Goal: Task Accomplishment & Management: Use online tool/utility

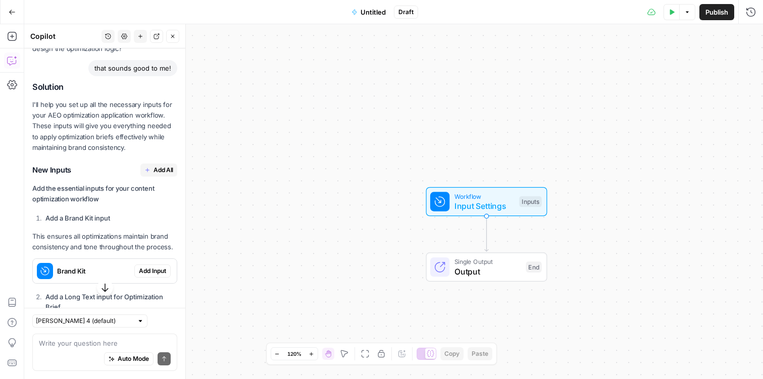
scroll to position [1419, 0]
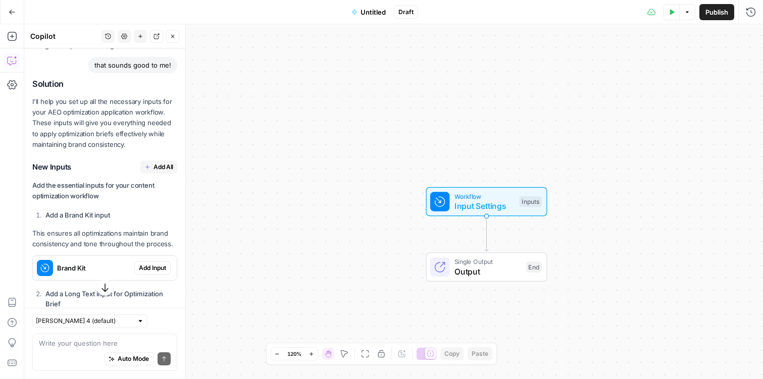
click at [164, 172] on span "Add All" at bounding box center [163, 167] width 20 height 9
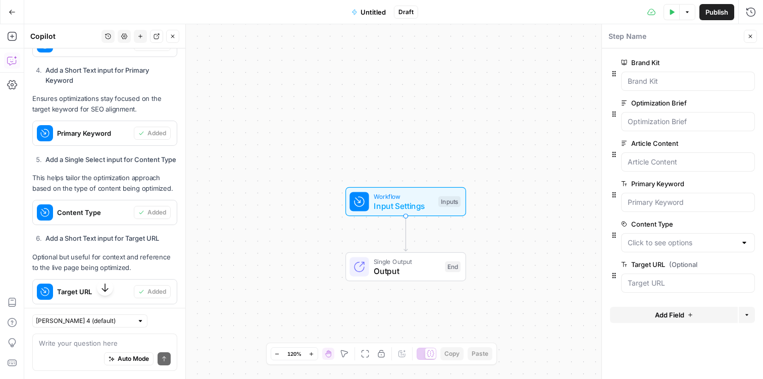
scroll to position [1961, 0]
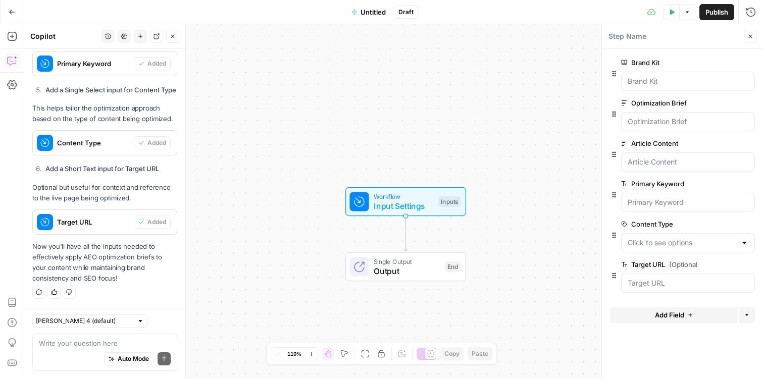
click at [118, 262] on p "Now you'll have all the inputs needed to effectively apply AEO optimization bri…" at bounding box center [104, 262] width 145 height 43
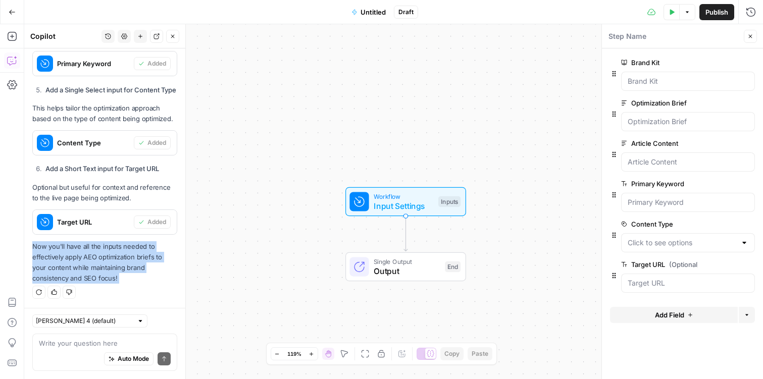
click at [118, 262] on p "Now you'll have all the inputs needed to effectively apply AEO optimization bri…" at bounding box center [104, 262] width 145 height 43
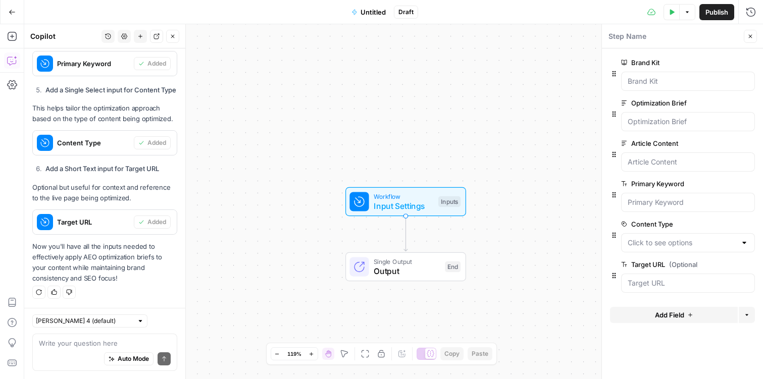
click at [124, 268] on p "Now you'll have all the inputs needed to effectively apply AEO optimization bri…" at bounding box center [104, 262] width 145 height 43
click at [103, 332] on div "Claude Sonnet 4 (default) Write your question here Auto Mode Send" at bounding box center [104, 343] width 161 height 71
click at [102, 343] on textarea at bounding box center [105, 343] width 132 height 10
type textarea "o"
type textarea "ok so now what would the next step be"
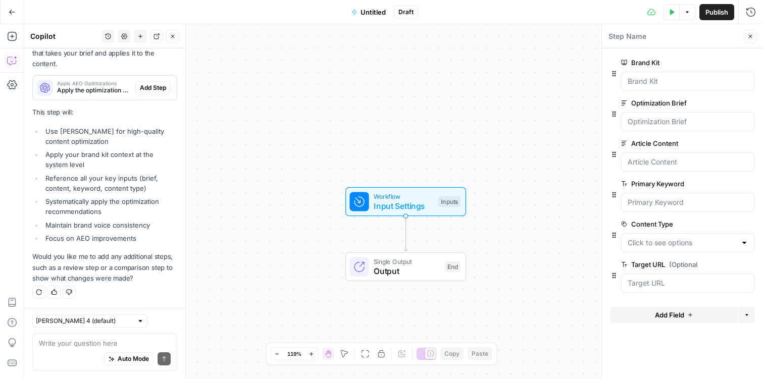
scroll to position [2375, 0]
click at [90, 263] on p "Would you like me to add any additional steps, such as a review step or a compa…" at bounding box center [104, 267] width 145 height 32
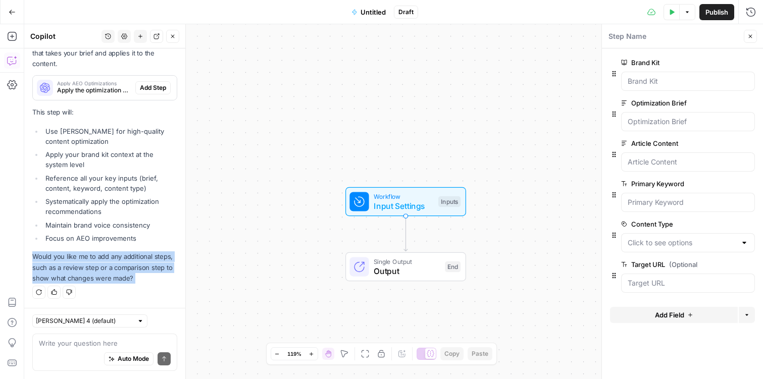
click at [90, 263] on p "Would you like me to add any additional steps, such as a review step or a compa…" at bounding box center [104, 267] width 145 height 32
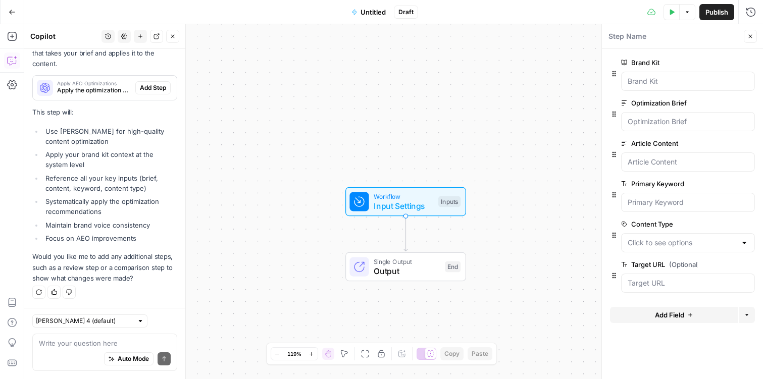
click at [107, 267] on p "Would you like me to add any additional steps, such as a review step or a compa…" at bounding box center [104, 267] width 145 height 32
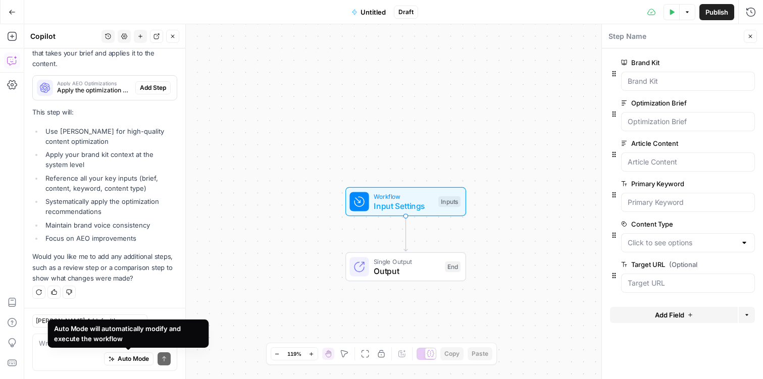
click at [103, 342] on div "Auto Mode will automatically modify and execute the workflow" at bounding box center [128, 334] width 149 height 20
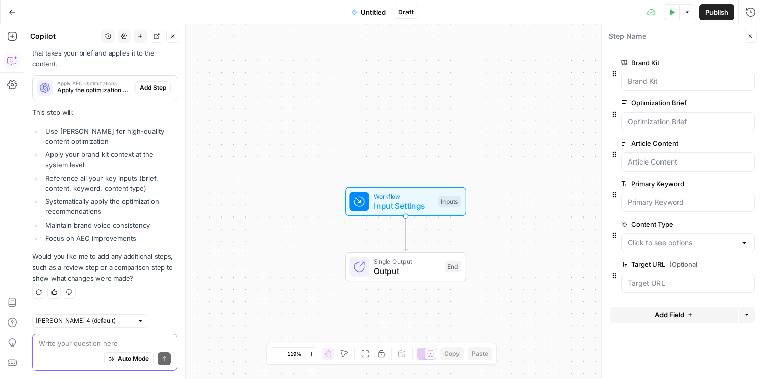
click at [40, 345] on textarea at bounding box center [105, 343] width 132 height 10
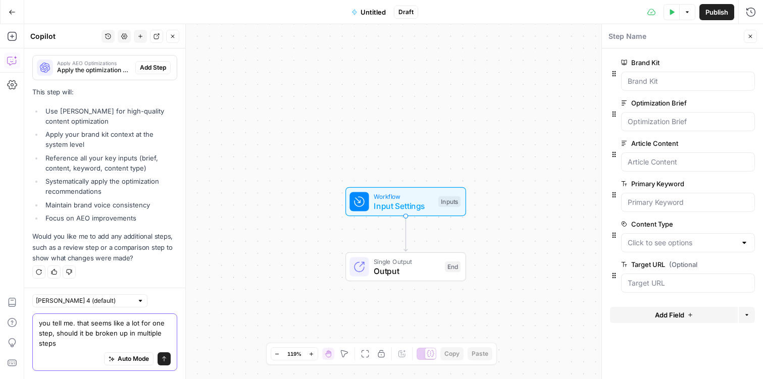
scroll to position [2395, 0]
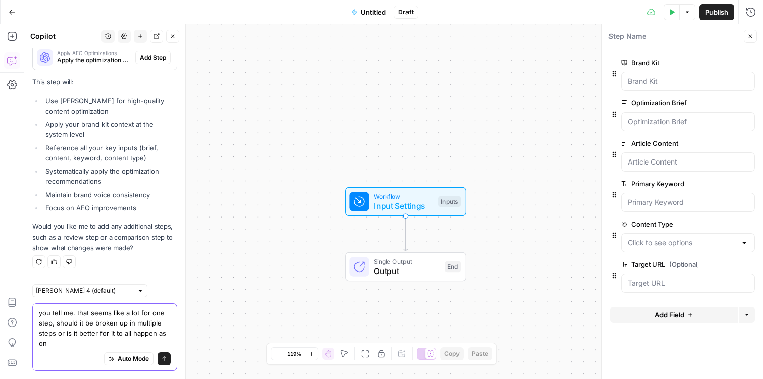
type textarea "you tell me. that seems like a lot for one step, should it be broken up in mult…"
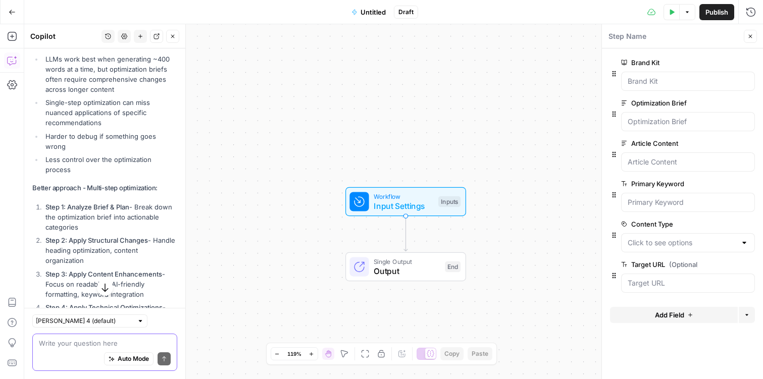
scroll to position [2730, 0]
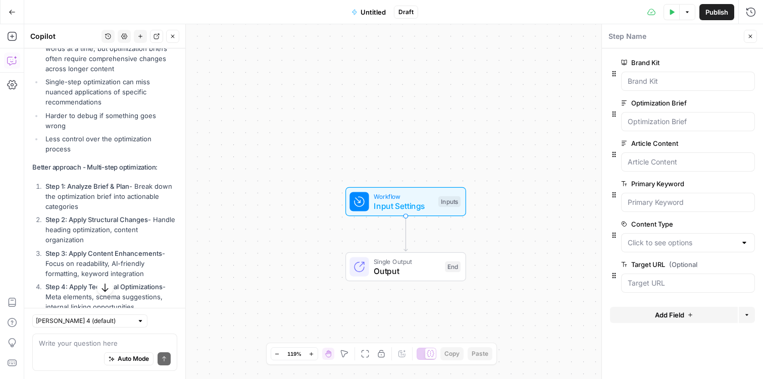
click at [120, 199] on li "Step 1: Analyze Brief & Plan - Break down the optimization brief into actionabl…" at bounding box center [110, 196] width 134 height 30
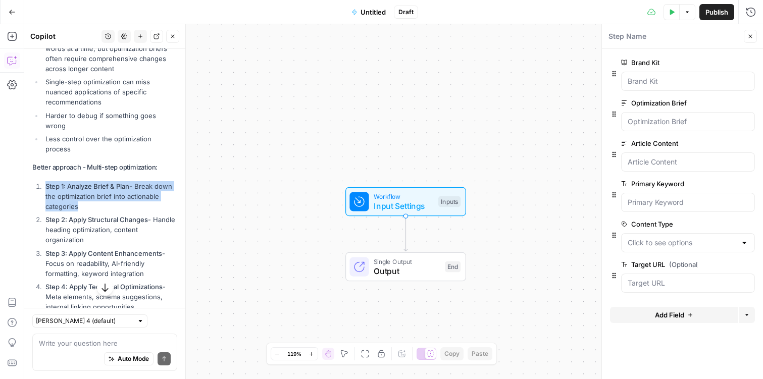
click at [120, 199] on li "Step 1: Analyze Brief & Plan - Break down the optimization brief into actionabl…" at bounding box center [110, 196] width 134 height 30
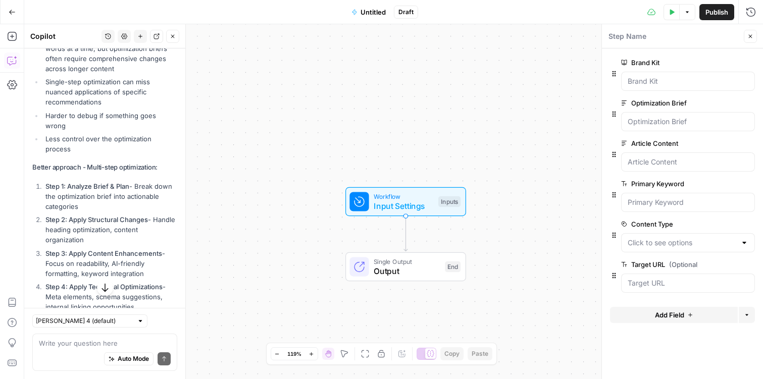
click at [111, 145] on li "Less control over the optimization process" at bounding box center [110, 144] width 134 height 20
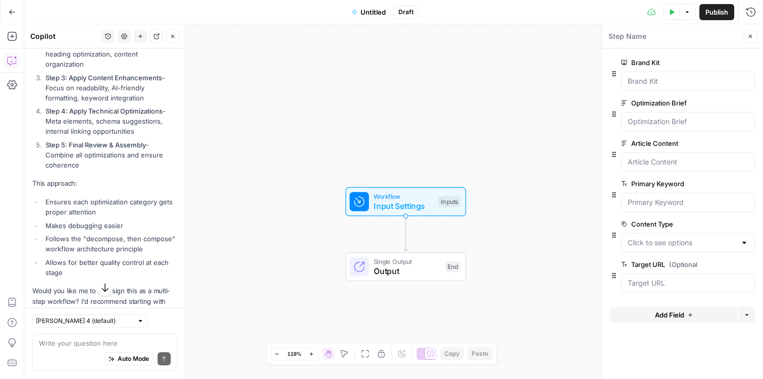
scroll to position [2881, 0]
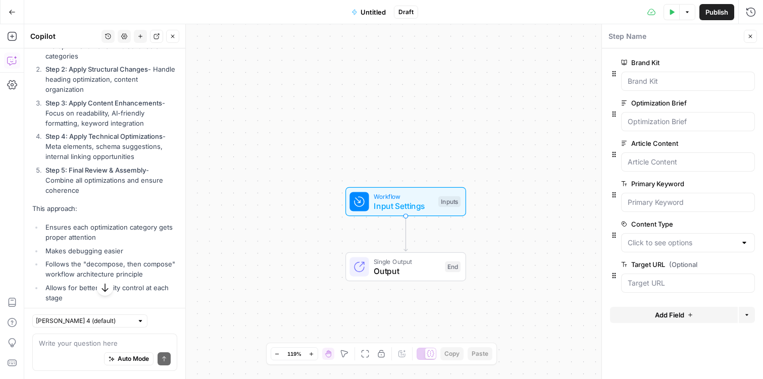
click at [93, 84] on li "Step 2: Apply Structural Changes - Handle heading optimization, content organiz…" at bounding box center [110, 79] width 134 height 30
click at [130, 123] on li "Step 3: Apply Content Enhancements - Focus on readability, AI-friendly formatti…" at bounding box center [110, 113] width 134 height 30
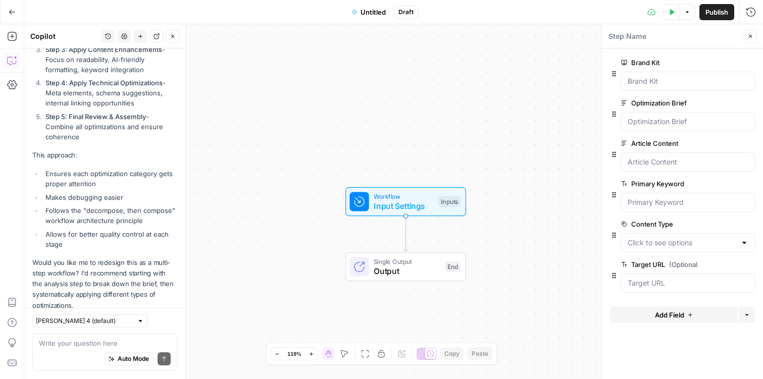
scroll to position [2963, 0]
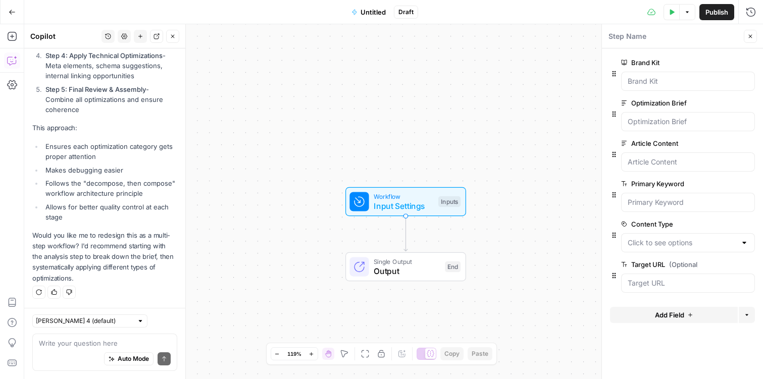
click at [79, 348] on div "Auto Mode Send" at bounding box center [105, 359] width 132 height 22
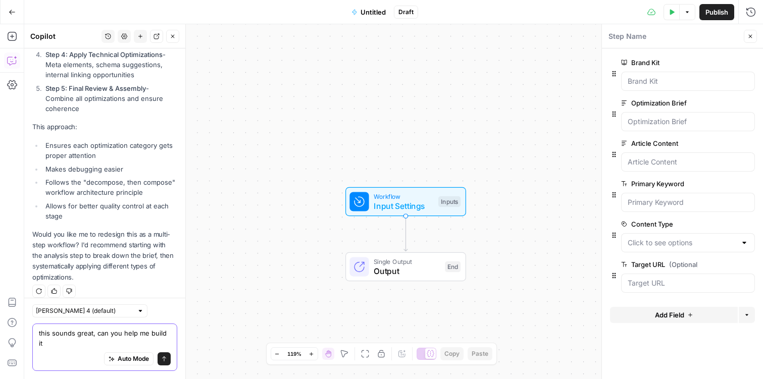
type textarea "this sounds great, can you help me build it?"
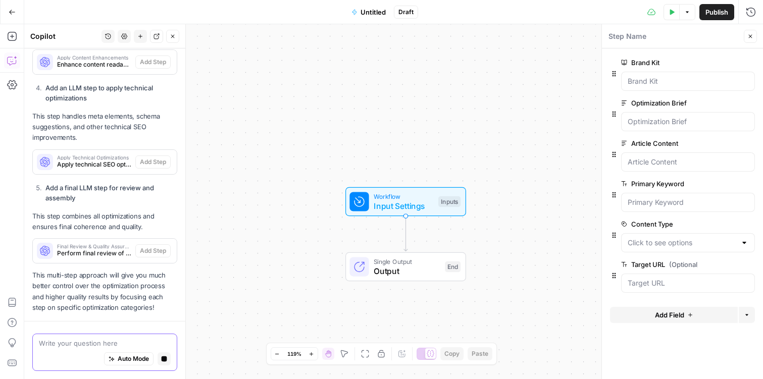
scroll to position [3651, 0]
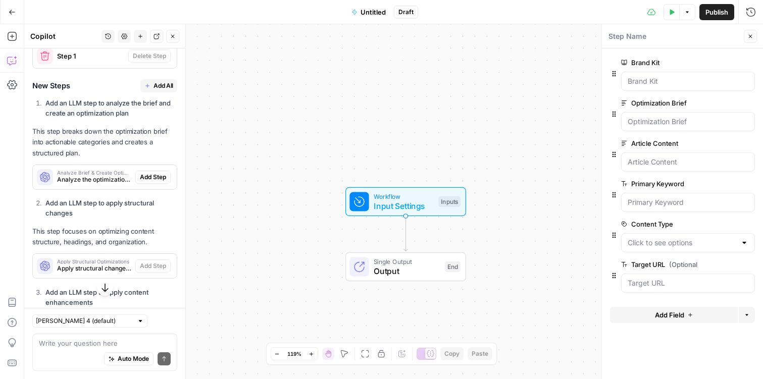
click at [164, 88] on span "Add All" at bounding box center [163, 85] width 20 height 9
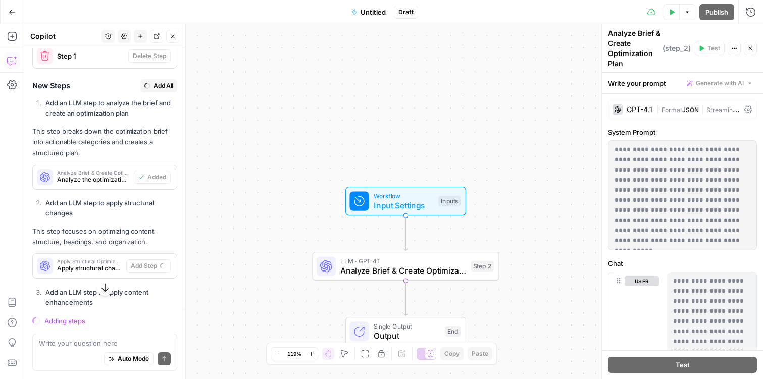
scroll to position [3334, 0]
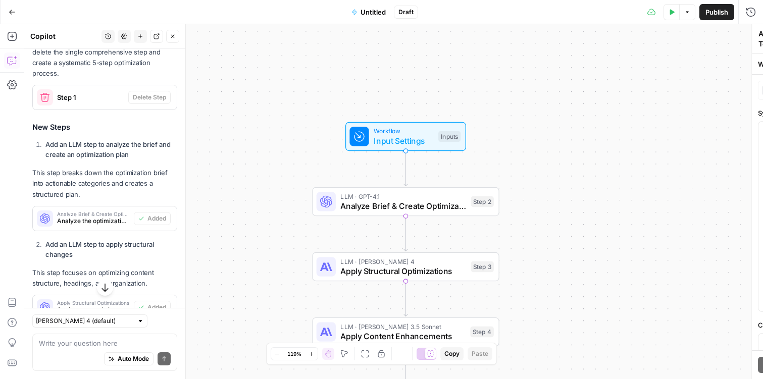
type textarea "Final Review & Quality Assurance"
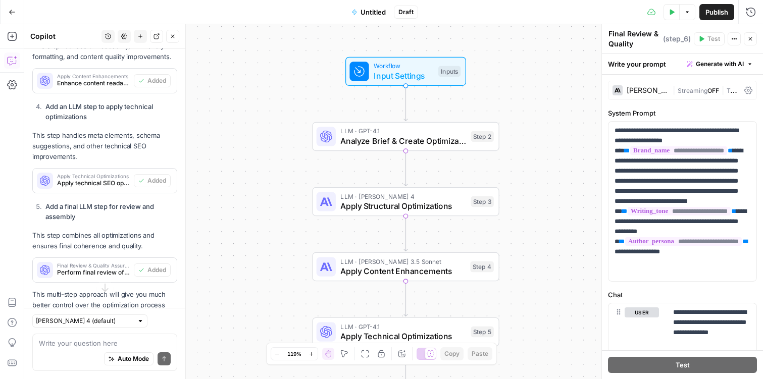
scroll to position [3699, 0]
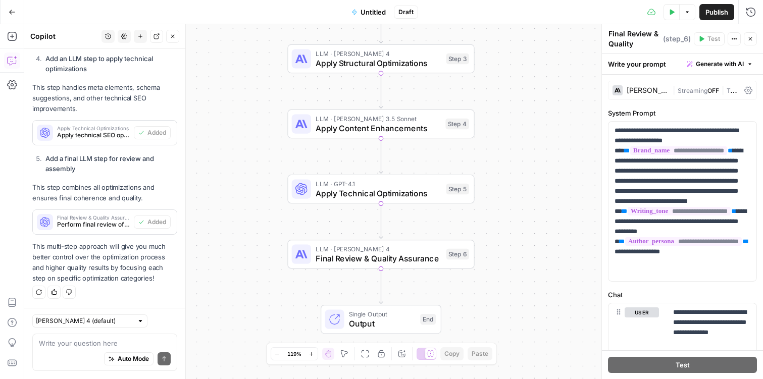
click at [277, 354] on icon "button" at bounding box center [277, 354] width 4 height 1
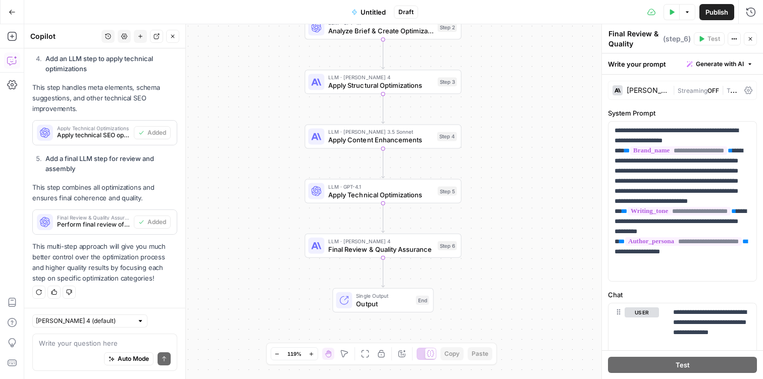
click at [277, 354] on icon "button" at bounding box center [277, 354] width 4 height 1
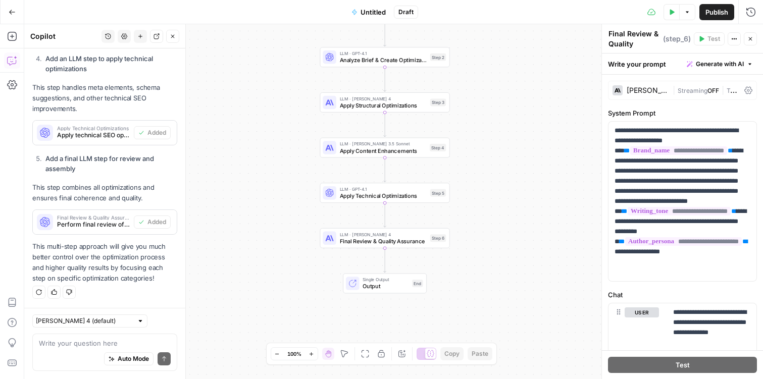
click at [277, 354] on icon "button" at bounding box center [277, 354] width 4 height 1
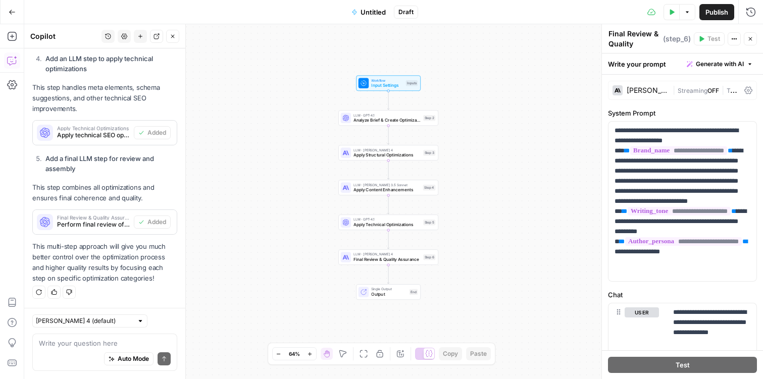
click at [373, 9] on span "Untitled" at bounding box center [372, 12] width 25 height 10
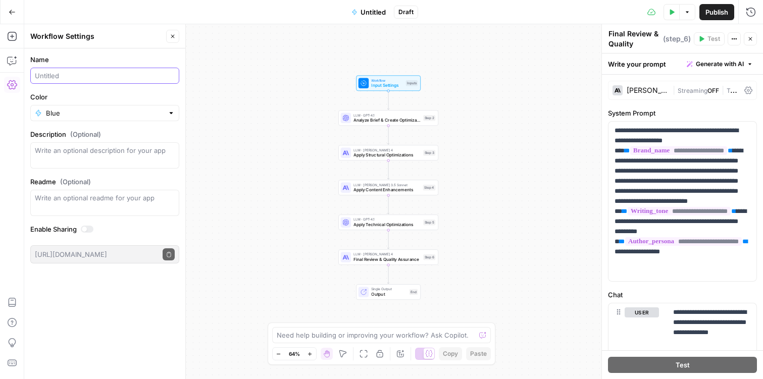
click at [89, 74] on input "Name" at bounding box center [105, 76] width 140 height 10
type input "Apply Optimizations"
click at [376, 81] on span "Workflow" at bounding box center [387, 80] width 32 height 5
click at [394, 85] on span "Input Settings" at bounding box center [387, 86] width 32 height 7
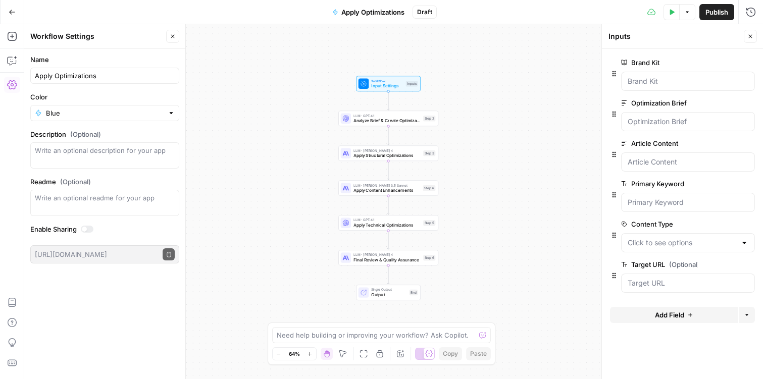
click at [710, 17] on button "Publish" at bounding box center [716, 12] width 35 height 16
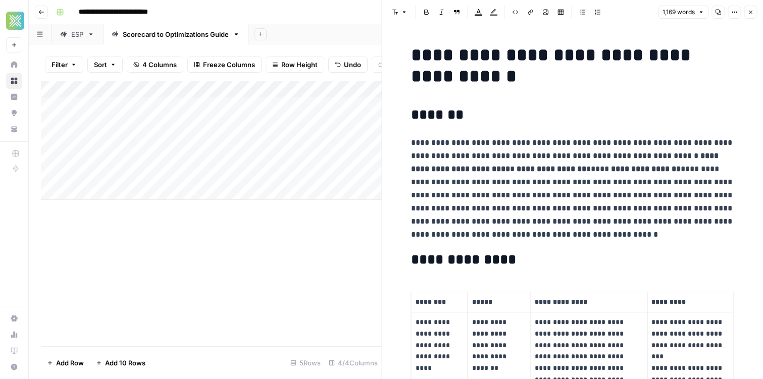
scroll to position [1257, 0]
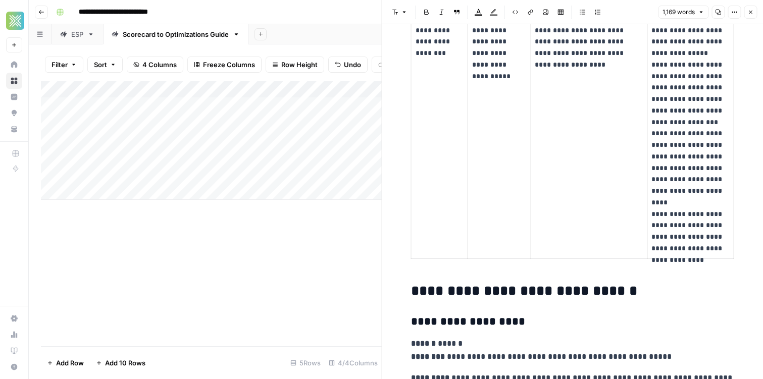
click at [751, 11] on icon "button" at bounding box center [751, 13] width 4 height 4
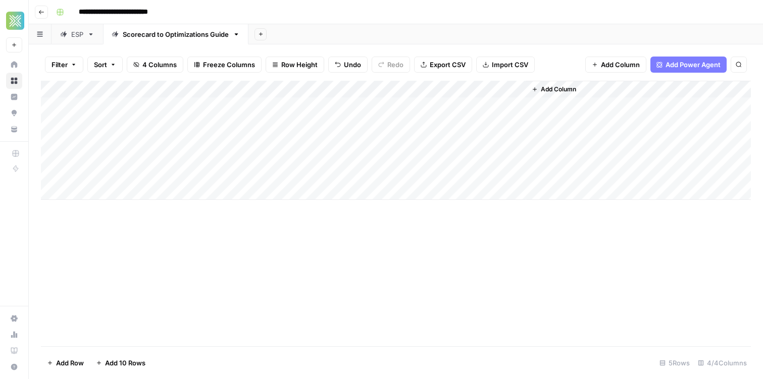
click at [547, 85] on span "Add Column" at bounding box center [558, 89] width 35 height 9
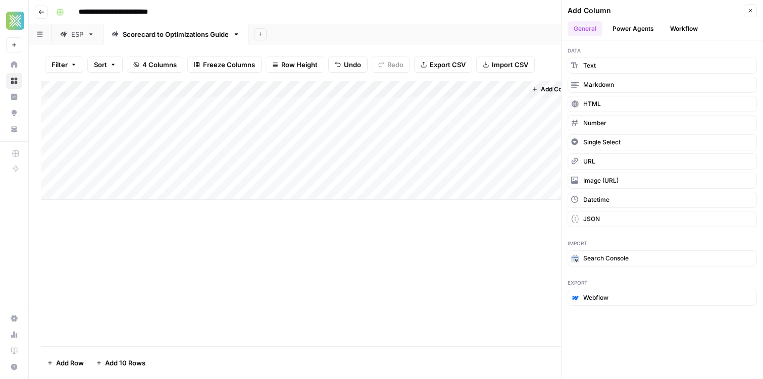
click at [684, 33] on button "Workflow" at bounding box center [684, 28] width 40 height 15
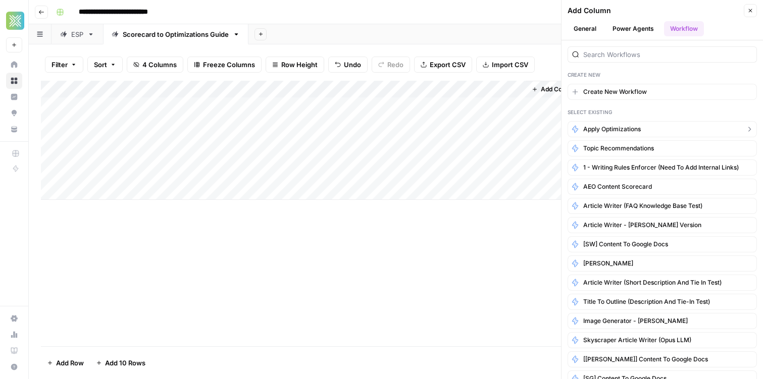
click at [613, 122] on button "Apply Optimizations" at bounding box center [661, 129] width 189 height 16
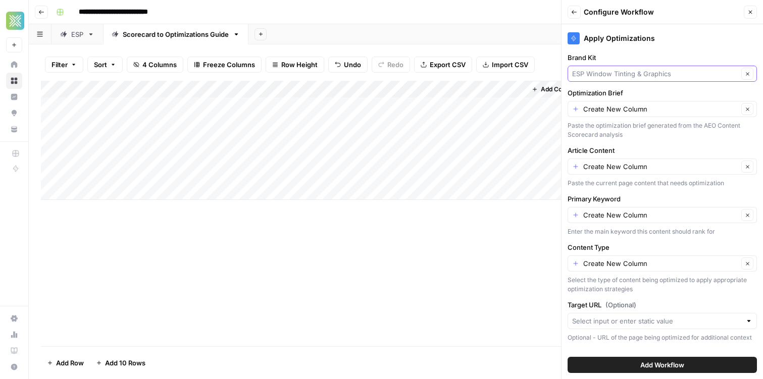
click at [617, 73] on input "Brand Kit" at bounding box center [655, 74] width 166 height 10
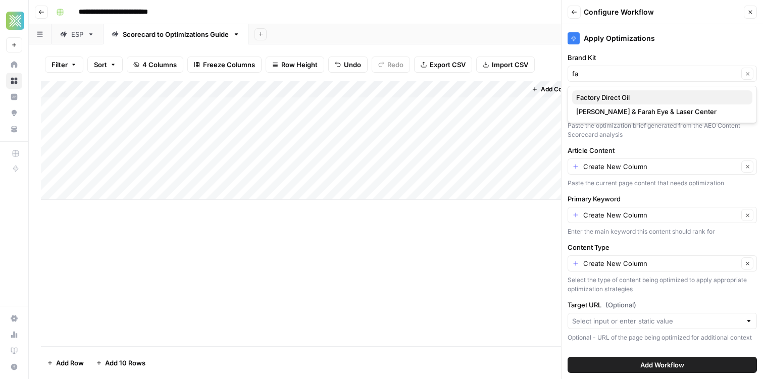
click at [629, 92] on span "Factory Direct Oil" at bounding box center [660, 97] width 168 height 10
type input "Factory Direct Oil"
click at [665, 362] on span "Add Workflow" at bounding box center [662, 365] width 44 height 10
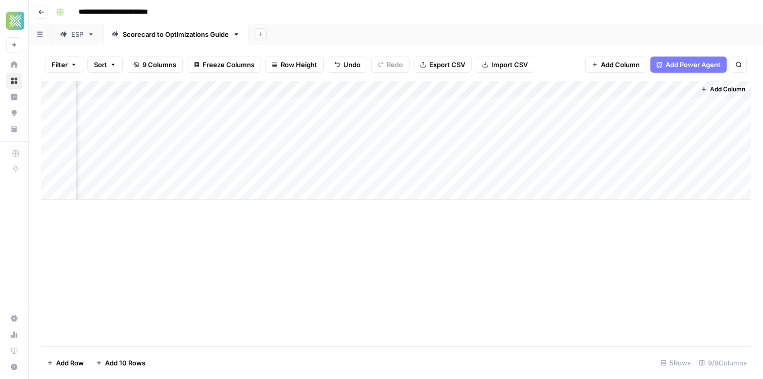
scroll to position [0, 470]
click at [669, 89] on div "Add Column" at bounding box center [396, 140] width 710 height 119
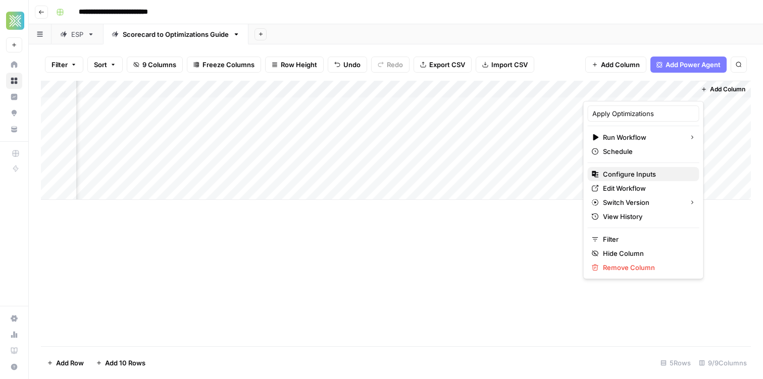
click at [636, 177] on span "Configure Inputs" at bounding box center [647, 174] width 88 height 10
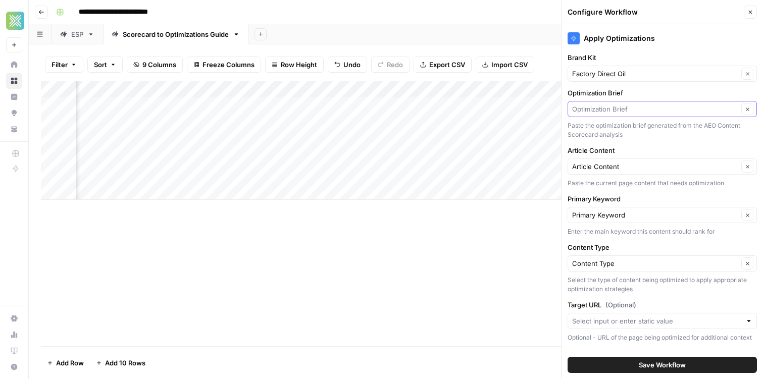
click at [606, 112] on input "Optimization Brief" at bounding box center [655, 109] width 166 height 10
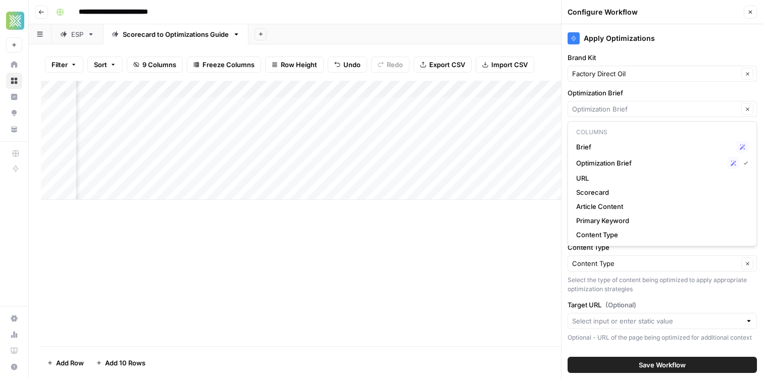
click at [355, 120] on div "Add Column" at bounding box center [396, 140] width 710 height 119
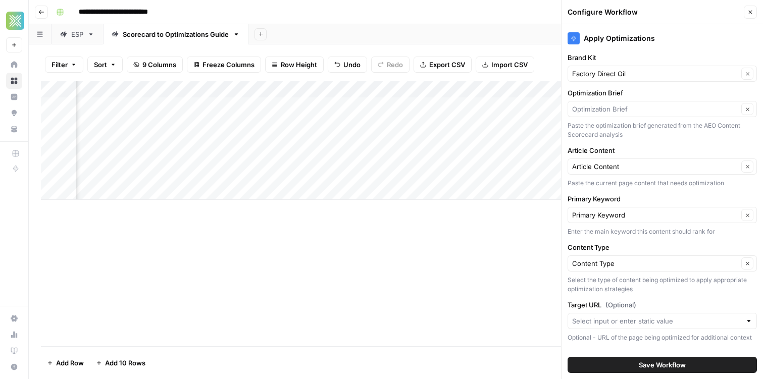
scroll to position [0, 327]
click at [336, 89] on div "Add Column" at bounding box center [396, 140] width 710 height 119
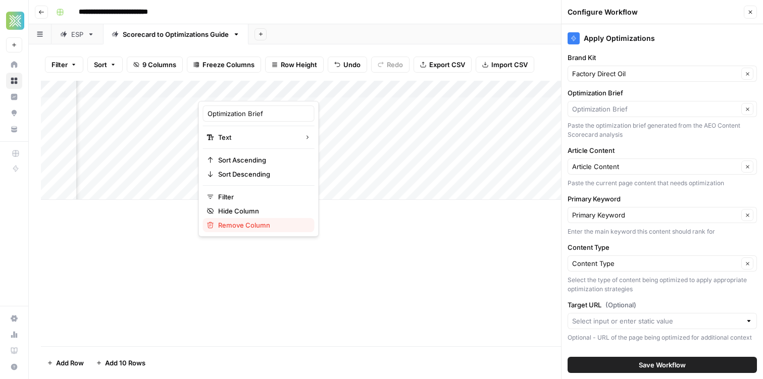
click at [258, 228] on span "Remove Column" at bounding box center [262, 225] width 88 height 10
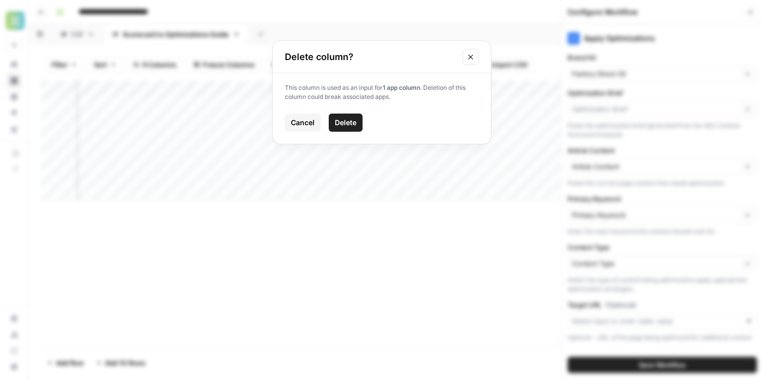
click at [348, 126] on span "Delete" at bounding box center [346, 123] width 22 height 10
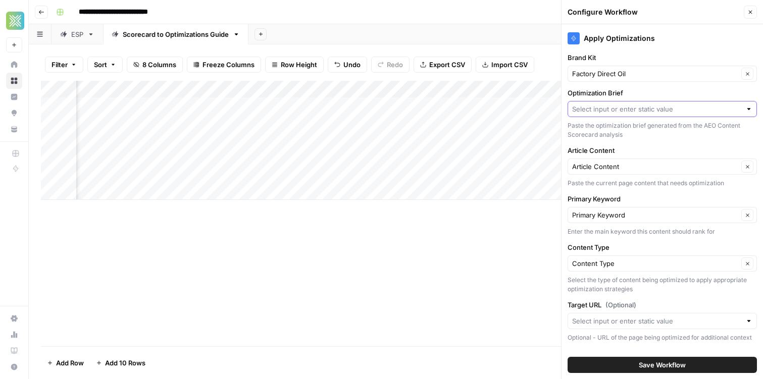
click at [643, 111] on input "Optimization Brief" at bounding box center [656, 109] width 169 height 10
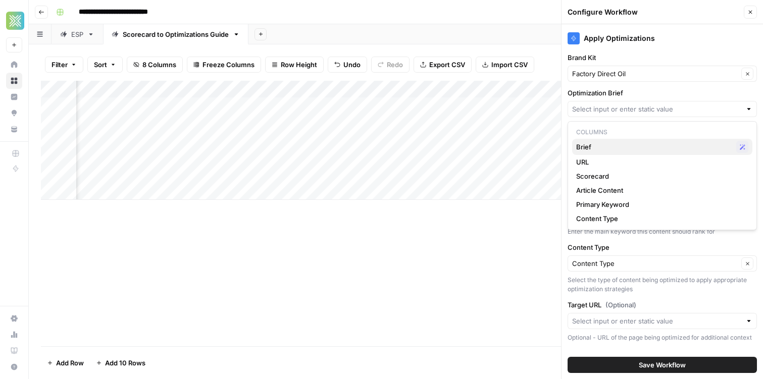
click at [620, 144] on span "Brief" at bounding box center [654, 147] width 156 height 10
type input "Brief"
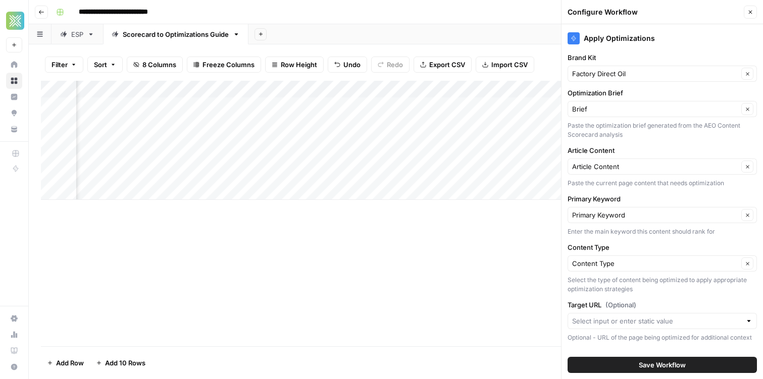
click at [305, 104] on div "Add Column" at bounding box center [396, 140] width 710 height 119
click at [248, 108] on div "Add Column" at bounding box center [396, 140] width 710 height 119
click at [248, 108] on textarea at bounding box center [279, 106] width 162 height 14
type textarea "**********"
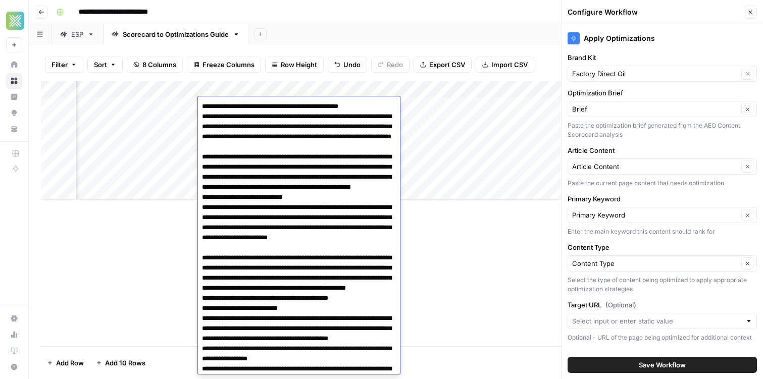
scroll to position [1543, 0]
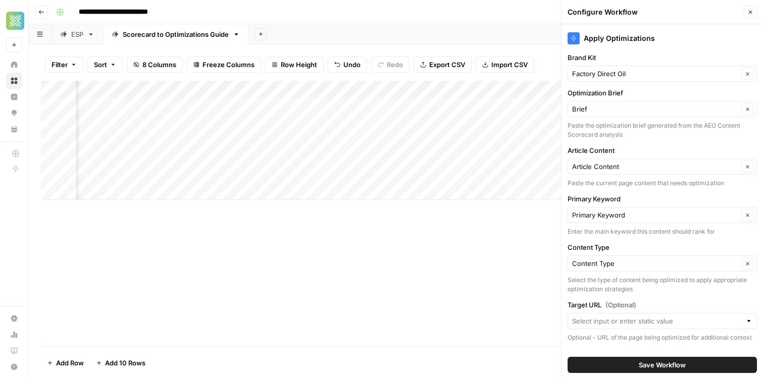
click at [394, 90] on div "Add Column" at bounding box center [396, 140] width 710 height 119
click at [453, 103] on div "Add Column" at bounding box center [396, 140] width 710 height 119
click at [372, 104] on div "Add Column" at bounding box center [396, 140] width 710 height 119
click at [372, 104] on textarea at bounding box center [424, 106] width 162 height 14
type textarea "**********"
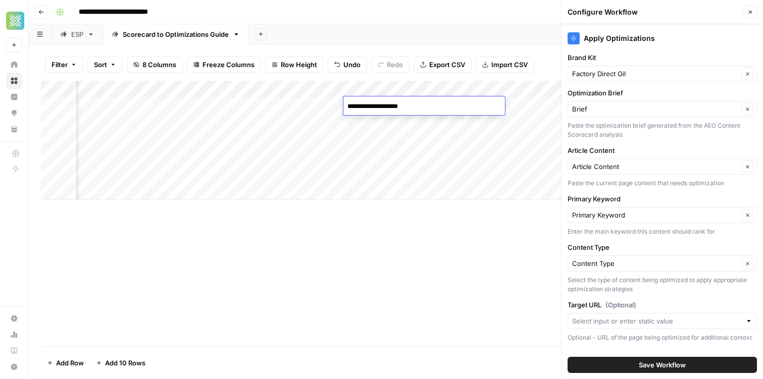
click at [425, 124] on div "Add Column" at bounding box center [396, 140] width 710 height 119
click at [371, 103] on div "Add Column" at bounding box center [396, 140] width 710 height 119
click at [394, 97] on div "Add Column" at bounding box center [396, 140] width 710 height 119
click at [394, 97] on div "Select option" at bounding box center [402, 118] width 113 height 45
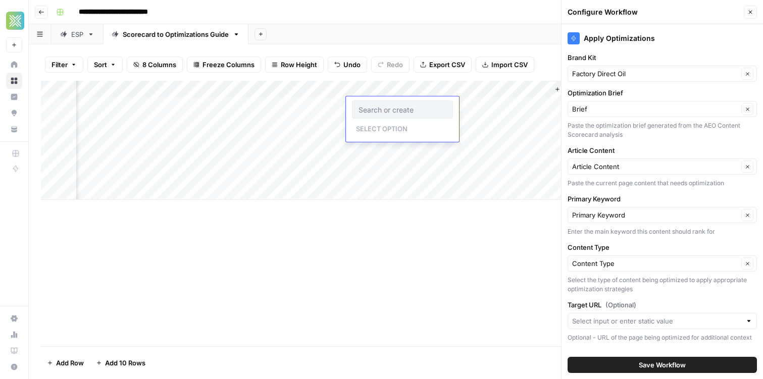
click at [390, 107] on input "text" at bounding box center [402, 109] width 88 height 9
click at [389, 128] on p "Select option" at bounding box center [382, 128] width 60 height 12
click at [402, 112] on input "text" at bounding box center [402, 109] width 88 height 9
click at [380, 132] on p "Select option" at bounding box center [382, 128] width 60 height 12
click at [381, 15] on div "**********" at bounding box center [402, 12] width 701 height 16
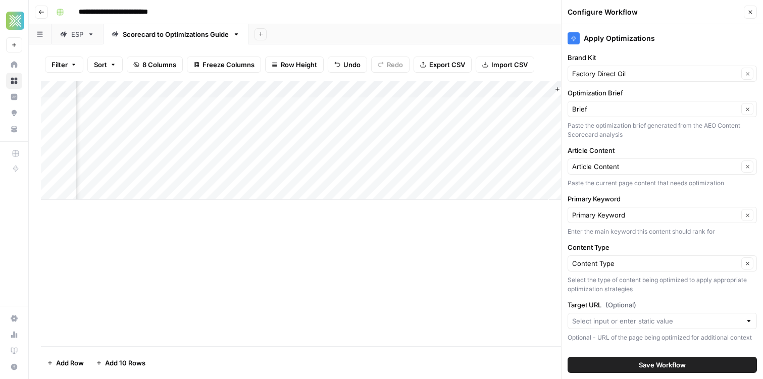
click at [355, 87] on div "Add Column" at bounding box center [396, 140] width 710 height 119
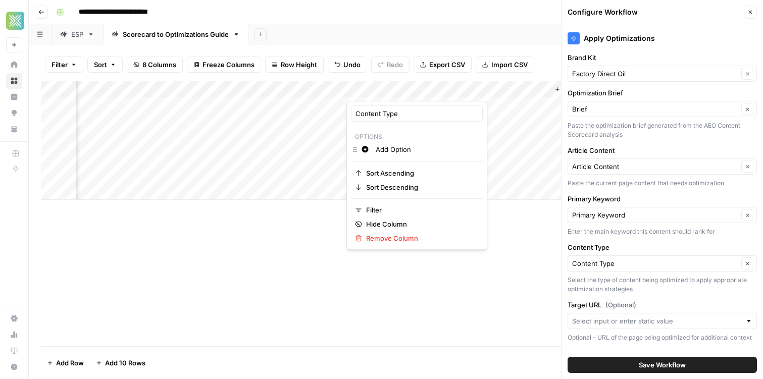
click at [406, 149] on input "Add Option" at bounding box center [427, 149] width 102 height 10
type input "Blog"
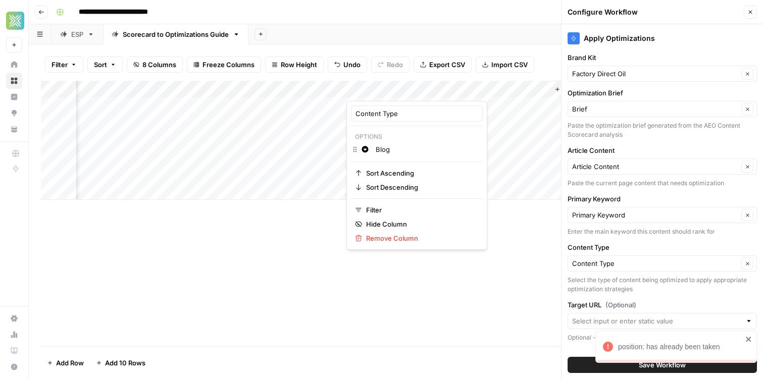
click at [372, 127] on div "Content Type Options Change color Blog Sort Ascending Sort Descending Filter Hi…" at bounding box center [416, 175] width 141 height 149
click at [419, 119] on div "Content Type" at bounding box center [417, 114] width 132 height 16
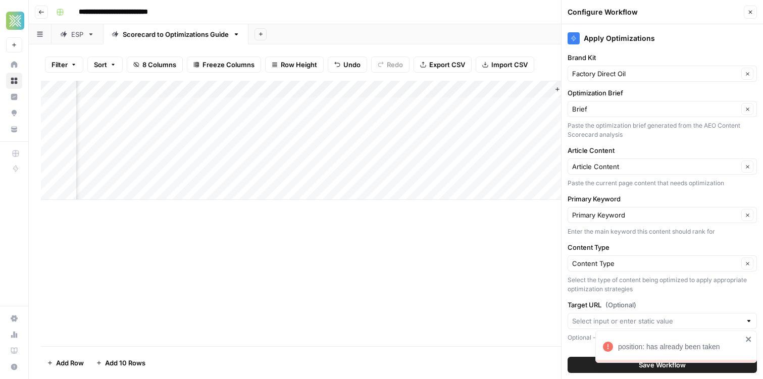
click at [399, 90] on div "Add Column" at bounding box center [396, 140] width 710 height 119
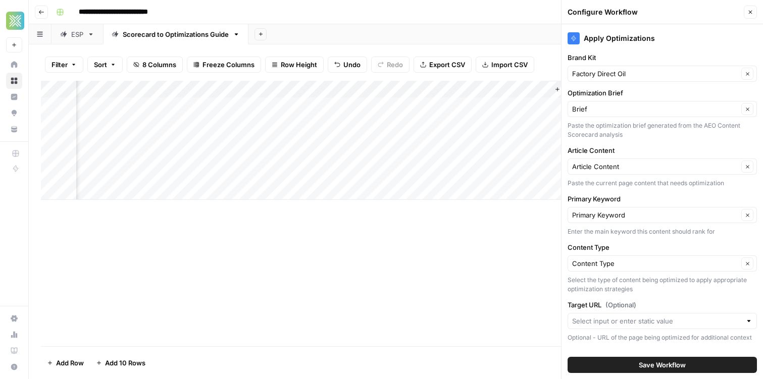
click at [321, 147] on div "Add Column" at bounding box center [396, 140] width 710 height 119
click at [369, 102] on div "Add Column" at bounding box center [396, 140] width 710 height 119
type input "b"
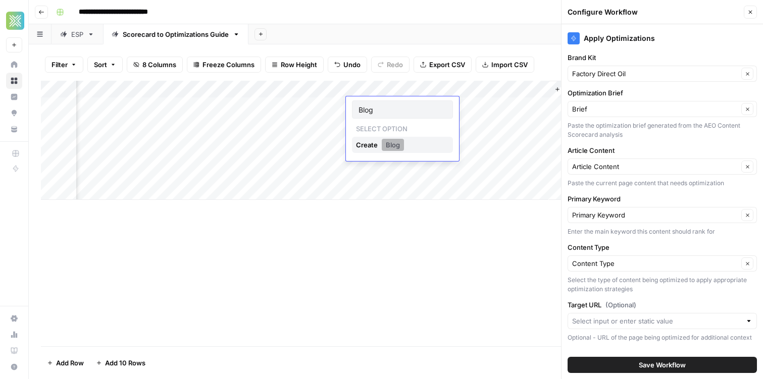
type input "Blog"
click at [365, 145] on div "Create" at bounding box center [368, 145] width 24 height 16
click at [407, 148] on button "Create Blog" at bounding box center [402, 145] width 101 height 16
click at [400, 148] on button "Blog" at bounding box center [393, 145] width 22 height 12
click at [385, 146] on button "Blog" at bounding box center [393, 145] width 22 height 12
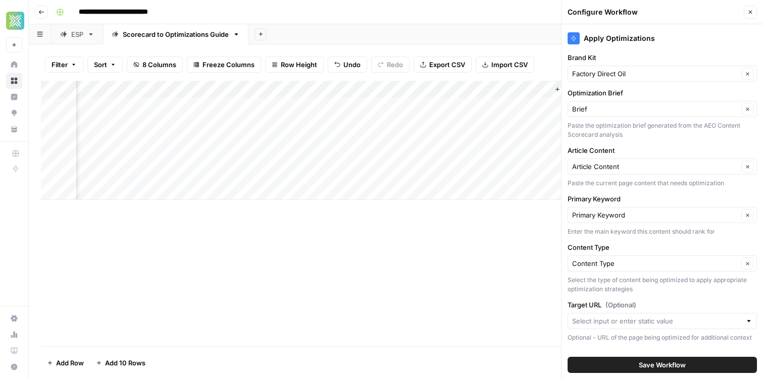
click at [390, 107] on div "Add Column" at bounding box center [396, 140] width 710 height 119
type input "Blog"
click at [391, 91] on div "Add Column" at bounding box center [396, 140] width 710 height 119
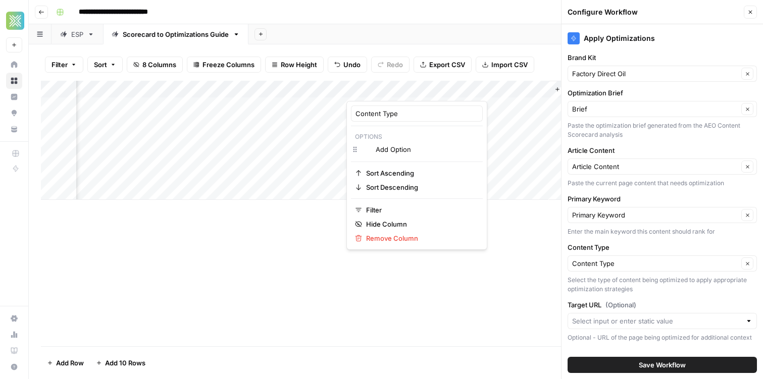
click at [391, 92] on div at bounding box center [391, 91] width 91 height 20
click at [380, 32] on div "Add Sheet" at bounding box center [505, 34] width 514 height 20
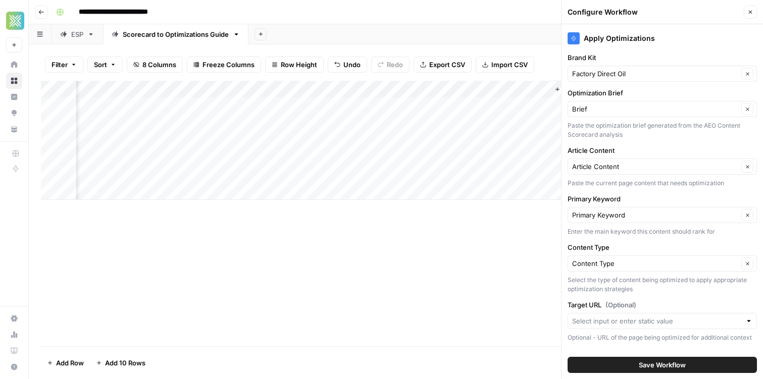
click at [380, 114] on div "Add Column" at bounding box center [396, 140] width 710 height 119
type input "Blog"
click at [393, 142] on button "Blog" at bounding box center [393, 145] width 22 height 12
click at [368, 149] on div "Create" at bounding box center [368, 145] width 24 height 16
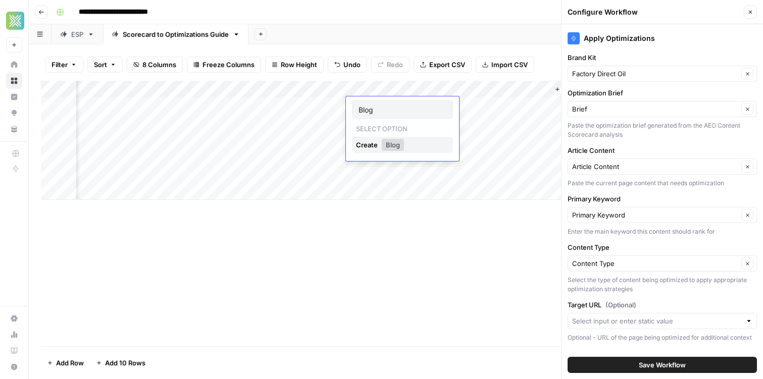
click at [357, 143] on div "Create" at bounding box center [368, 145] width 24 height 16
click at [344, 125] on div "Add Column" at bounding box center [396, 140] width 710 height 119
click at [427, 92] on div "Add Column" at bounding box center [396, 140] width 710 height 119
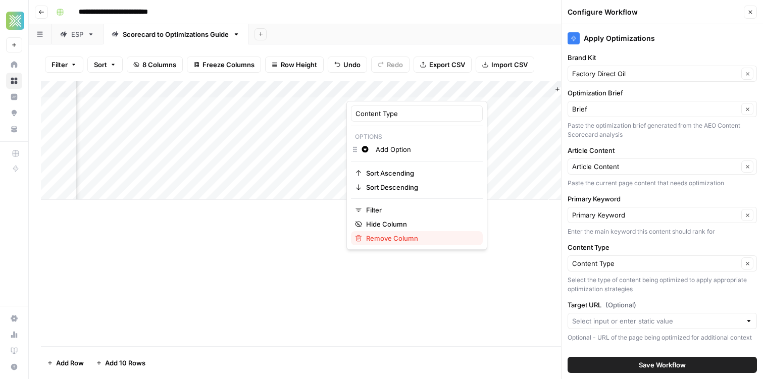
click at [395, 239] on span "Remove Column" at bounding box center [420, 238] width 109 height 10
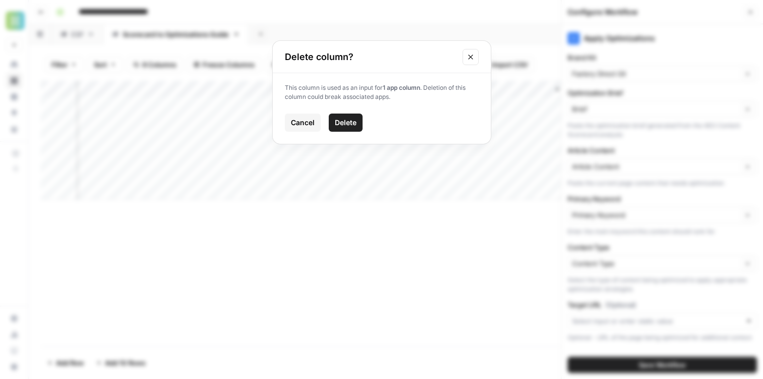
click at [330, 133] on div "This column is used as an input for 1 app column . Deletion of this column coul…" at bounding box center [382, 108] width 218 height 71
click at [338, 128] on button "Delete" at bounding box center [346, 123] width 34 height 18
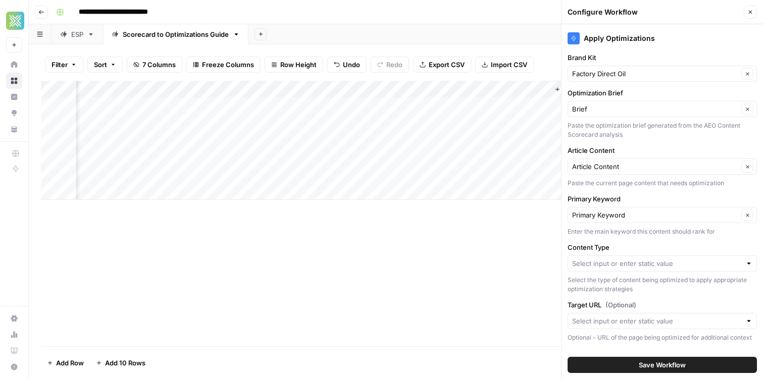
scroll to position [0, 379]
click at [375, 85] on div "Add Column" at bounding box center [396, 140] width 710 height 119
click at [295, 24] on header "**********" at bounding box center [396, 12] width 734 height 24
click at [532, 27] on div "Add Sheet" at bounding box center [505, 34] width 514 height 20
click at [741, 12] on div "Configure Workflow Close" at bounding box center [661, 12] width 189 height 13
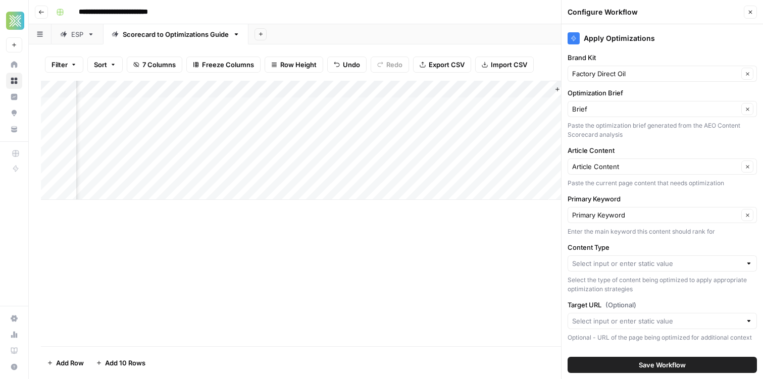
click at [754, 12] on button "Close" at bounding box center [750, 12] width 13 height 13
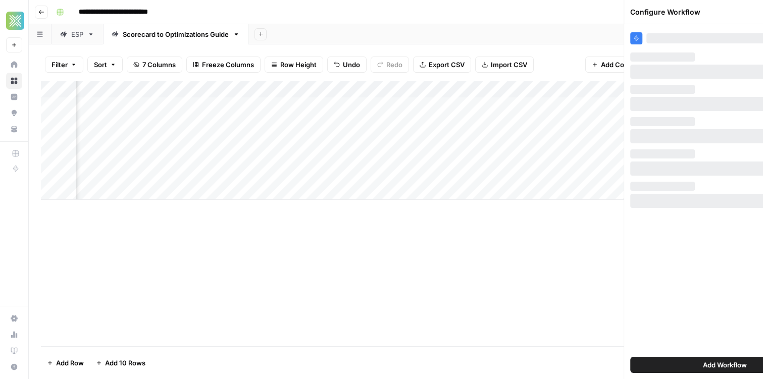
scroll to position [0, 233]
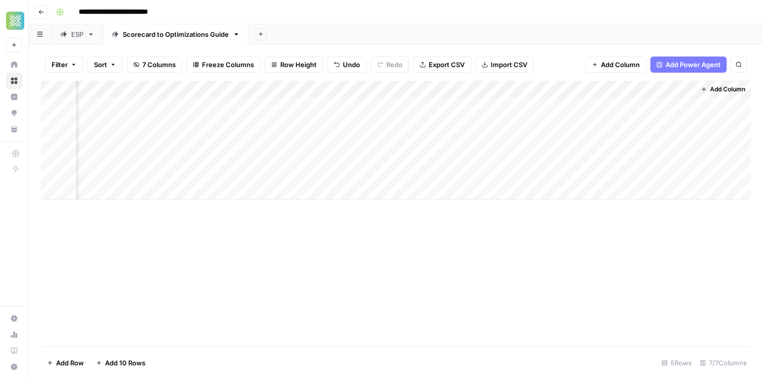
click at [721, 92] on span "Add Column" at bounding box center [727, 89] width 35 height 9
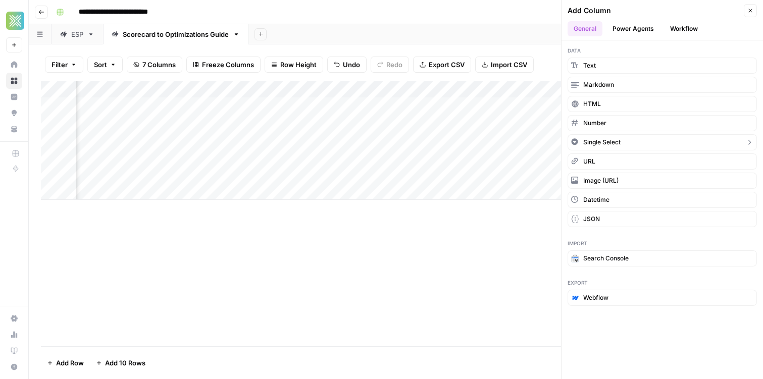
click at [600, 140] on span "Single Select" at bounding box center [601, 142] width 37 height 9
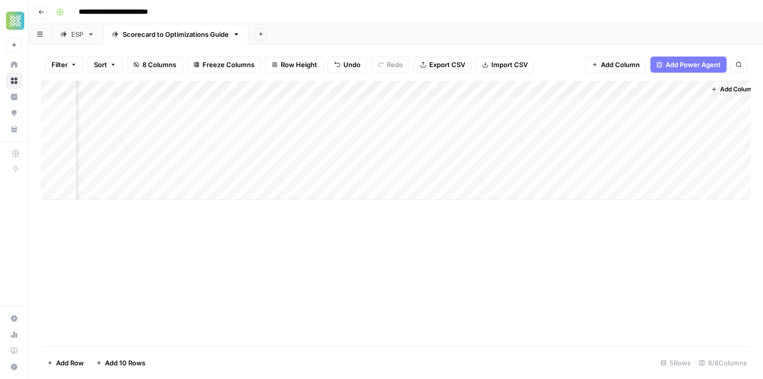
scroll to position [0, 324]
click at [636, 86] on div "Add Column" at bounding box center [396, 140] width 710 height 119
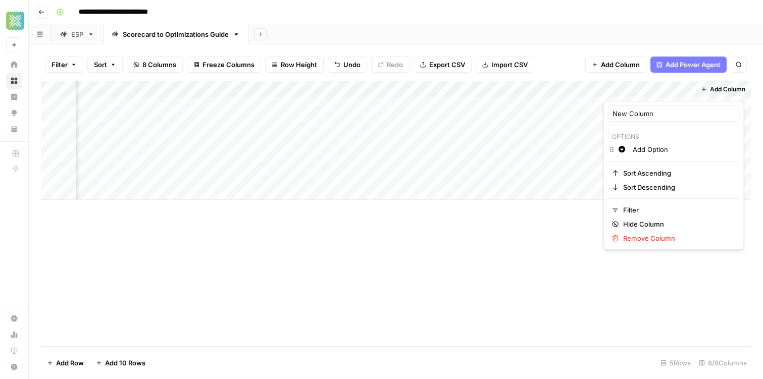
click at [608, 151] on div "Change color Add Option" at bounding box center [674, 150] width 132 height 14
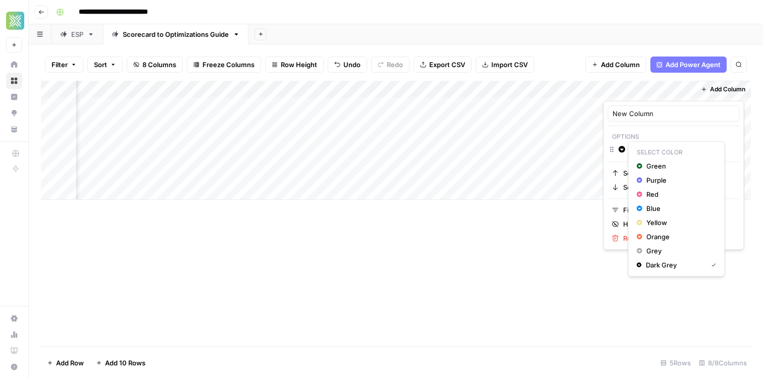
click at [621, 152] on icon "button" at bounding box center [621, 149] width 7 height 7
click at [658, 263] on span "Dark Grey" at bounding box center [675, 265] width 58 height 10
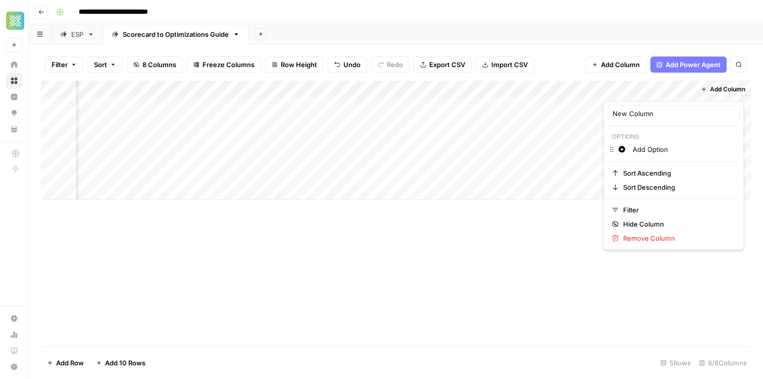
click at [658, 153] on input "Add Option" at bounding box center [684, 149] width 102 height 10
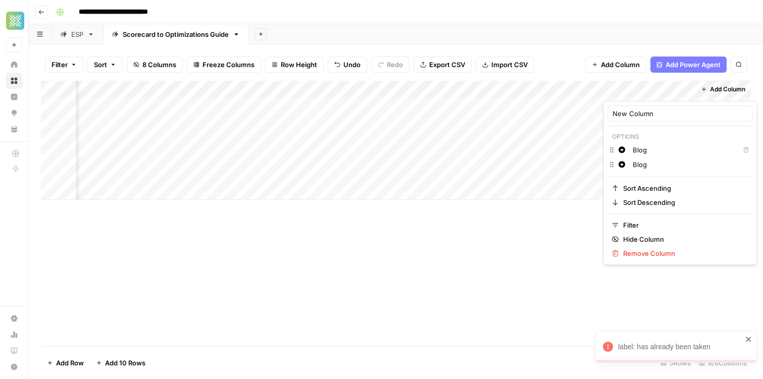
click at [671, 167] on input "Blog" at bounding box center [691, 165] width 116 height 10
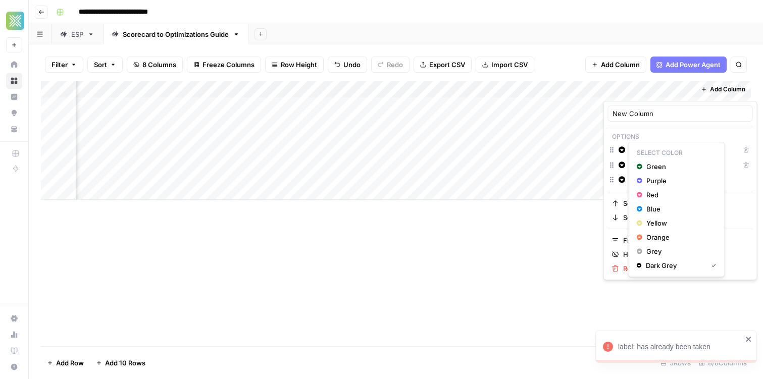
click at [628, 379] on div "New Column Options Change color Blog Delete Change color FAQ Delete Change colo…" at bounding box center [381, 379] width 763 height 0
click at [656, 185] on span "Purple" at bounding box center [679, 181] width 66 height 10
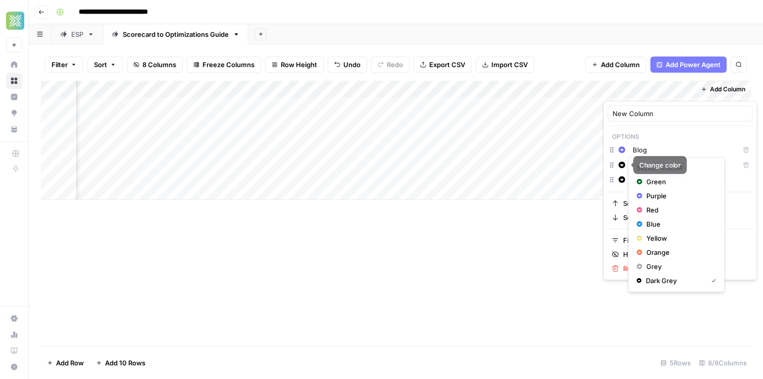
click at [627, 169] on button "Change color" at bounding box center [622, 165] width 12 height 12
click at [657, 224] on span "Blue" at bounding box center [679, 224] width 66 height 10
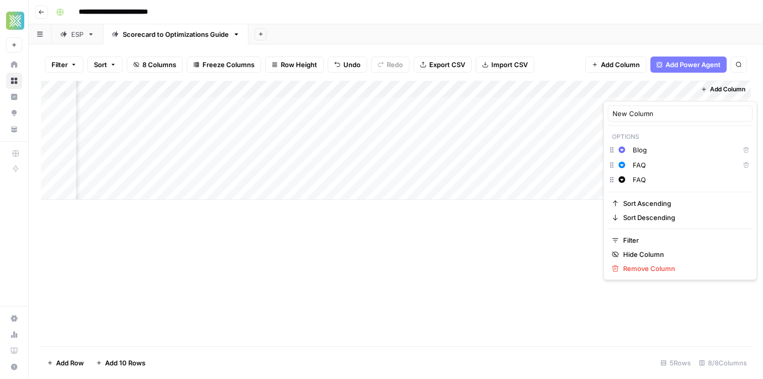
click at [641, 180] on input "FAQ" at bounding box center [691, 180] width 116 height 10
type input "Video"
click at [619, 180] on icon "button" at bounding box center [621, 179] width 7 height 7
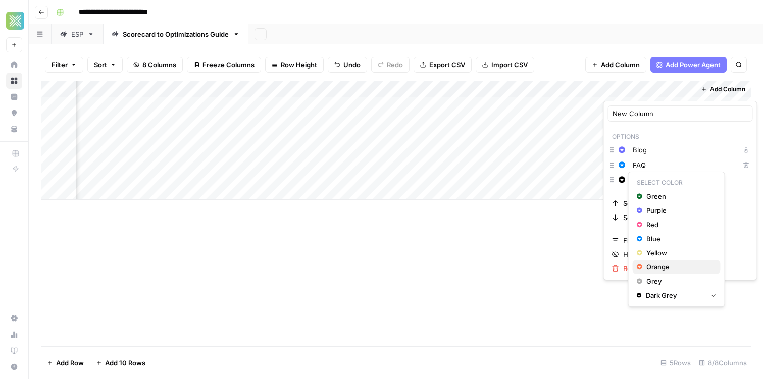
click at [672, 263] on span "Orange" at bounding box center [679, 267] width 66 height 10
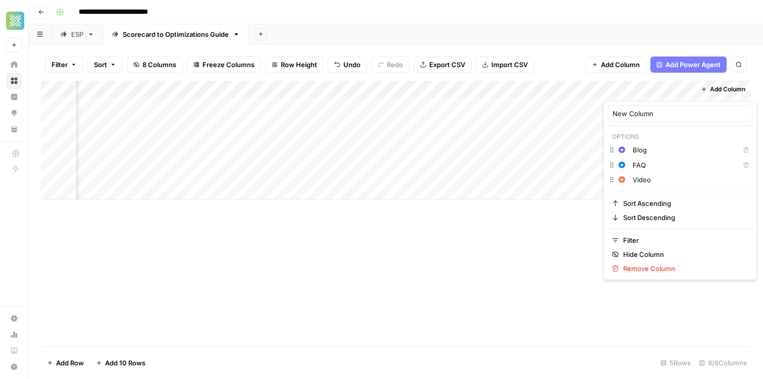
click at [427, 122] on div "Add Column" at bounding box center [396, 140] width 710 height 119
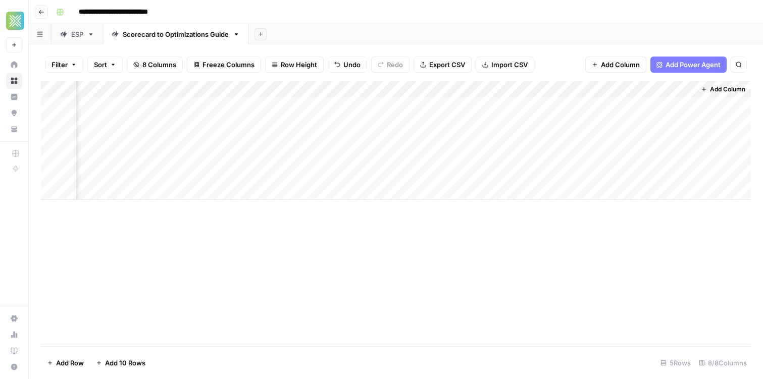
click at [642, 93] on div "Add Column" at bounding box center [396, 140] width 710 height 119
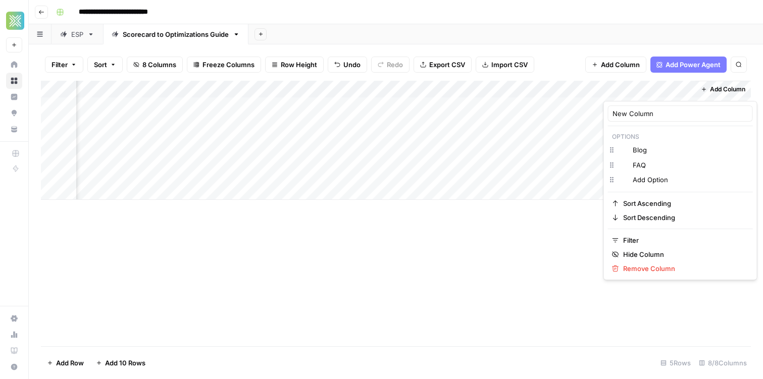
click at [642, 93] on div at bounding box center [648, 91] width 91 height 20
click at [636, 117] on input "New Column" at bounding box center [680, 114] width 136 height 10
type input "Content Type"
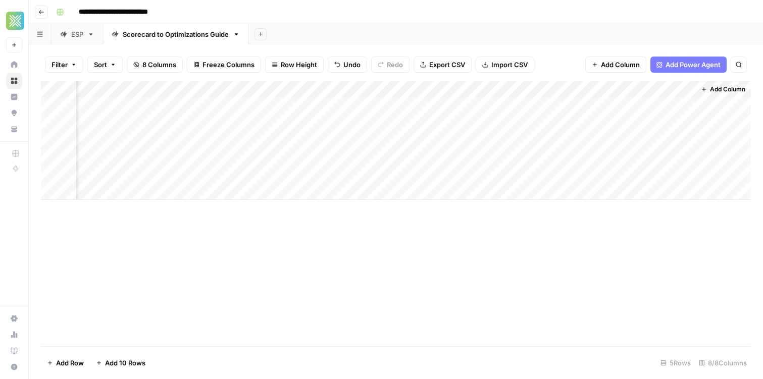
drag, startPoint x: 644, startPoint y: 98, endPoint x: 475, endPoint y: 95, distance: 169.7
click at [475, 95] on div "Add Column" at bounding box center [396, 140] width 710 height 119
drag, startPoint x: 676, startPoint y: 91, endPoint x: 523, endPoint y: 90, distance: 153.5
click at [523, 90] on div "Add Column" at bounding box center [396, 140] width 710 height 119
click at [525, 109] on div "Add Column" at bounding box center [396, 140] width 710 height 119
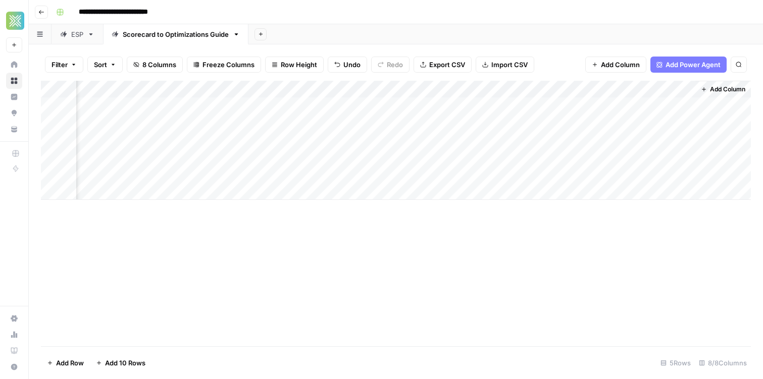
click at [525, 109] on div "Add Column" at bounding box center [396, 140] width 710 height 119
click at [524, 143] on button "Blog" at bounding box center [519, 145] width 22 height 12
click at [492, 31] on div "Add Sheet" at bounding box center [505, 34] width 514 height 20
click at [671, 86] on div "Add Column" at bounding box center [396, 140] width 710 height 119
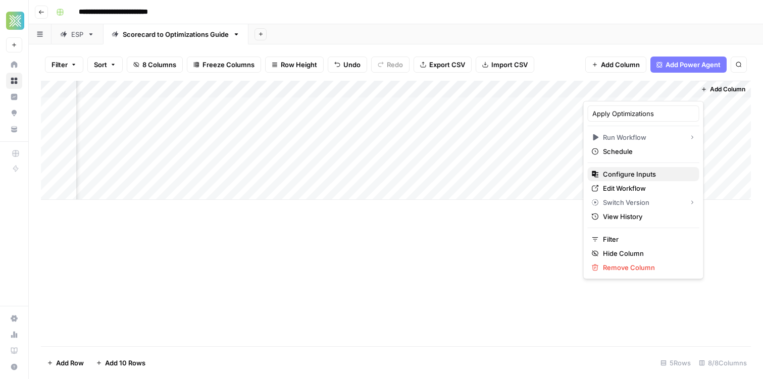
click at [634, 173] on span "Configure Inputs" at bounding box center [647, 174] width 88 height 10
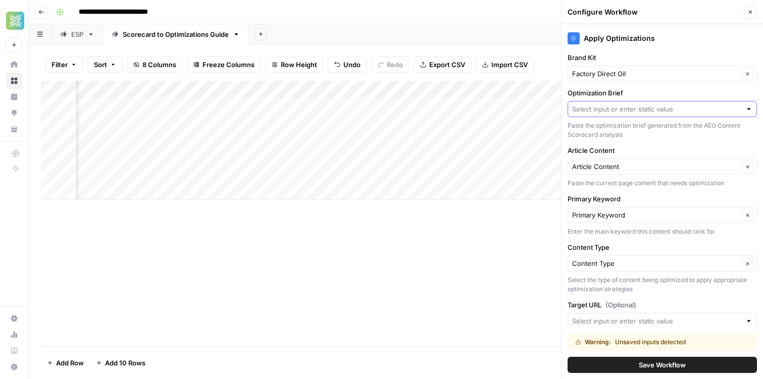
click at [626, 109] on input "Optimization Brief" at bounding box center [656, 109] width 169 height 10
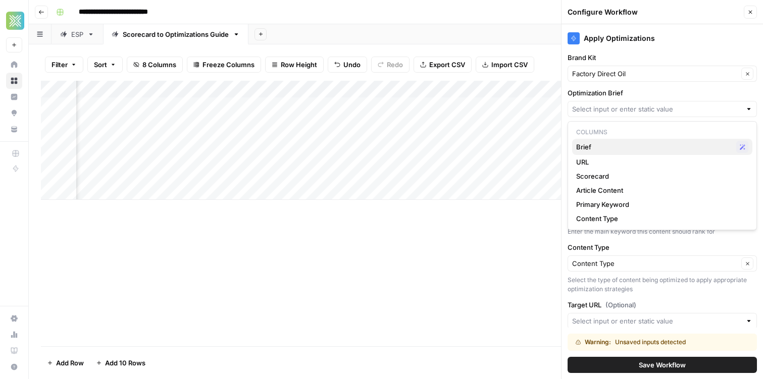
click at [611, 152] on div "Brief Possible Match" at bounding box center [662, 147] width 172 height 12
type input "Brief"
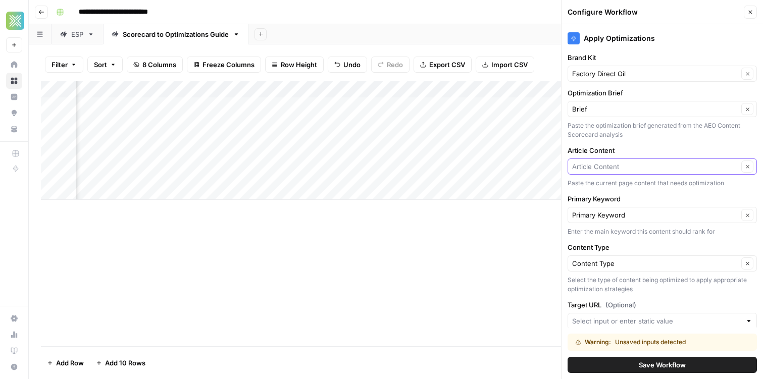
click at [616, 166] on input "Article Content" at bounding box center [655, 167] width 166 height 10
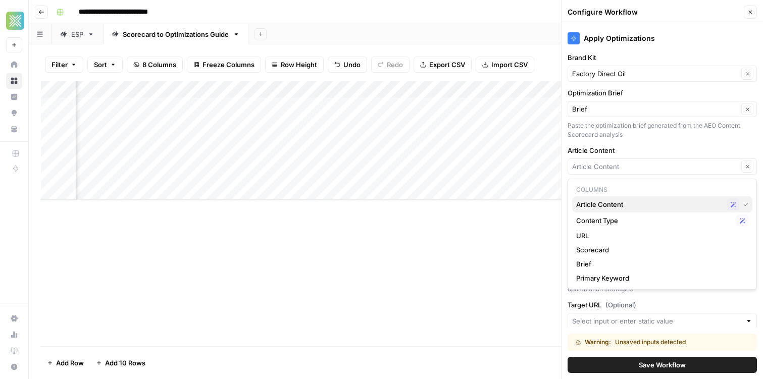
click at [623, 208] on span "Article Content" at bounding box center [649, 204] width 147 height 10
type input "Article Content"
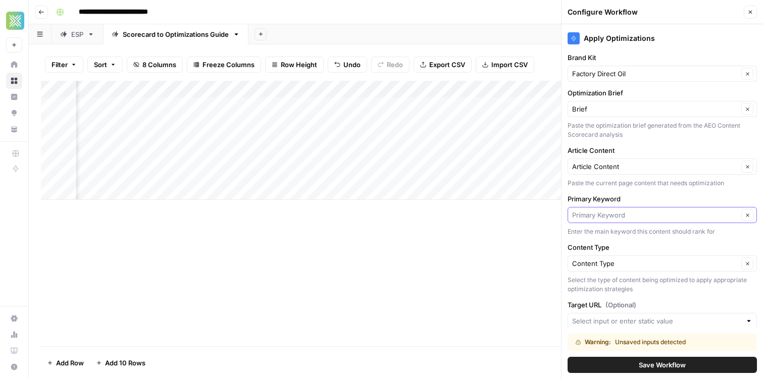
click at [627, 220] on input "Primary Keyword" at bounding box center [655, 215] width 166 height 10
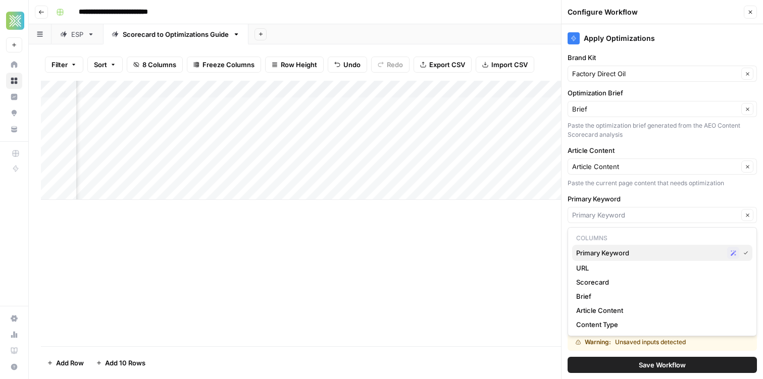
click at [633, 252] on span "Primary Keyword" at bounding box center [649, 253] width 147 height 10
type input "Primary Keyword"
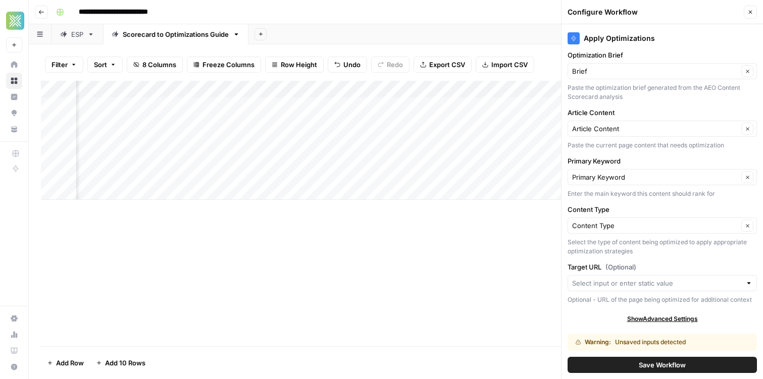
scroll to position [36, 0]
click at [624, 287] on input "Target URL (Optional)" at bounding box center [656, 285] width 169 height 10
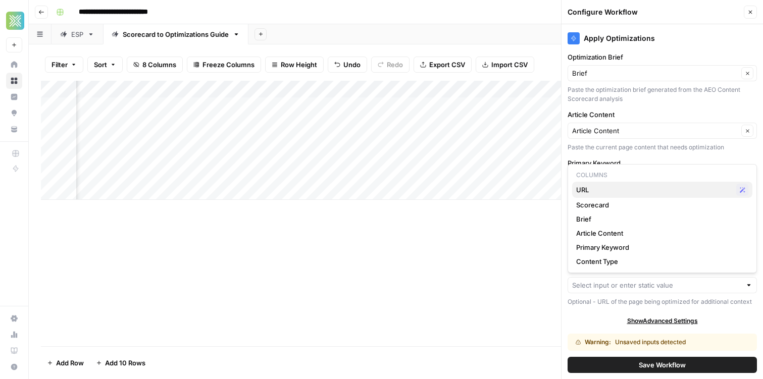
click at [603, 188] on span "URL" at bounding box center [654, 190] width 156 height 10
type input "URL"
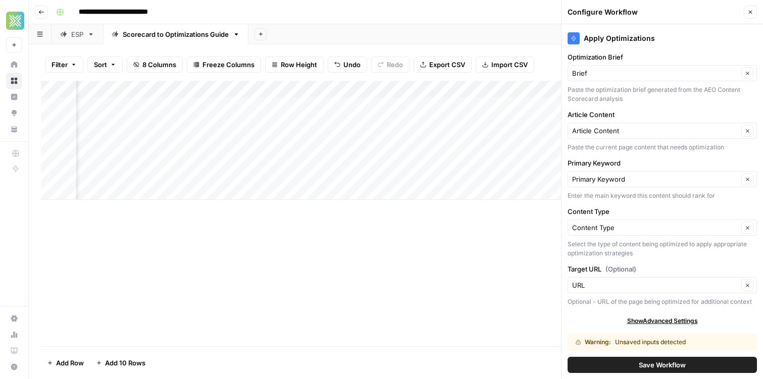
click at [601, 361] on button "Save Workflow" at bounding box center [661, 365] width 189 height 16
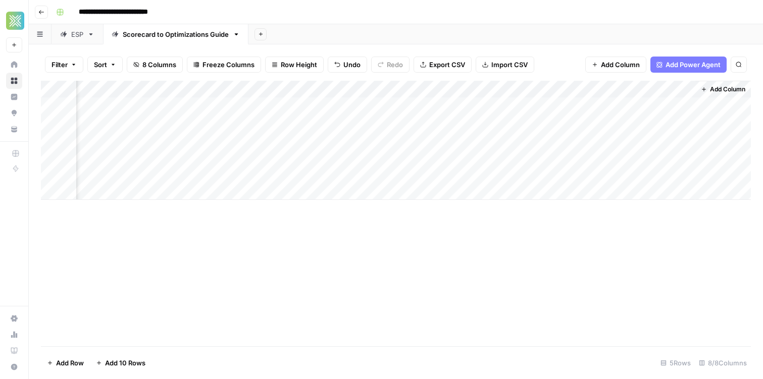
scroll to position [0, 324]
click at [672, 89] on div "Add Column" at bounding box center [396, 140] width 710 height 119
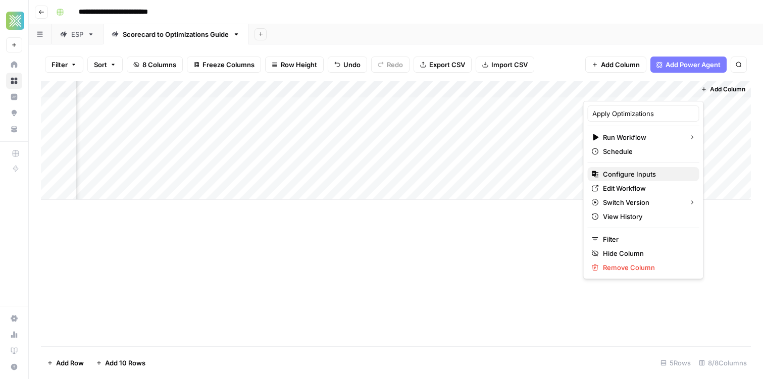
click at [647, 173] on span "Configure Inputs" at bounding box center [647, 174] width 88 height 10
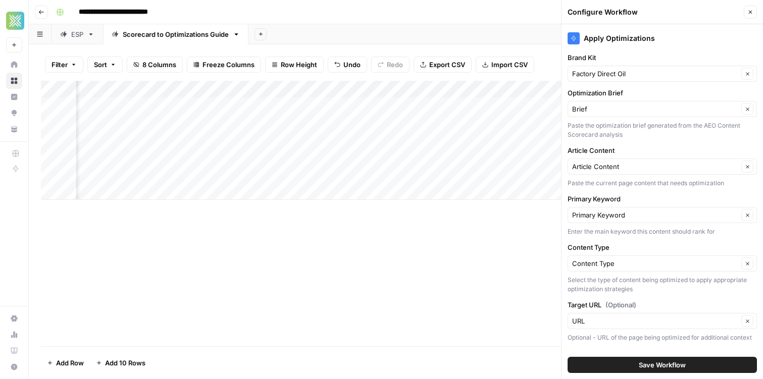
click at [748, 12] on icon "button" at bounding box center [750, 12] width 6 height 6
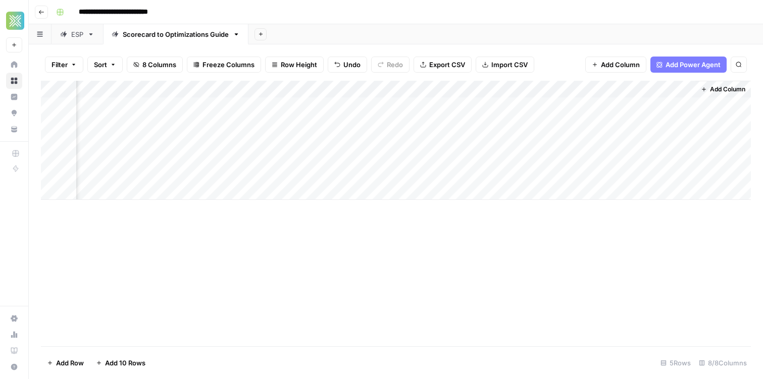
click at [638, 106] on div "Add Column" at bounding box center [396, 140] width 710 height 119
click at [509, 111] on div "Add Column" at bounding box center [396, 140] width 710 height 119
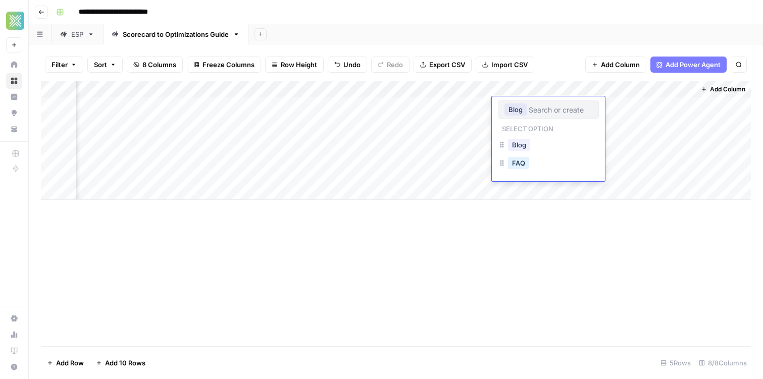
click at [520, 114] on button "Blog" at bounding box center [515, 109] width 22 height 12
click at [520, 148] on button "Blog" at bounding box center [519, 145] width 22 height 12
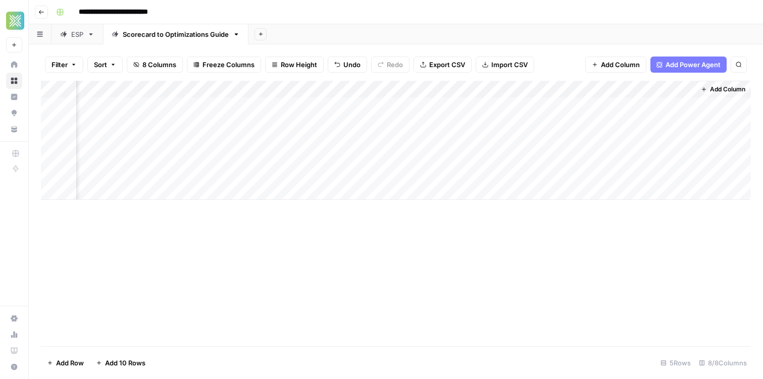
click at [520, 148] on div "Add Column" at bounding box center [396, 140] width 710 height 119
click at [511, 110] on div "Add Column" at bounding box center [396, 140] width 710 height 119
click at [510, 103] on div "Add Column" at bounding box center [396, 140] width 710 height 119
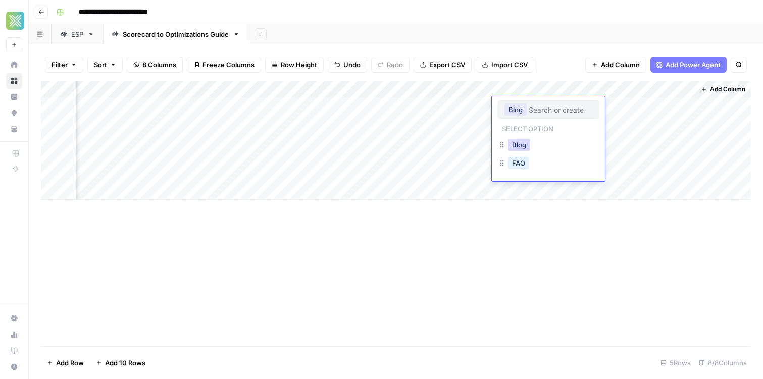
click at [519, 150] on button "Blog" at bounding box center [519, 145] width 22 height 12
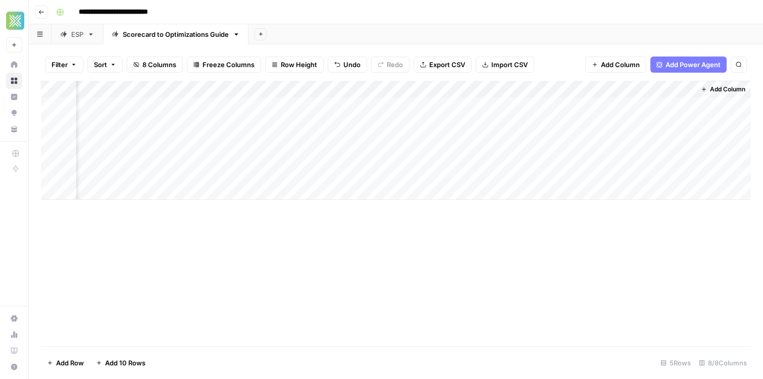
click at [508, 110] on div "Add Column" at bounding box center [396, 140] width 710 height 119
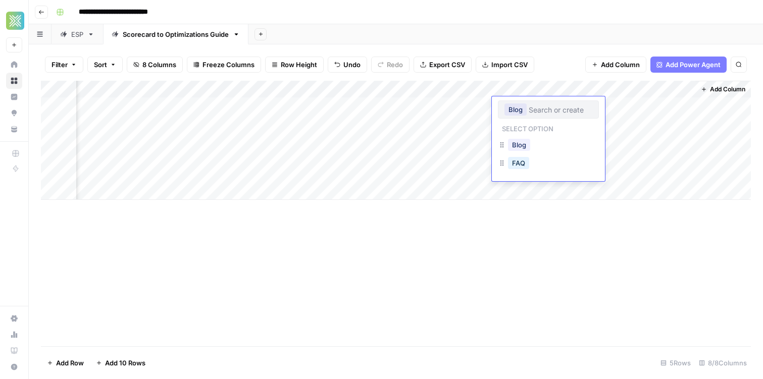
click at [508, 110] on button "Blog" at bounding box center [515, 109] width 22 height 12
click at [509, 142] on button "Blog" at bounding box center [519, 145] width 22 height 12
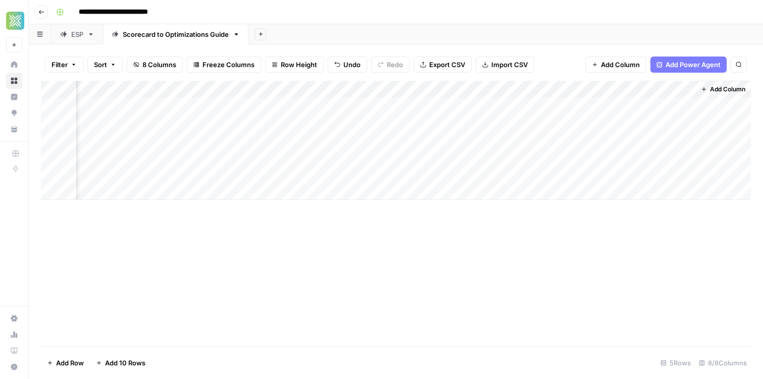
click at [530, 105] on div "Add Column" at bounding box center [396, 140] width 710 height 119
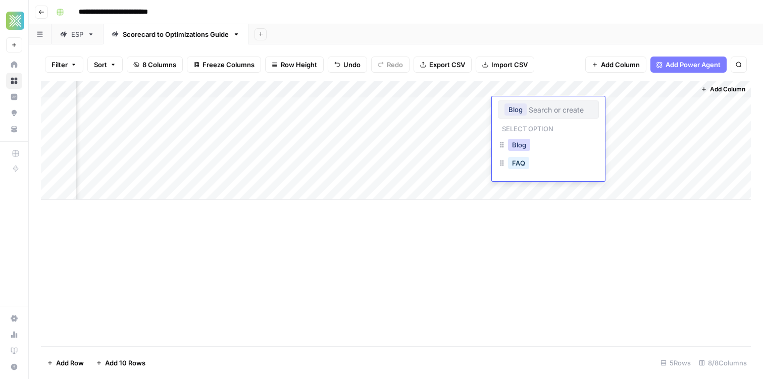
click at [524, 145] on button "Blog" at bounding box center [519, 145] width 22 height 12
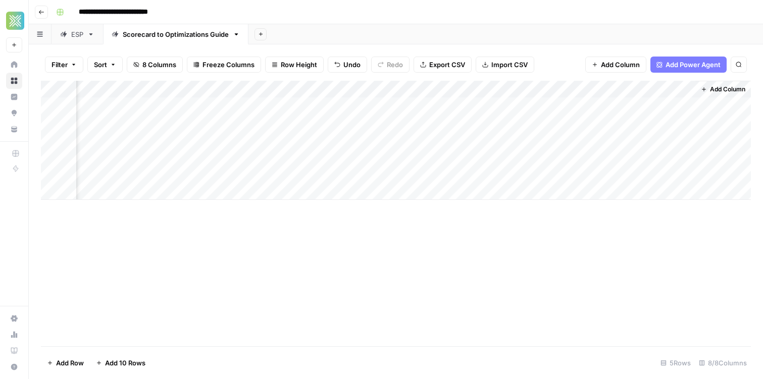
click at [517, 107] on div "Add Column" at bounding box center [396, 140] width 710 height 119
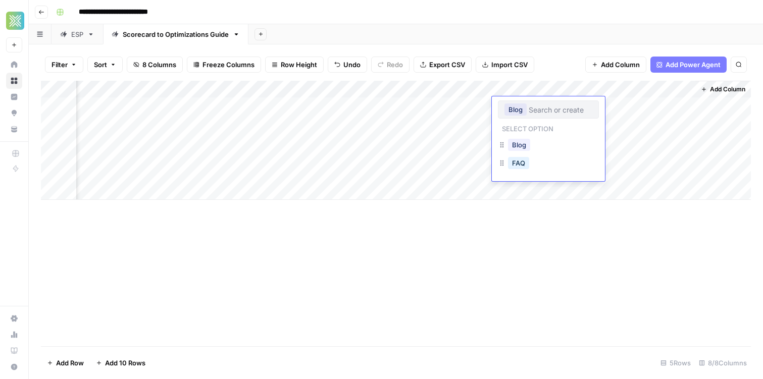
click at [532, 80] on div "Filter Sort 8 Columns Freeze Columns Row Height Undo Redo Export CSV Import CSV…" at bounding box center [396, 64] width 710 height 32
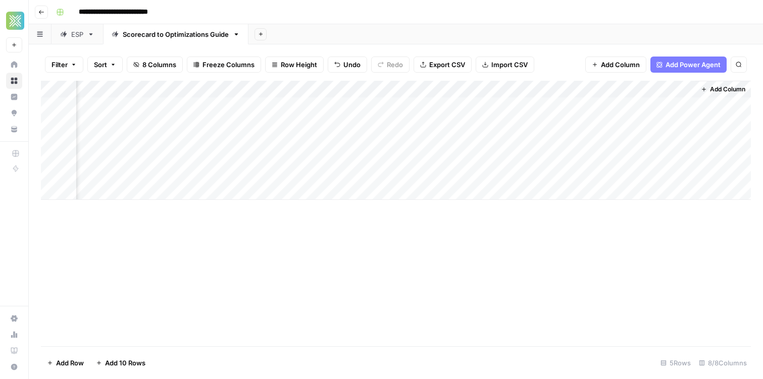
click at [572, 89] on div "Add Column" at bounding box center [396, 140] width 710 height 119
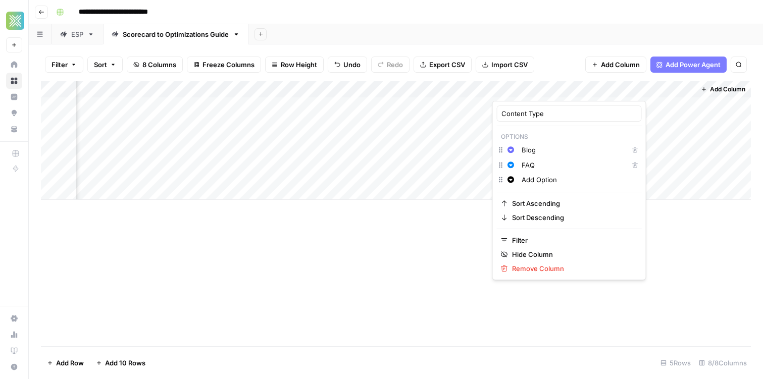
click at [539, 152] on input "Blog" at bounding box center [573, 150] width 102 height 10
type input "Blog Post"
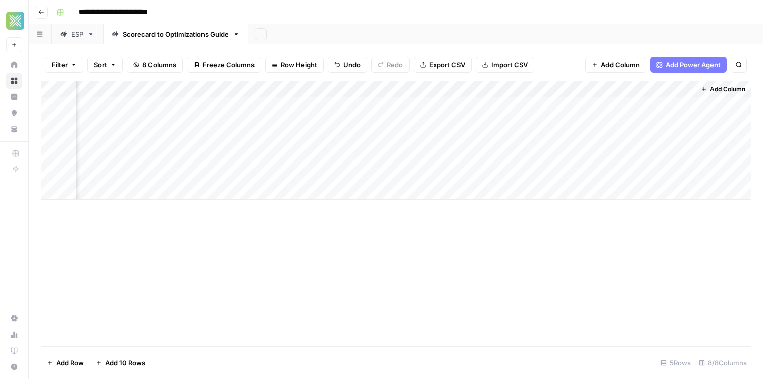
click at [533, 40] on div "Add Sheet" at bounding box center [505, 34] width 514 height 20
click at [641, 105] on div "Add Column" at bounding box center [396, 140] width 710 height 119
click at [670, 104] on div "Add Column" at bounding box center [396, 140] width 710 height 119
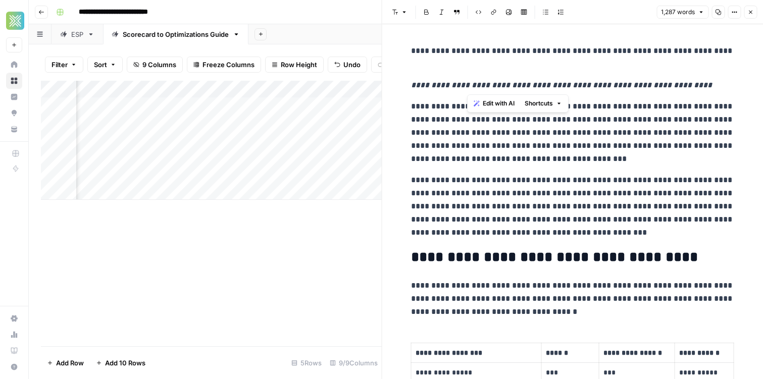
drag, startPoint x: 468, startPoint y: 82, endPoint x: 617, endPoint y: 91, distance: 149.2
click at [616, 91] on p "**********" at bounding box center [572, 85] width 323 height 13
click at [617, 91] on p "**********" at bounding box center [572, 85] width 323 height 13
click at [573, 84] on em "**********" at bounding box center [561, 85] width 301 height 8
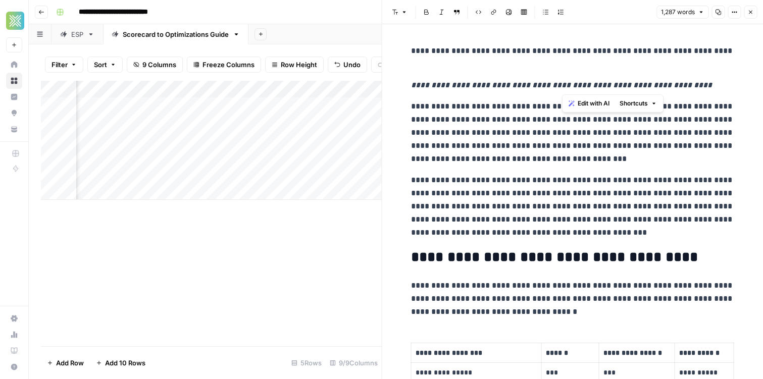
click at [573, 84] on em "**********" at bounding box center [561, 85] width 301 height 8
click at [519, 87] on em "**********" at bounding box center [561, 85] width 301 height 8
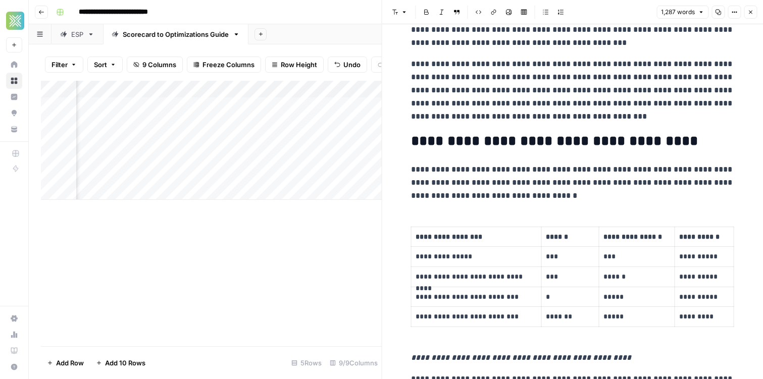
scroll to position [122, 0]
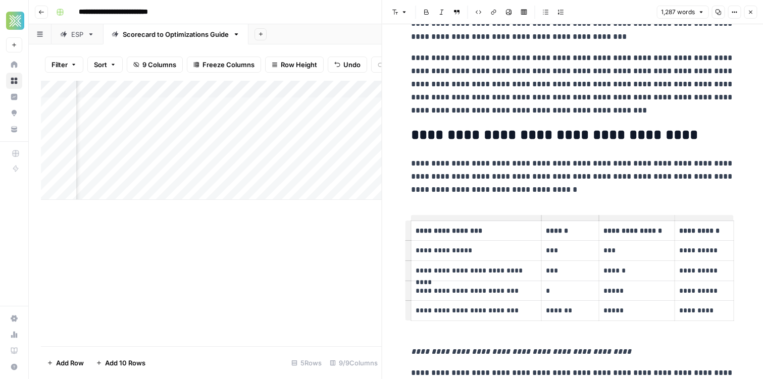
click at [425, 249] on p "**********" at bounding box center [477, 251] width 122 height 12
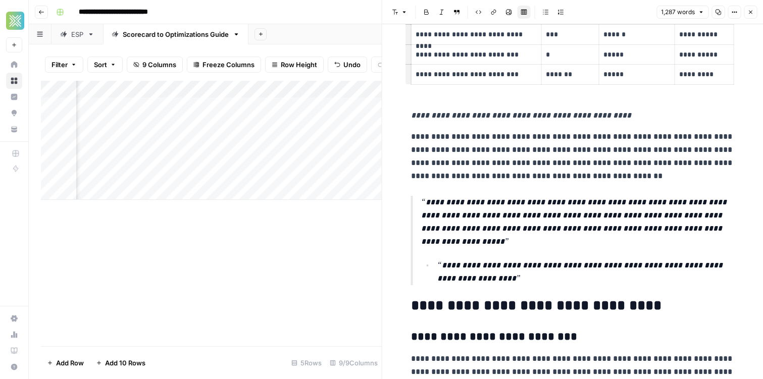
scroll to position [99, 0]
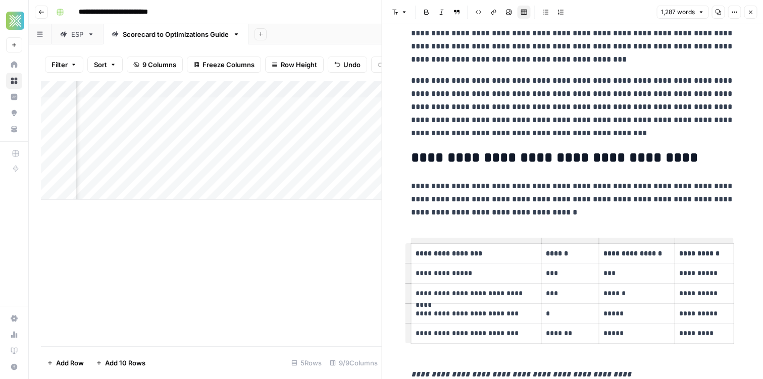
click at [754, 10] on button "Close" at bounding box center [750, 12] width 13 height 13
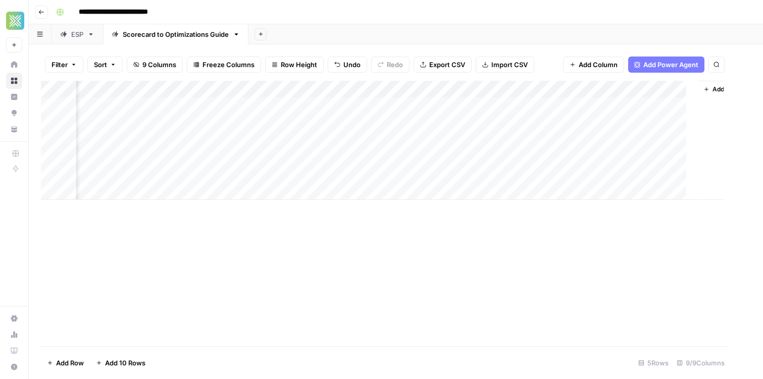
scroll to position [0, 403]
click at [593, 88] on div "Add Column" at bounding box center [396, 140] width 710 height 119
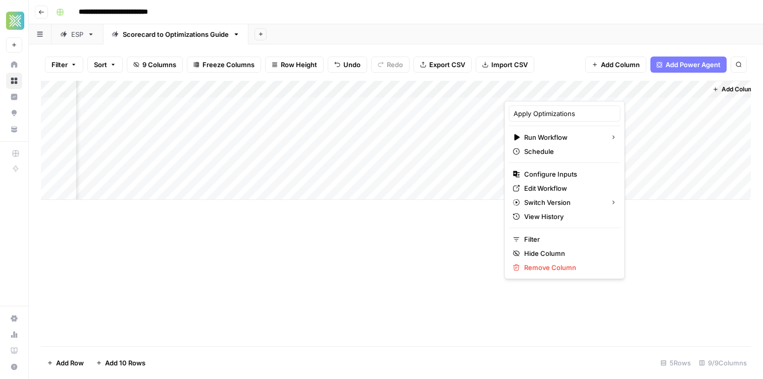
click at [557, 46] on div "Filter Sort 9 Columns Freeze Columns Row Height Undo Redo Export CSV Import CSV…" at bounding box center [396, 211] width 734 height 335
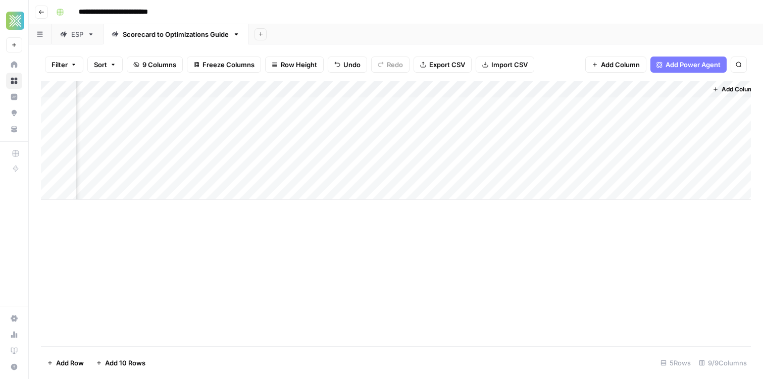
click at [594, 89] on div "Add Column" at bounding box center [396, 140] width 710 height 119
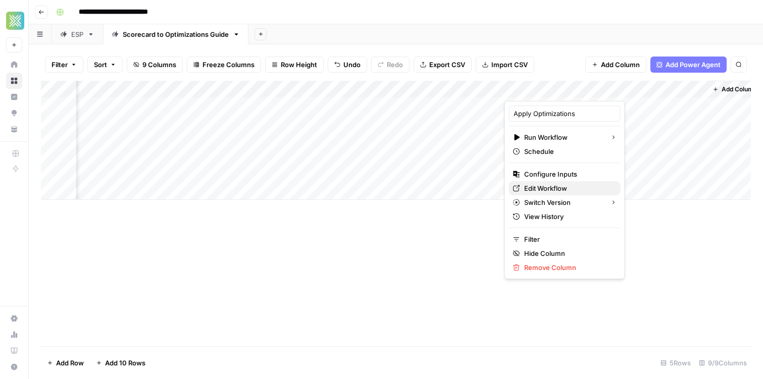
click at [568, 190] on span "Edit Workflow" at bounding box center [568, 188] width 88 height 10
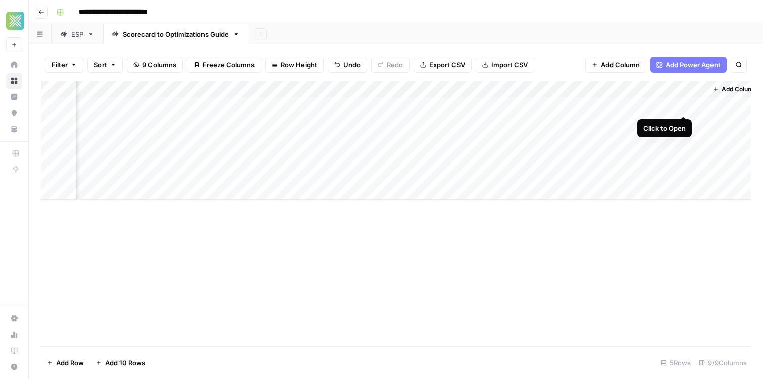
click at [683, 104] on div "Add Column" at bounding box center [396, 140] width 710 height 119
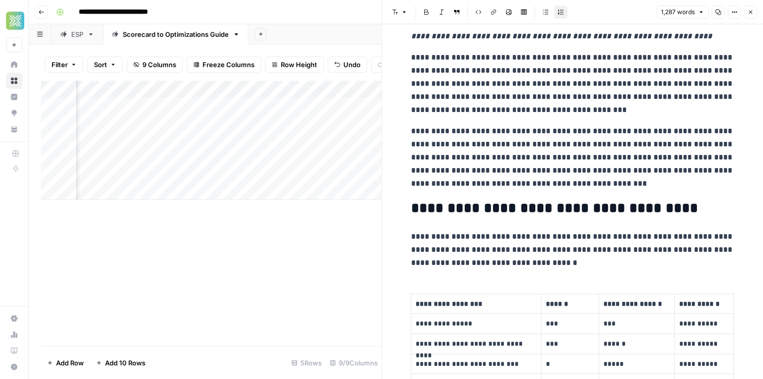
scroll to position [49, 0]
drag, startPoint x: 410, startPoint y: 142, endPoint x: 437, endPoint y: 151, distance: 28.1
click at [431, 150] on p "**********" at bounding box center [572, 157] width 323 height 66
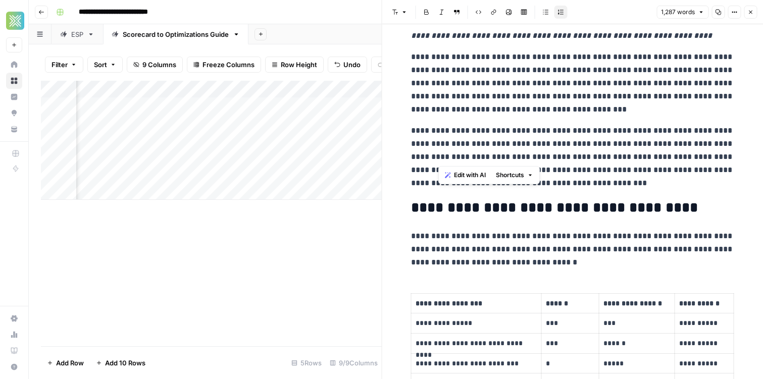
drag, startPoint x: 439, startPoint y: 155, endPoint x: 479, endPoint y: 185, distance: 49.9
click at [479, 185] on p "**********" at bounding box center [572, 157] width 323 height 66
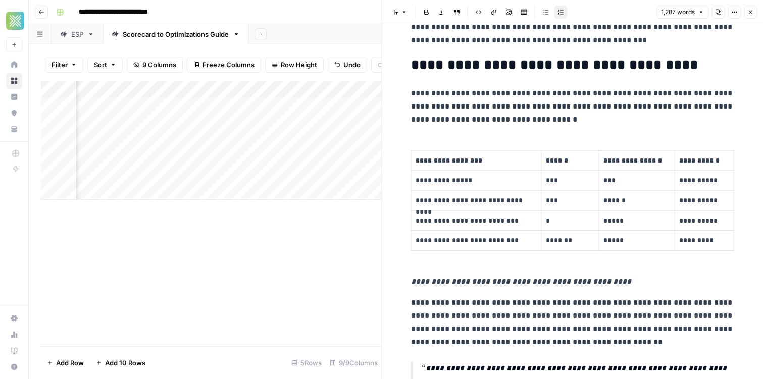
scroll to position [221, 0]
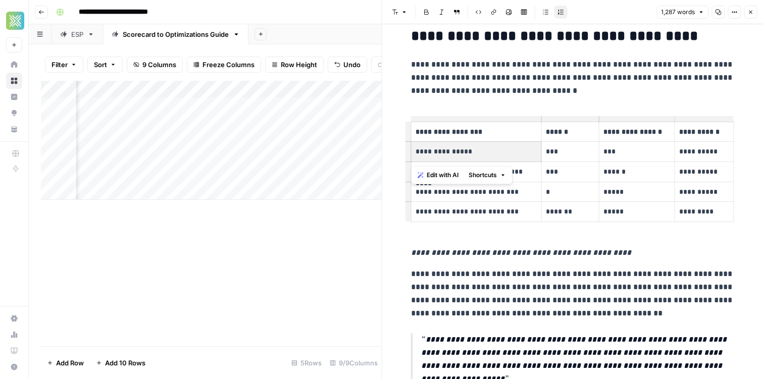
drag, startPoint x: 441, startPoint y: 154, endPoint x: 656, endPoint y: 214, distance: 223.8
click at [656, 214] on tbody "**********" at bounding box center [572, 172] width 323 height 100
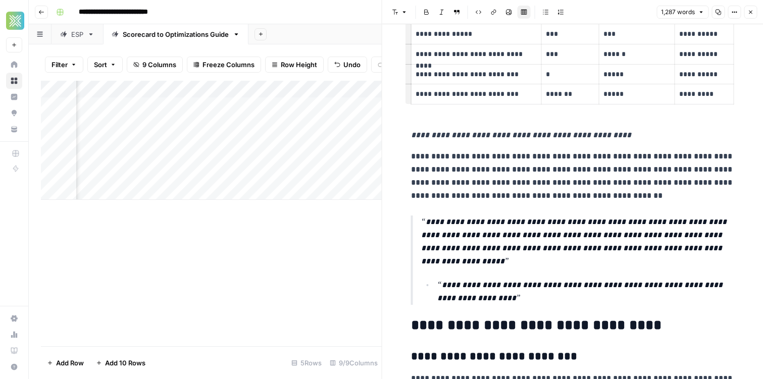
scroll to position [370, 0]
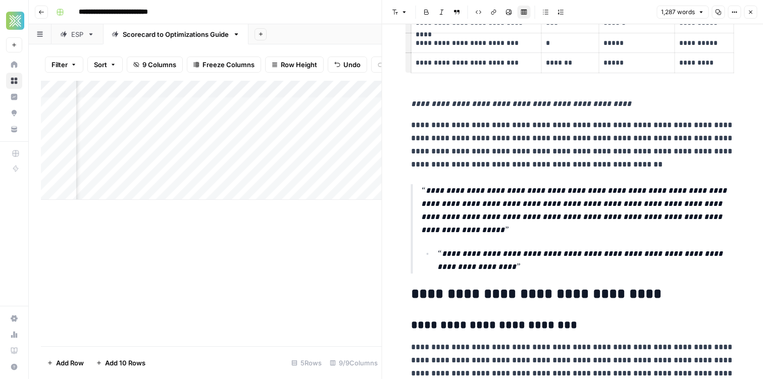
click at [519, 240] on blockquote "**********" at bounding box center [572, 228] width 323 height 89
click at [503, 149] on p "**********" at bounding box center [572, 145] width 323 height 53
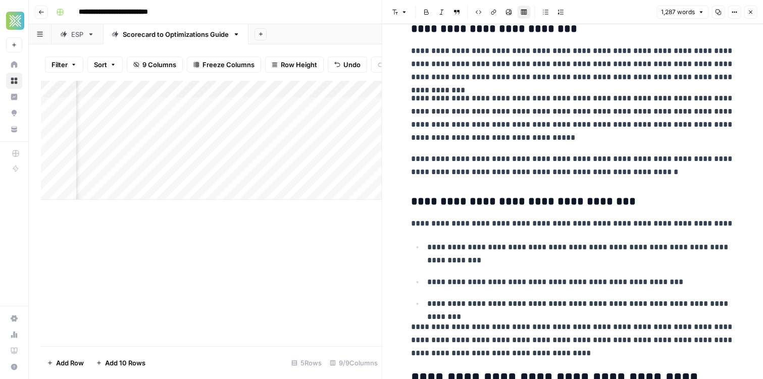
scroll to position [664, 0]
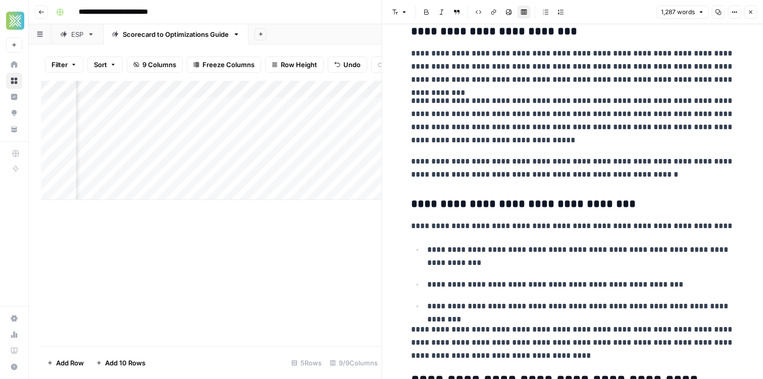
click at [488, 175] on p "**********" at bounding box center [572, 168] width 323 height 26
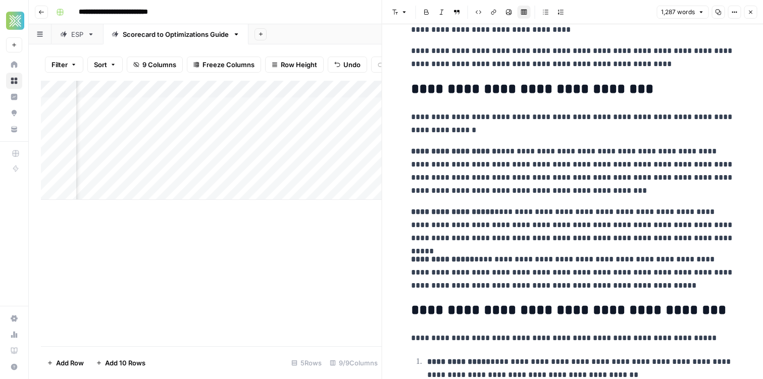
scroll to position [1144, 0]
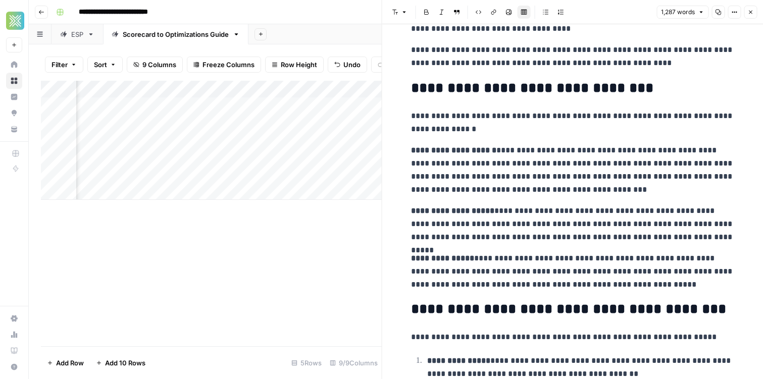
click at [474, 130] on p "**********" at bounding box center [572, 123] width 323 height 26
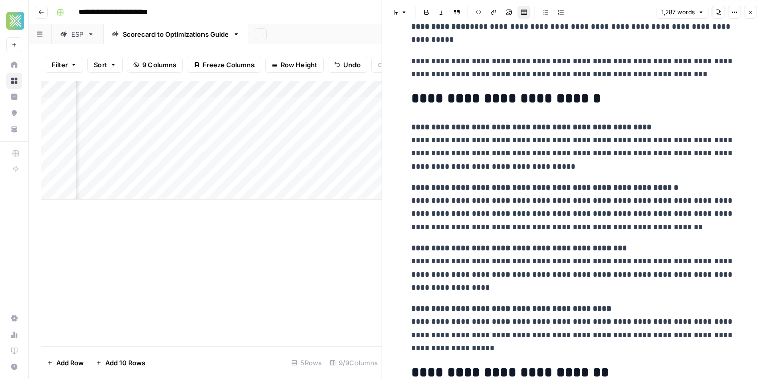
scroll to position [1814, 0]
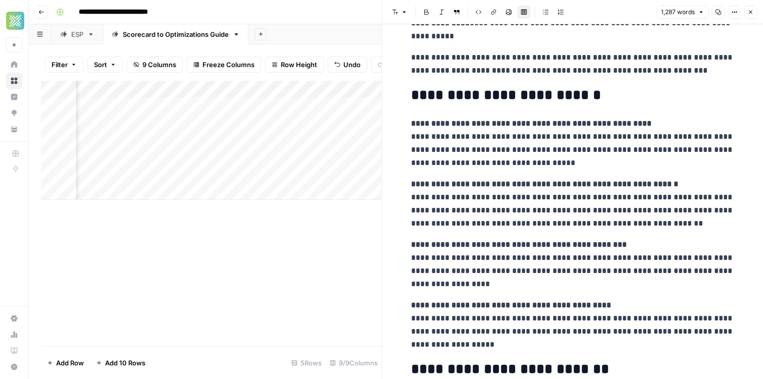
click at [453, 138] on p "**********" at bounding box center [572, 143] width 323 height 53
click at [467, 95] on h2 "**********" at bounding box center [572, 95] width 323 height 16
drag, startPoint x: 407, startPoint y: 93, endPoint x: 612, endPoint y: 277, distance: 275.6
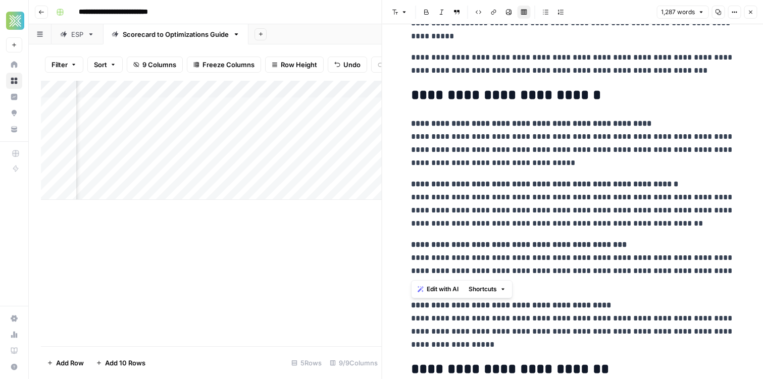
click at [488, 125] on strong "**********" at bounding box center [531, 124] width 240 height 8
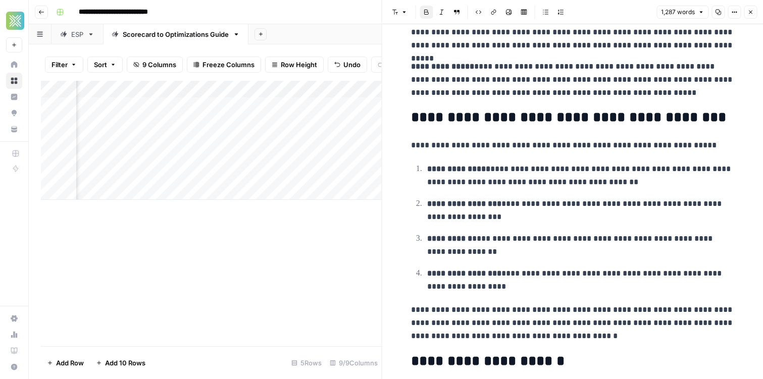
scroll to position [1358, 0]
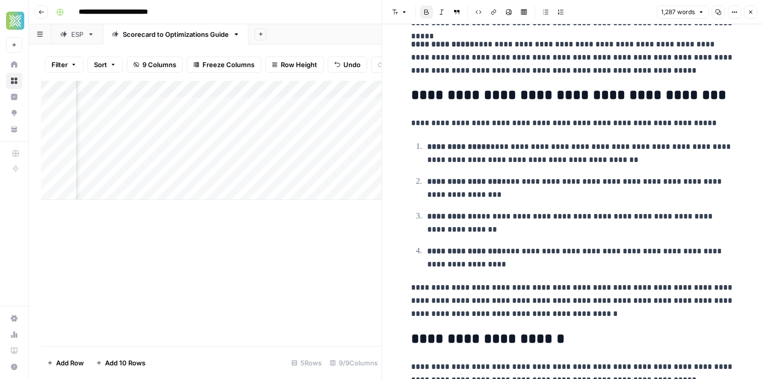
click at [479, 147] on strong "**********" at bounding box center [458, 147] width 63 height 8
click at [539, 173] on ol "**********" at bounding box center [572, 205] width 323 height 131
click at [467, 103] on h2 "**********" at bounding box center [572, 95] width 323 height 16
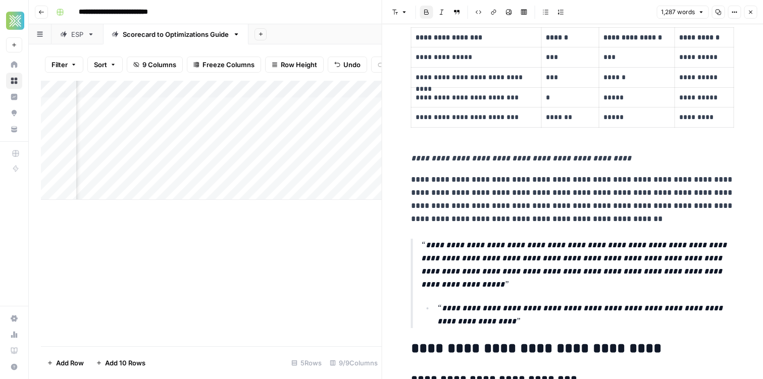
scroll to position [0, 0]
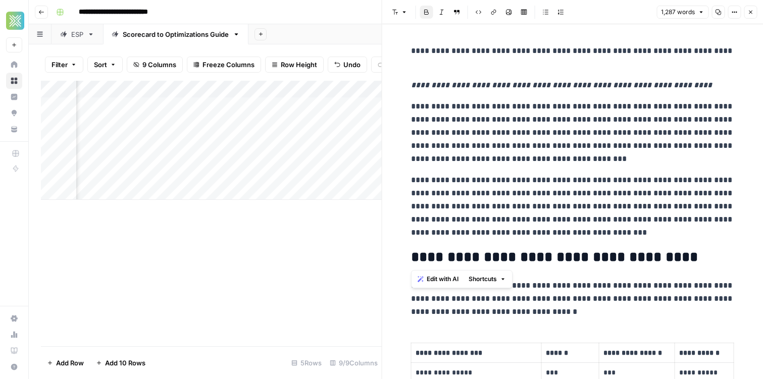
drag, startPoint x: 418, startPoint y: 51, endPoint x: 627, endPoint y: 248, distance: 287.5
click at [486, 177] on p "**********" at bounding box center [572, 207] width 323 height 66
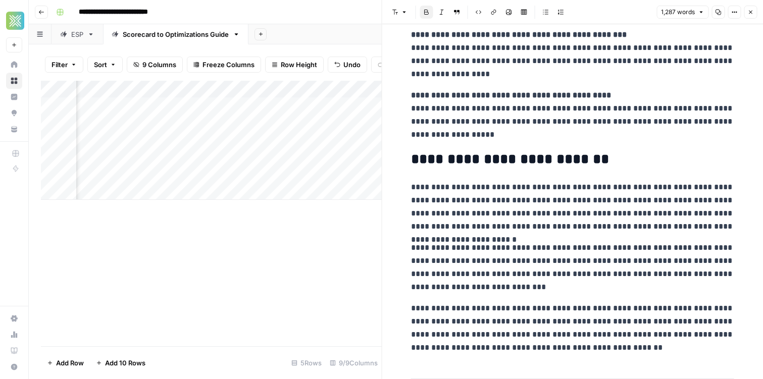
scroll to position [2355, 0]
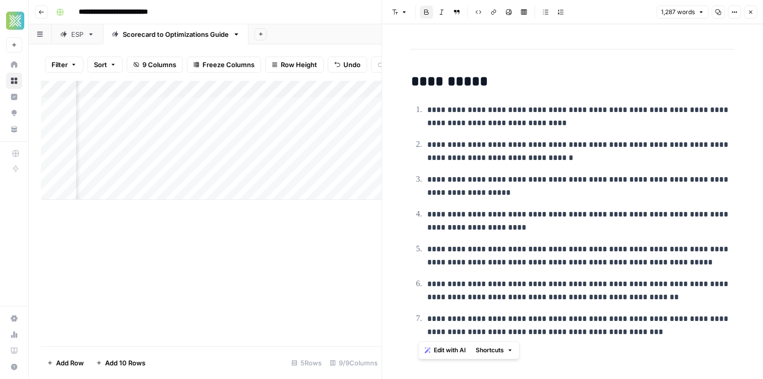
drag, startPoint x: 418, startPoint y: 51, endPoint x: 707, endPoint y: 399, distance: 452.1
click at [707, 379] on html "**********" at bounding box center [381, 189] width 763 height 379
copy div "**********"
click at [437, 143] on p "**********" at bounding box center [580, 151] width 307 height 26
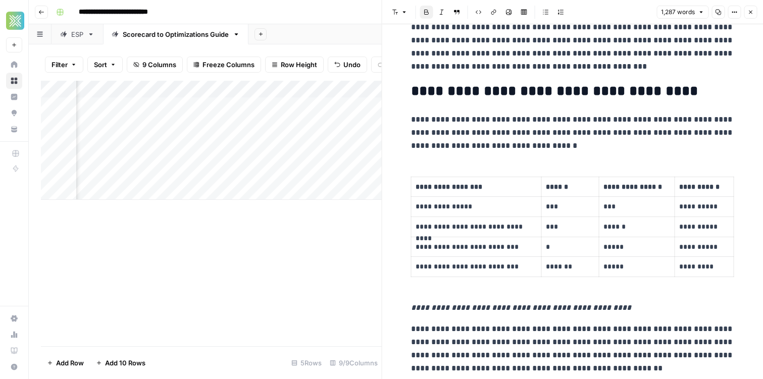
scroll to position [0, 0]
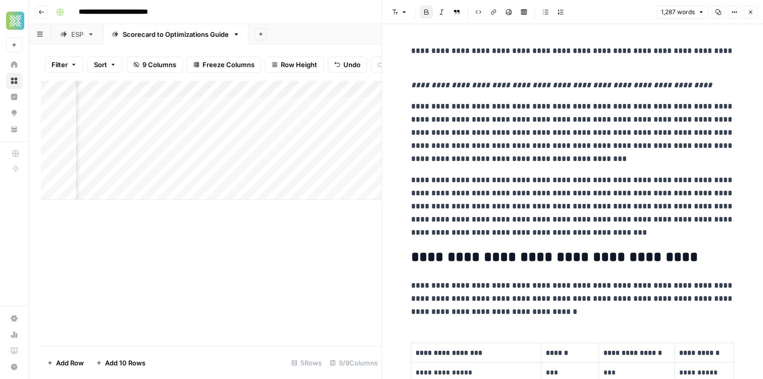
click at [466, 144] on p "**********" at bounding box center [572, 133] width 323 height 66
click at [327, 32] on div "Add Sheet" at bounding box center [505, 34] width 514 height 20
click at [257, 107] on div "Add Column" at bounding box center [211, 140] width 341 height 119
click at [240, 106] on div "Add Column" at bounding box center [211, 140] width 341 height 119
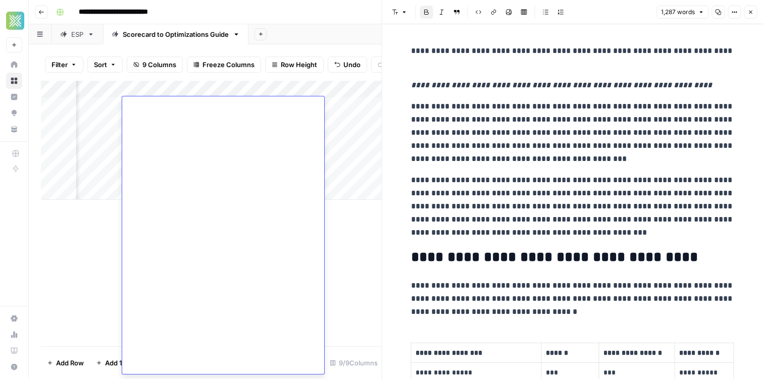
scroll to position [1546, 0]
click at [349, 133] on div "Add Column" at bounding box center [211, 140] width 341 height 119
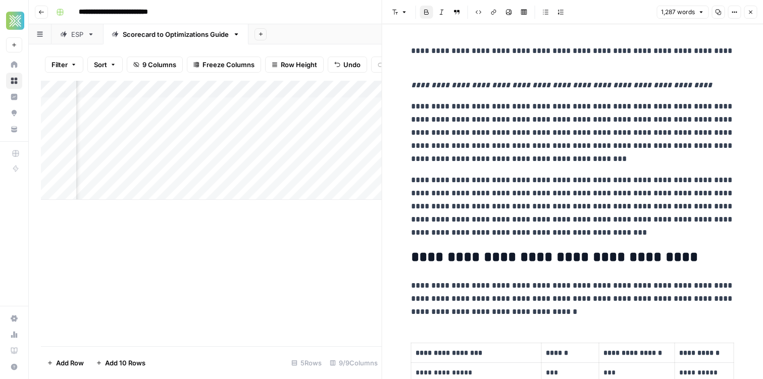
scroll to position [0, 785]
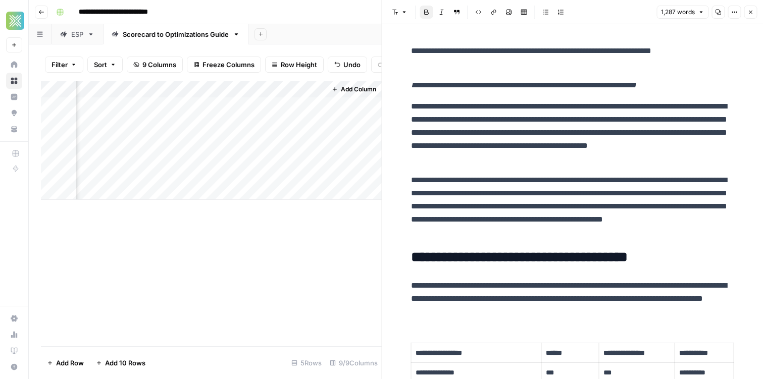
click at [302, 104] on div "Add Column" at bounding box center [211, 140] width 341 height 119
click at [297, 15] on div "**********" at bounding box center [402, 12] width 701 height 16
click at [295, 39] on div "Add Sheet" at bounding box center [505, 34] width 514 height 20
click at [752, 14] on icon "button" at bounding box center [750, 12] width 6 height 6
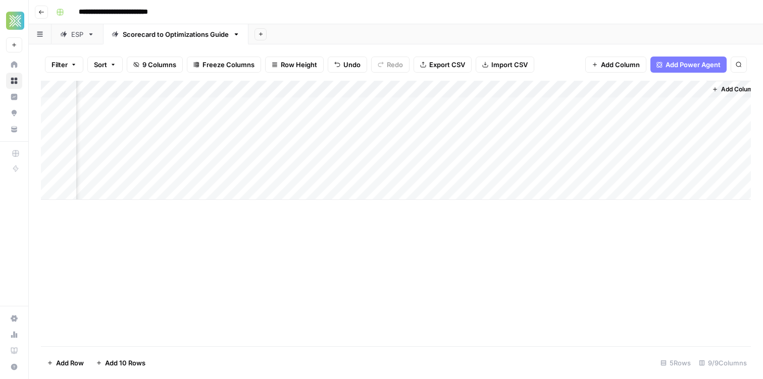
scroll to position [0, 403]
click at [596, 91] on div "Add Column" at bounding box center [396, 140] width 710 height 119
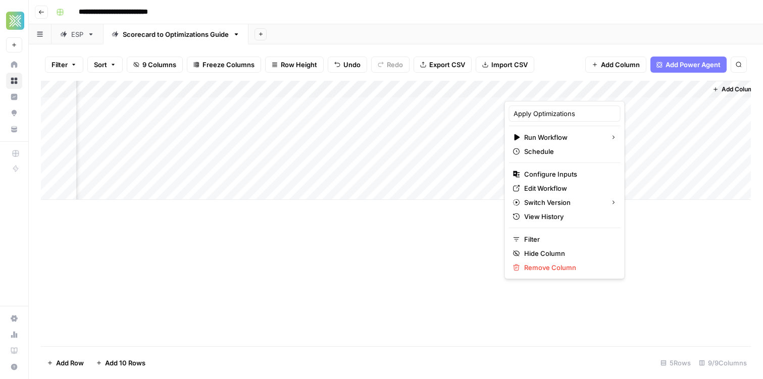
click at [568, 67] on div "Filter Sort 9 Columns Freeze Columns Row Height Undo Redo Export CSV Import CSV…" at bounding box center [396, 64] width 710 height 32
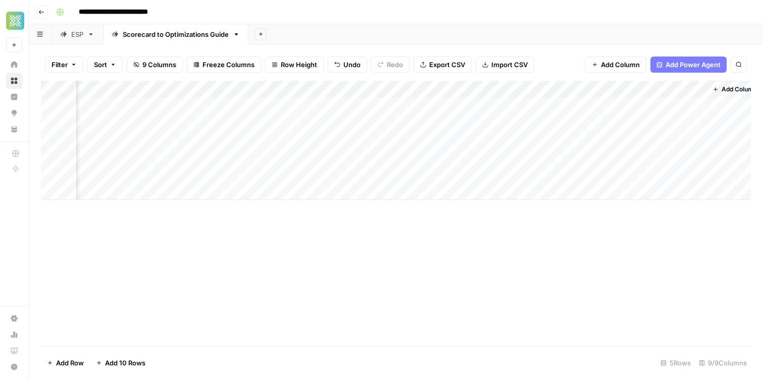
scroll to position [0, 415]
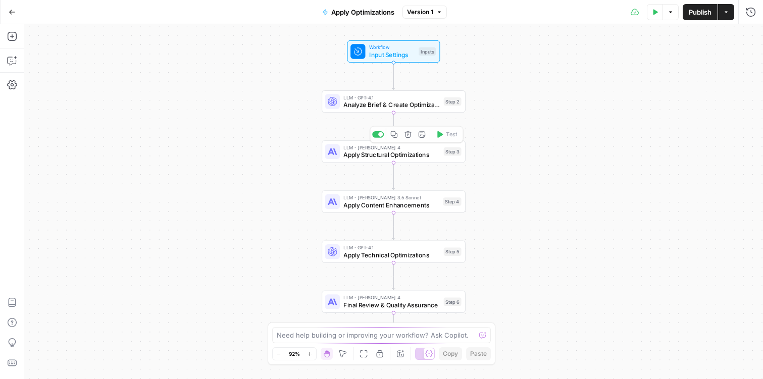
click at [286, 150] on div "Workflow Input Settings Inputs LLM · GPT-4.1 Analyze Brief & Create Optimizatio…" at bounding box center [393, 201] width 739 height 355
click at [755, 14] on icon "button" at bounding box center [751, 12] width 10 height 10
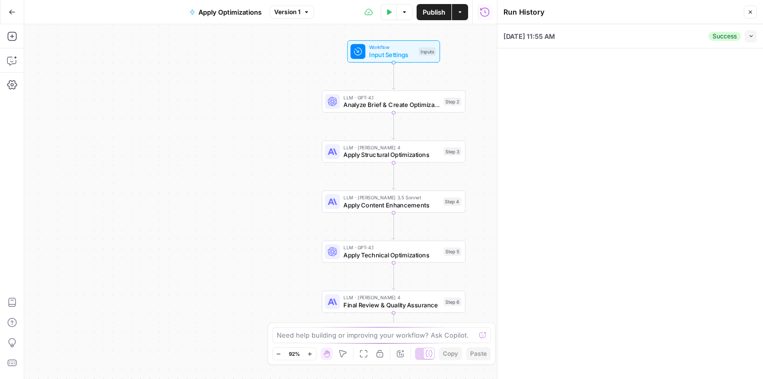
click at [619, 33] on div "[DATE] 11:55 AM Success Collapse" at bounding box center [629, 36] width 253 height 24
click at [754, 34] on button "Collapse" at bounding box center [751, 36] width 12 height 12
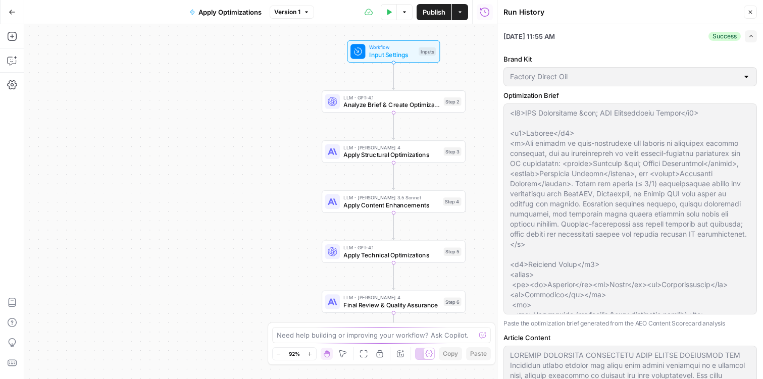
click at [751, 37] on icon "button" at bounding box center [751, 36] width 6 height 6
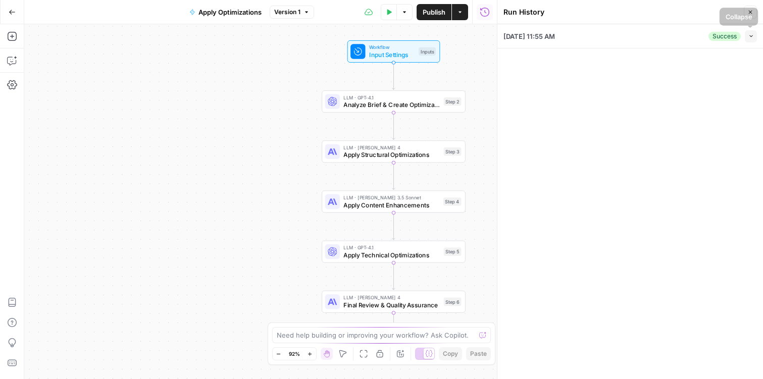
click at [748, 37] on icon "button" at bounding box center [751, 36] width 6 height 6
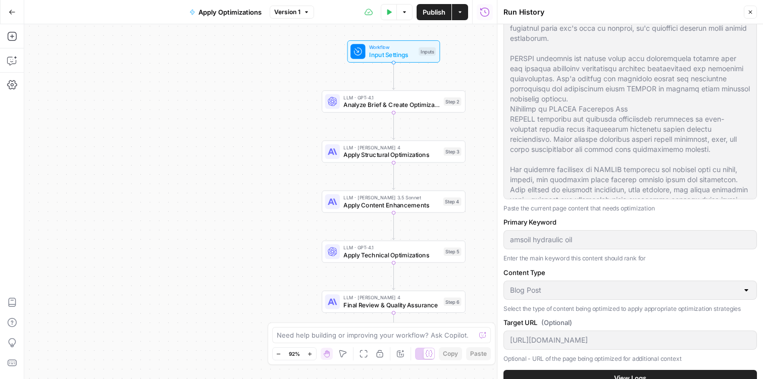
scroll to position [371, 0]
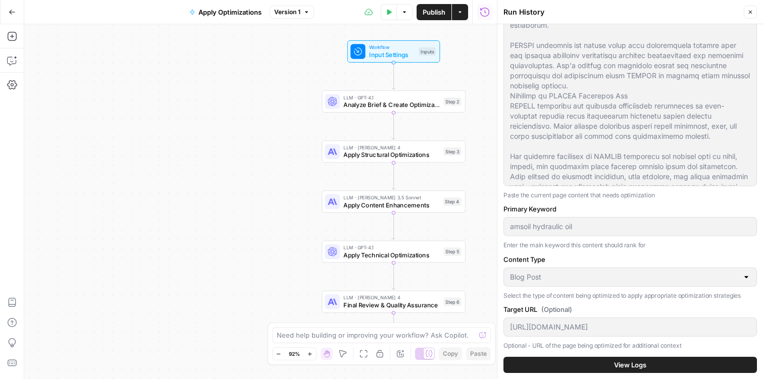
click at [624, 375] on div "Brand Kit Factory Direct Oil Optimization Brief Paste the optimization brief ge…" at bounding box center [629, 28] width 253 height 702
click at [624, 371] on button "View Logs" at bounding box center [629, 365] width 253 height 16
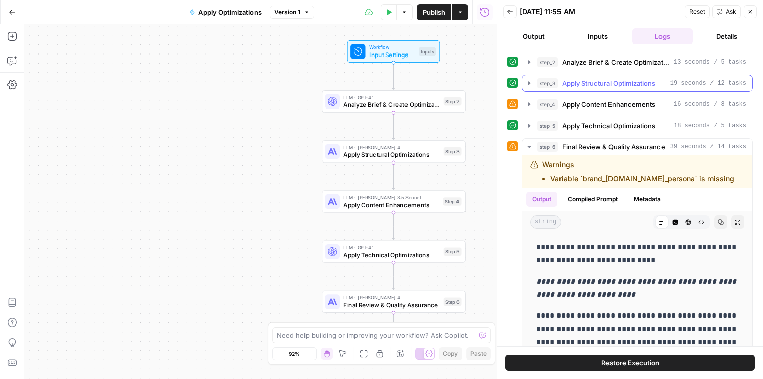
click at [526, 82] on icon "button" at bounding box center [529, 83] width 8 height 8
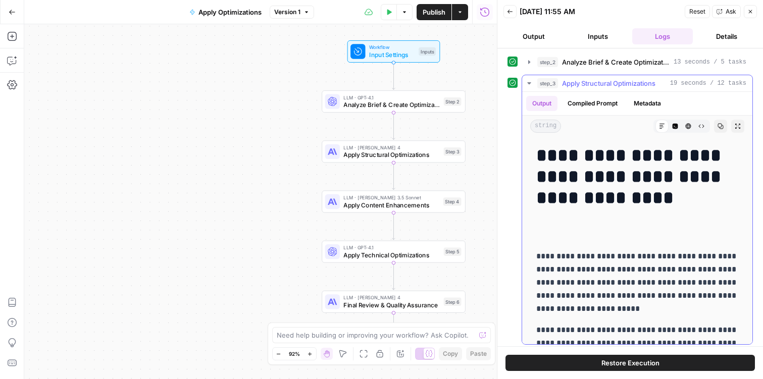
click at [592, 174] on h1 "**********" at bounding box center [637, 187] width 202 height 85
click at [615, 213] on h1 "**********" at bounding box center [637, 187] width 202 height 85
click at [595, 213] on h1 "**********" at bounding box center [637, 187] width 202 height 85
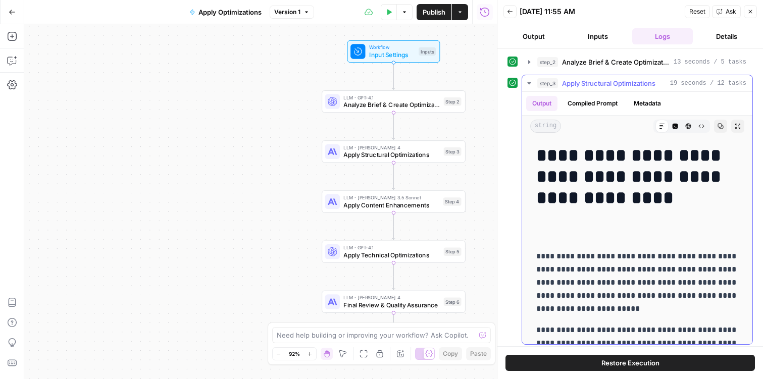
click at [595, 213] on h1 "**********" at bounding box center [637, 187] width 202 height 85
click at [594, 202] on h1 "**********" at bounding box center [637, 187] width 202 height 85
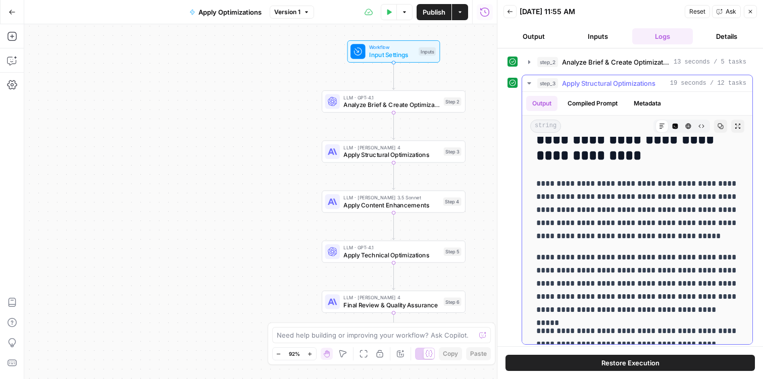
scroll to position [3218, 0]
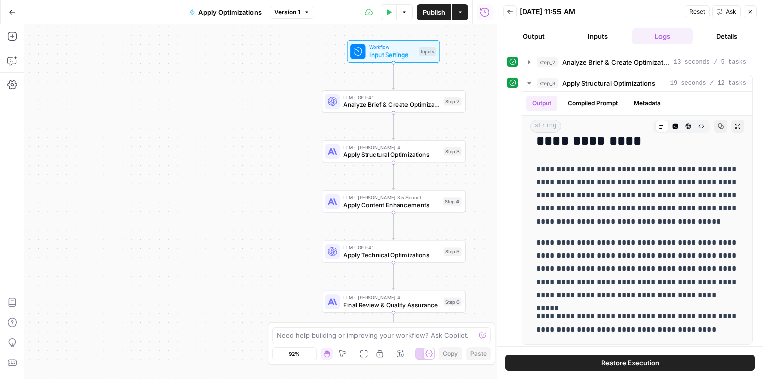
click at [390, 161] on div "LLM · Claude Sonnet 4 Apply Structural Optimizations Step 3 Copy step Delete st…" at bounding box center [394, 151] width 144 height 22
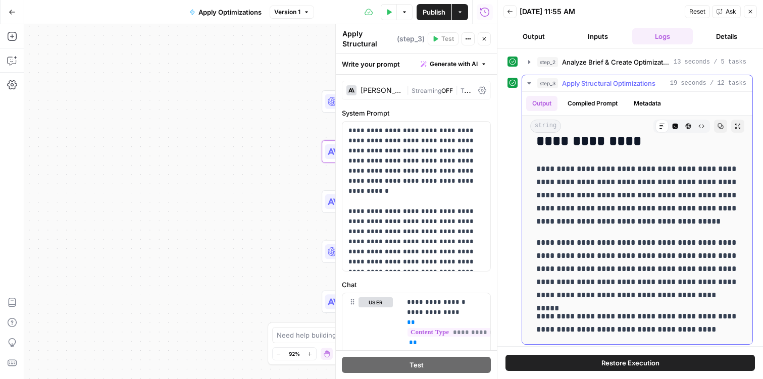
click at [528, 81] on icon "button" at bounding box center [529, 83] width 8 height 8
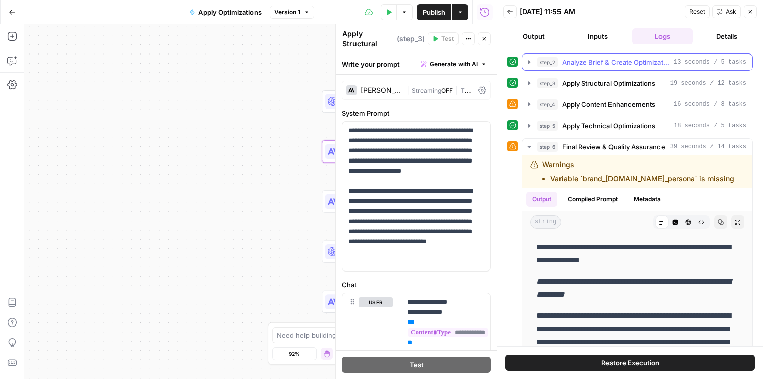
click at [530, 65] on icon "button" at bounding box center [529, 62] width 8 height 8
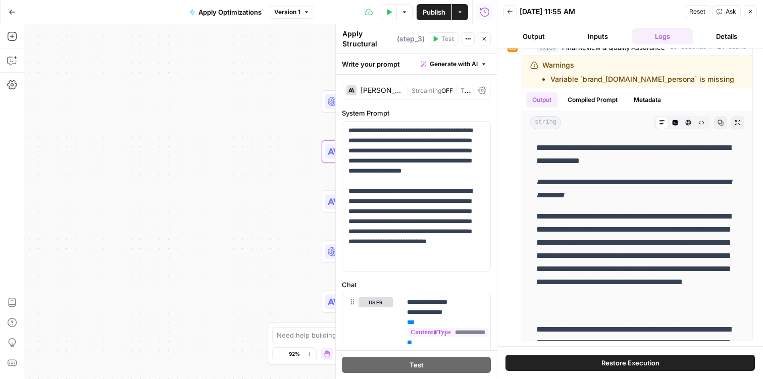
scroll to position [0, 0]
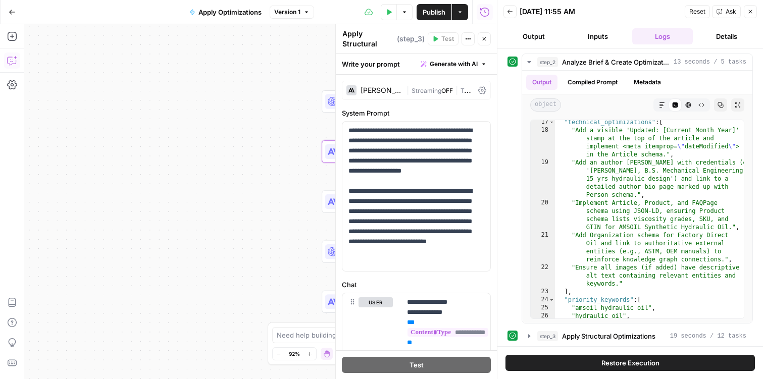
click at [19, 60] on button "Copilot" at bounding box center [12, 61] width 16 height 16
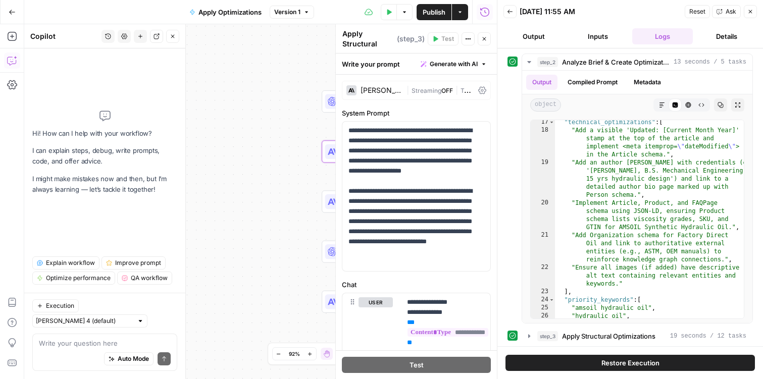
click at [92, 344] on textarea at bounding box center [105, 343] width 132 height 10
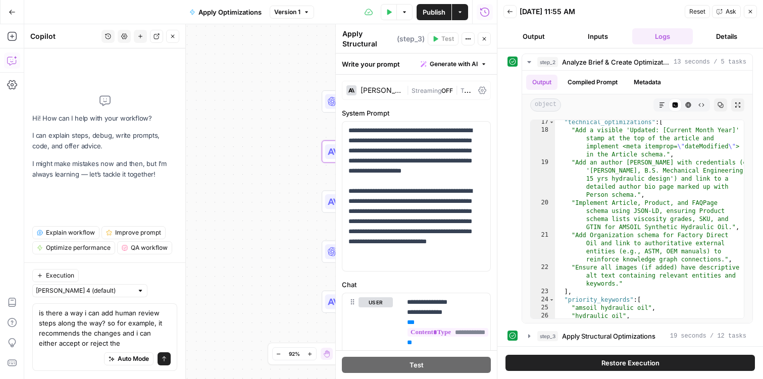
type textarea "is there a way i can add human review steps along the way? so for example, it r…"
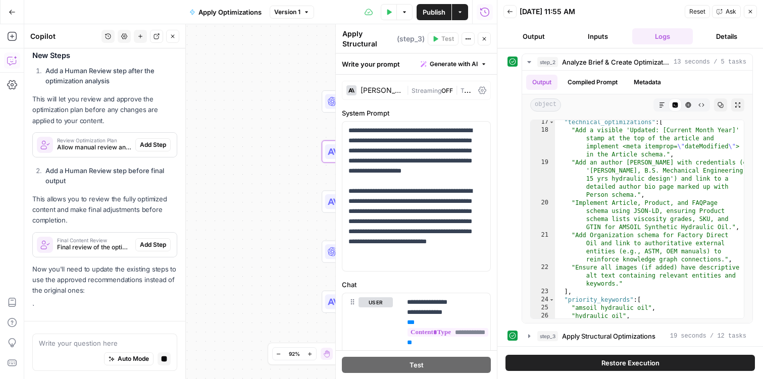
scroll to position [351, 0]
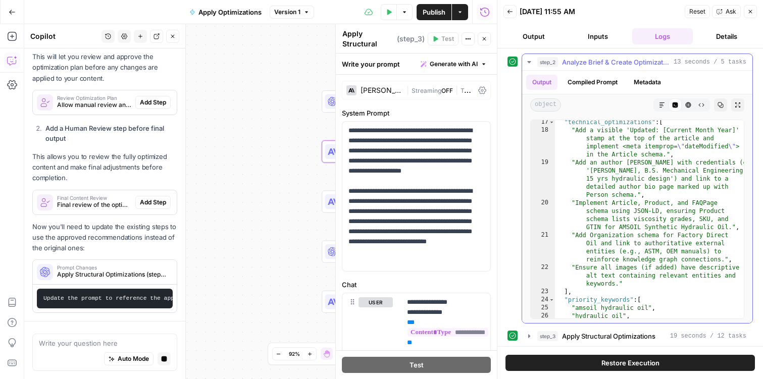
click at [528, 63] on icon "button" at bounding box center [529, 62] width 8 height 8
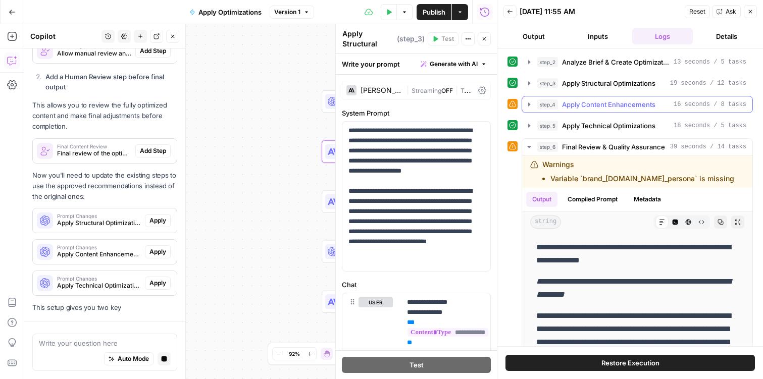
click at [529, 105] on icon "button" at bounding box center [529, 104] width 2 height 4
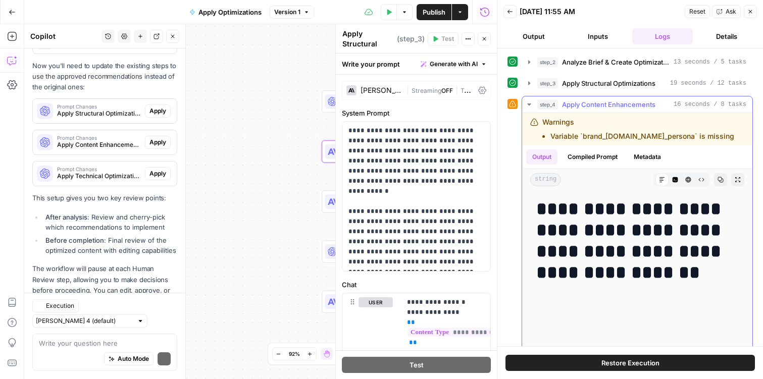
scroll to position [549, 0]
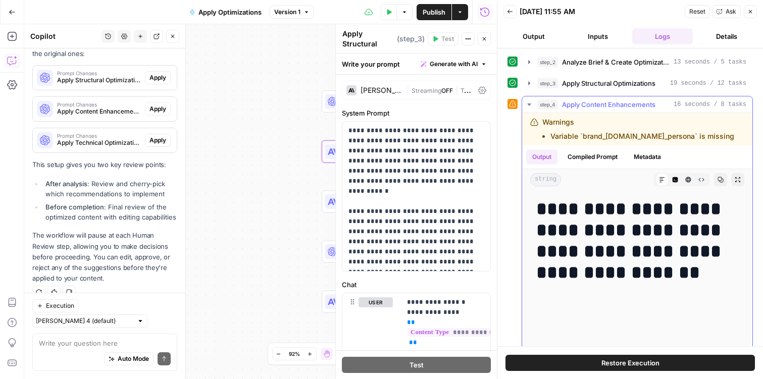
click at [529, 105] on icon "button" at bounding box center [529, 104] width 4 height 2
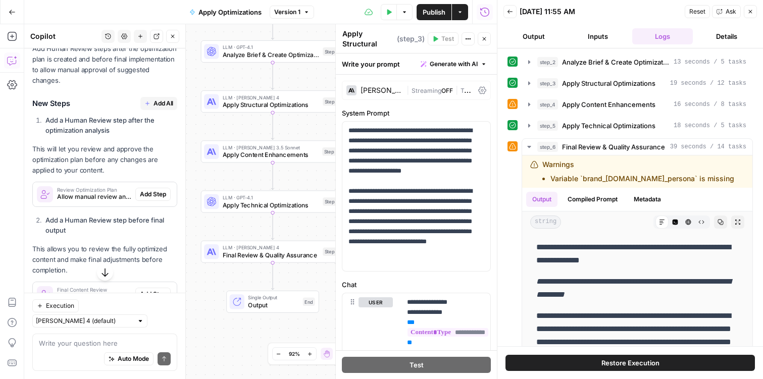
scroll to position [264, 0]
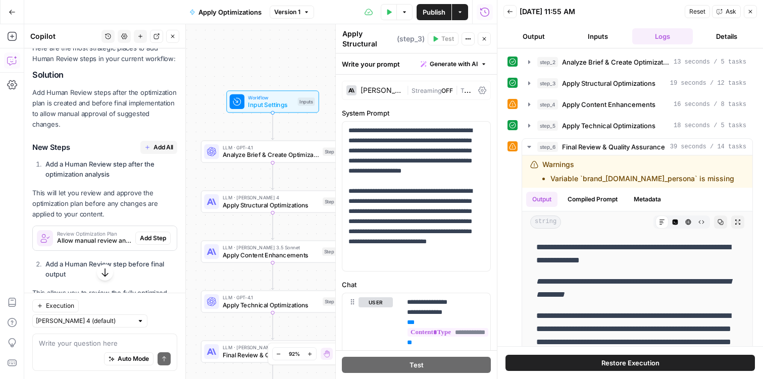
click at [158, 146] on span "Add All" at bounding box center [163, 147] width 20 height 9
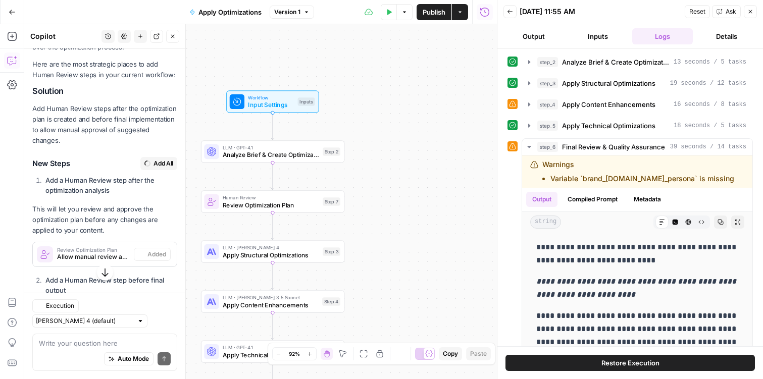
type textarea "Final Content Review"
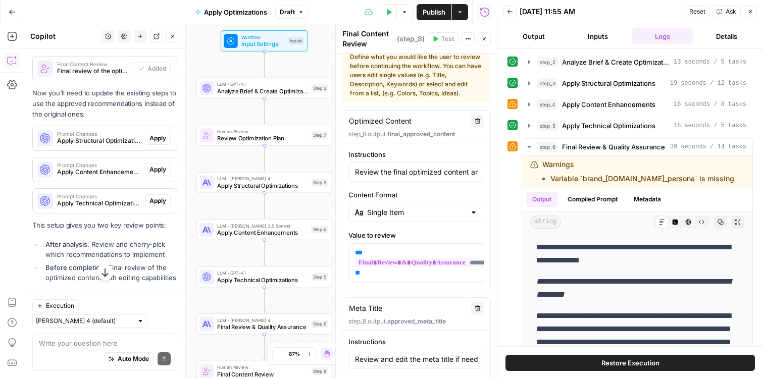
scroll to position [18, 0]
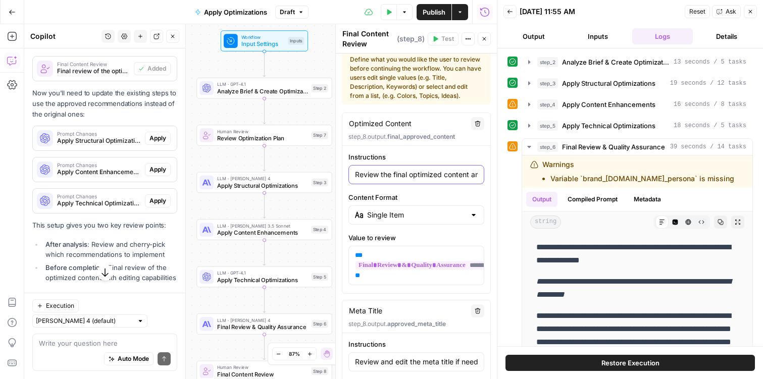
click at [400, 175] on input "Review the final optimized content and make any necessary edits before approval" at bounding box center [416, 175] width 123 height 10
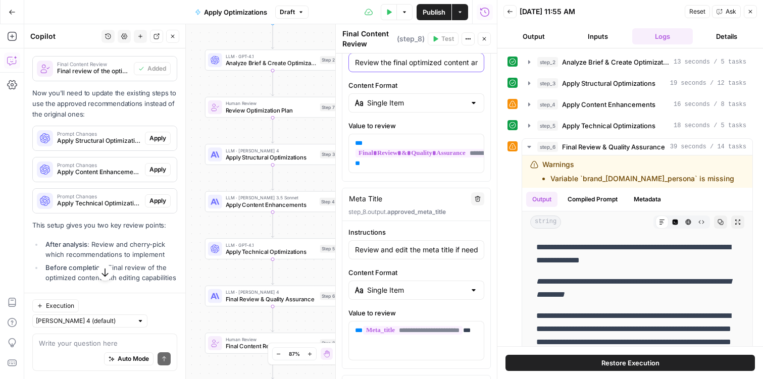
scroll to position [0, 0]
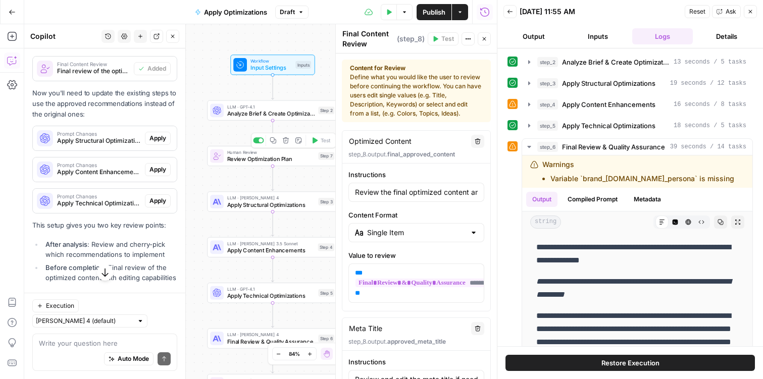
click at [240, 165] on div "Human Review Review Optimization Plan Step 7 Copy step Delete step Add Note Test" at bounding box center [272, 156] width 131 height 20
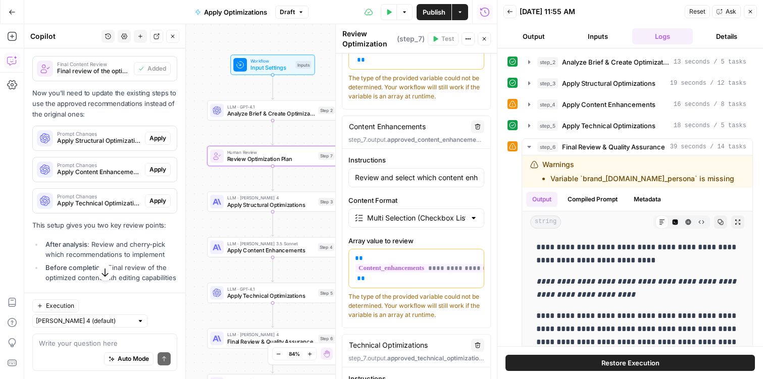
scroll to position [234, 0]
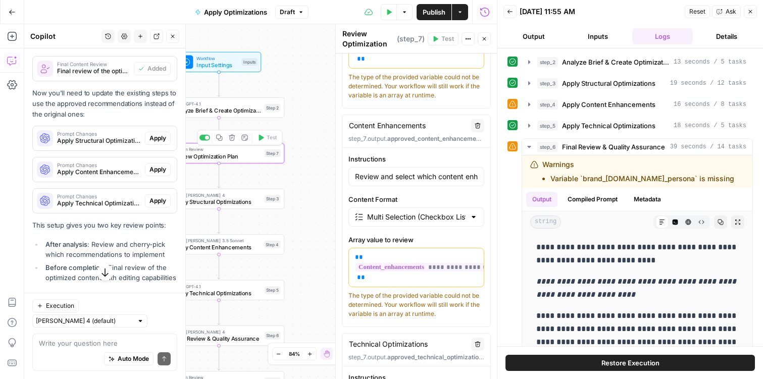
click at [250, 112] on span "Analyze Brief & Create Optimization Plan" at bounding box center [217, 111] width 88 height 9
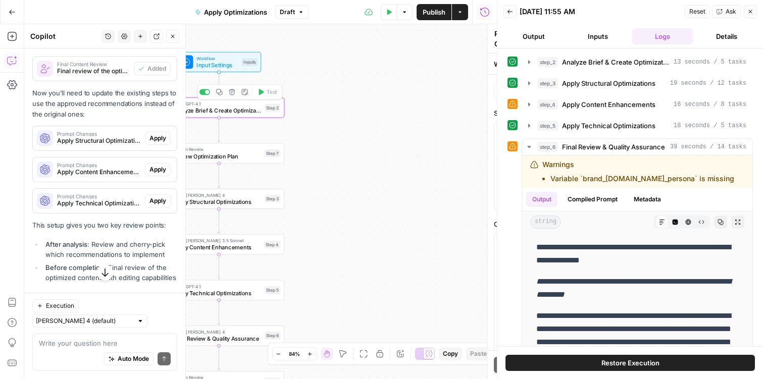
type textarea "Analyze Brief & Create Optimization Plan"
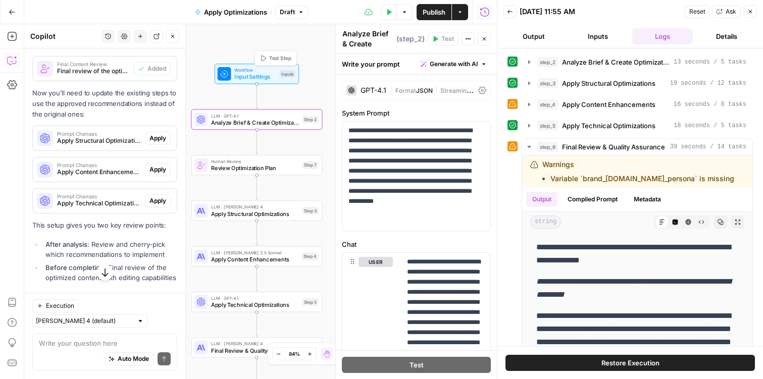
click at [283, 60] on span "Test Step" at bounding box center [280, 59] width 22 height 8
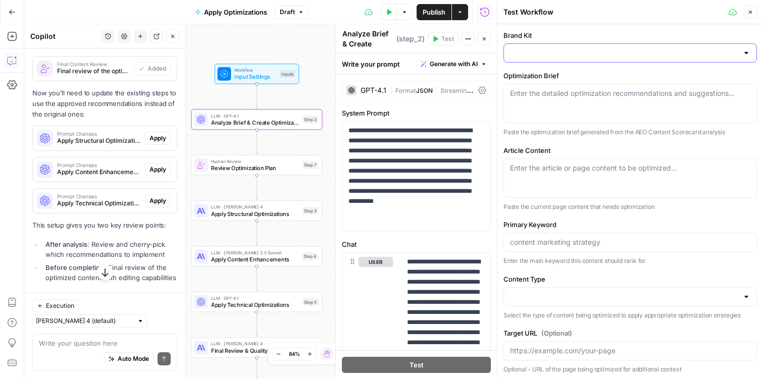
click at [605, 48] on input "Brand Kit" at bounding box center [624, 53] width 228 height 10
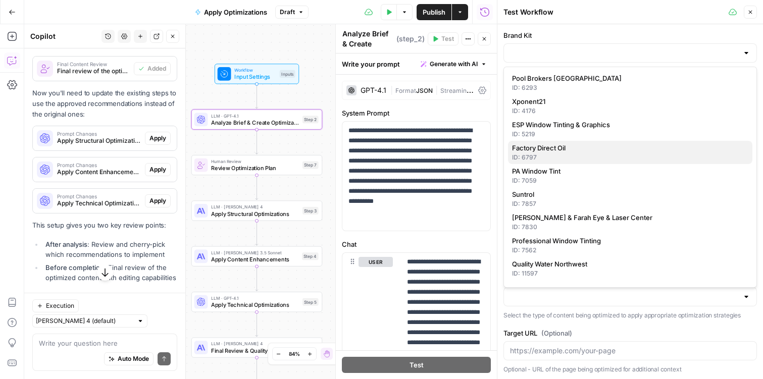
click at [570, 147] on span "Factory Direct Oil" at bounding box center [628, 148] width 232 height 10
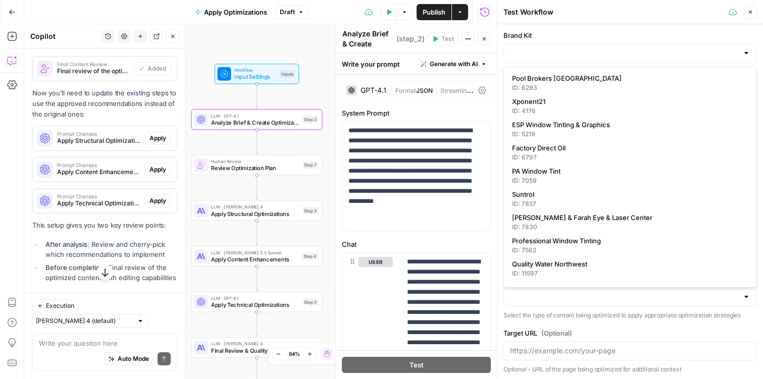
type input "Factory Direct Oil"
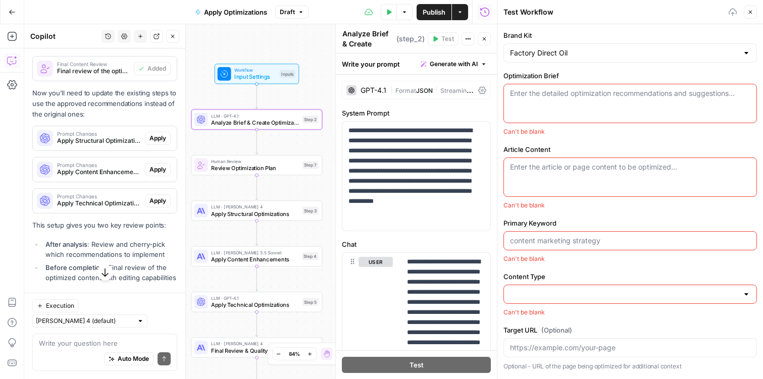
click at [536, 93] on textarea "Optimization Brief" at bounding box center [630, 93] width 240 height 10
click at [526, 135] on div "Can't be blank" at bounding box center [629, 131] width 253 height 9
click at [384, 15] on button "Test Data" at bounding box center [389, 12] width 16 height 16
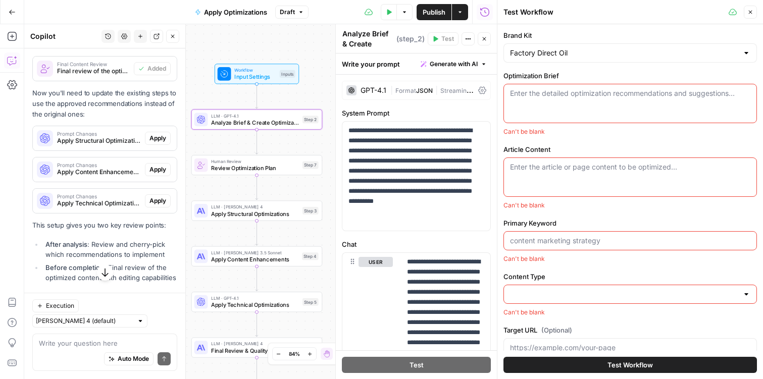
click at [550, 104] on div "Enter the detailed optimization recommendations and suggestions..." at bounding box center [629, 103] width 253 height 39
click at [529, 168] on textarea "Article Content" at bounding box center [630, 167] width 240 height 10
click at [306, 39] on div "Workflow Input Settings Inputs LLM · GPT-4.1 Analyze Brief & Create Optimizatio…" at bounding box center [260, 201] width 473 height 355
click at [482, 16] on icon "button" at bounding box center [485, 12] width 10 height 10
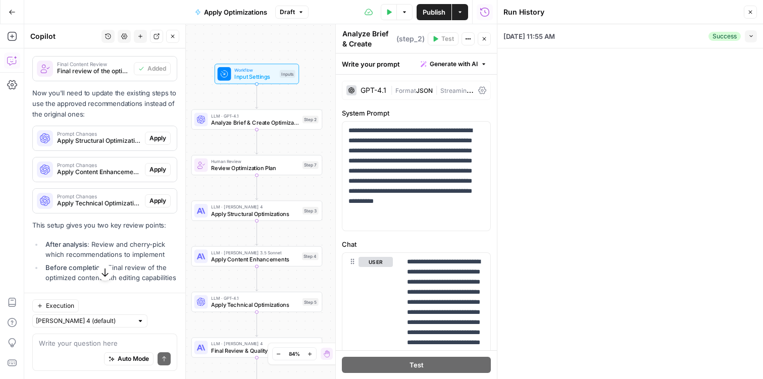
click at [482, 16] on icon "button" at bounding box center [485, 12] width 10 height 10
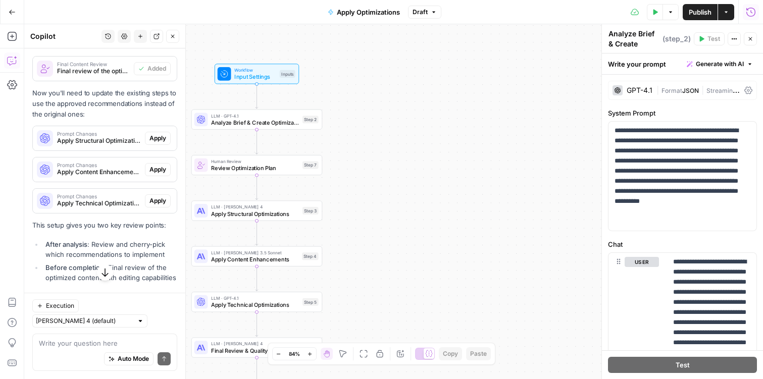
click at [427, 11] on span "Draft" at bounding box center [419, 12] width 15 height 9
click at [407, 134] on div "Workflow Input Settings Inputs LLM · GPT-4.1 Analyze Brief & Create Optimizatio…" at bounding box center [393, 201] width 739 height 355
click at [279, 53] on button "Test Step" at bounding box center [275, 58] width 38 height 11
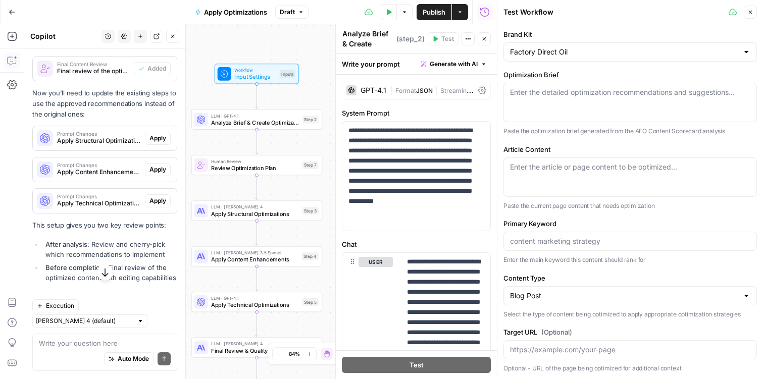
scroll to position [0, 0]
click at [544, 101] on div "Enter the detailed optimization recommendations and suggestions..." at bounding box center [629, 103] width 253 height 39
click at [299, 29] on div "Workflow Input Settings Inputs LLM · GPT-4.1 Analyze Brief & Create Optimizatio…" at bounding box center [260, 201] width 473 height 355
click at [435, 16] on span "Publish" at bounding box center [434, 12] width 23 height 10
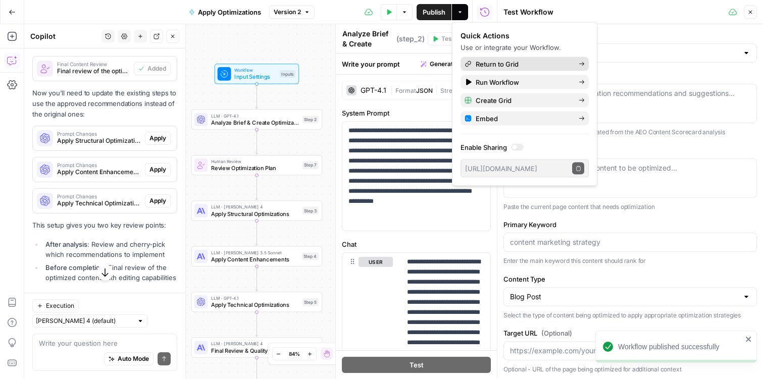
click at [494, 63] on span "Return to Grid" at bounding box center [523, 64] width 95 height 10
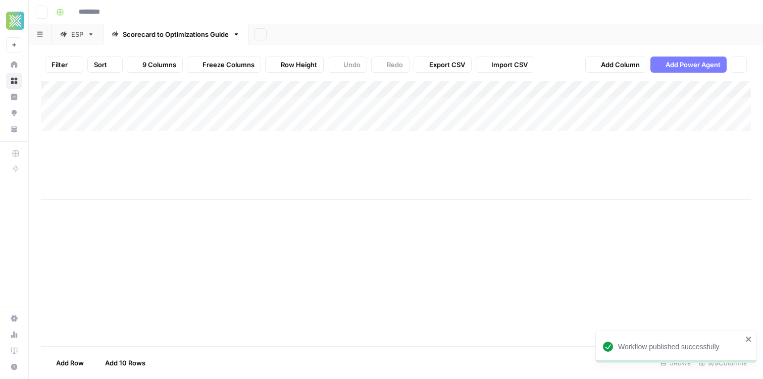
type input "**********"
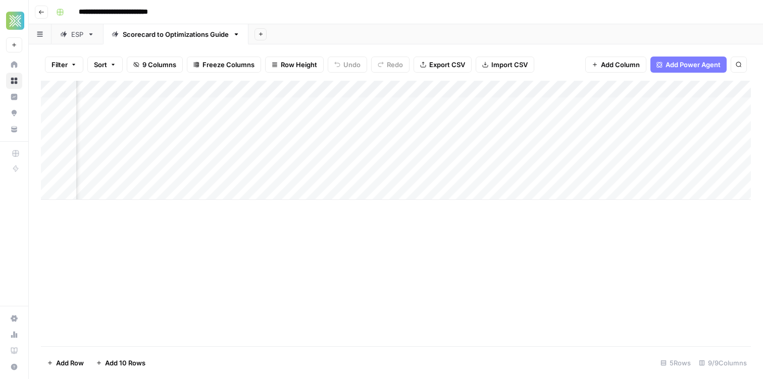
click at [710, 88] on div "Add Column" at bounding box center [396, 140] width 710 height 119
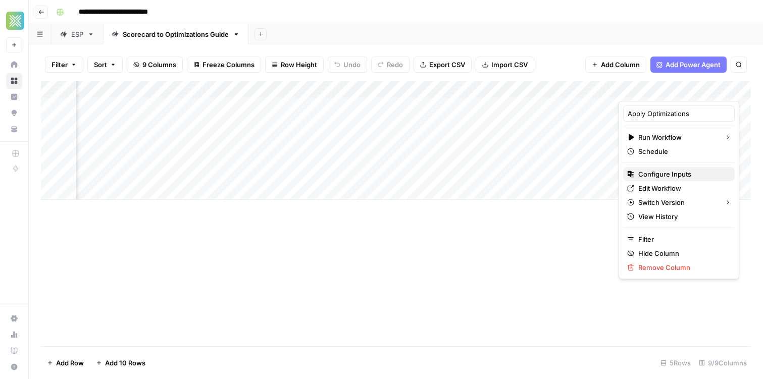
click at [673, 175] on span "Configure Inputs" at bounding box center [682, 174] width 88 height 10
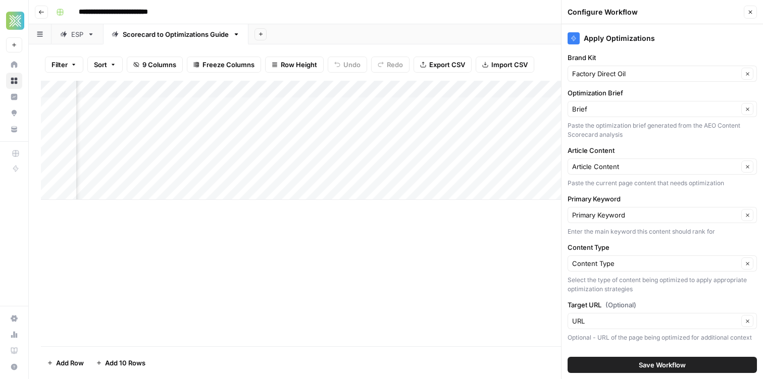
click at [514, 46] on div "Filter Sort 9 Columns Freeze Columns Row Height Undo Redo Export CSV Import CSV…" at bounding box center [396, 211] width 734 height 335
click at [753, 16] on button "Close" at bounding box center [750, 12] width 13 height 13
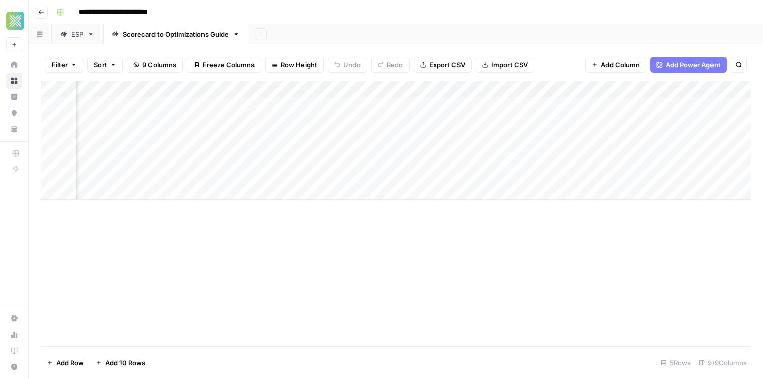
click at [706, 92] on div "Add Column" at bounding box center [396, 140] width 710 height 119
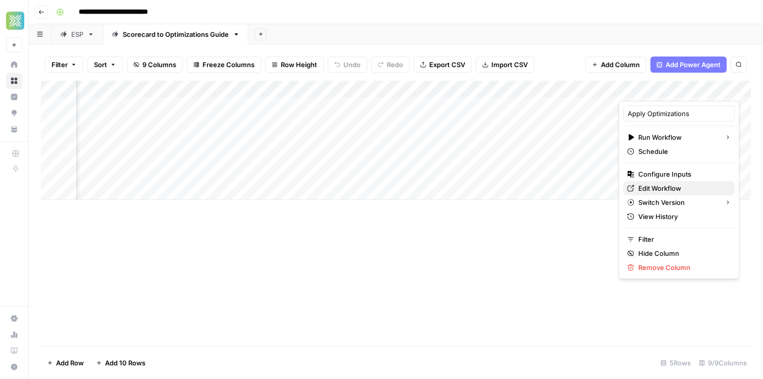
click at [664, 191] on span "Edit Workflow" at bounding box center [682, 188] width 88 height 10
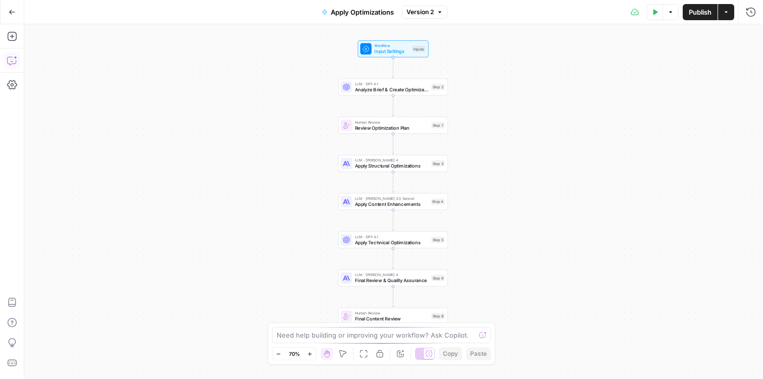
click at [14, 61] on icon "button" at bounding box center [12, 61] width 10 height 10
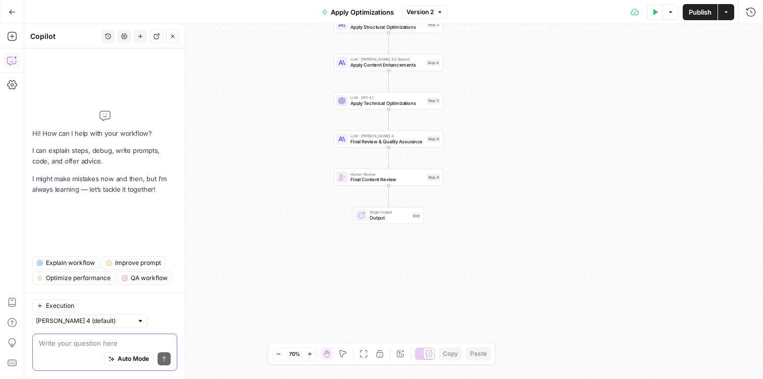
click at [82, 341] on textarea at bounding box center [105, 343] width 132 height 10
click at [9, 5] on button "Go Back" at bounding box center [12, 12] width 18 height 18
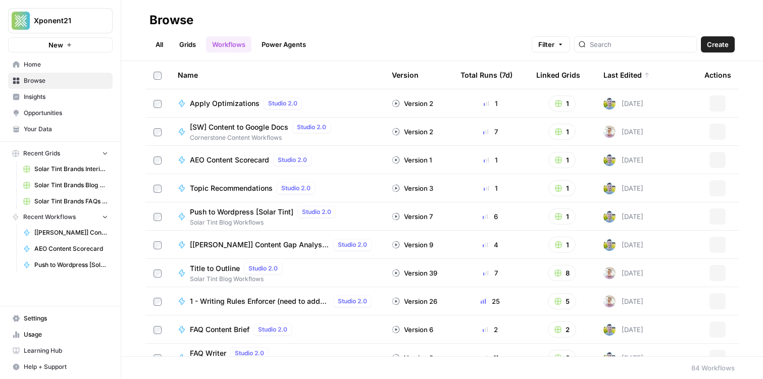
click at [42, 85] on span "Browse" at bounding box center [66, 80] width 84 height 9
click at [193, 39] on link "Grids" at bounding box center [187, 44] width 29 height 16
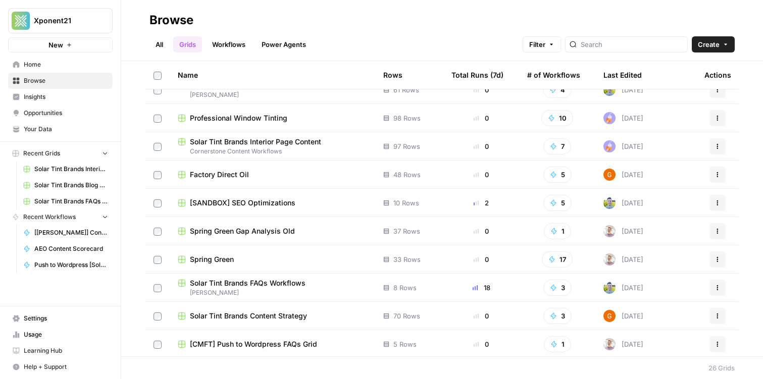
scroll to position [237, 0]
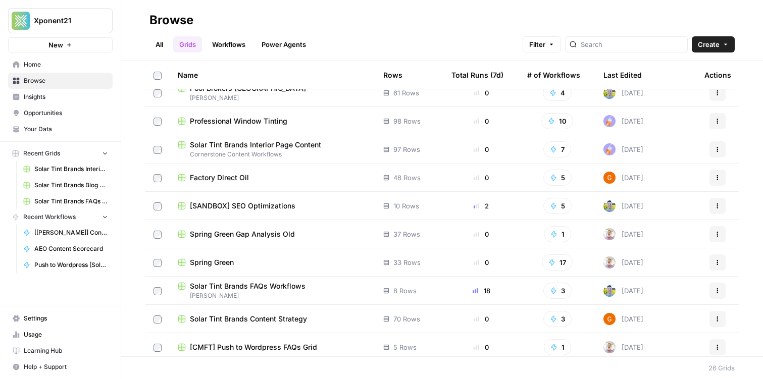
click at [245, 202] on span "[SANDBOX] SEO Optimizations" at bounding box center [243, 206] width 106 height 10
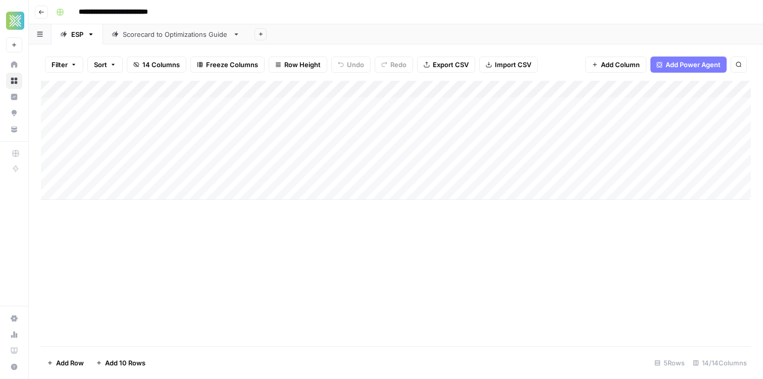
click at [169, 40] on link "Scorecard to Optimizations Guide" at bounding box center [175, 34] width 145 height 20
click at [671, 103] on div "Add Column" at bounding box center [396, 140] width 710 height 119
click at [553, 107] on div "Add Column" at bounding box center [396, 140] width 710 height 119
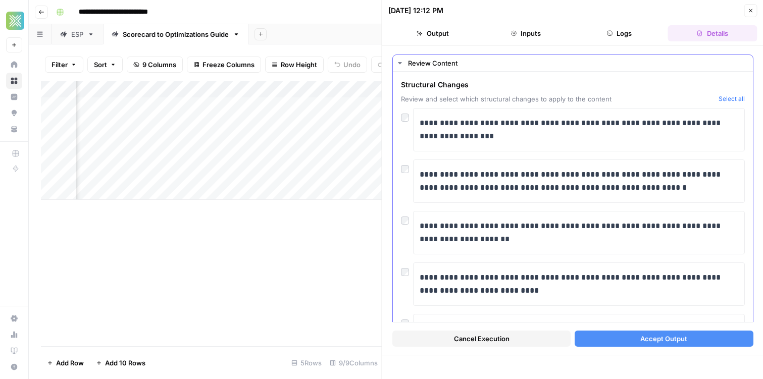
scroll to position [16, 0]
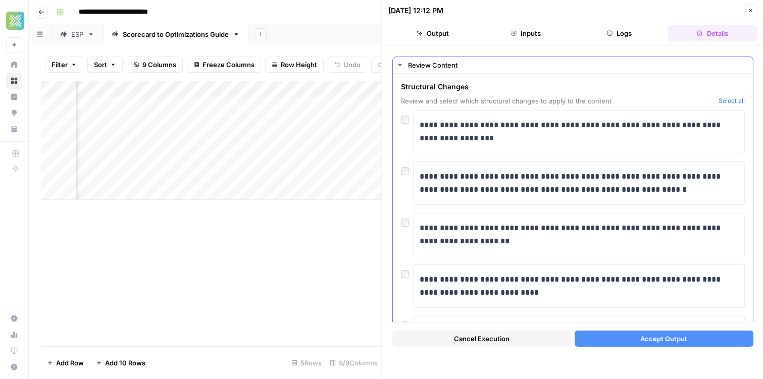
click at [405, 123] on div at bounding box center [407, 117] width 12 height 14
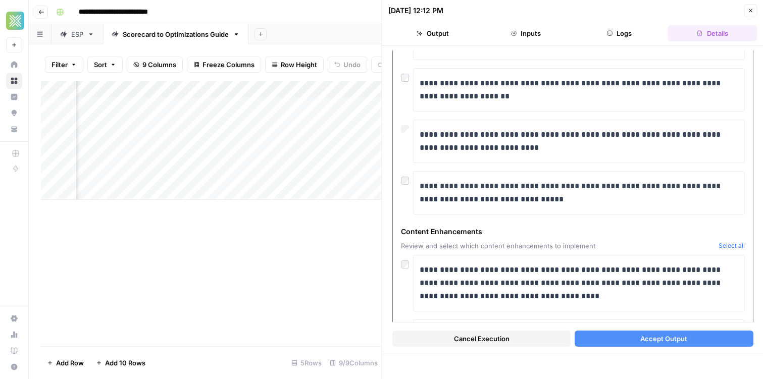
scroll to position [159, 0]
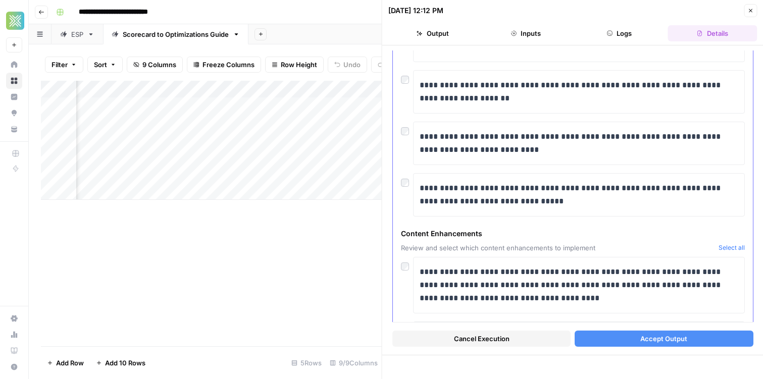
click at [409, 187] on div at bounding box center [407, 180] width 12 height 14
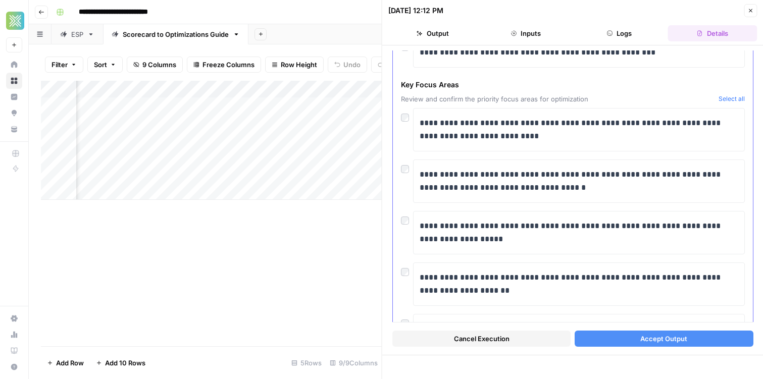
scroll to position [1104, 0]
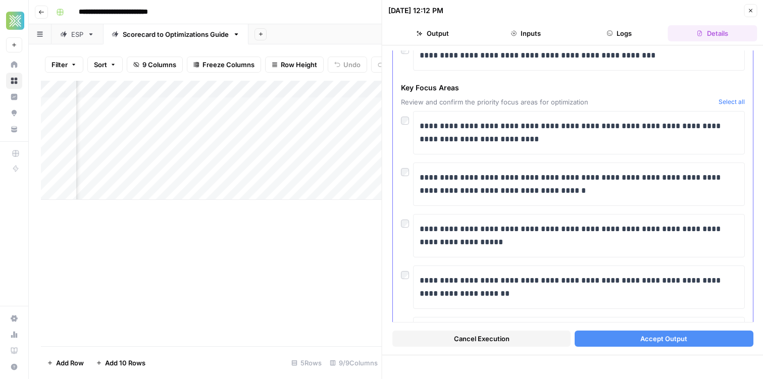
click at [402, 115] on div at bounding box center [407, 118] width 12 height 14
click at [402, 127] on div "**********" at bounding box center [573, 132] width 344 height 43
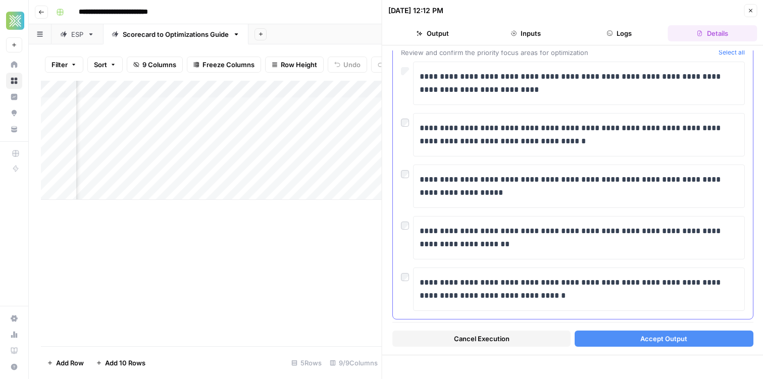
scroll to position [1172, 0]
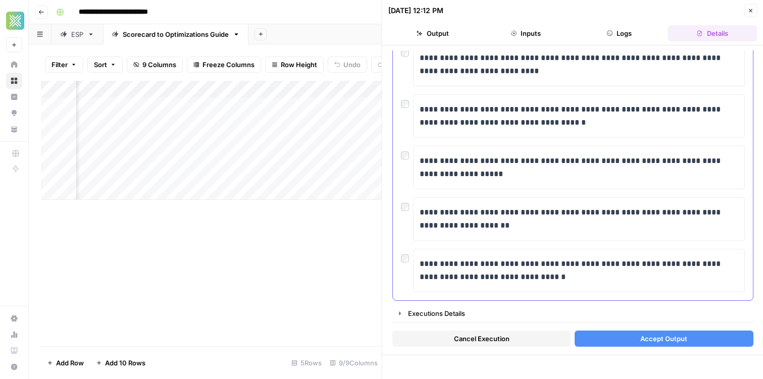
click at [409, 211] on div at bounding box center [407, 204] width 12 height 14
click at [626, 339] on button "Accept Output" at bounding box center [664, 339] width 178 height 16
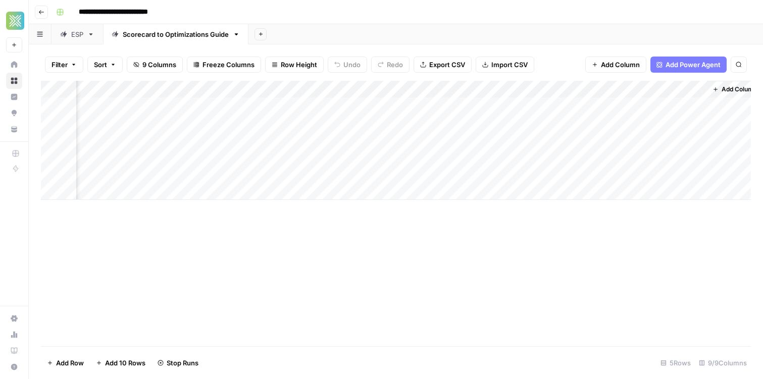
scroll to position [0, 415]
click at [593, 106] on div "Add Column" at bounding box center [396, 140] width 710 height 119
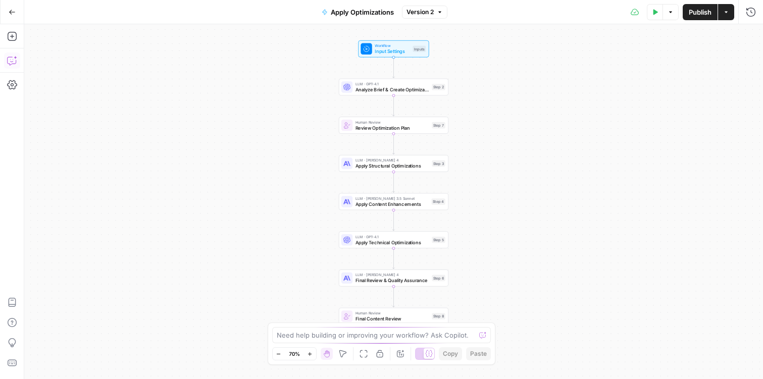
click at [4, 62] on button "Copilot" at bounding box center [12, 61] width 16 height 16
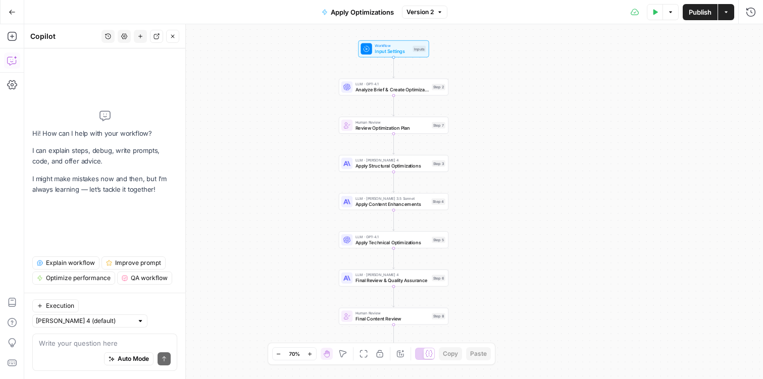
click at [655, 11] on icon "button" at bounding box center [655, 12] width 5 height 6
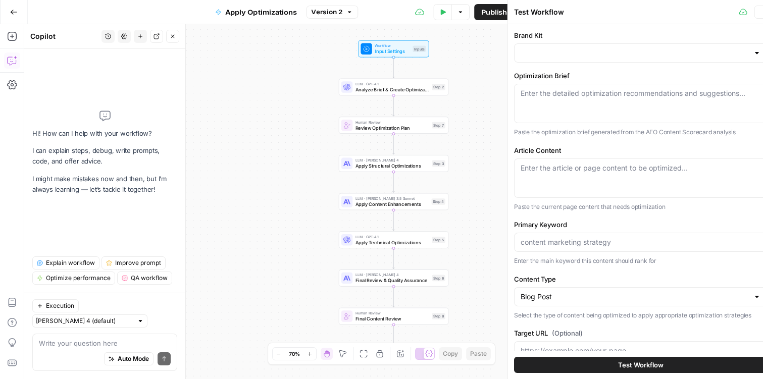
type input "Factory Direct Oil"
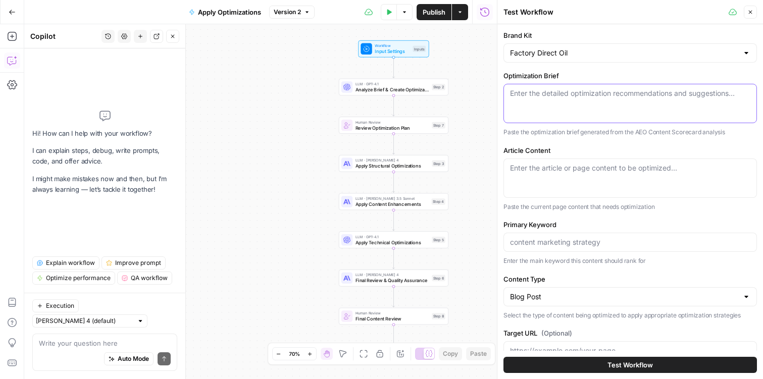
click at [550, 94] on textarea "Optimization Brief" at bounding box center [630, 93] width 240 height 10
drag, startPoint x: 486, startPoint y: 15, endPoint x: 450, endPoint y: 19, distance: 36.0
click at [378, 13] on div "Test Data Options Publish Actions Run History" at bounding box center [406, 12] width 183 height 24
click at [387, 12] on icon "button" at bounding box center [389, 12] width 5 height 6
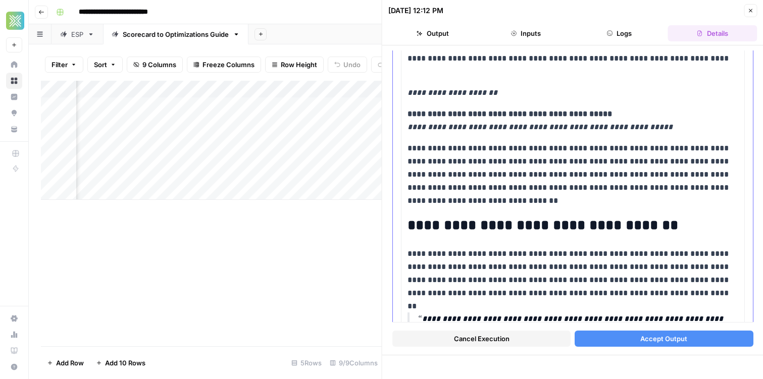
scroll to position [27, 0]
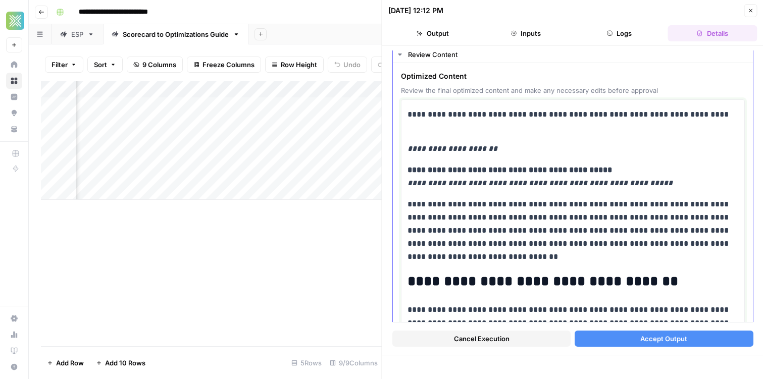
click at [478, 146] on em "**********" at bounding box center [452, 149] width 90 height 8
click at [477, 87] on span "Review the final optimized content and make any necessary edits before approval" at bounding box center [573, 90] width 344 height 10
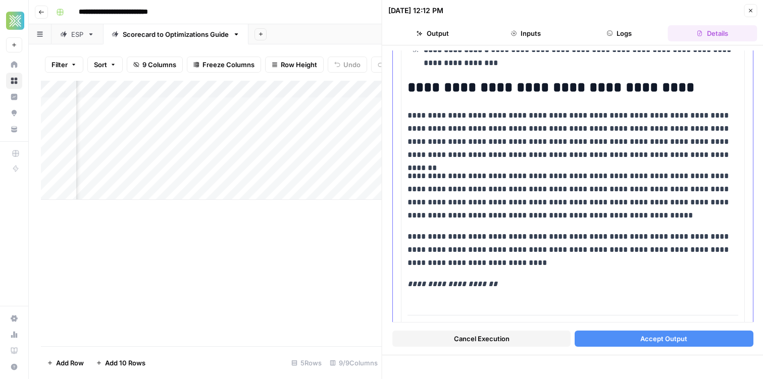
scroll to position [2986, 0]
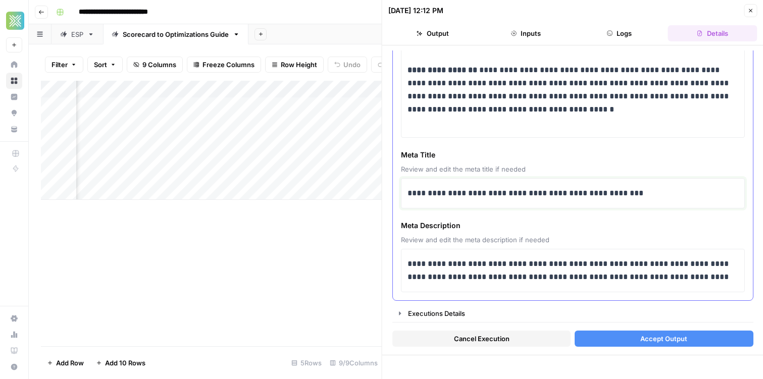
click at [546, 189] on p "**********" at bounding box center [572, 193] width 331 height 13
click at [533, 107] on p "**********" at bounding box center [572, 97] width 331 height 66
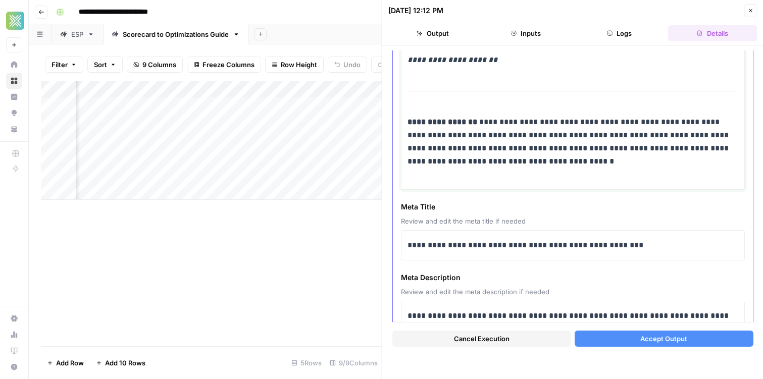
scroll to position [2931, 0]
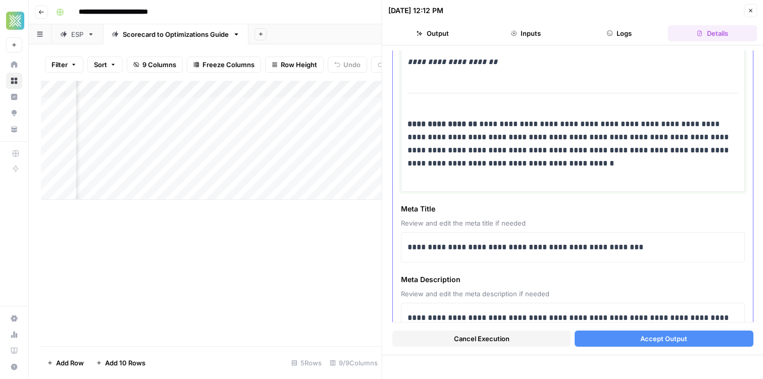
click at [456, 143] on p "**********" at bounding box center [572, 151] width 331 height 66
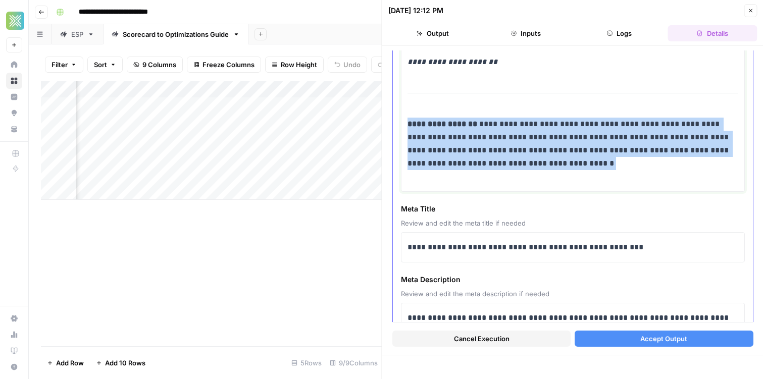
click at [456, 143] on p "**********" at bounding box center [572, 151] width 331 height 66
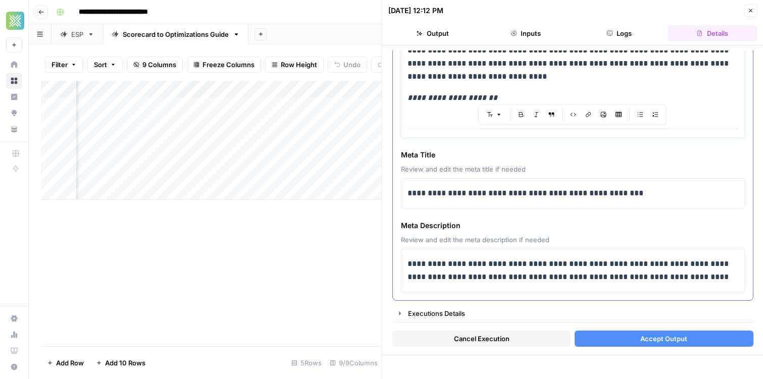
scroll to position [2871, 0]
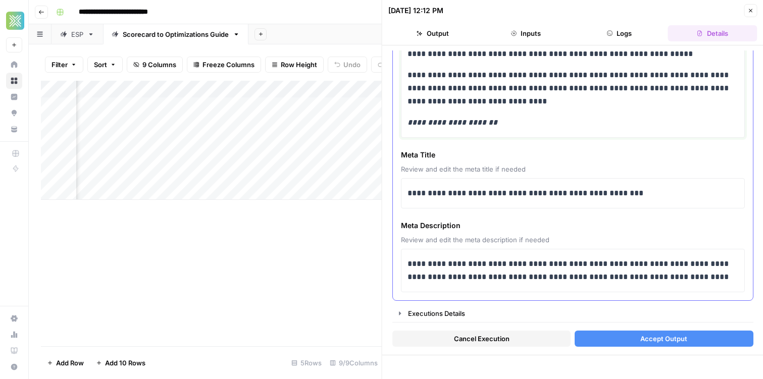
click at [448, 124] on em "**********" at bounding box center [452, 123] width 90 height 8
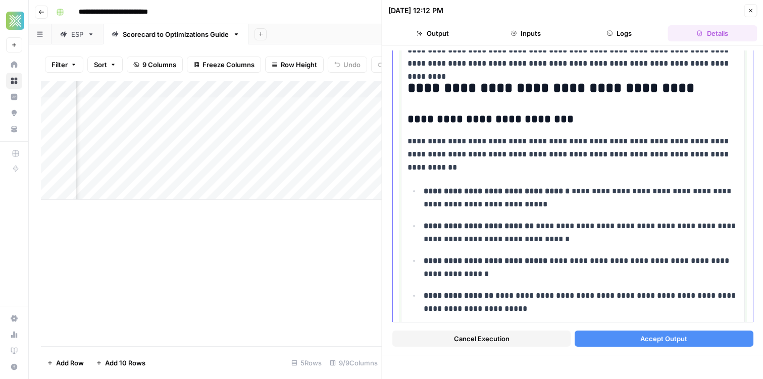
scroll to position [345, 0]
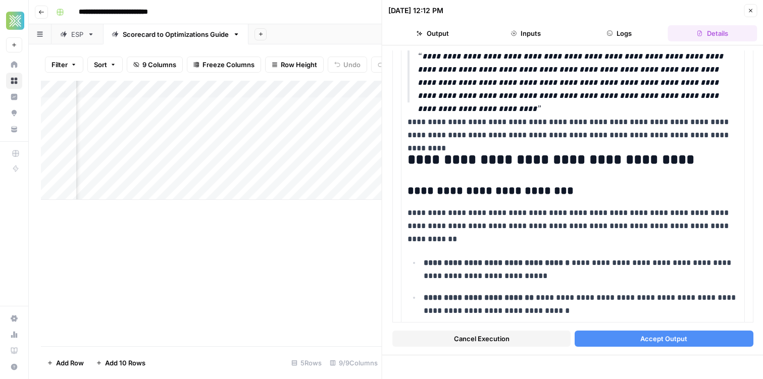
click at [633, 340] on button "Accept Output" at bounding box center [664, 339] width 178 height 16
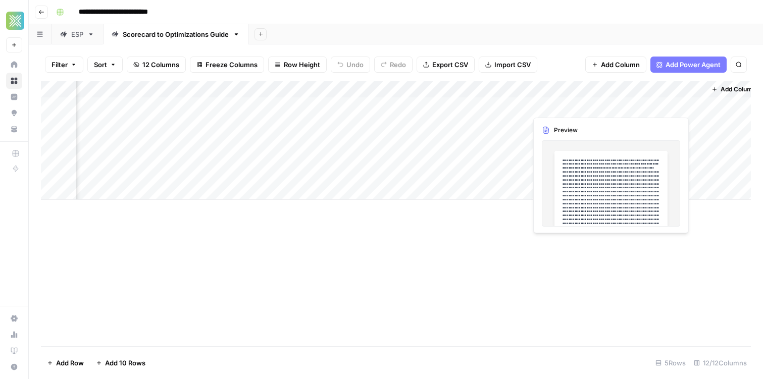
scroll to position [0, 688]
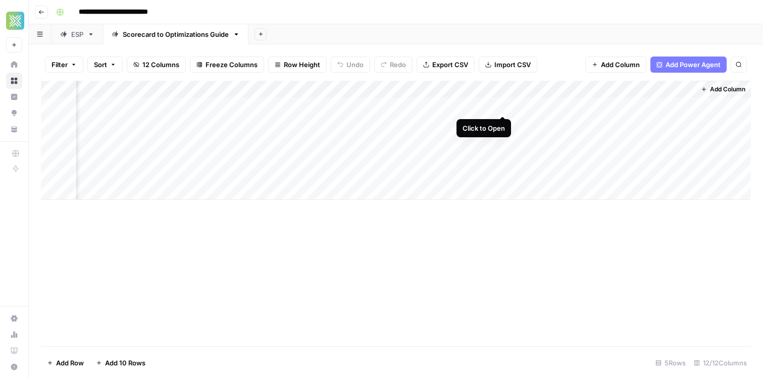
click at [501, 107] on div "Add Column" at bounding box center [396, 140] width 710 height 119
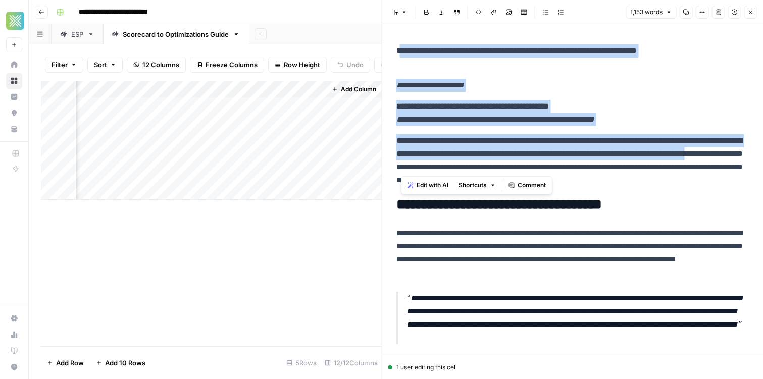
drag, startPoint x: 402, startPoint y: 50, endPoint x: 516, endPoint y: 167, distance: 163.5
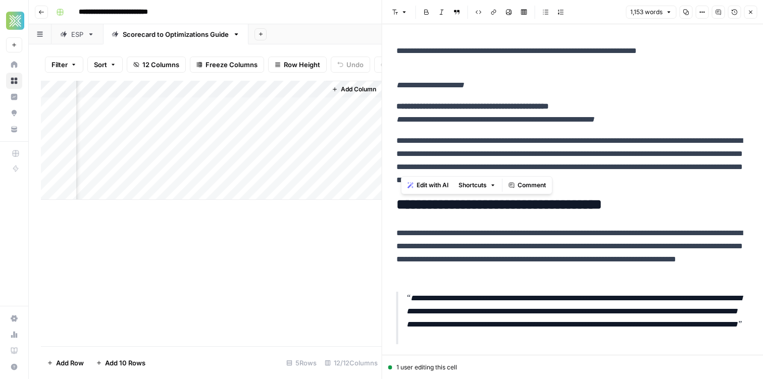
click at [321, 45] on div "Filter Sort 12 Columns Freeze Columns Row Height Undo Redo Export CSV Import CS…" at bounding box center [205, 211] width 353 height 335
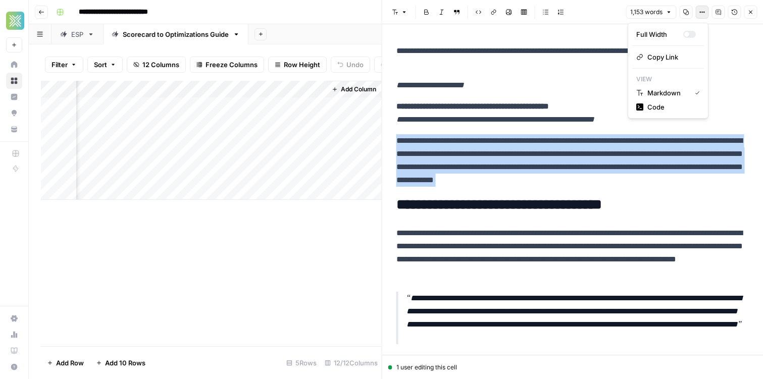
click at [698, 12] on span "Options" at bounding box center [698, 12] width 1 height 1
click at [699, 12] on icon "button" at bounding box center [702, 12] width 6 height 6
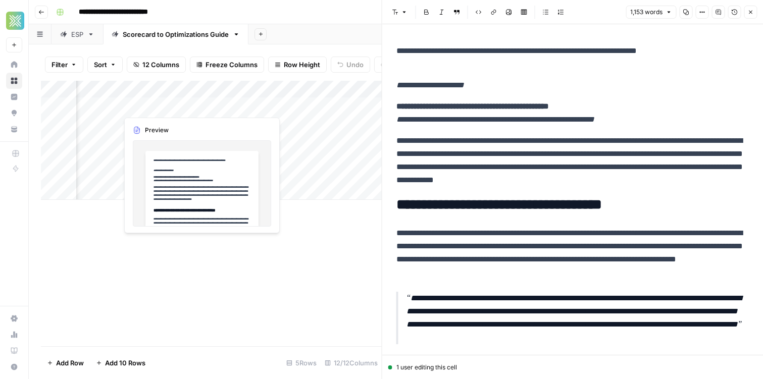
scroll to position [0, 870]
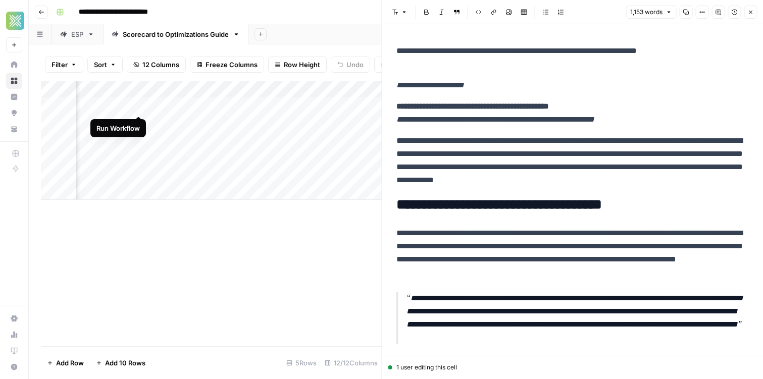
click at [139, 107] on div "Add Column" at bounding box center [211, 140] width 341 height 119
click at [751, 16] on button "Close" at bounding box center [750, 12] width 13 height 13
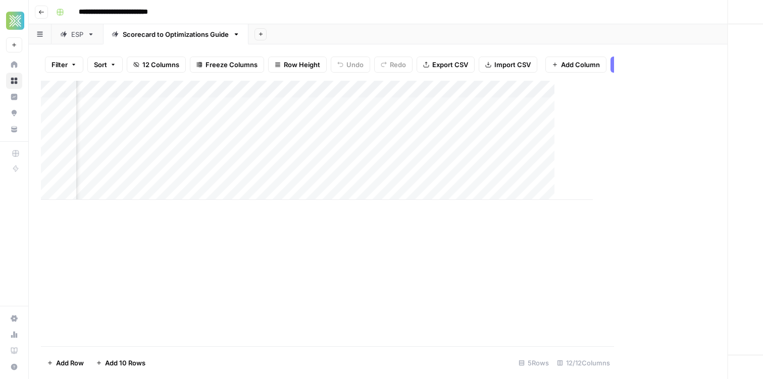
scroll to position [0, 676]
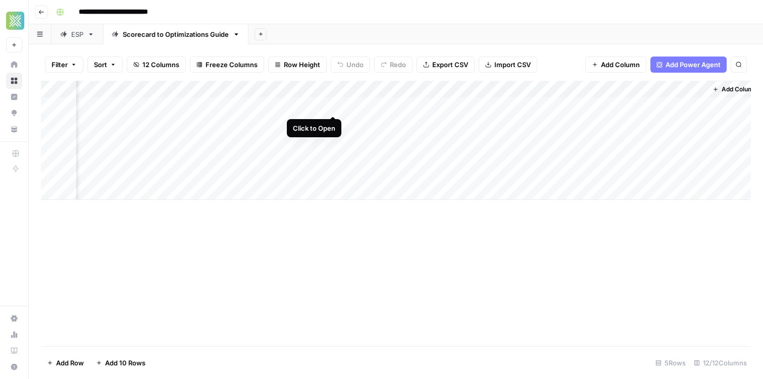
click at [336, 107] on div "Add Column" at bounding box center [396, 140] width 710 height 119
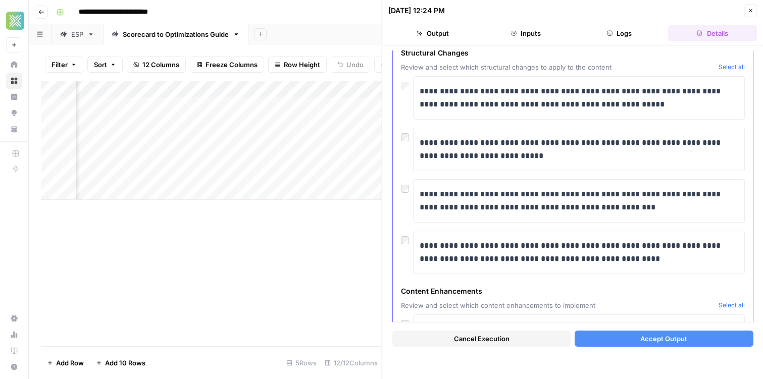
scroll to position [46, 0]
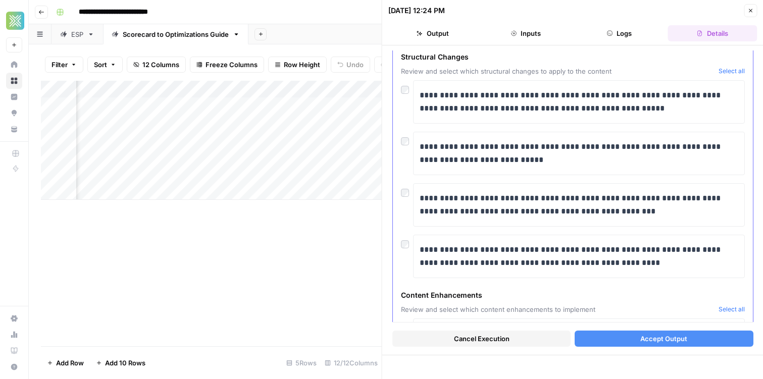
click at [411, 187] on div at bounding box center [407, 190] width 12 height 14
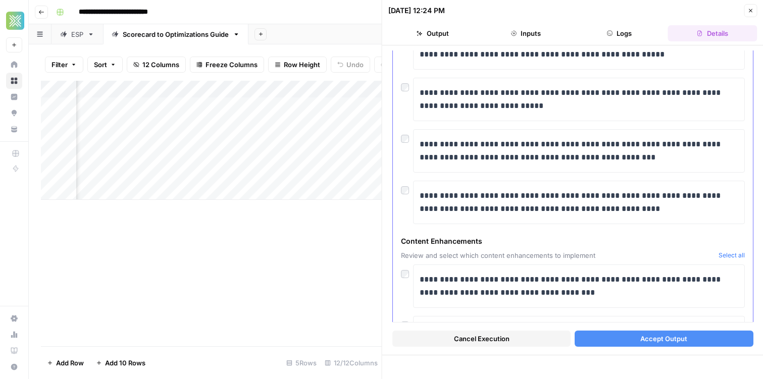
scroll to position [100, 0]
click at [409, 199] on div "**********" at bounding box center [573, 202] width 344 height 43
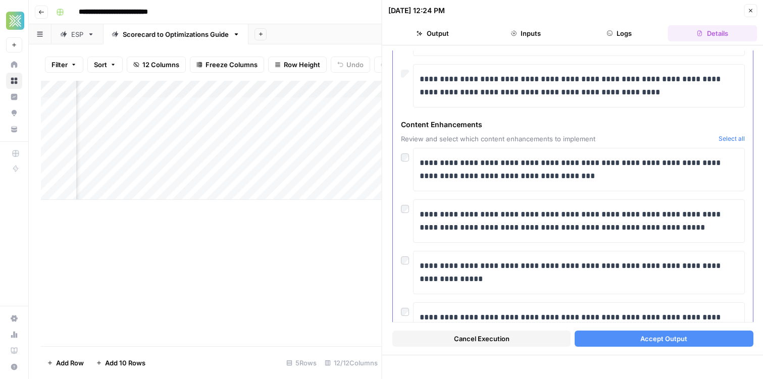
scroll to position [215, 0]
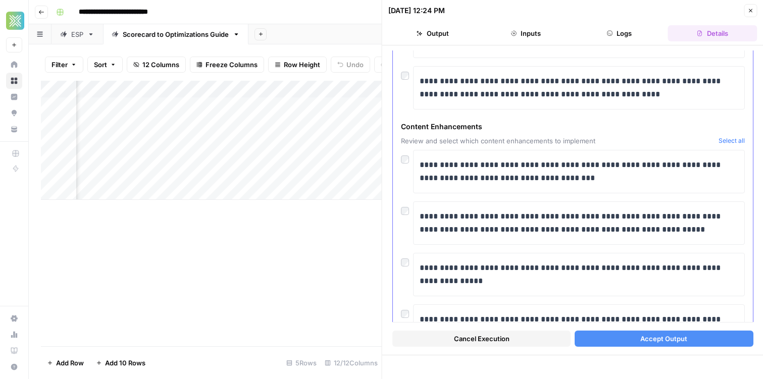
click at [404, 166] on div "**********" at bounding box center [573, 171] width 344 height 43
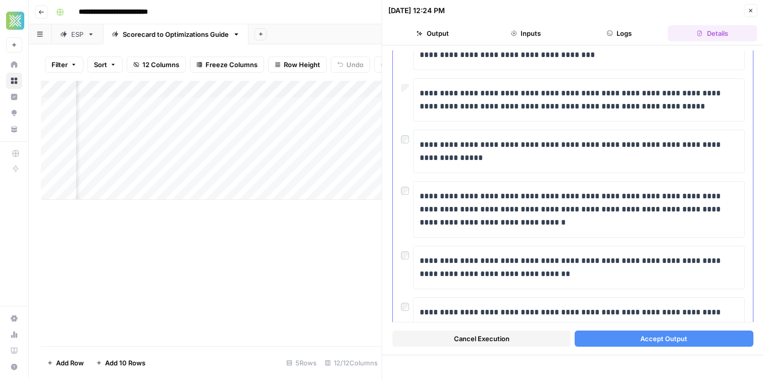
scroll to position [328, 0]
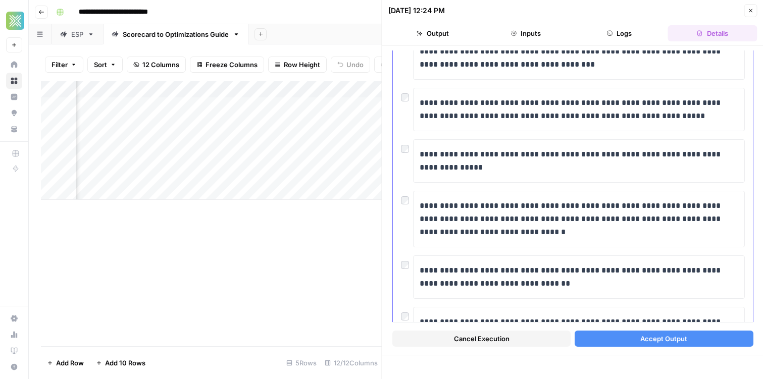
click at [406, 154] on div "**********" at bounding box center [573, 160] width 344 height 43
click at [406, 143] on div at bounding box center [407, 146] width 12 height 14
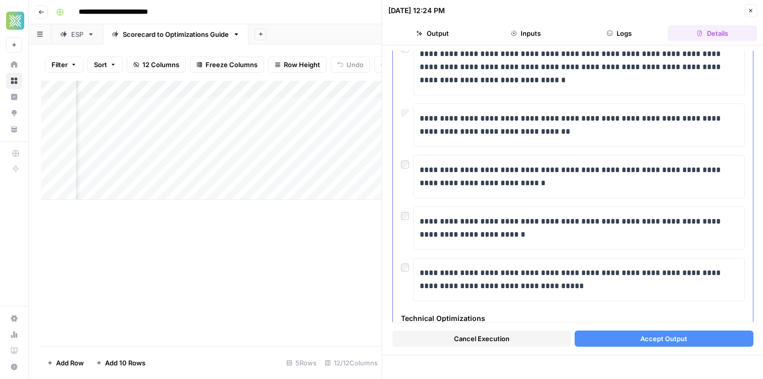
scroll to position [482, 0]
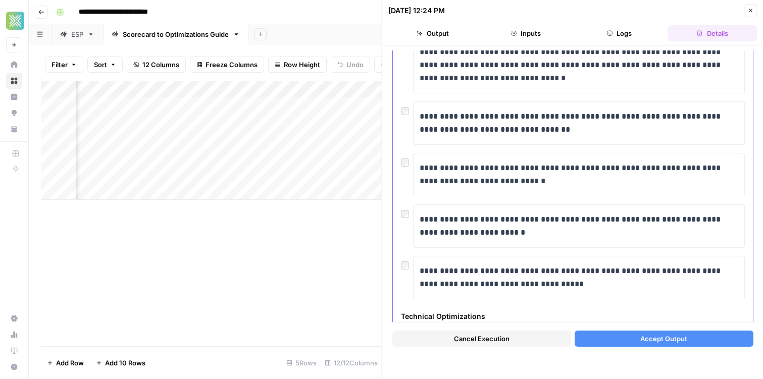
click at [406, 207] on div at bounding box center [407, 211] width 12 height 14
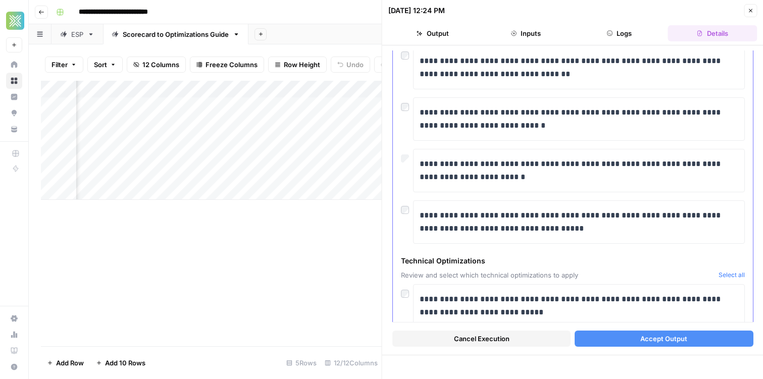
scroll to position [539, 0]
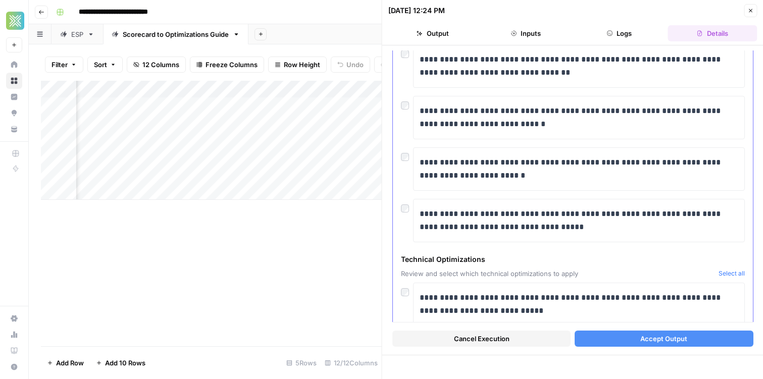
click at [403, 213] on div "**********" at bounding box center [573, 220] width 344 height 43
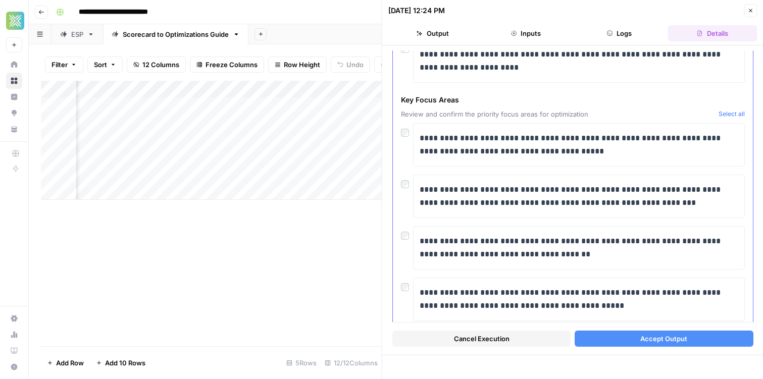
scroll to position [999, 0]
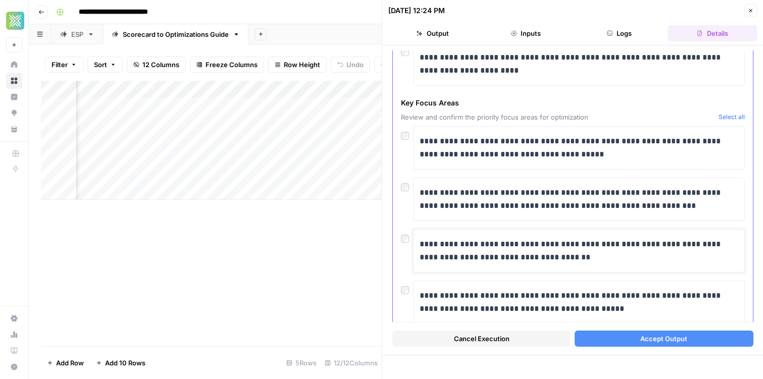
click at [465, 251] on p "**********" at bounding box center [579, 251] width 319 height 26
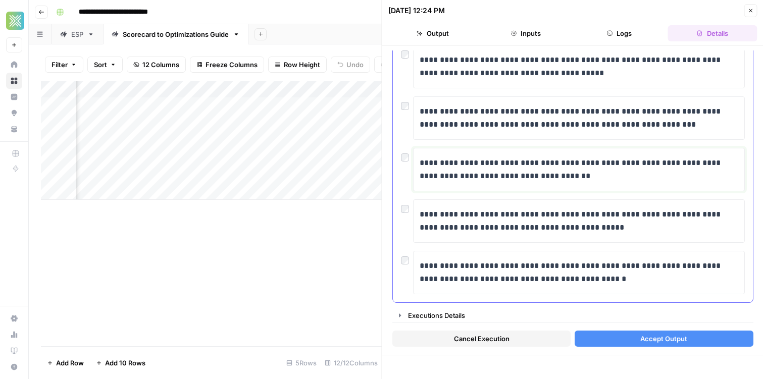
scroll to position [1082, 0]
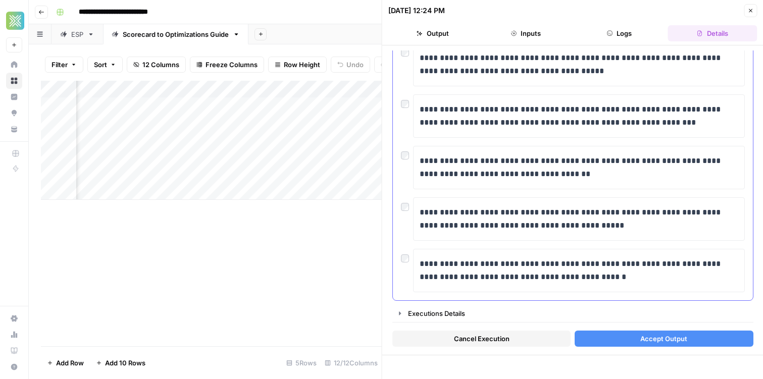
click at [413, 254] on div "**********" at bounding box center [579, 270] width 332 height 43
click at [410, 260] on div at bounding box center [407, 256] width 12 height 14
click at [613, 335] on button "Accept Output" at bounding box center [664, 339] width 178 height 16
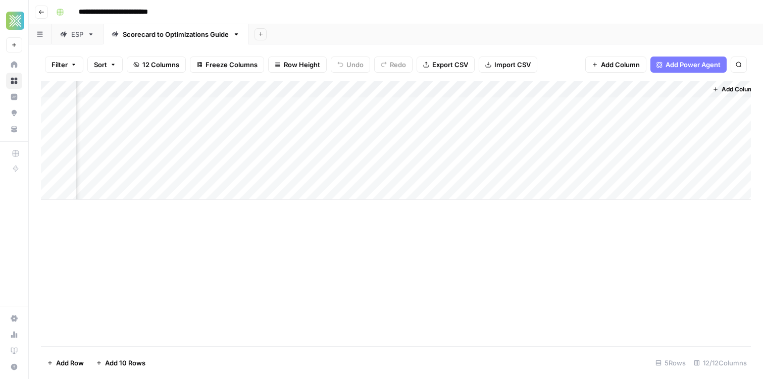
scroll to position [0, 674]
click at [339, 106] on div "Add Column" at bounding box center [396, 140] width 710 height 119
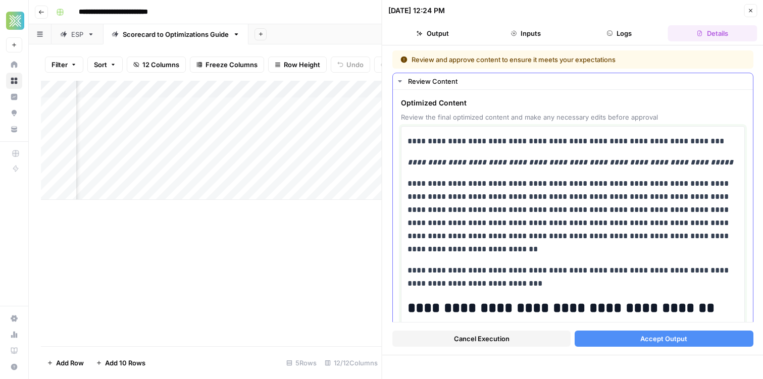
click at [449, 165] on em "**********" at bounding box center [570, 163] width 326 height 8
click at [462, 159] on em "**********" at bounding box center [570, 163] width 326 height 8
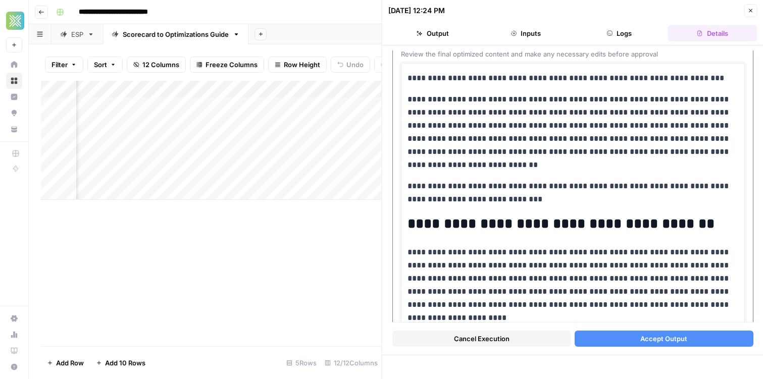
scroll to position [59, 0]
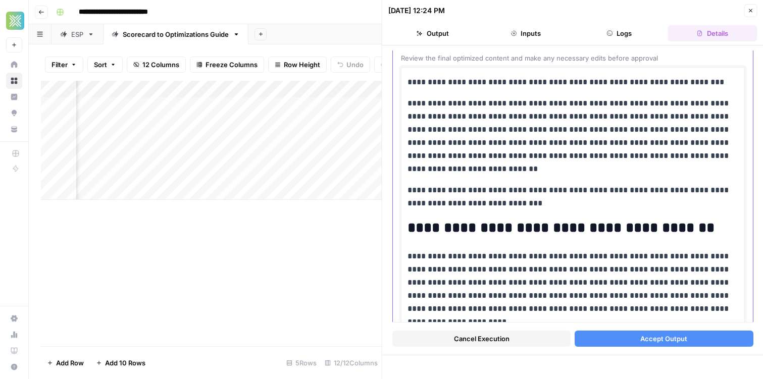
click at [597, 130] on p "**********" at bounding box center [572, 136] width 331 height 79
click at [601, 174] on p "**********" at bounding box center [572, 136] width 331 height 79
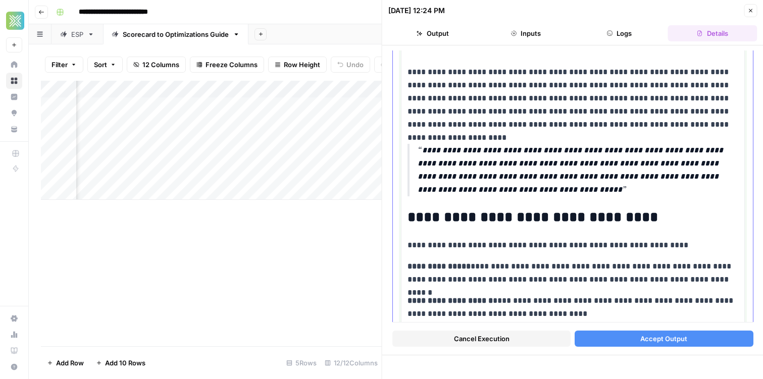
scroll to position [236, 0]
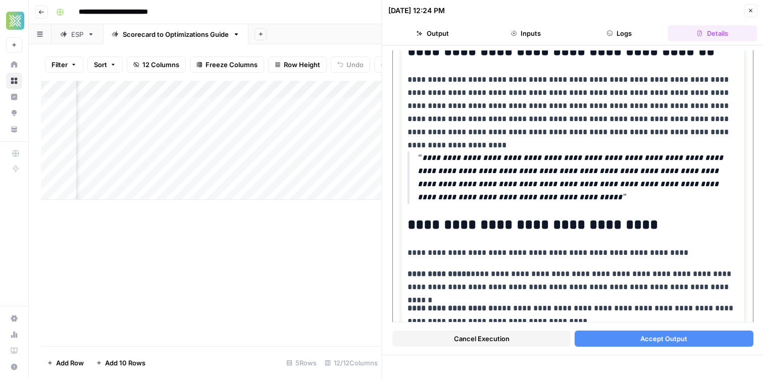
click at [524, 186] on p "**********" at bounding box center [578, 177] width 321 height 53
click at [500, 121] on p "**********" at bounding box center [572, 106] width 331 height 66
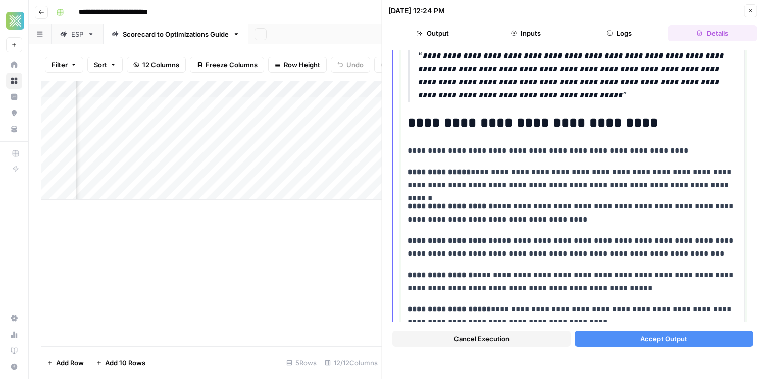
scroll to position [339, 0]
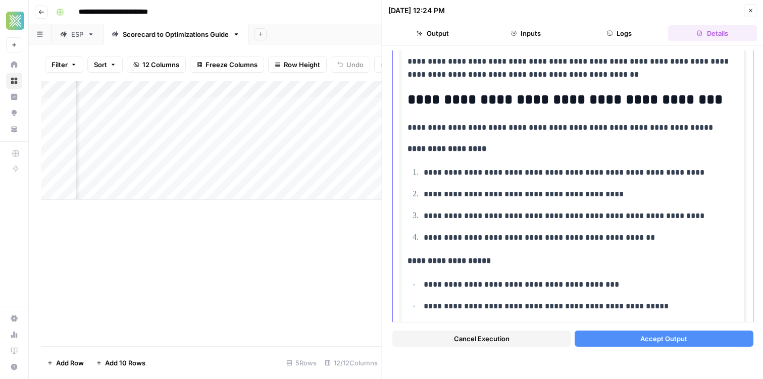
scroll to position [1755, 0]
click at [508, 182] on ol "**********" at bounding box center [572, 204] width 331 height 79
click at [511, 172] on p "**********" at bounding box center [581, 172] width 315 height 13
click at [513, 122] on p "**********" at bounding box center [572, 127] width 331 height 13
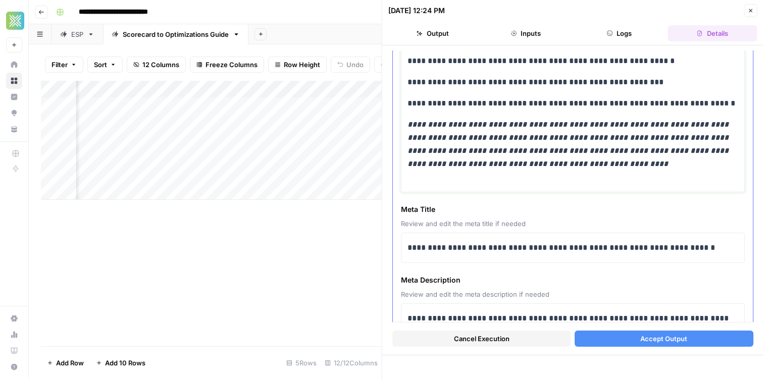
scroll to position [3042, 0]
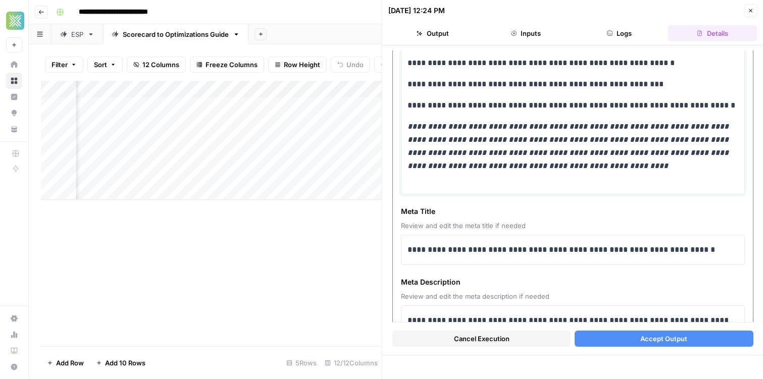
click at [494, 157] on em "**********" at bounding box center [568, 146] width 323 height 47
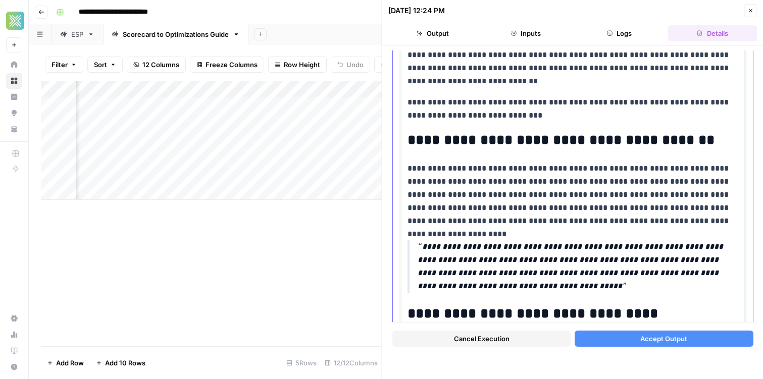
scroll to position [0, 0]
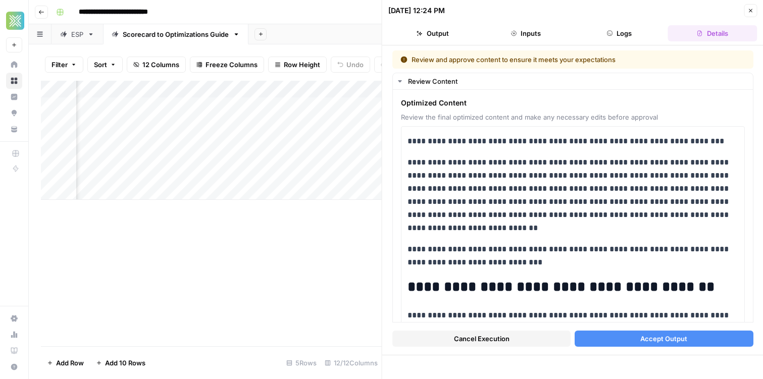
click at [633, 334] on button "Accept Output" at bounding box center [664, 339] width 178 height 16
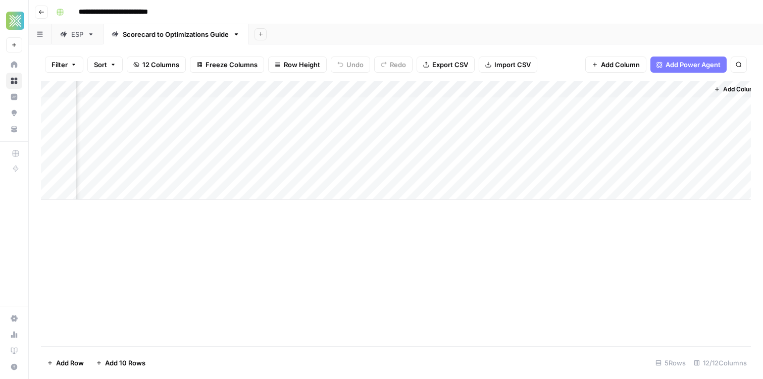
scroll to position [0, 688]
click at [709, 67] on span "Add Power Agent" at bounding box center [692, 65] width 55 height 10
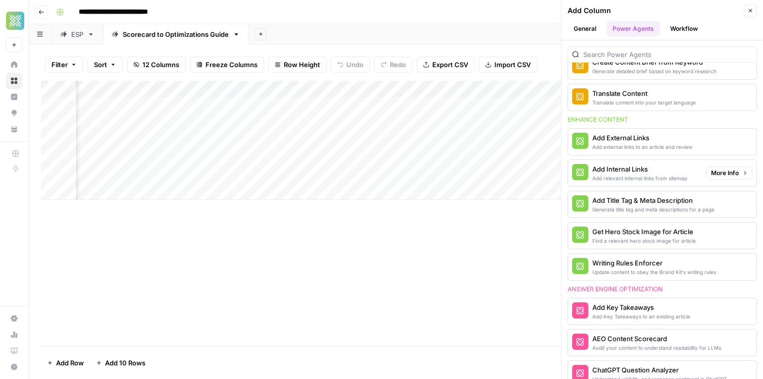
scroll to position [200, 0]
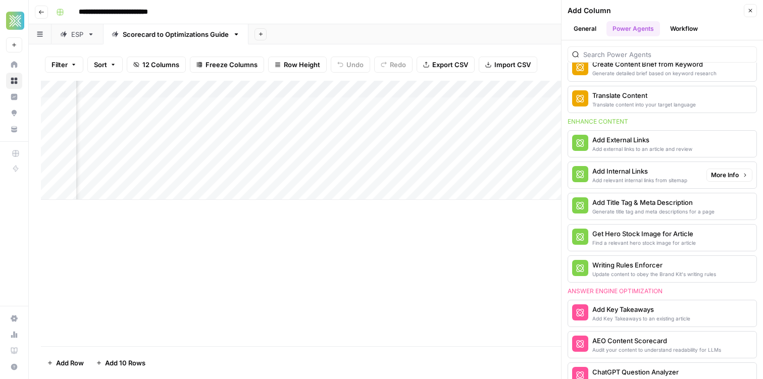
click at [610, 176] on div "Add relevant internal links from sitemap" at bounding box center [639, 180] width 95 height 8
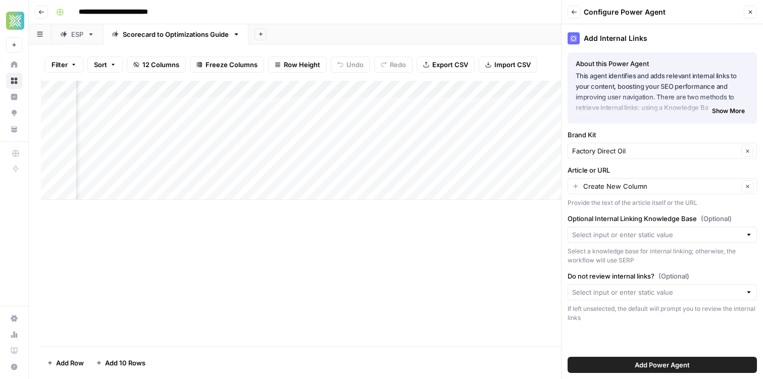
scroll to position [0, 834]
click at [630, 187] on input "Article or URL" at bounding box center [660, 186] width 155 height 10
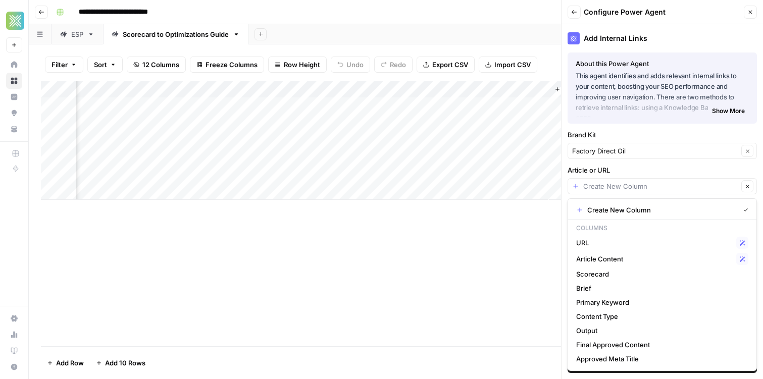
click at [613, 172] on label "Article or URL" at bounding box center [661, 170] width 189 height 10
click at [613, 181] on input "Article or URL" at bounding box center [660, 186] width 155 height 10
click at [722, 103] on p "This agent identifies and adds relevant internal links to your content, boostin…" at bounding box center [662, 92] width 173 height 43
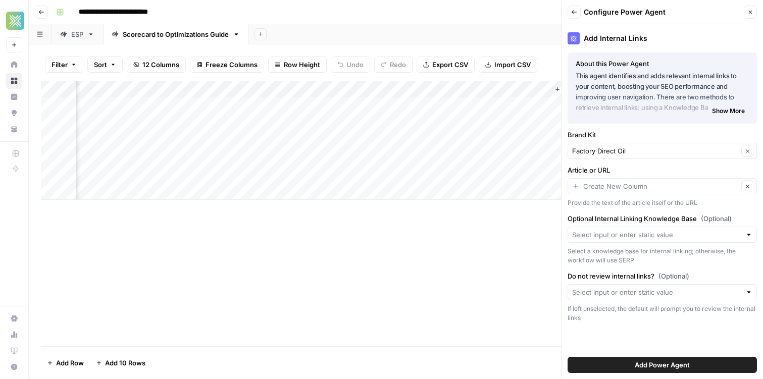
click at [723, 108] on span "Show More" at bounding box center [728, 111] width 33 height 9
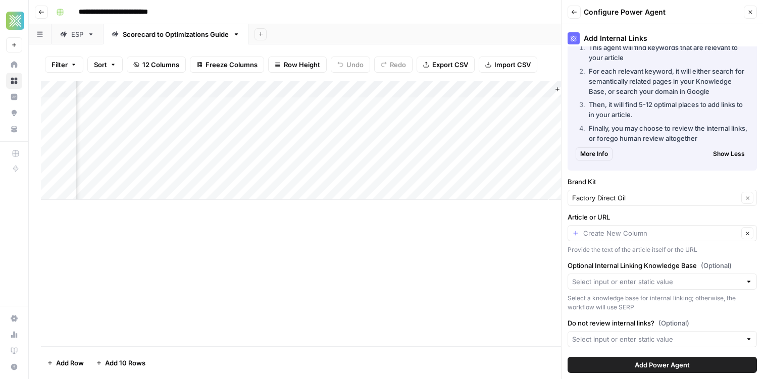
scroll to position [132, 0]
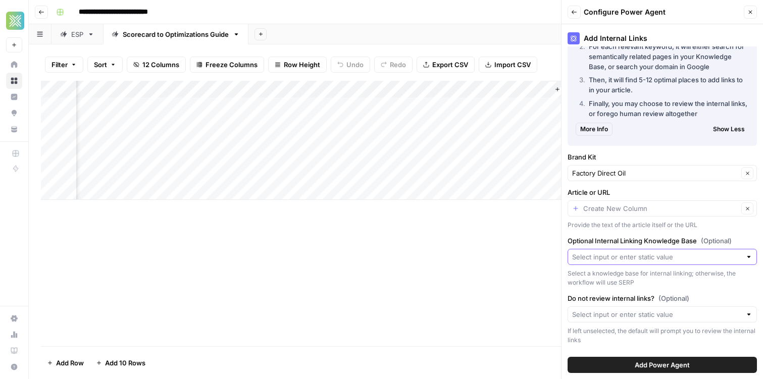
click at [621, 259] on input "Optional Internal Linking Knowledge Base (Optional)" at bounding box center [656, 257] width 169 height 10
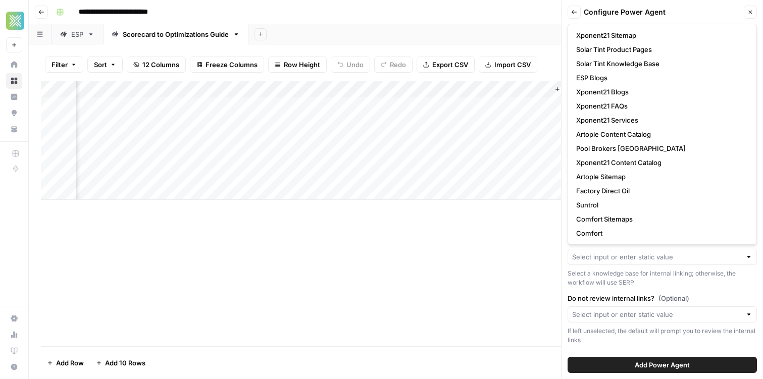
click at [609, 286] on div "Select a knowledge base for internal linking; otherwise, the workflow will use …" at bounding box center [661, 278] width 189 height 18
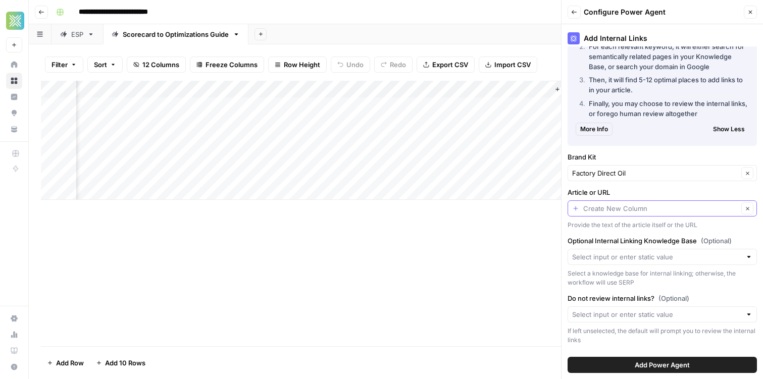
click at [602, 205] on input "Article or URL" at bounding box center [660, 208] width 155 height 10
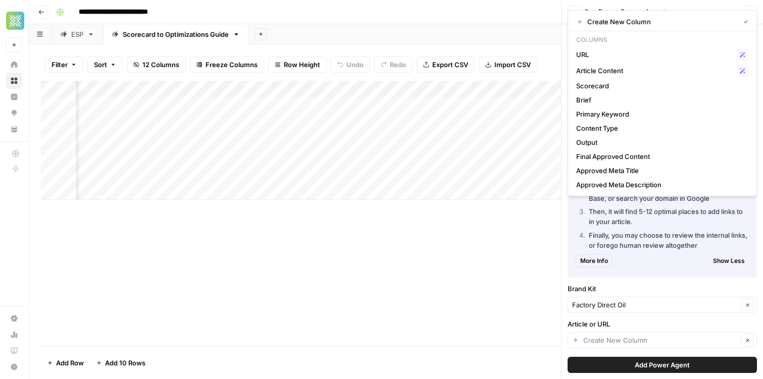
scroll to position [132, 0]
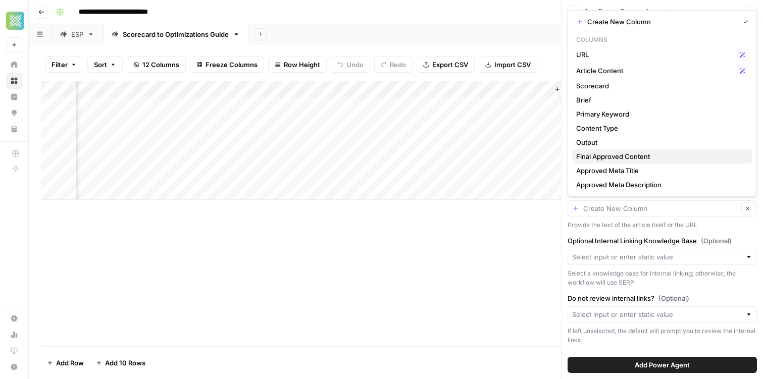
click at [664, 158] on span "Final Approved Content" at bounding box center [660, 156] width 168 height 10
type input "Final Approved Content"
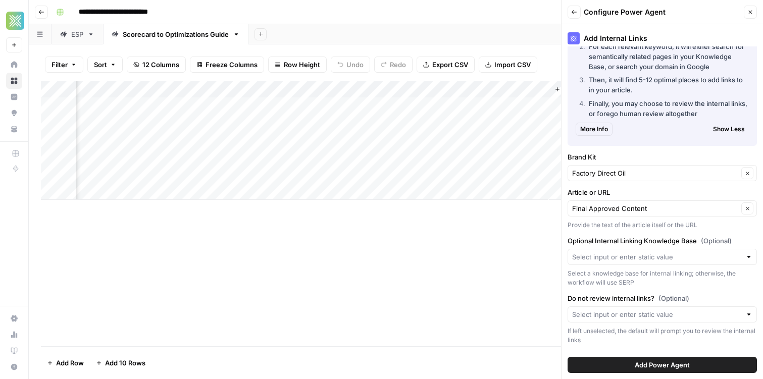
click at [625, 250] on div at bounding box center [661, 257] width 189 height 16
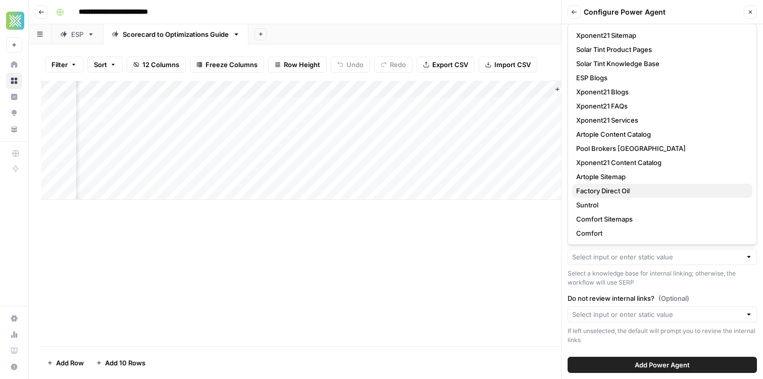
click at [636, 194] on span "Factory Direct Oil" at bounding box center [660, 191] width 168 height 10
type input "Factory Direct Oil"
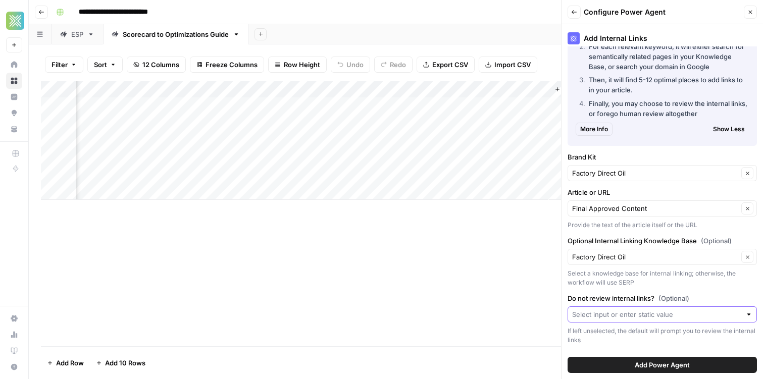
click at [642, 311] on input "Do not review internal links? (Optional)" at bounding box center [656, 314] width 169 height 10
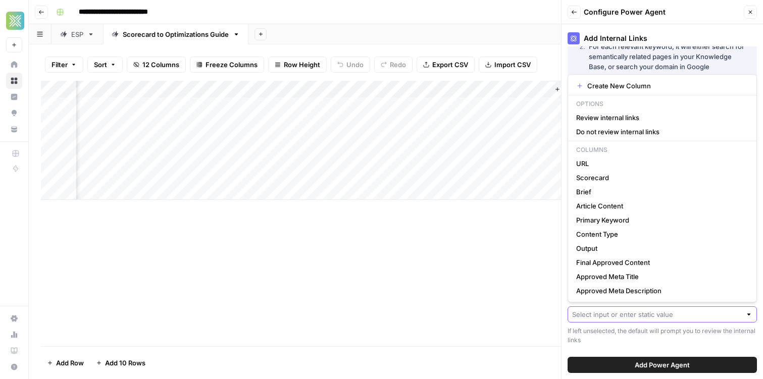
click at [610, 313] on input "Do not review internal links? (Optional)" at bounding box center [656, 314] width 169 height 10
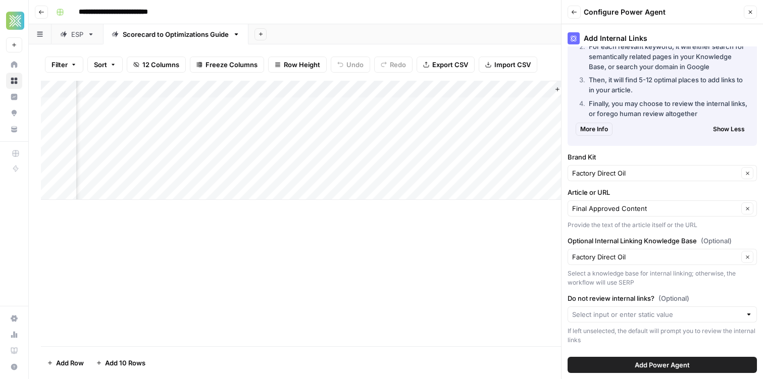
click at [610, 334] on div "If left unselected, the default will prompt you to review the internal links" at bounding box center [661, 336] width 189 height 18
click at [661, 365] on span "Add Power Agent" at bounding box center [662, 365] width 55 height 10
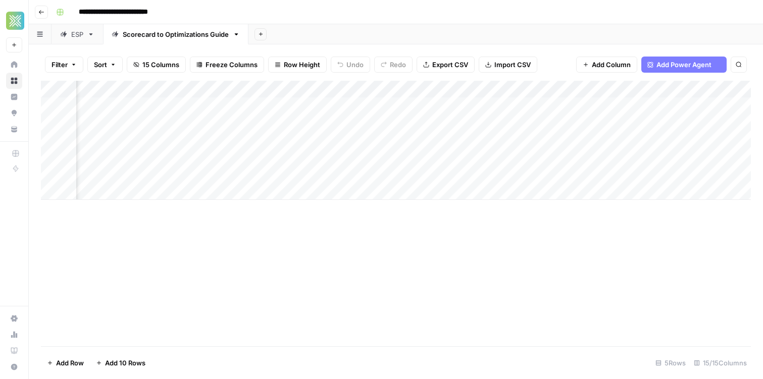
scroll to position [0, 812]
click at [621, 105] on div "Add Column" at bounding box center [396, 140] width 710 height 119
click at [455, 107] on div "Add Column" at bounding box center [396, 140] width 710 height 119
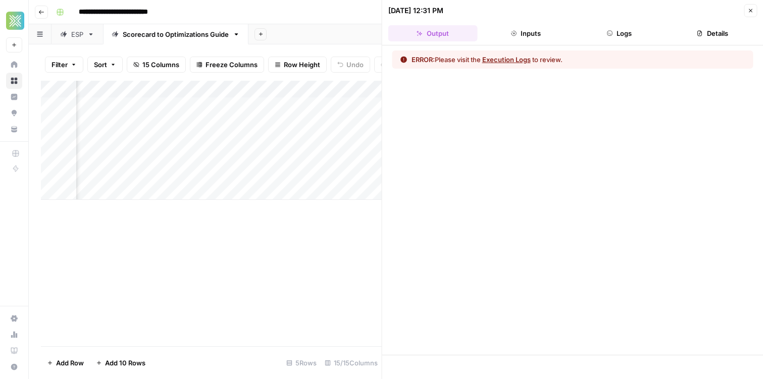
click at [514, 27] on button "Inputs" at bounding box center [525, 33] width 89 height 16
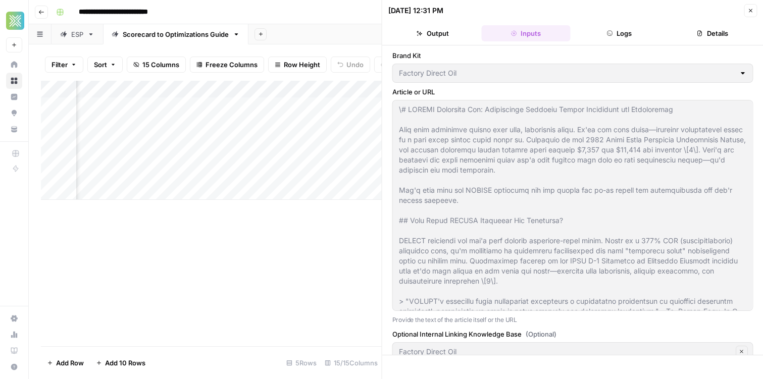
click at [612, 43] on header "[DATE] 12:31 PM Close Output Inputs Logs Details" at bounding box center [572, 22] width 381 height 45
click at [612, 35] on icon "button" at bounding box center [609, 33] width 6 height 6
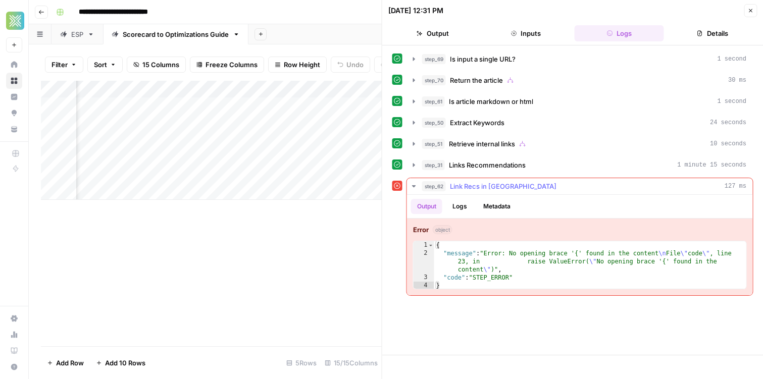
click at [413, 186] on icon "button" at bounding box center [414, 186] width 4 height 2
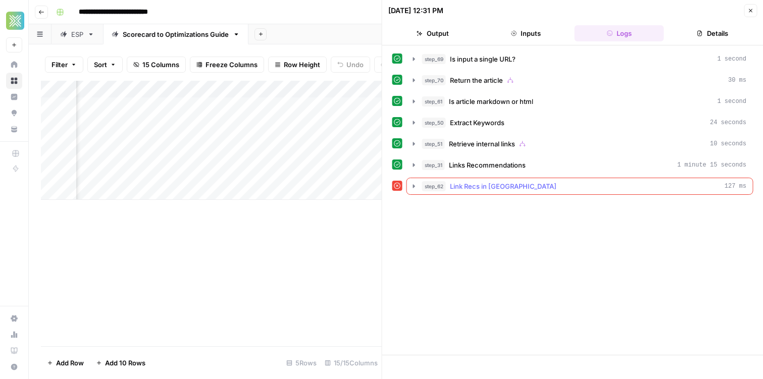
click at [413, 186] on icon "button" at bounding box center [414, 186] width 2 height 4
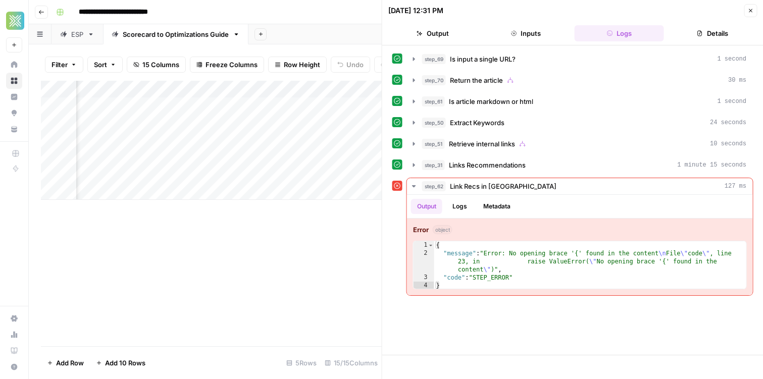
click at [354, 34] on div "Add Sheet" at bounding box center [505, 34] width 514 height 20
click at [751, 11] on icon "button" at bounding box center [750, 11] width 6 height 6
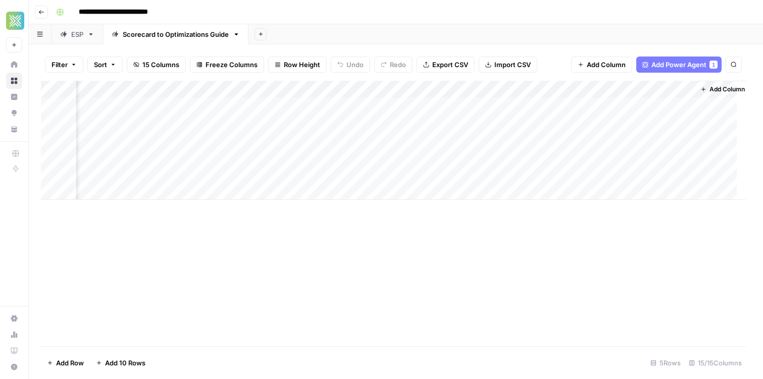
scroll to position [0, 962]
click at [453, 99] on div "Add Column" at bounding box center [396, 140] width 710 height 119
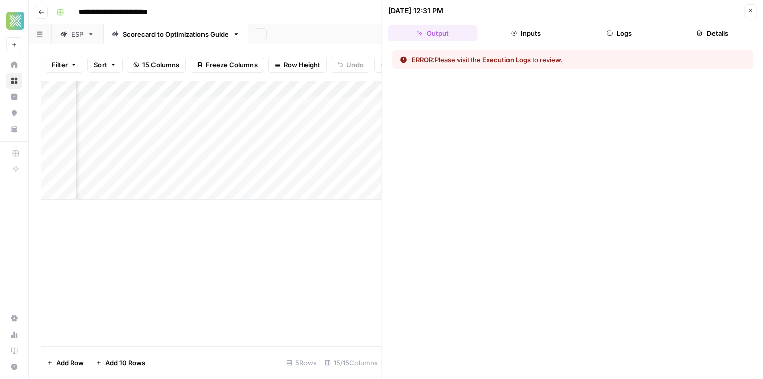
click at [511, 59] on button "Execution Logs" at bounding box center [506, 60] width 48 height 10
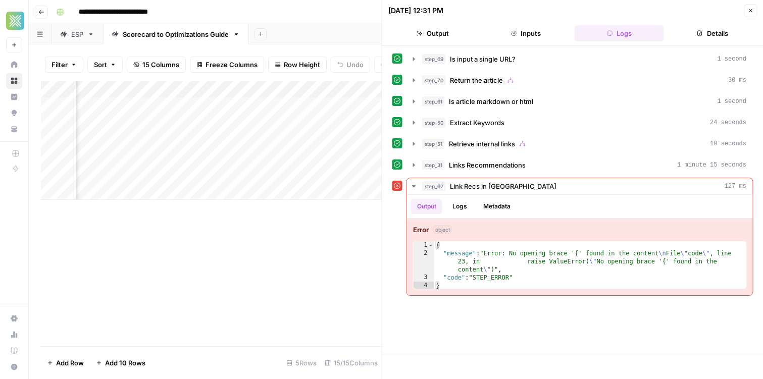
click at [335, 18] on div "**********" at bounding box center [402, 12] width 701 height 16
click at [747, 11] on button "Close" at bounding box center [750, 10] width 13 height 13
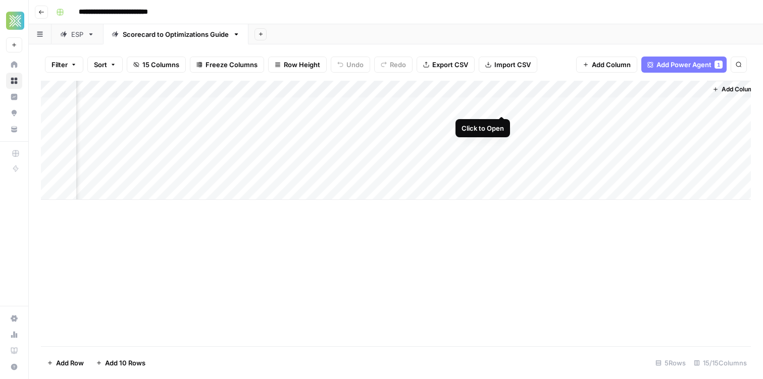
click at [501, 102] on div "Add Column" at bounding box center [396, 140] width 710 height 119
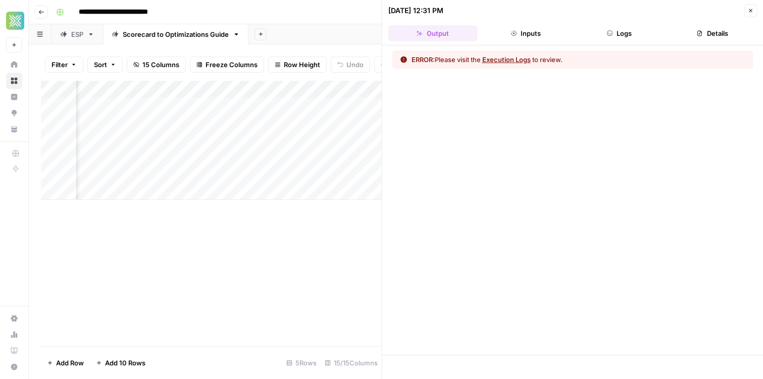
click at [361, 43] on div "Add Sheet" at bounding box center [505, 34] width 514 height 20
click at [748, 8] on icon "button" at bounding box center [750, 11] width 6 height 6
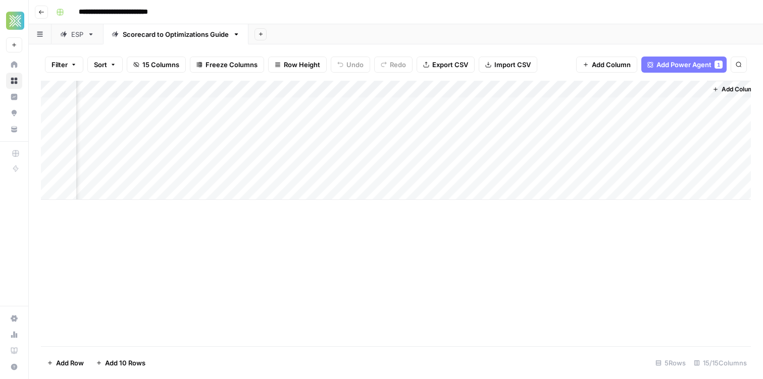
click at [502, 88] on div "Add Column" at bounding box center [396, 140] width 710 height 119
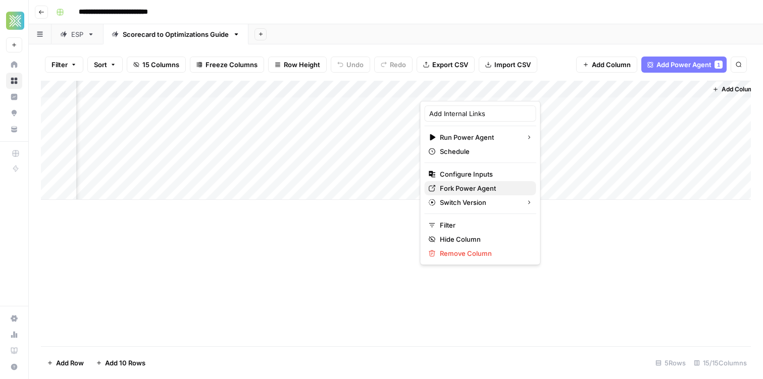
click at [434, 182] on button "Fork Power Agent" at bounding box center [481, 188] width 112 height 14
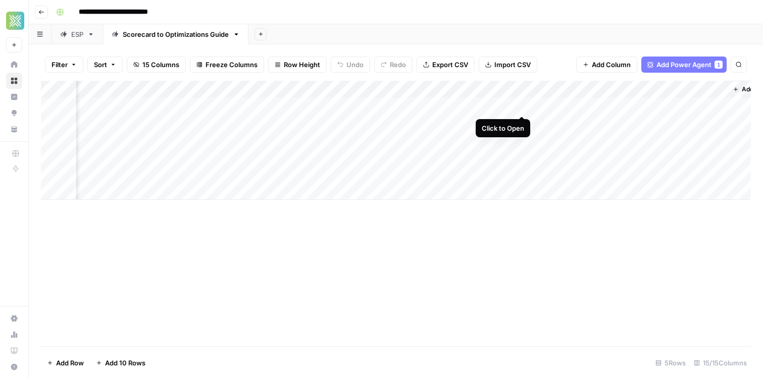
click at [520, 108] on div "Add Column" at bounding box center [396, 140] width 710 height 119
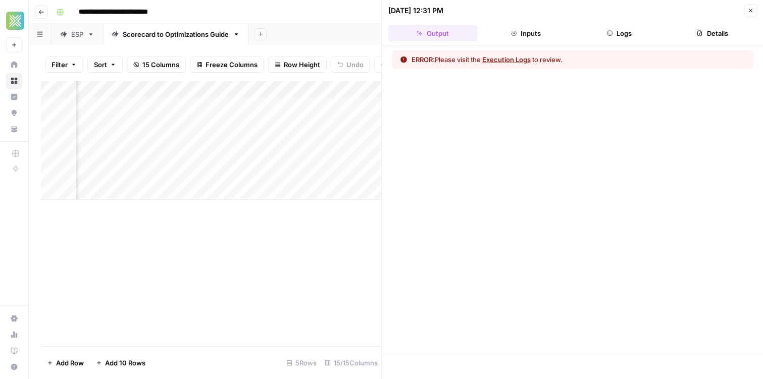
click at [508, 54] on div "ERROR: Please visit the Execution Logs to review." at bounding box center [572, 59] width 361 height 18
click at [508, 59] on button "Execution Logs" at bounding box center [506, 60] width 48 height 10
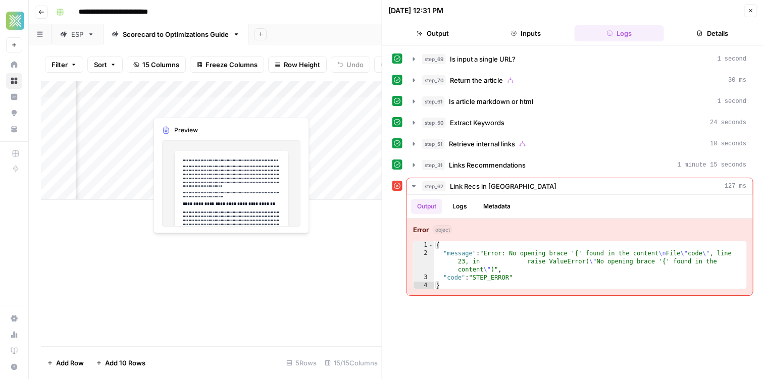
click at [177, 101] on div "Add Column" at bounding box center [211, 140] width 341 height 119
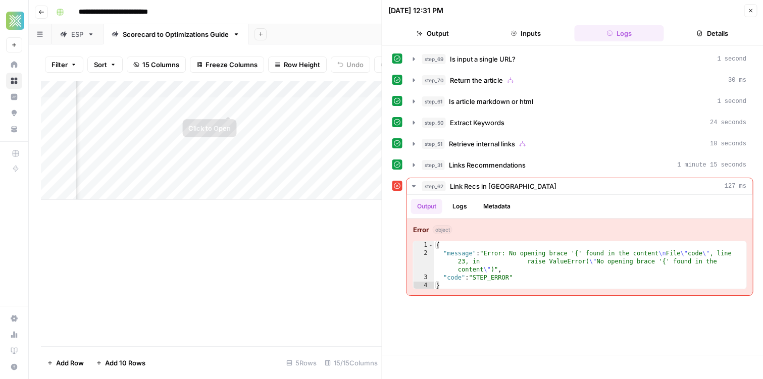
click at [255, 107] on div "Add Column" at bounding box center [211, 140] width 341 height 119
click at [264, 109] on div "Add Column" at bounding box center [211, 140] width 341 height 119
click at [298, 91] on div "Add Column" at bounding box center [211, 140] width 341 height 119
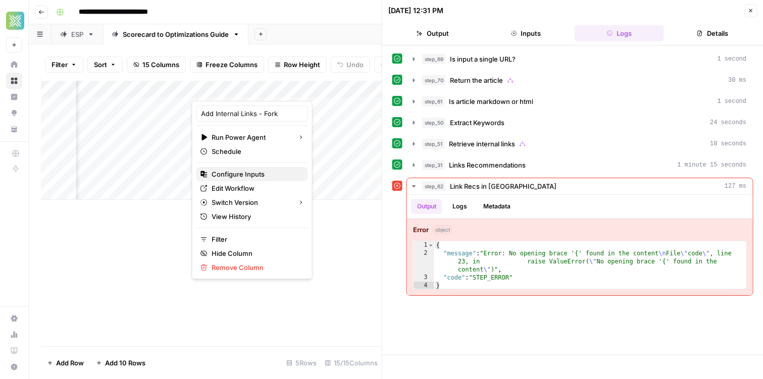
click at [247, 173] on span "Configure Inputs" at bounding box center [256, 174] width 88 height 10
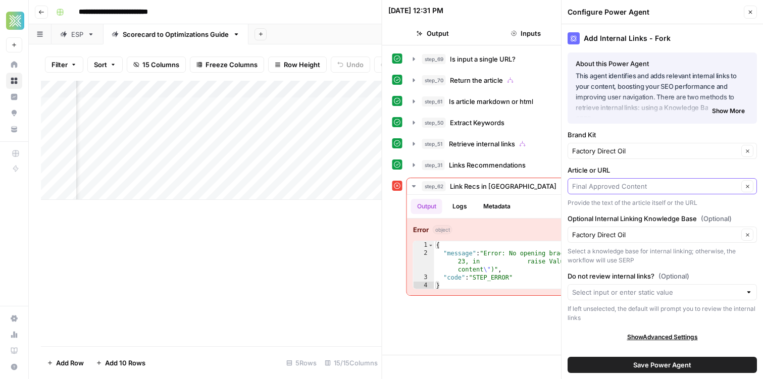
click at [650, 184] on input "Article or URL" at bounding box center [655, 186] width 166 height 10
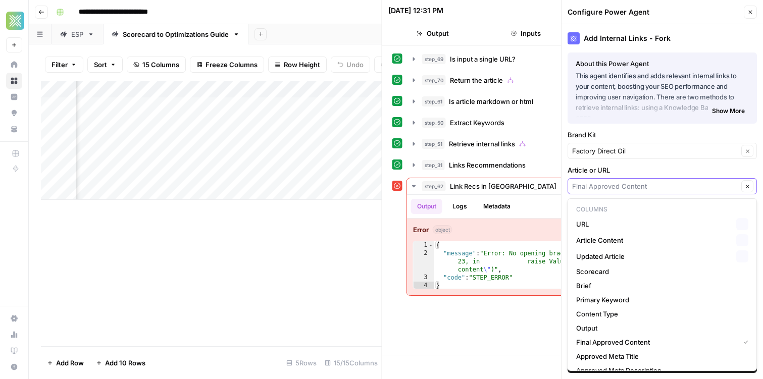
click at [650, 184] on input "Article or URL" at bounding box center [655, 186] width 166 height 10
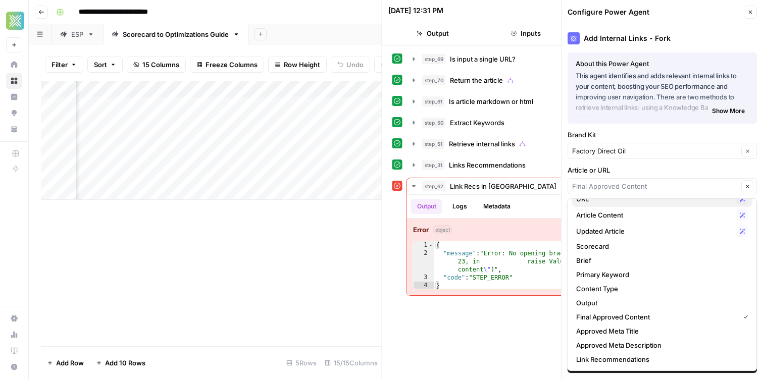
scroll to position [25, 0]
click at [628, 316] on span "Final Approved Content" at bounding box center [655, 318] width 159 height 10
type input "Final Approved Content"
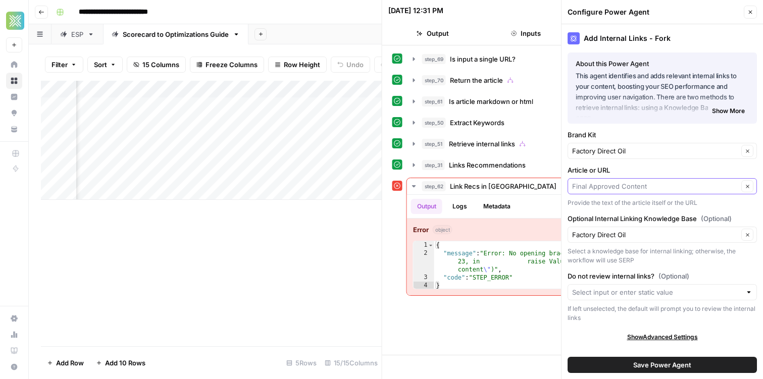
click at [593, 187] on input "Article or URL" at bounding box center [655, 186] width 166 height 10
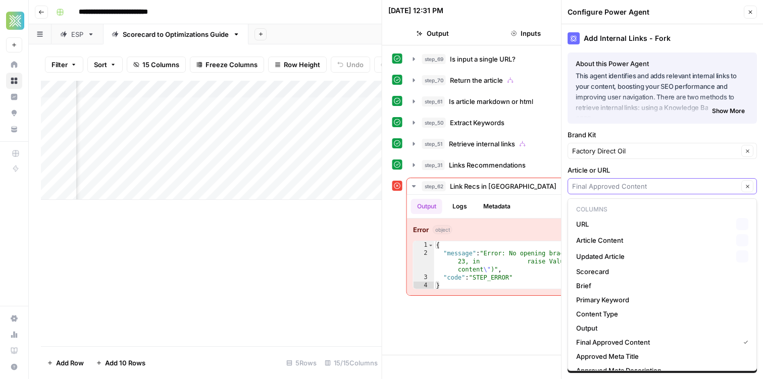
click at [593, 187] on input "Article or URL" at bounding box center [655, 186] width 166 height 10
type input "Final Approved Content"
click at [598, 152] on input "Brand Kit" at bounding box center [655, 151] width 166 height 10
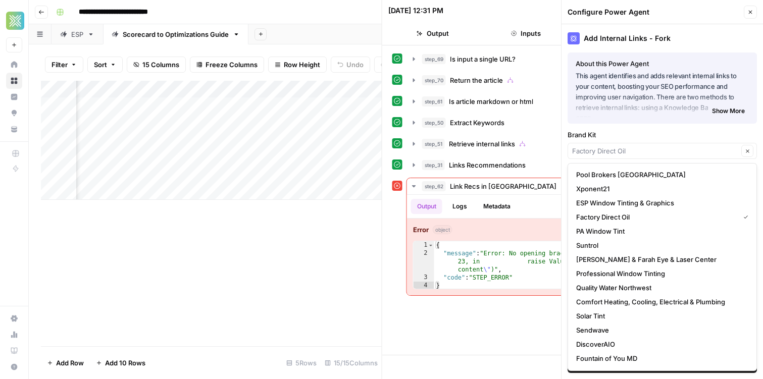
type input "Factory Direct Oil"
click at [597, 129] on div "Add Internal Links - Fork About this Power Agent This agent identifies and adds…" at bounding box center [661, 201] width 201 height 355
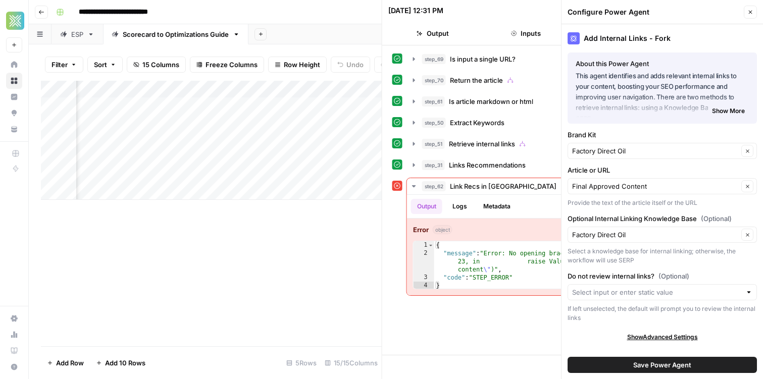
click at [750, 289] on div at bounding box center [748, 292] width 7 height 10
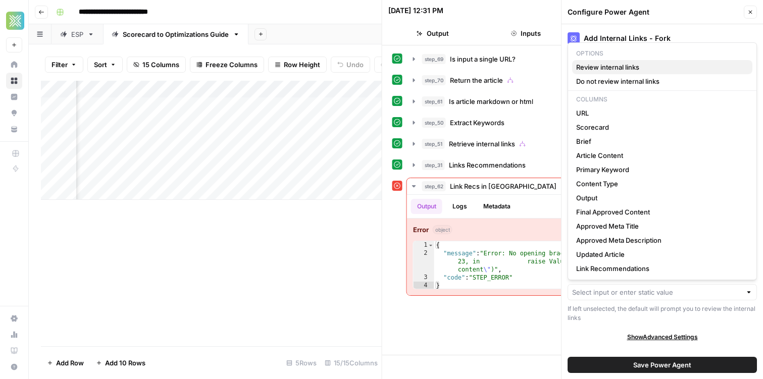
click at [618, 66] on span "Review internal links" at bounding box center [660, 67] width 168 height 10
type input "Review internal links"
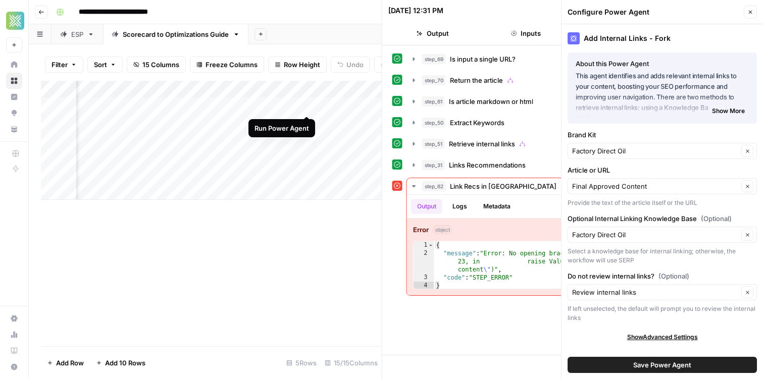
click at [305, 106] on div "Add Column" at bounding box center [211, 140] width 341 height 119
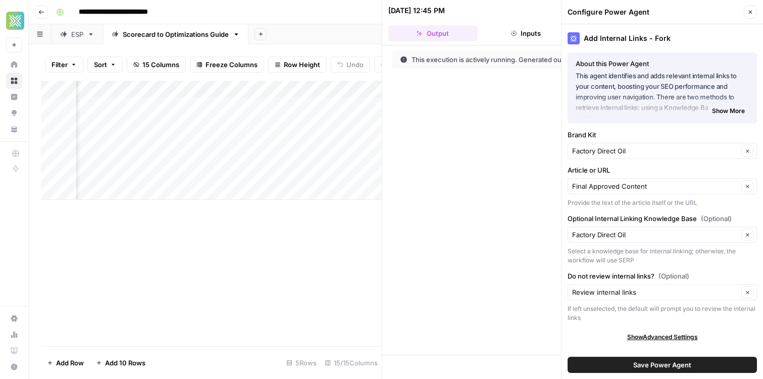
click at [750, 13] on icon "button" at bounding box center [750, 12] width 6 height 6
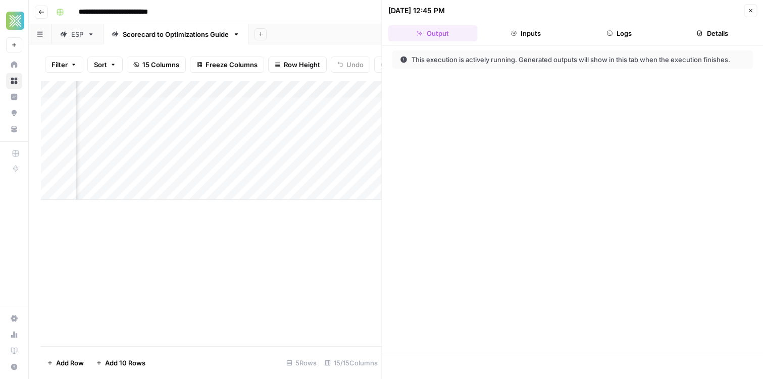
click at [744, 5] on button "Close" at bounding box center [750, 10] width 13 height 13
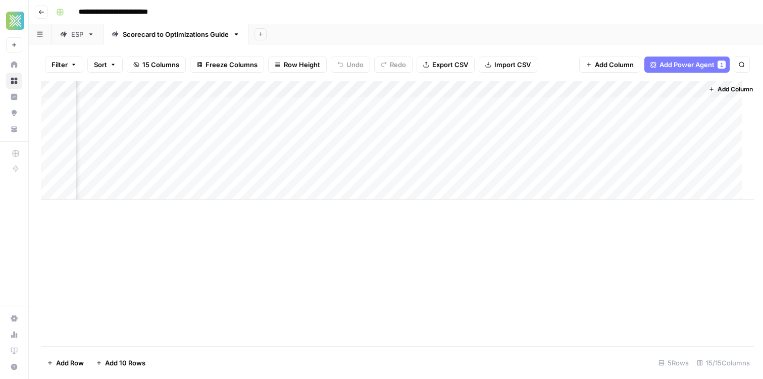
scroll to position [0, 982]
click at [411, 103] on div "Add Column" at bounding box center [396, 140] width 710 height 119
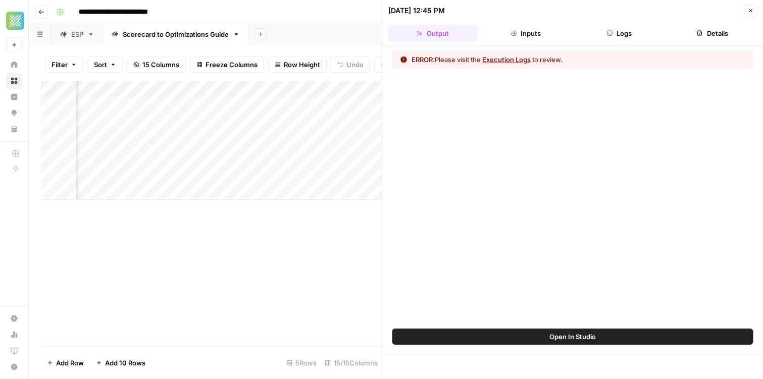
click at [506, 59] on button "Execution Logs" at bounding box center [506, 60] width 48 height 10
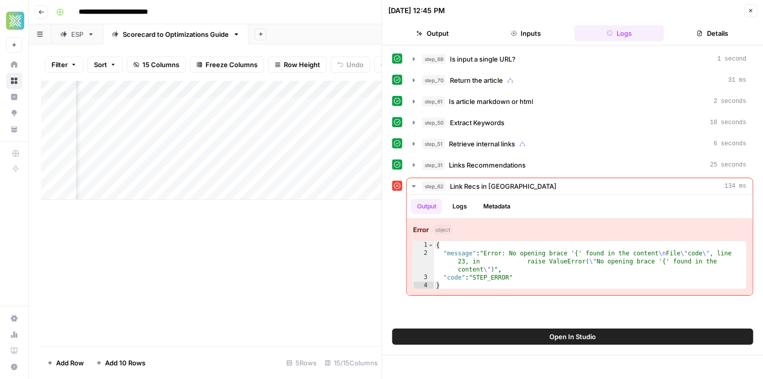
click at [505, 334] on button "Open In Studio" at bounding box center [572, 337] width 361 height 16
click at [243, 107] on div "Add Column" at bounding box center [211, 140] width 341 height 119
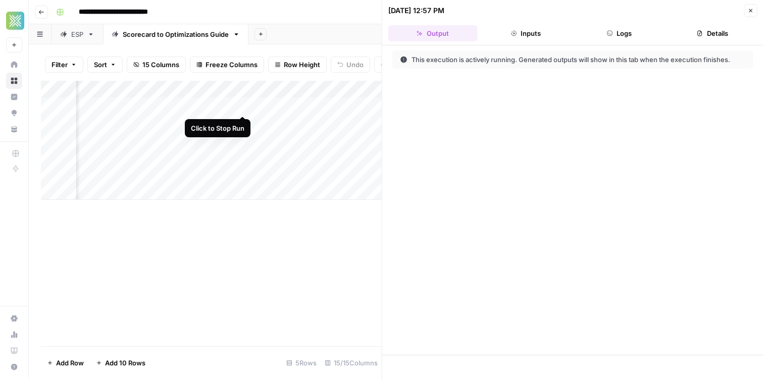
click at [241, 103] on div "Add Column" at bounding box center [211, 140] width 341 height 119
click at [229, 89] on div "Add Column" at bounding box center [211, 140] width 341 height 119
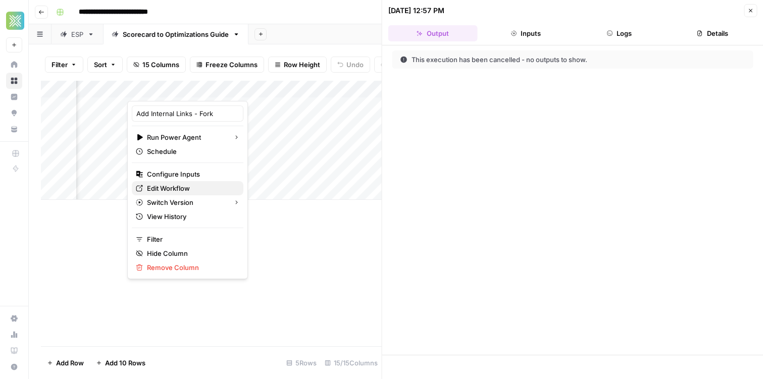
click at [181, 190] on span "Edit Workflow" at bounding box center [191, 188] width 88 height 10
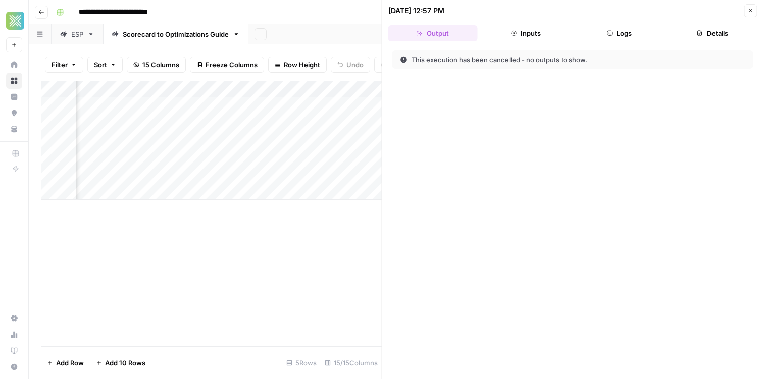
click at [232, 91] on div "Add Column" at bounding box center [211, 140] width 341 height 119
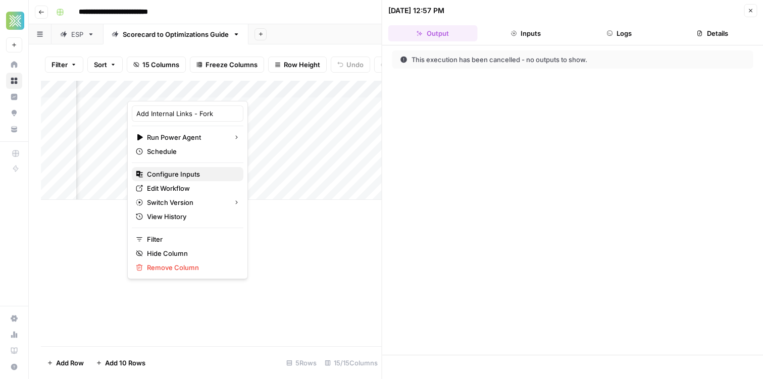
click at [188, 169] on button "Configure Inputs" at bounding box center [188, 174] width 112 height 14
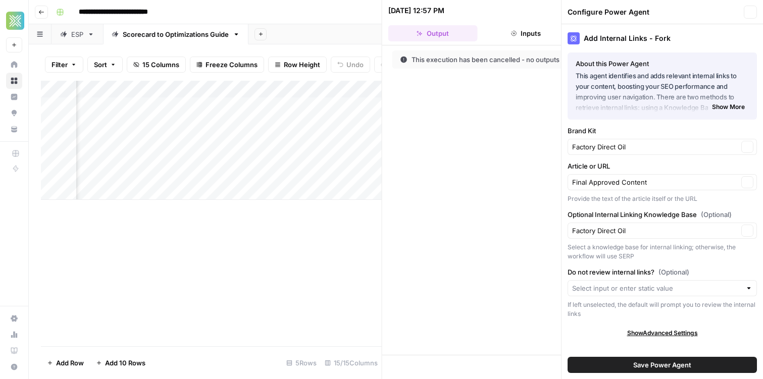
type input "Factory Direct Oil Content Catalog"
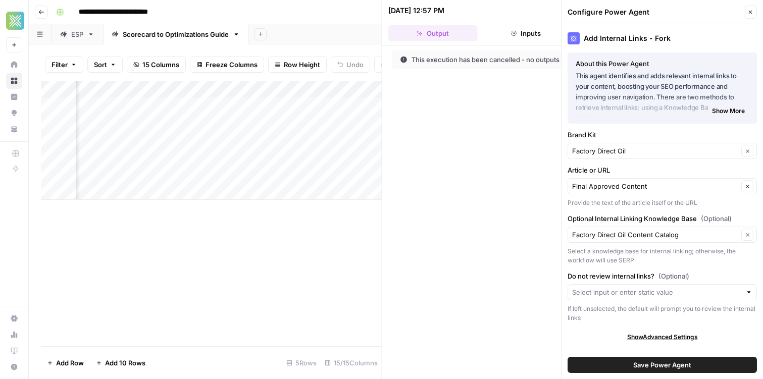
click at [654, 240] on div "Factory Direct Oil Content Catalog Clear" at bounding box center [661, 235] width 189 height 16
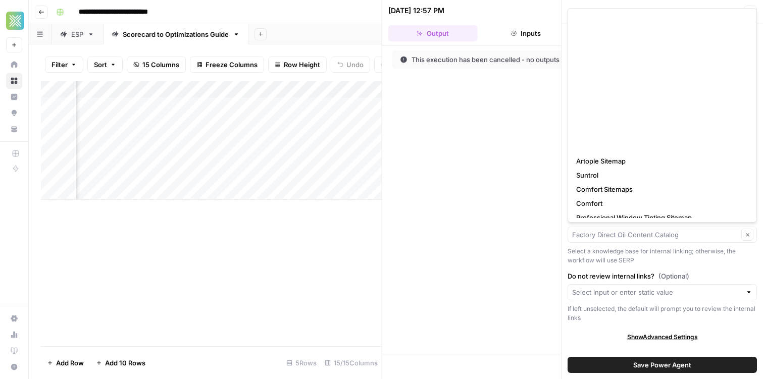
scroll to position [219, 0]
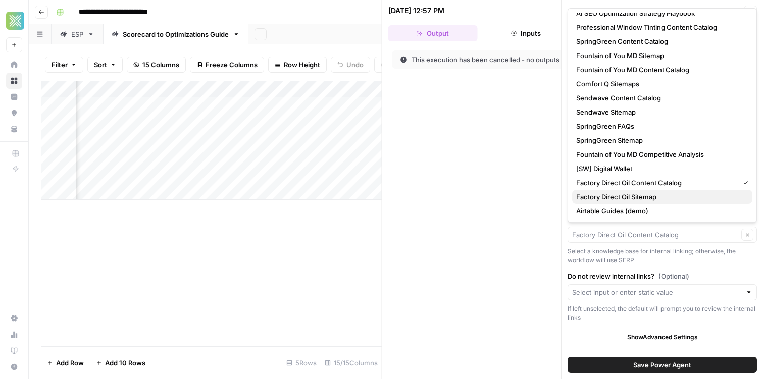
click at [657, 195] on span "Factory Direct Oil Sitemap" at bounding box center [660, 197] width 168 height 10
type input "Factory Direct Oil Sitemap"
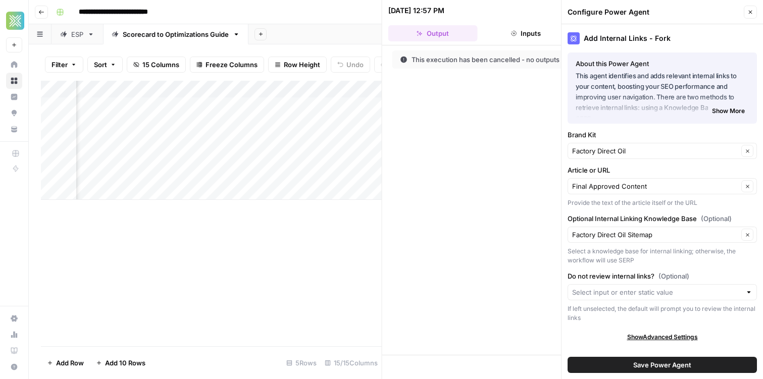
click at [751, 295] on div at bounding box center [748, 292] width 7 height 10
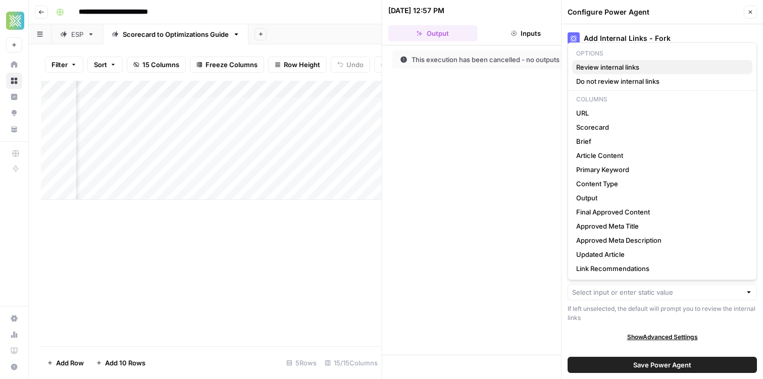
click at [656, 63] on span "Review internal links" at bounding box center [660, 67] width 168 height 10
type input "Review internal links"
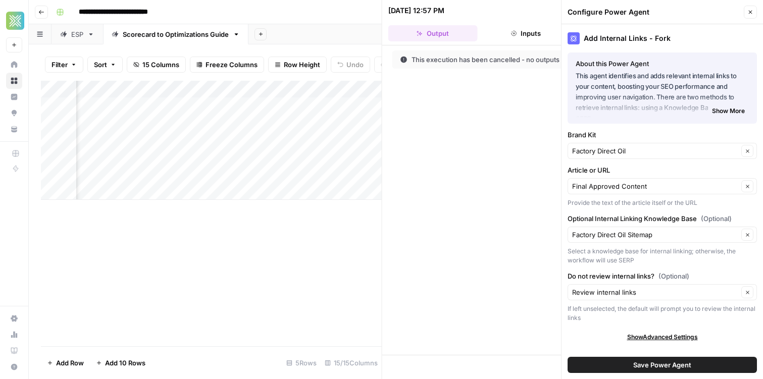
click at [598, 364] on button "Save Power Agent" at bounding box center [661, 365] width 189 height 16
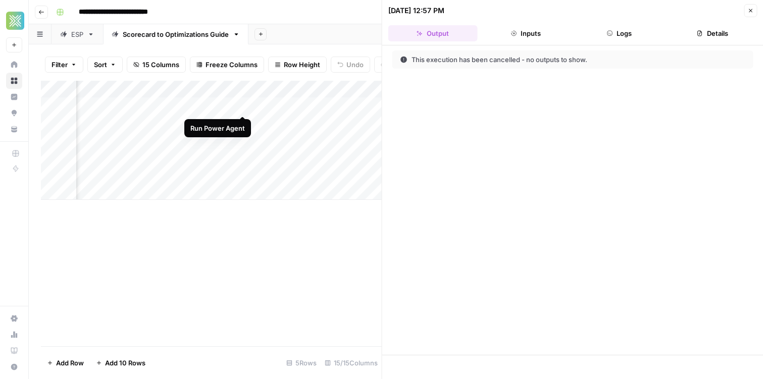
click at [244, 107] on div "Add Column" at bounding box center [211, 140] width 341 height 119
click at [752, 8] on icon "button" at bounding box center [750, 11] width 6 height 6
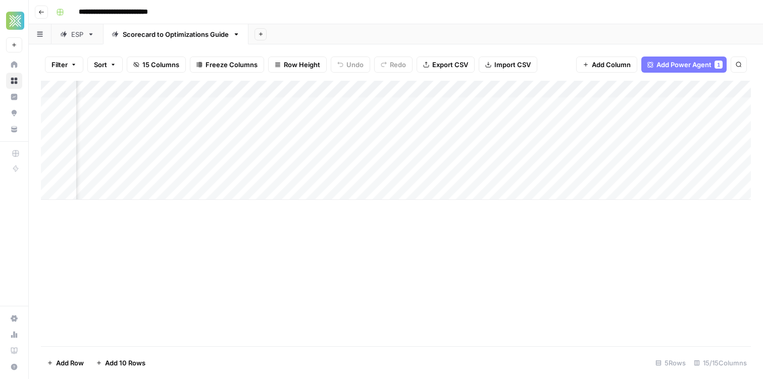
scroll to position [0, 994]
click at [719, 92] on span "Add Column" at bounding box center [727, 89] width 35 height 9
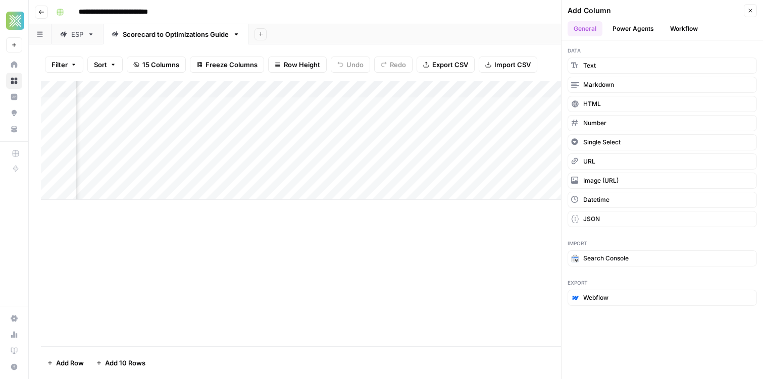
click at [673, 26] on button "Workflow" at bounding box center [684, 28] width 40 height 15
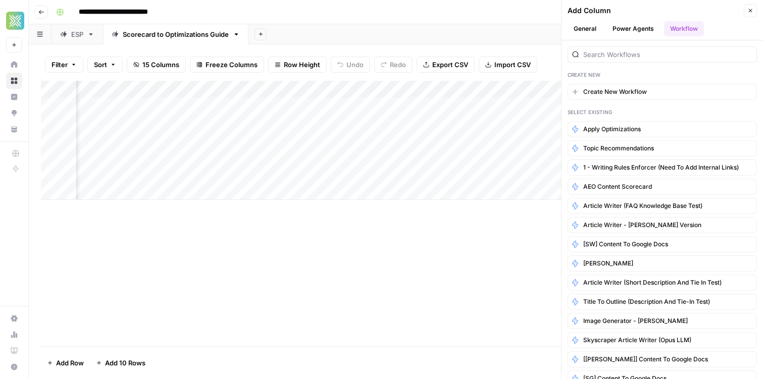
click at [646, 26] on button "Power Agents" at bounding box center [633, 28] width 54 height 15
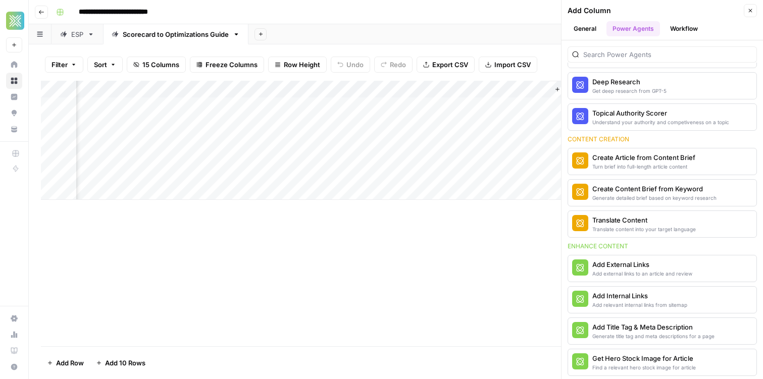
scroll to position [306, 0]
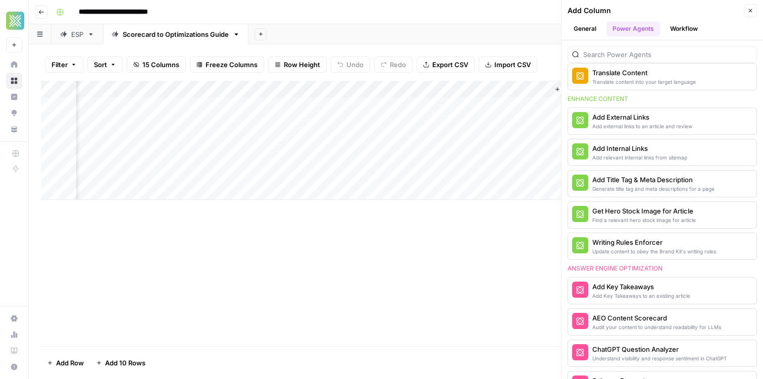
click at [750, 11] on icon "button" at bounding box center [751, 11] width 4 height 4
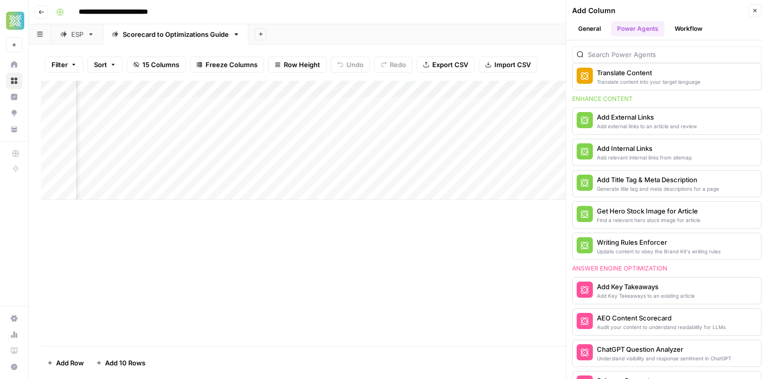
scroll to position [0, 994]
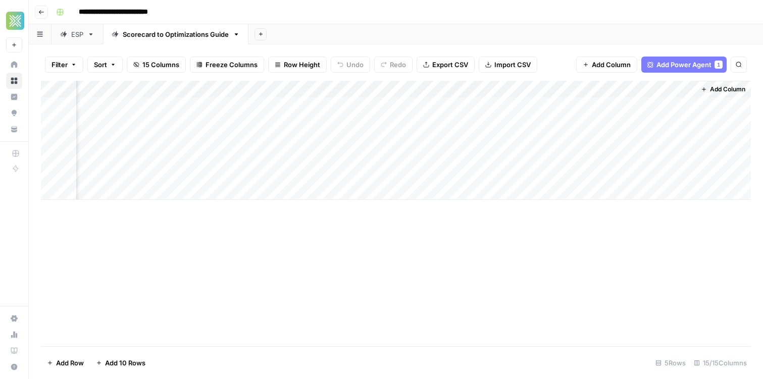
click at [493, 90] on div "Add Column" at bounding box center [396, 140] width 710 height 119
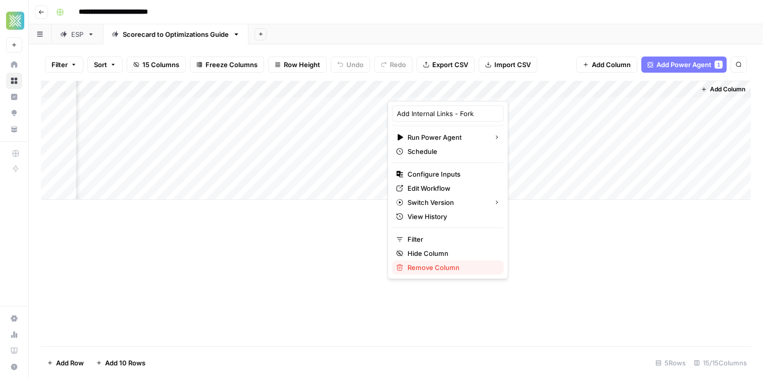
click at [450, 271] on span "Remove Column" at bounding box center [451, 268] width 88 height 10
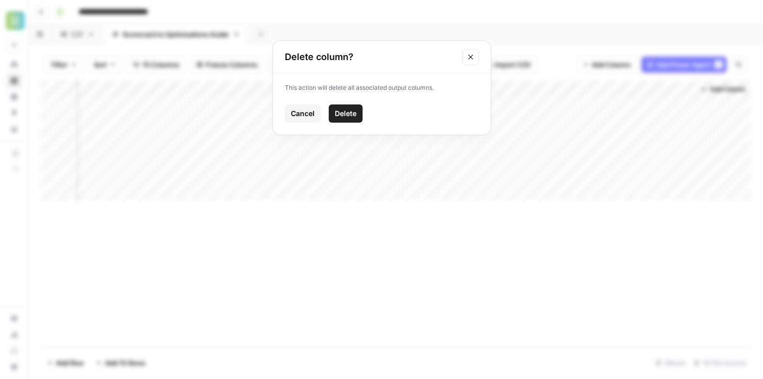
click at [353, 112] on span "Delete" at bounding box center [346, 114] width 22 height 10
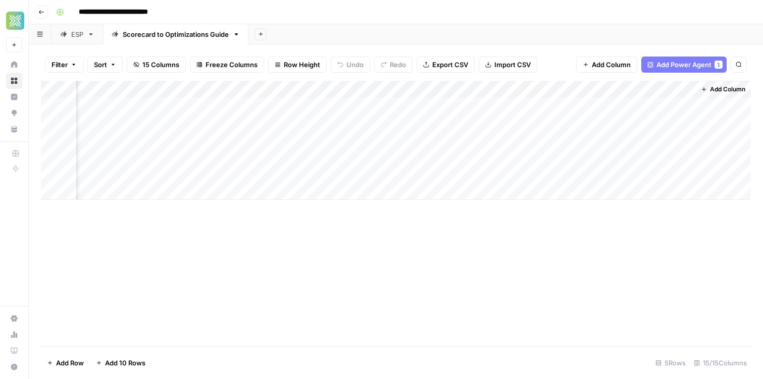
scroll to position [0, 688]
click at [715, 89] on span "Add Column" at bounding box center [727, 89] width 35 height 9
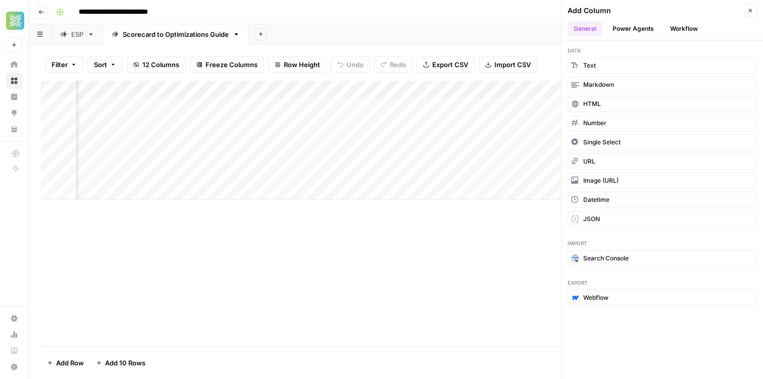
click at [685, 31] on button "Workflow" at bounding box center [684, 28] width 40 height 15
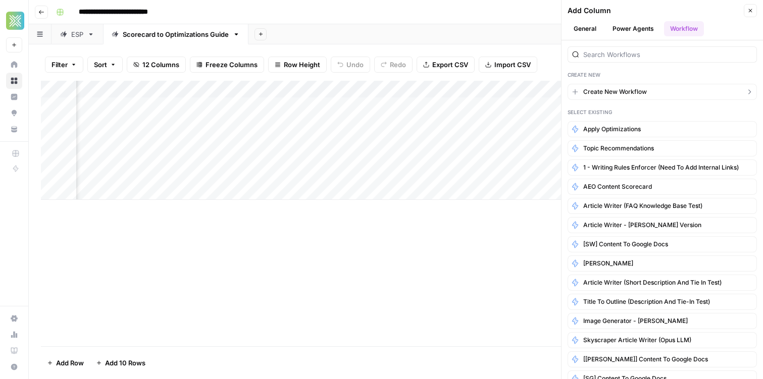
click at [623, 91] on span "Create New Workflow" at bounding box center [615, 91] width 64 height 9
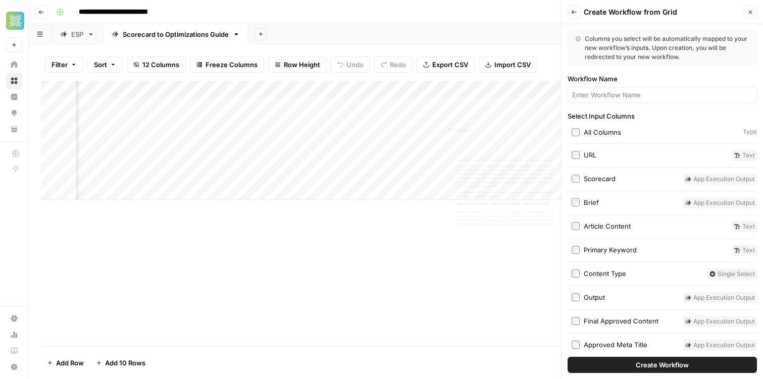
click at [483, 29] on div "Add Sheet" at bounding box center [505, 34] width 514 height 20
click at [751, 9] on icon "button" at bounding box center [750, 12] width 6 height 6
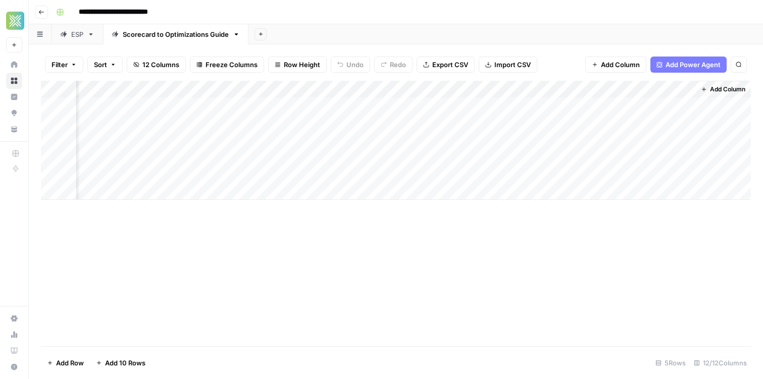
click at [734, 90] on span "Add Column" at bounding box center [727, 89] width 35 height 9
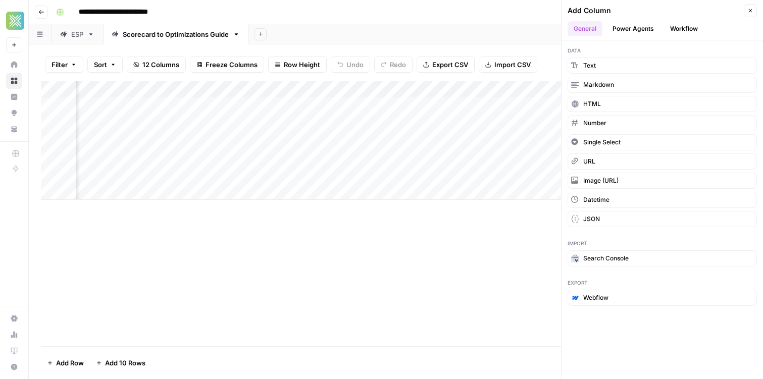
click at [668, 29] on button "Workflow" at bounding box center [684, 28] width 40 height 15
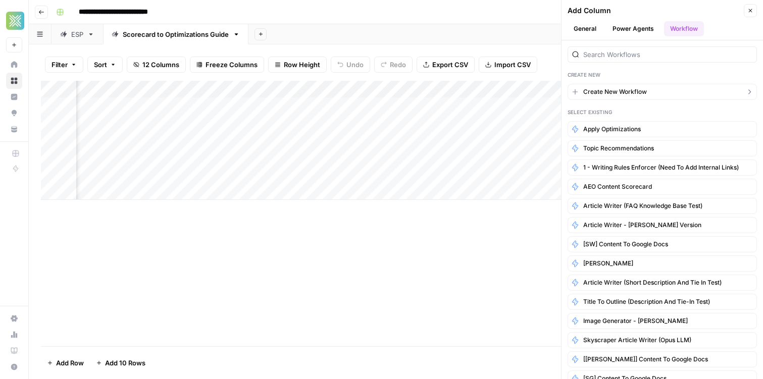
click at [601, 92] on span "Create New Workflow" at bounding box center [615, 91] width 64 height 9
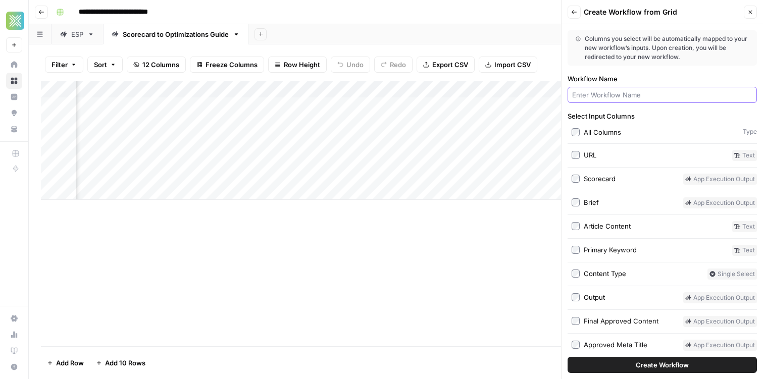
click at [594, 98] on input "Workflow Name" at bounding box center [662, 95] width 180 height 10
type input "Add Links"
click at [582, 128] on label "All Columns" at bounding box center [655, 132] width 167 height 10
click at [581, 130] on label "All Columns" at bounding box center [655, 132] width 167 height 10
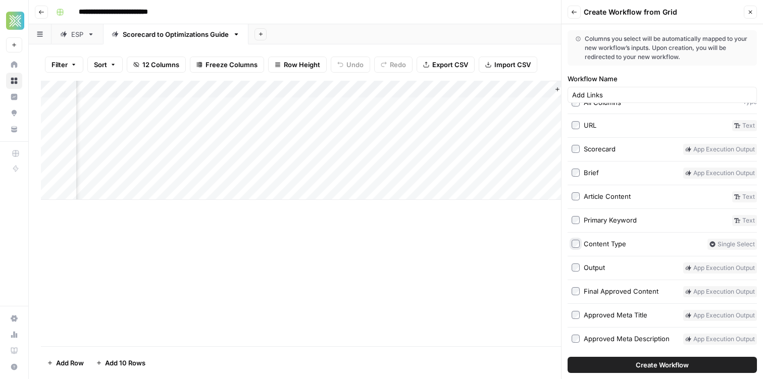
scroll to position [32, 0]
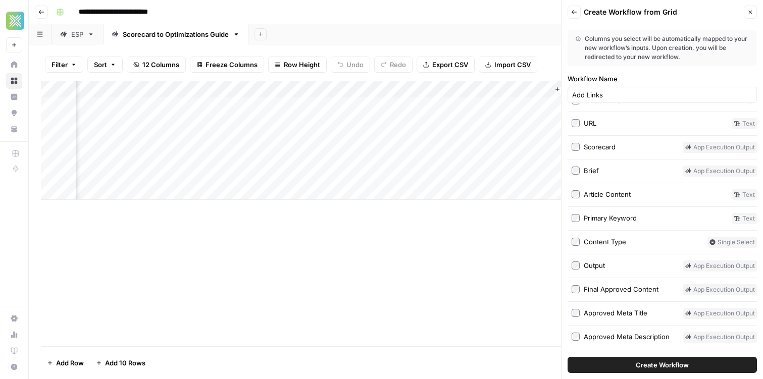
click at [639, 366] on span "Create Workflow" at bounding box center [662, 365] width 53 height 10
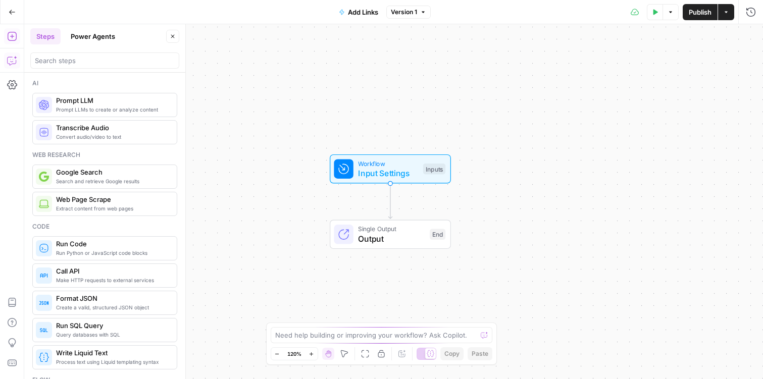
click at [17, 61] on icon "button" at bounding box center [12, 61] width 10 height 10
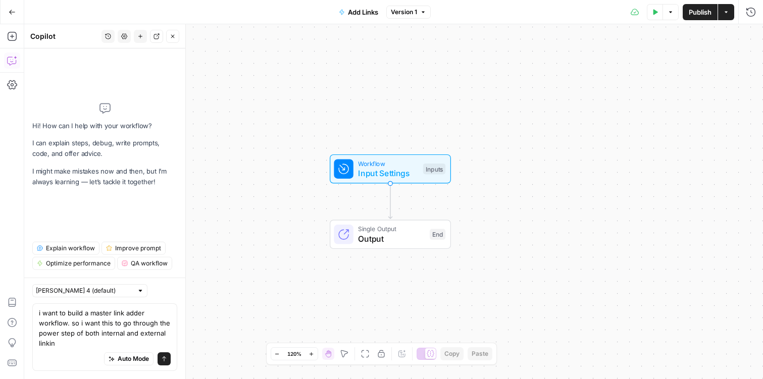
type textarea "i want to build a master link adder workflow. so i want this to go through the …"
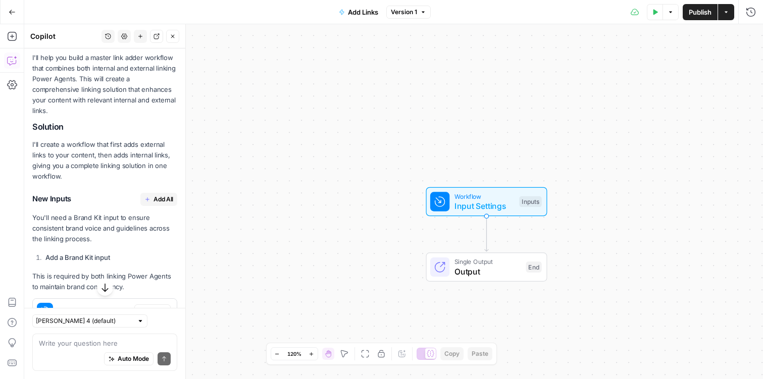
scroll to position [196, 0]
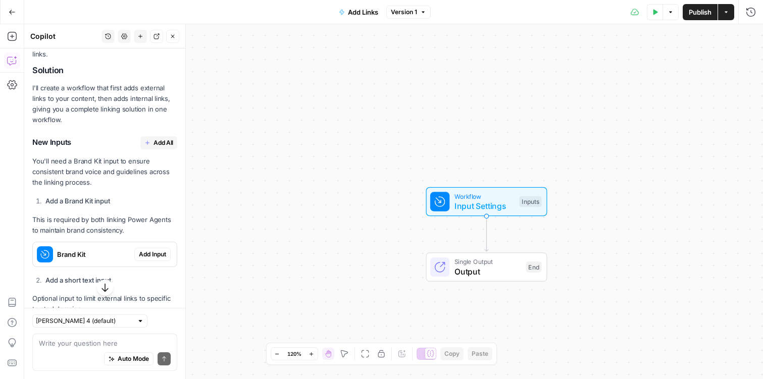
click at [162, 138] on span "Add All" at bounding box center [163, 142] width 20 height 9
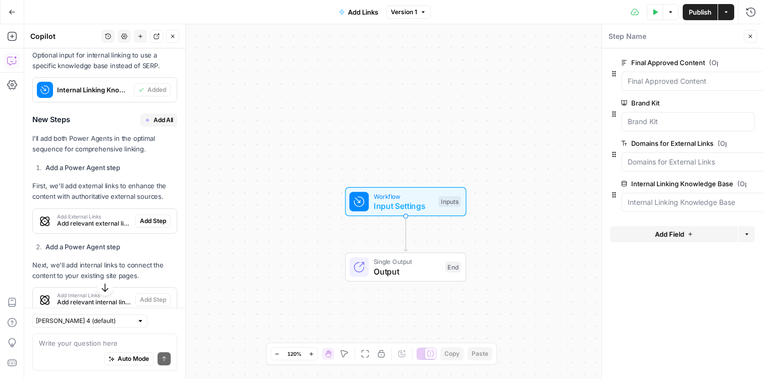
scroll to position [512, 0]
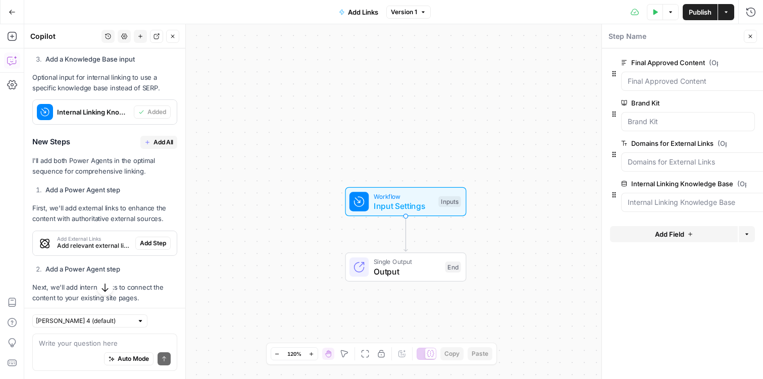
click at [160, 138] on span "Add All" at bounding box center [163, 142] width 20 height 9
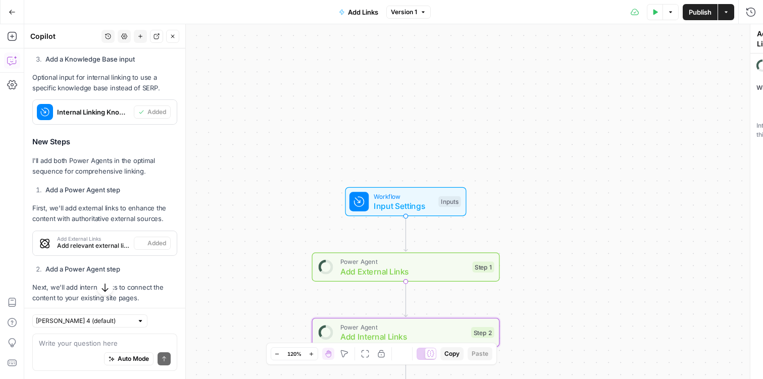
type textarea "Add Internal Links"
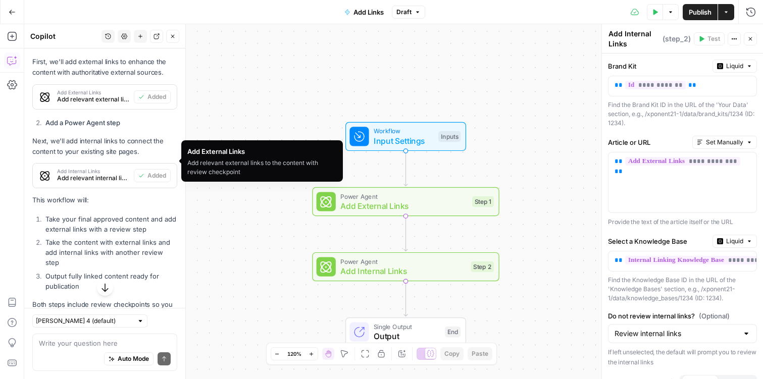
scroll to position [686, 0]
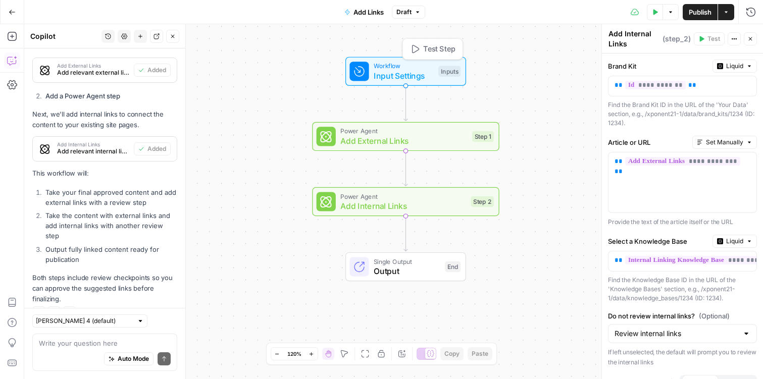
click at [406, 72] on span "Input Settings" at bounding box center [404, 76] width 60 height 12
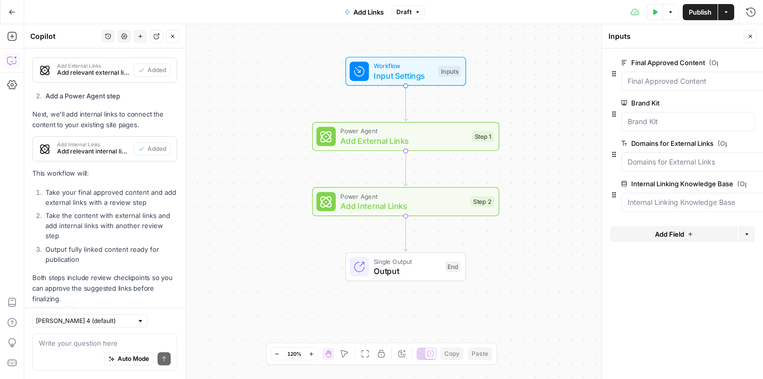
click at [445, 140] on span "Add External Links" at bounding box center [403, 141] width 127 height 12
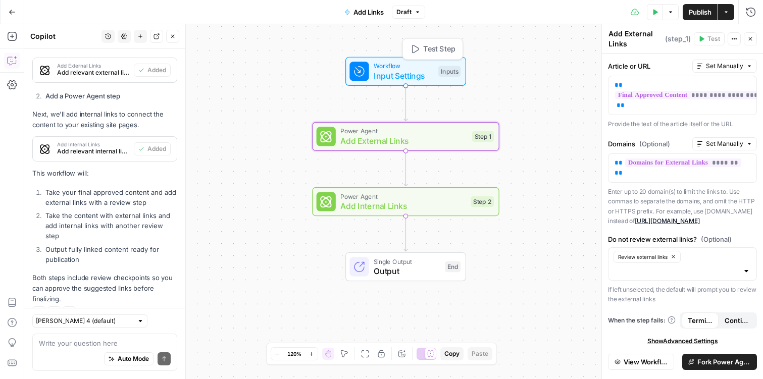
click at [434, 72] on div "Workflow Input Settings Inputs Test Step" at bounding box center [404, 71] width 111 height 21
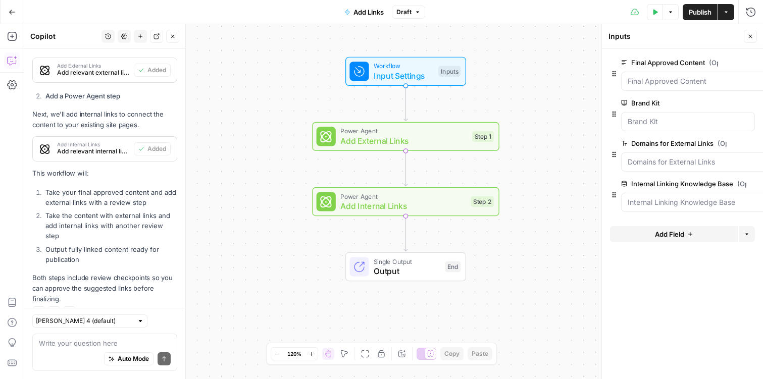
click at [455, 142] on span "Add External Links" at bounding box center [403, 141] width 127 height 12
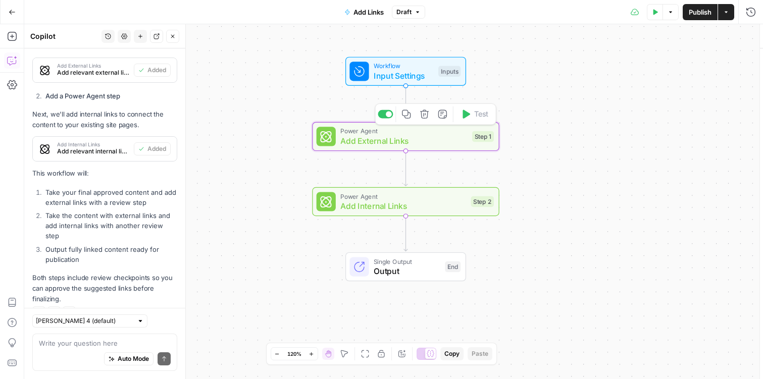
type textarea "Add External Links"
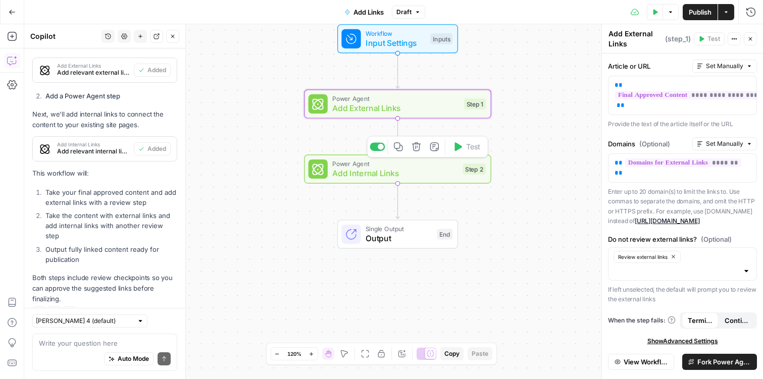
click at [428, 164] on span "Power Agent" at bounding box center [395, 164] width 126 height 10
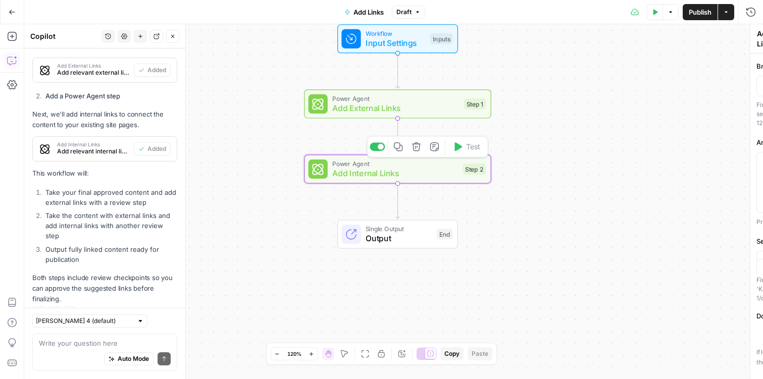
type textarea "Add Internal Links"
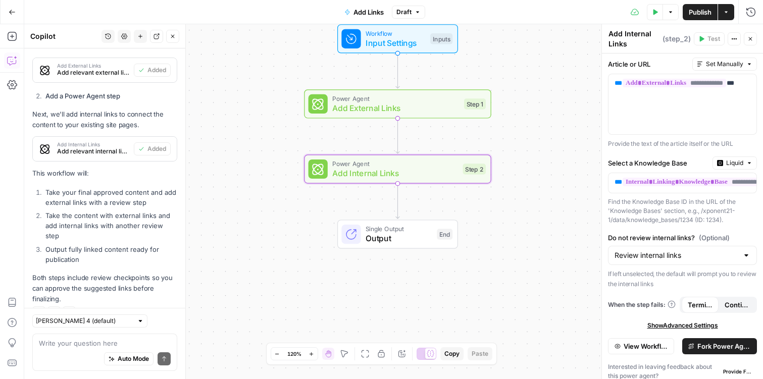
scroll to position [86, 0]
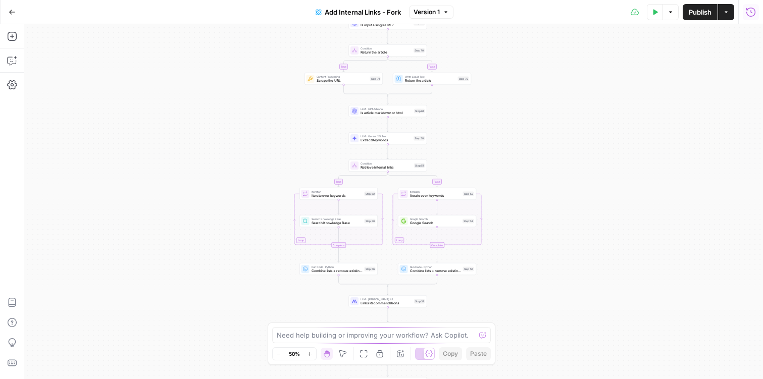
click at [748, 7] on icon "button" at bounding box center [751, 12] width 10 height 10
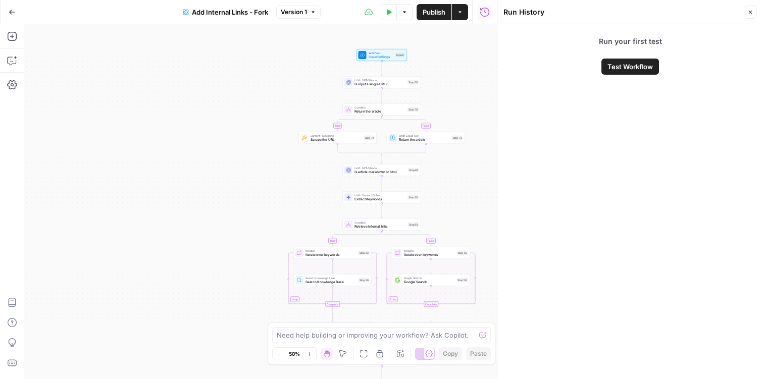
click at [386, 13] on icon "button" at bounding box center [389, 12] width 6 height 6
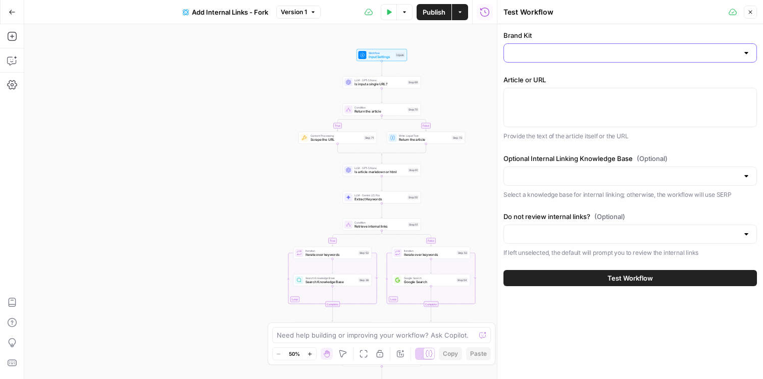
click at [571, 57] on input "Brand Kit" at bounding box center [624, 53] width 228 height 10
click at [489, 116] on div "true false true false true false Workflow Input Settings Inputs LLM · GPT-5 Nan…" at bounding box center [260, 201] width 473 height 355
click at [397, 43] on span "Test Step" at bounding box center [396, 45] width 14 height 5
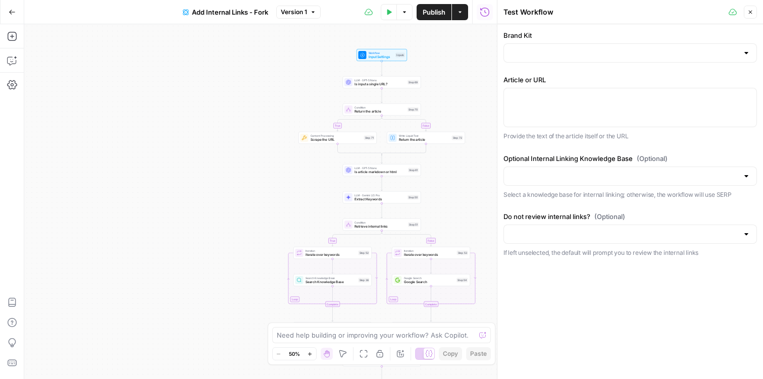
click at [752, 184] on div at bounding box center [629, 176] width 253 height 19
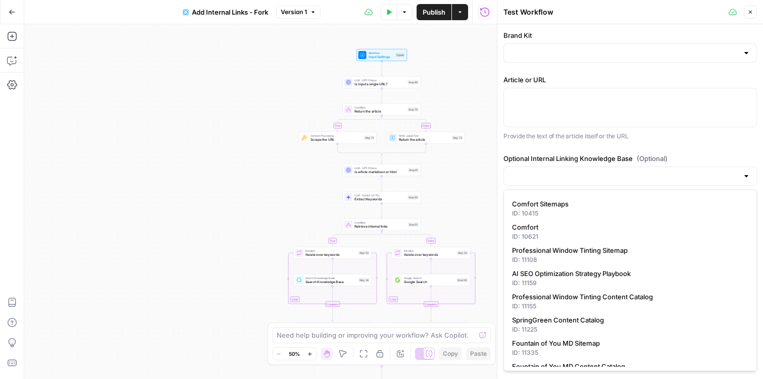
scroll to position [297, 0]
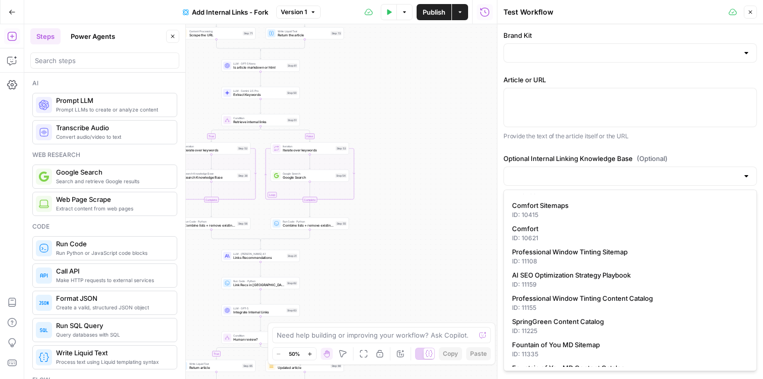
click at [567, 184] on div at bounding box center [629, 176] width 253 height 19
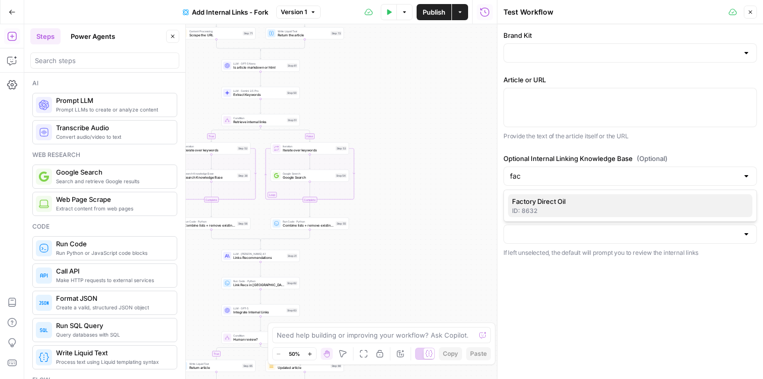
click at [566, 205] on span "Factory Direct Oil" at bounding box center [628, 201] width 232 height 10
type input "Factory Direct Oil"
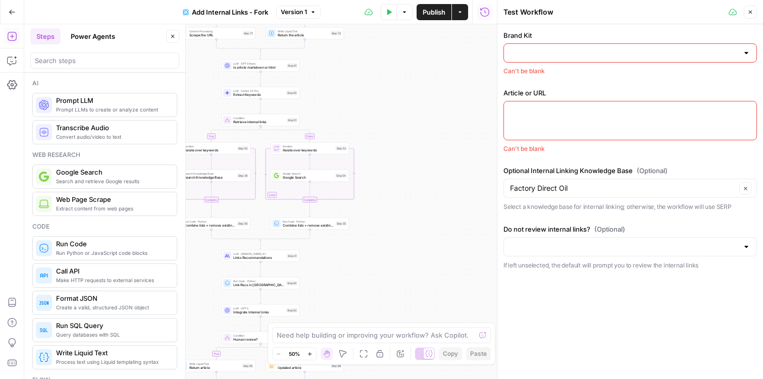
click at [557, 118] on div at bounding box center [629, 120] width 253 height 39
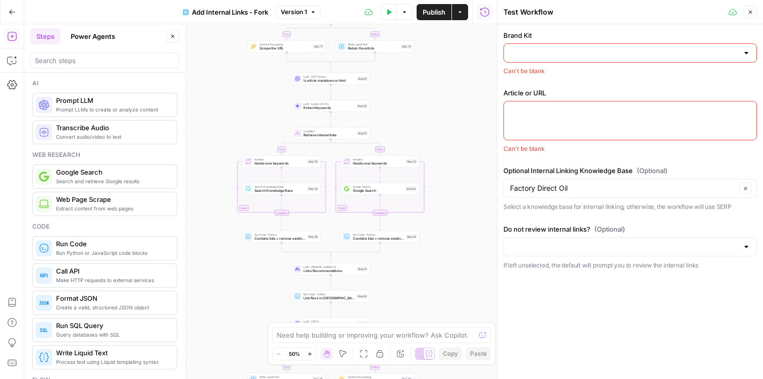
click at [595, 44] on div at bounding box center [629, 52] width 253 height 19
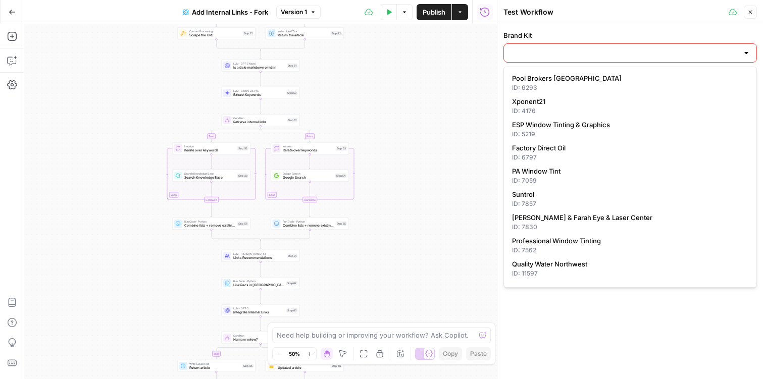
click at [561, 58] on div at bounding box center [629, 52] width 253 height 19
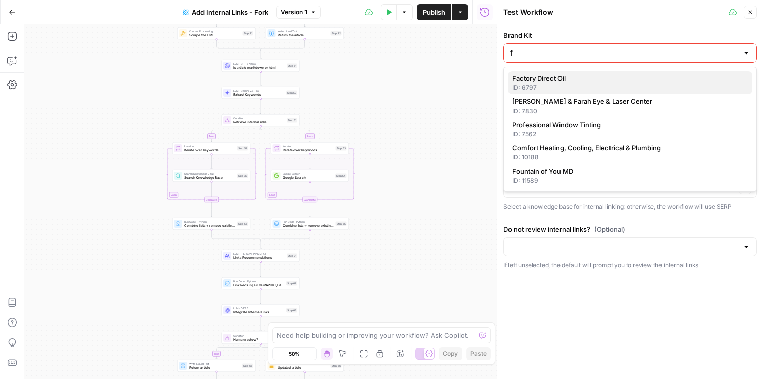
click at [556, 81] on span "Factory Direct Oil" at bounding box center [628, 78] width 232 height 10
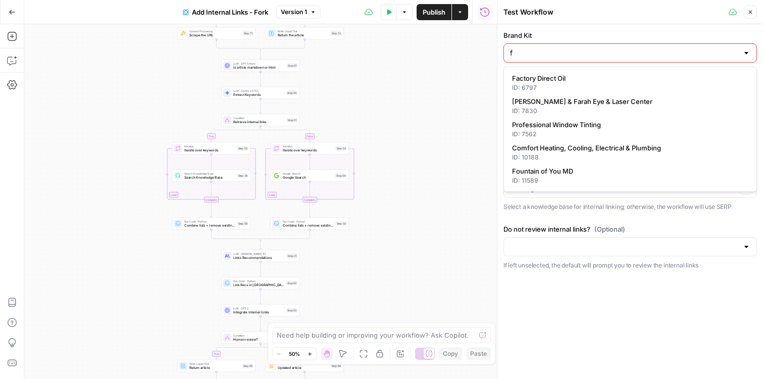
type input "Factory Direct Oil"
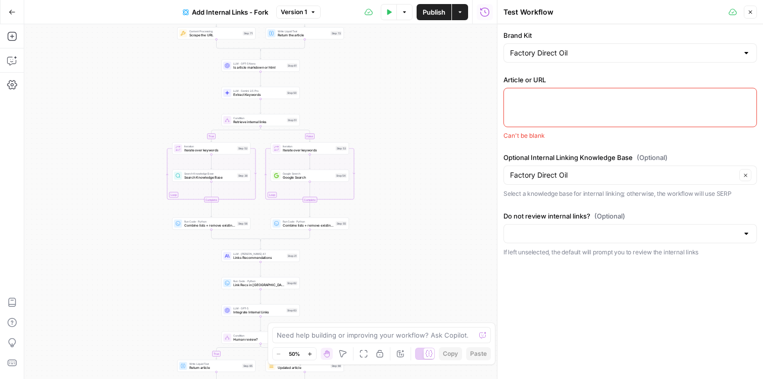
click at [544, 99] on textarea "Article or URL" at bounding box center [630, 97] width 240 height 10
click at [540, 231] on input "Do not review internal links? (Optional)" at bounding box center [624, 234] width 228 height 10
click at [541, 258] on span "Review internal links" at bounding box center [628, 259] width 232 height 10
type input "Review internal links"
click at [520, 205] on div "Brand Kit Factory Direct Oil Article or URL Can't be blank Optional Internal Li…" at bounding box center [629, 143] width 253 height 227
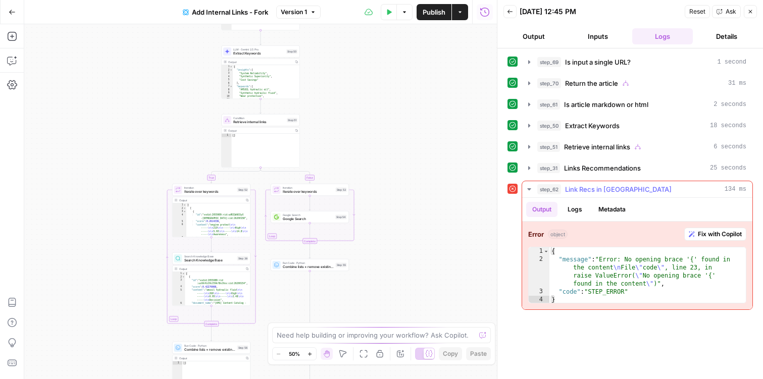
click at [716, 233] on span "Fix with Copilot" at bounding box center [720, 234] width 44 height 9
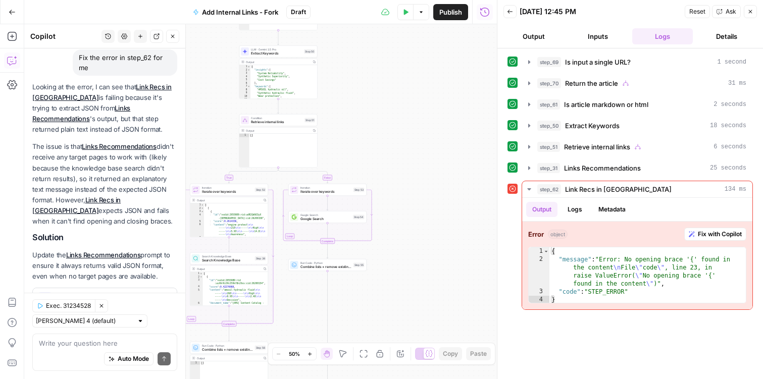
scroll to position [124, 0]
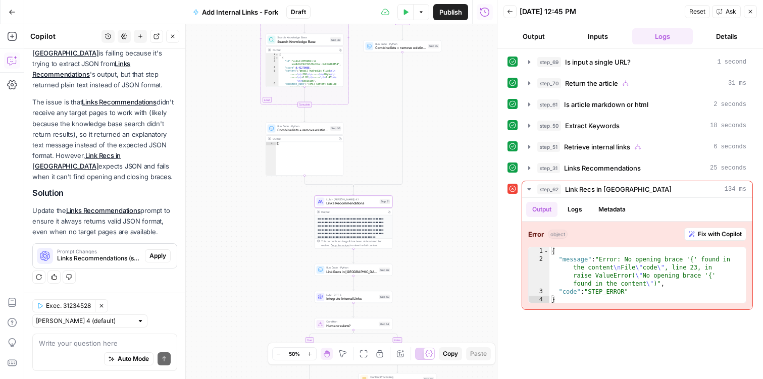
click at [160, 260] on button "Apply" at bounding box center [158, 255] width 26 height 13
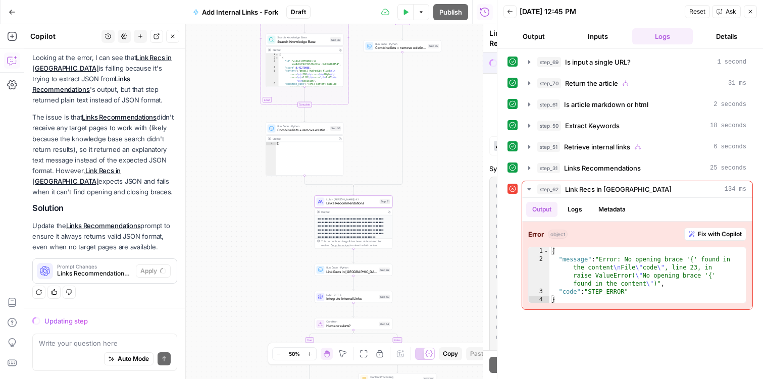
scroll to position [109, 0]
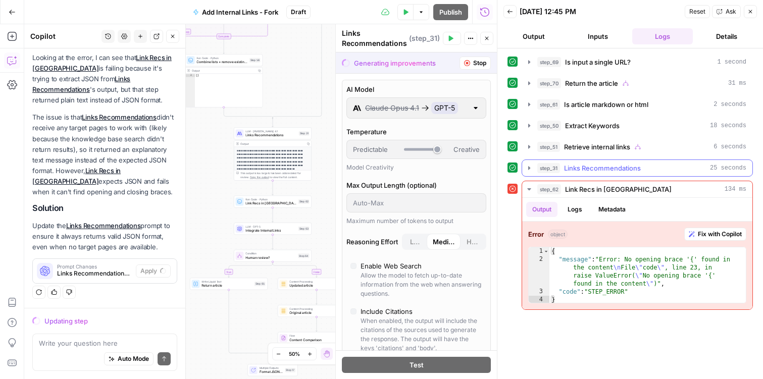
click at [528, 169] on icon "button" at bounding box center [529, 168] width 2 height 4
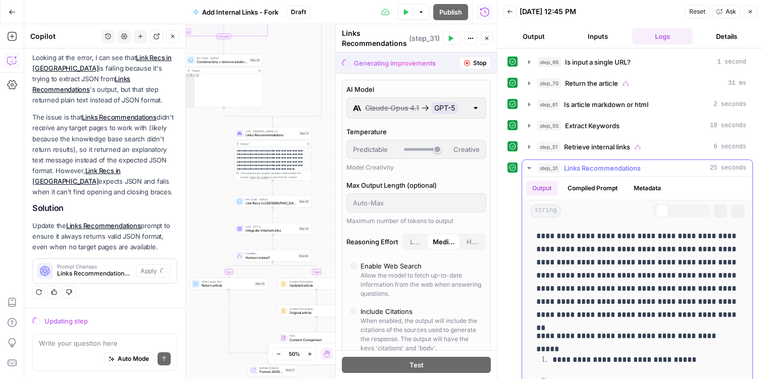
scroll to position [124, 0]
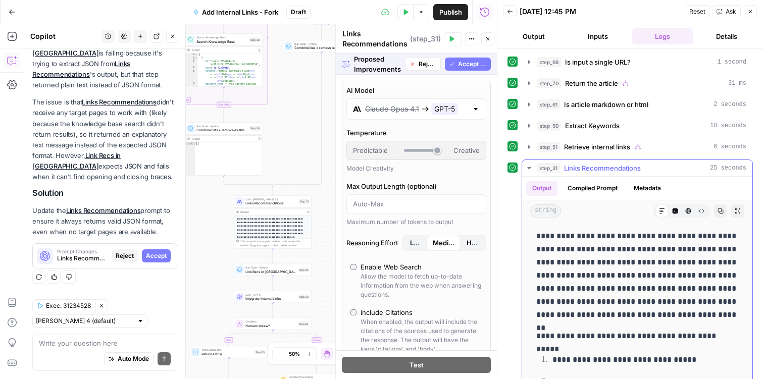
click at [528, 169] on icon "button" at bounding box center [529, 168] width 8 height 8
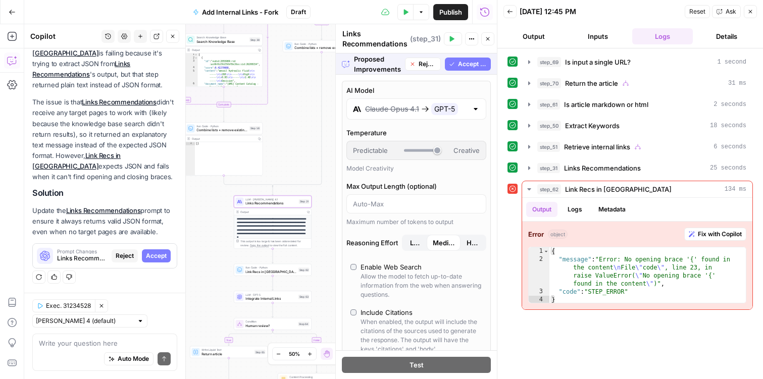
click at [165, 251] on span "Accept" at bounding box center [156, 255] width 21 height 9
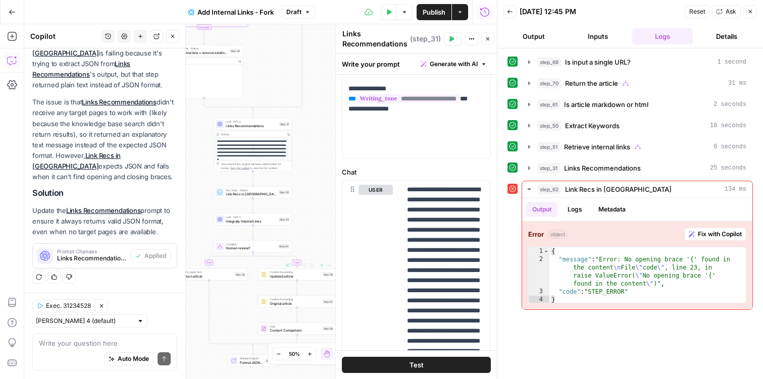
scroll to position [367, 0]
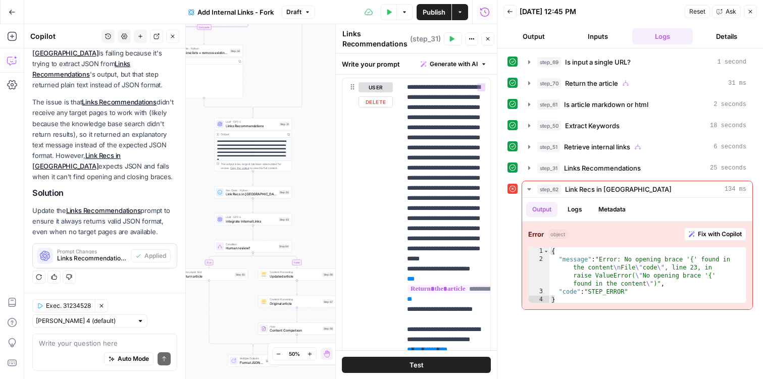
click at [424, 359] on button "Test" at bounding box center [416, 365] width 149 height 16
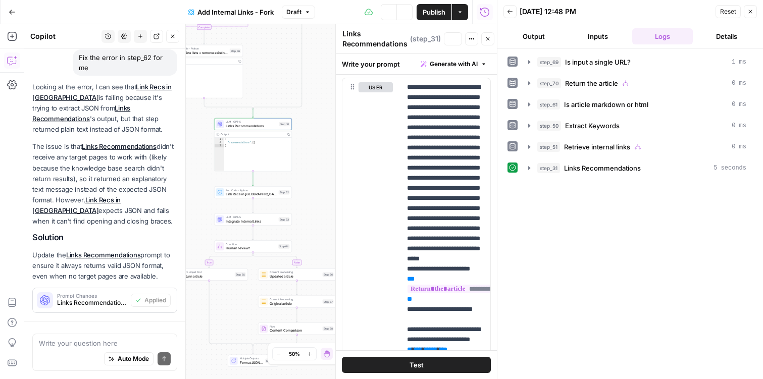
scroll to position [140, 0]
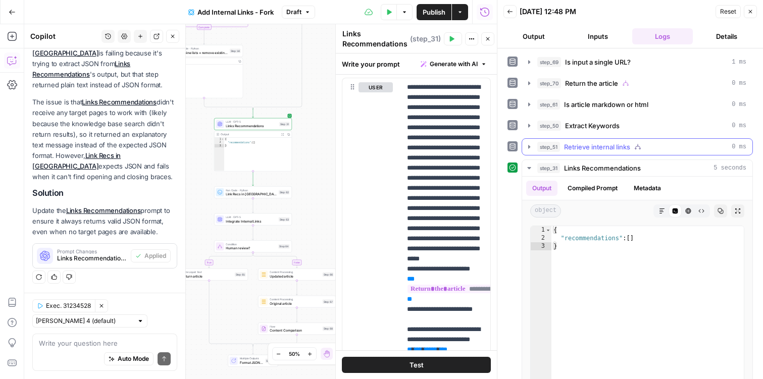
click at [529, 148] on icon "button" at bounding box center [529, 147] width 2 height 4
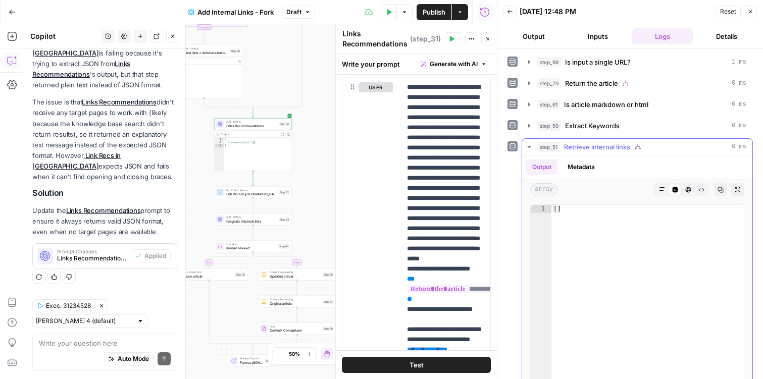
click at [528, 149] on icon "button" at bounding box center [529, 147] width 8 height 8
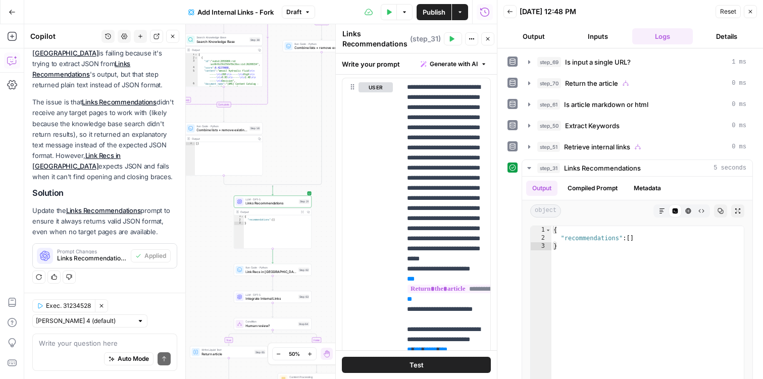
click at [438, 20] on button "Publish" at bounding box center [434, 12] width 35 height 16
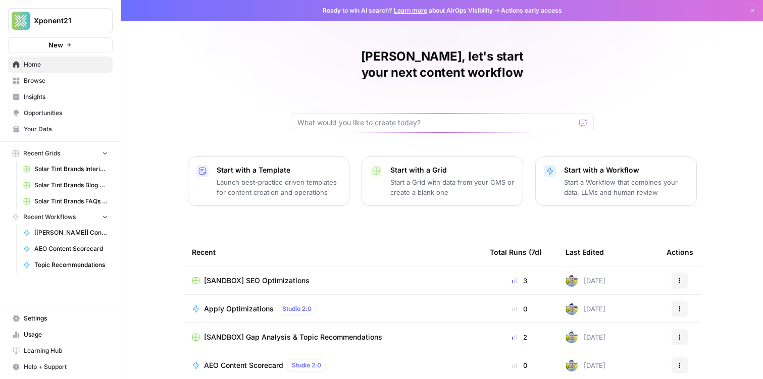
click at [80, 83] on span "Browse" at bounding box center [66, 80] width 84 height 9
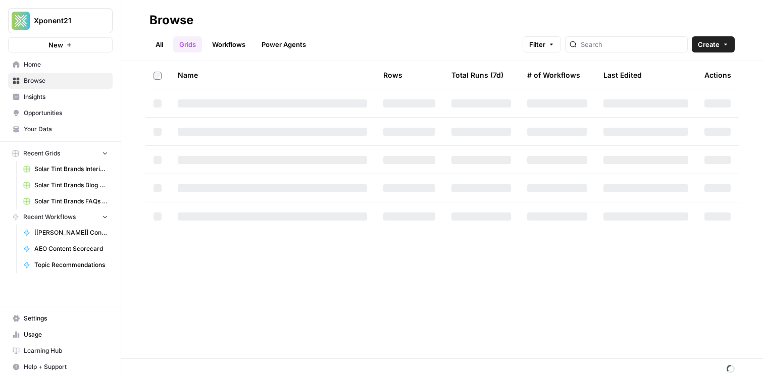
click at [224, 51] on link "Workflows" at bounding box center [228, 44] width 45 height 16
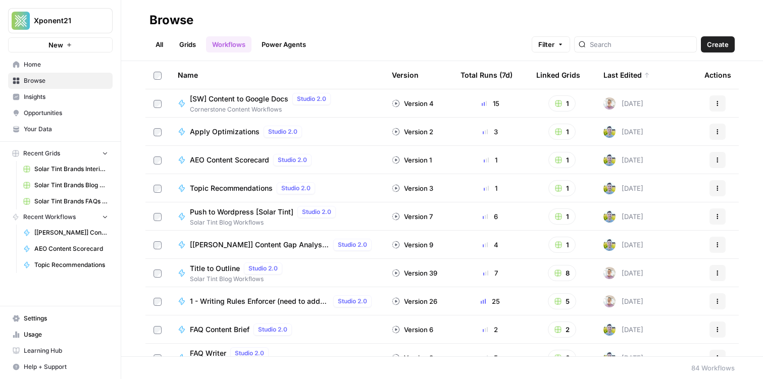
click at [195, 36] on link "Grids" at bounding box center [187, 44] width 29 height 16
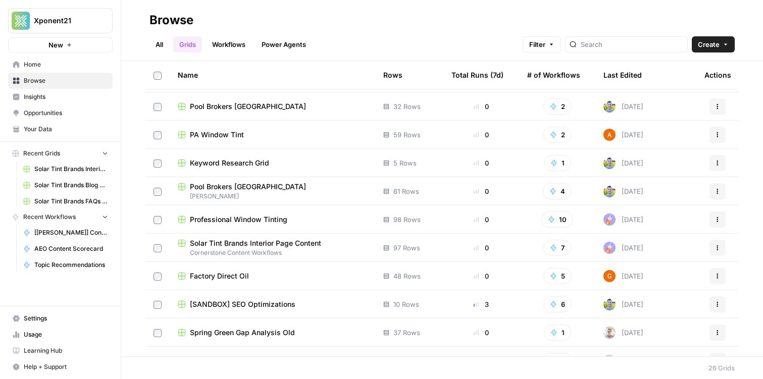
scroll to position [138, 0]
click at [237, 245] on span "Solar Tint Brands Interior Page Content" at bounding box center [255, 244] width 131 height 10
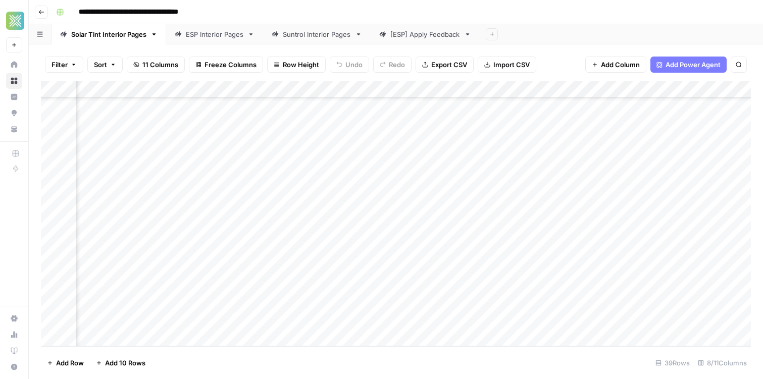
scroll to position [437, 508]
click at [682, 304] on div "Add Column" at bounding box center [396, 214] width 710 height 266
click at [669, 304] on div "Add Column" at bounding box center [396, 214] width 710 height 266
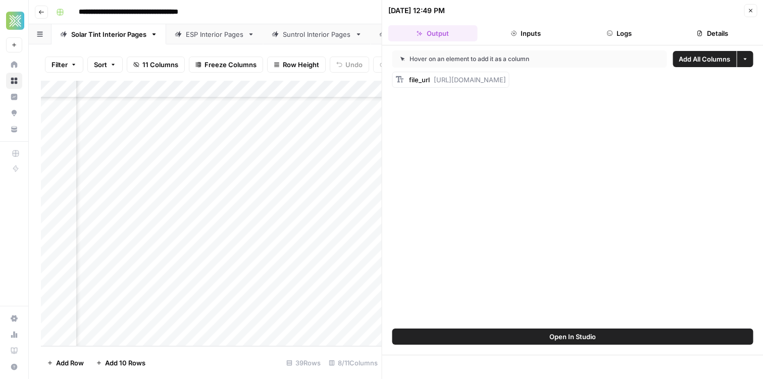
click at [506, 83] on span "[URL][DOMAIN_NAME]" at bounding box center [470, 80] width 72 height 8
click at [506, 75] on div "file_url [URL][DOMAIN_NAME]" at bounding box center [457, 80] width 97 height 10
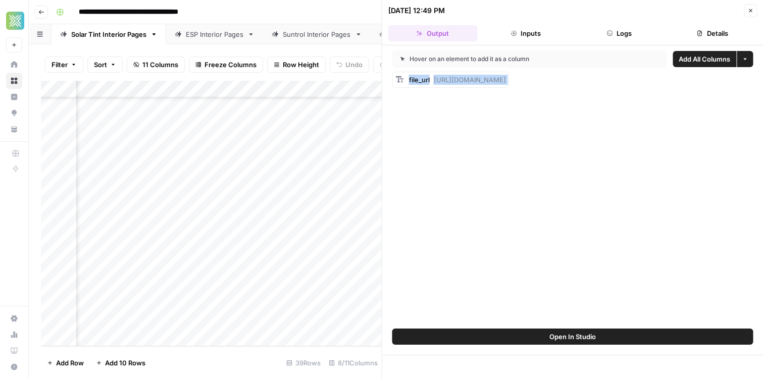
click at [506, 75] on div "file_url [URL][DOMAIN_NAME]" at bounding box center [457, 80] width 97 height 10
click at [447, 88] on div "Hover on an element to add it as a column Add All Columns More options file_url…" at bounding box center [572, 186] width 381 height 283
drag, startPoint x: 434, startPoint y: 81, endPoint x: 762, endPoint y: 82, distance: 328.2
click at [762, 82] on div "Hover on an element to add it as a column Add All Columns More options file_url…" at bounding box center [572, 186] width 381 height 283
copy span "[URL][DOMAIN_NAME]"
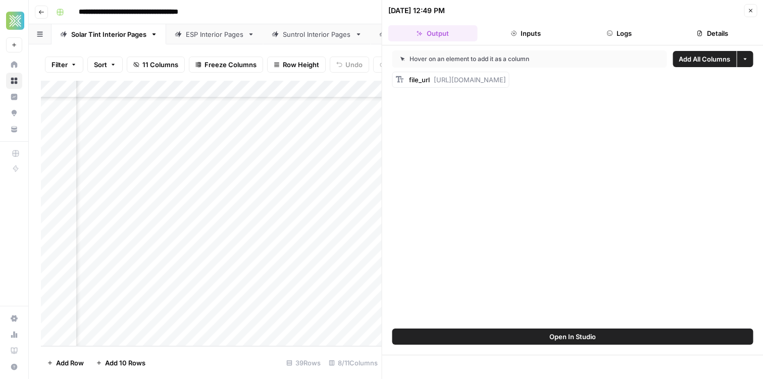
click at [281, 14] on div "**********" at bounding box center [402, 12] width 701 height 16
click at [753, 13] on button "Close" at bounding box center [750, 10] width 13 height 13
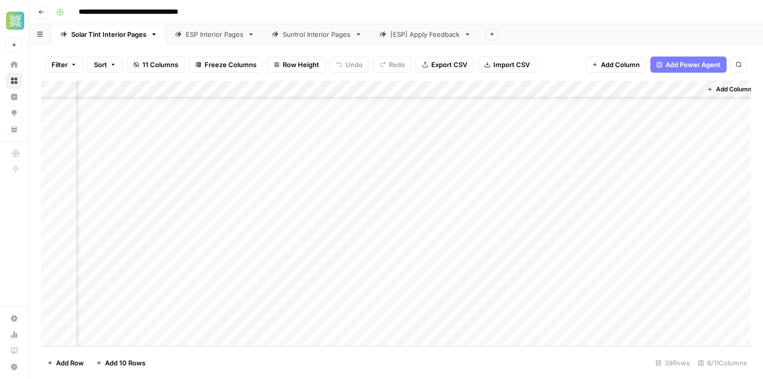
scroll to position [437, 496]
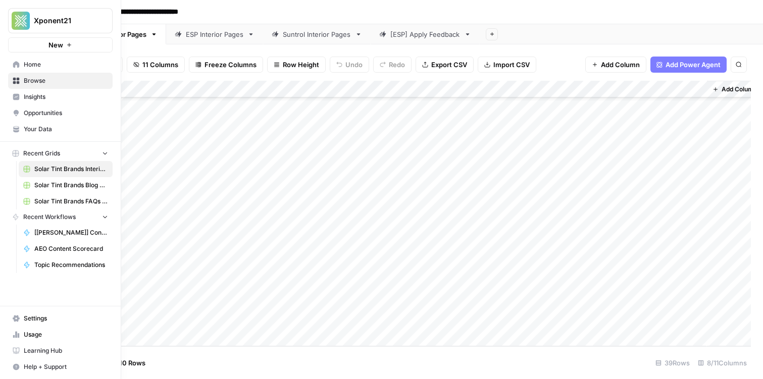
click at [21, 71] on link "Home" at bounding box center [60, 65] width 105 height 16
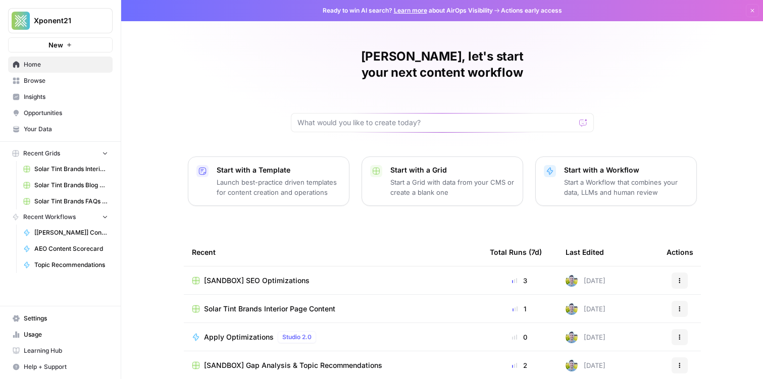
click at [43, 131] on span "Your Data" at bounding box center [66, 129] width 84 height 9
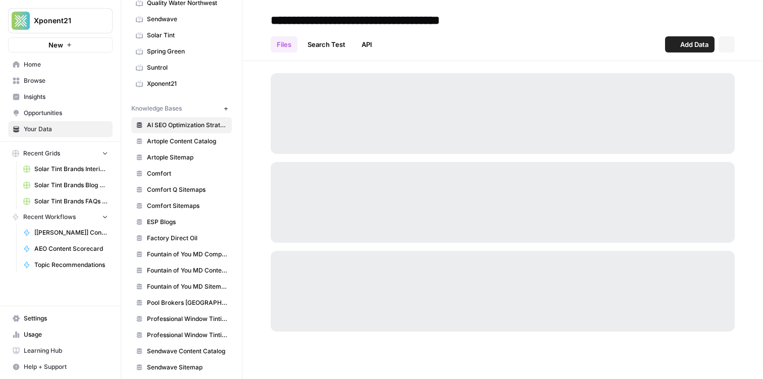
scroll to position [423, 0]
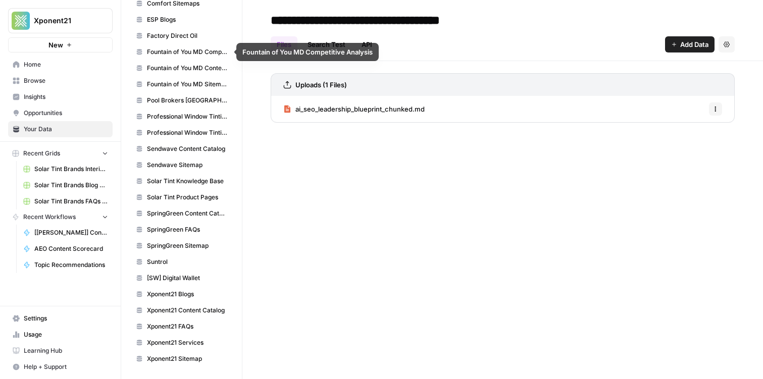
click at [178, 39] on span "Factory Direct Oil" at bounding box center [187, 35] width 80 height 9
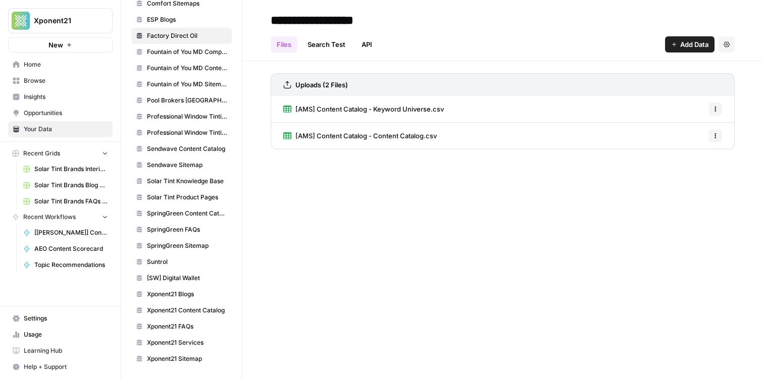
click at [197, 39] on span "Factory Direct Oil" at bounding box center [187, 35] width 80 height 9
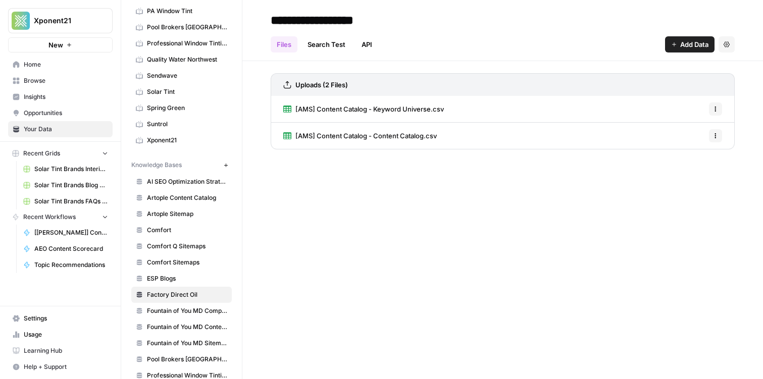
scroll to position [163, 0]
click at [395, 19] on input "**********" at bounding box center [348, 20] width 162 height 20
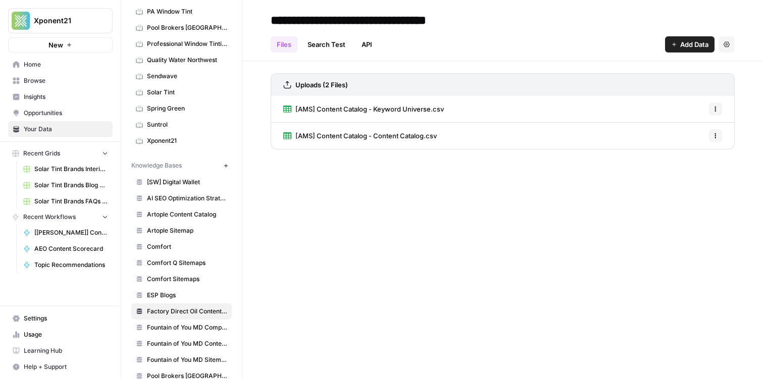
type input "**********"
click at [225, 166] on icon "button" at bounding box center [226, 166] width 6 height 6
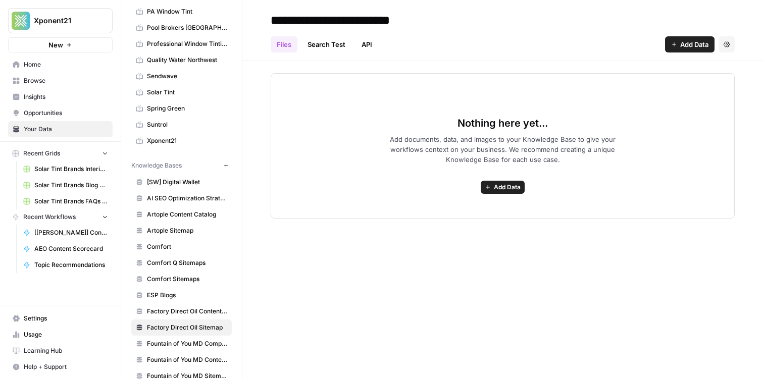
type input "**********"
click at [302, 213] on div "Nothing here yet... Add documents, data, and images to your Knowledge Base to g…" at bounding box center [503, 145] width 464 height 145
click at [507, 178] on div "Nothing here yet... Add documents, data, and images to your Knowledge Base to g…" at bounding box center [503, 145] width 464 height 145
click at [501, 191] on span "Add Data" at bounding box center [507, 187] width 27 height 9
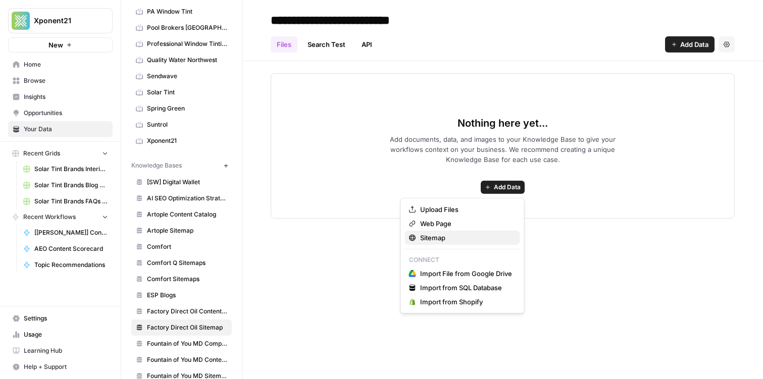
click at [452, 238] on span "Sitemap" at bounding box center [466, 238] width 92 height 10
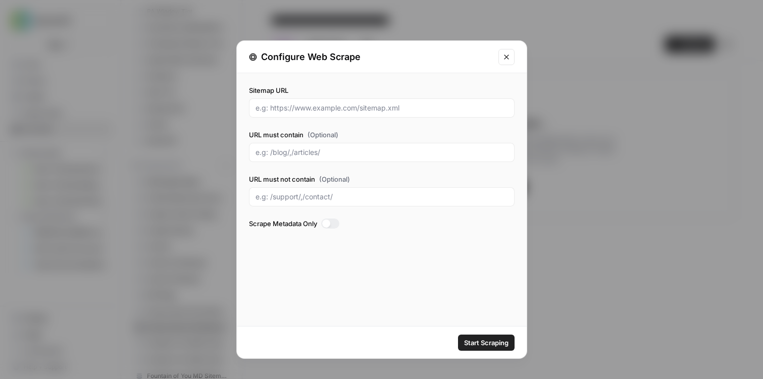
click at [335, 116] on div at bounding box center [382, 107] width 266 height 19
paste input "[URL][DOMAIN_NAME]"
type input "[URL][DOMAIN_NAME]"
click at [493, 342] on span "Start Scraping" at bounding box center [486, 343] width 44 height 10
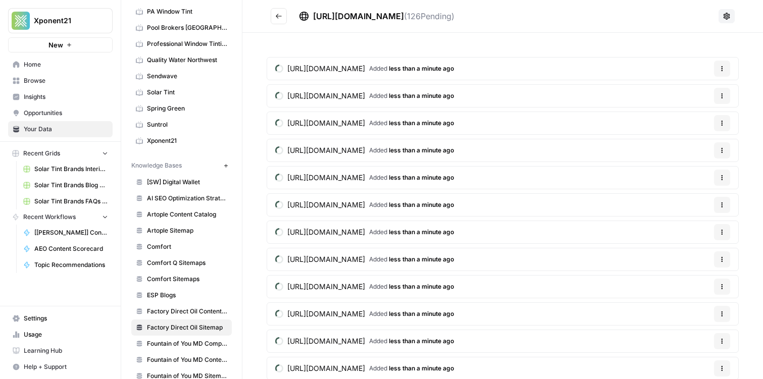
click at [275, 19] on icon "Go back" at bounding box center [278, 16] width 7 height 7
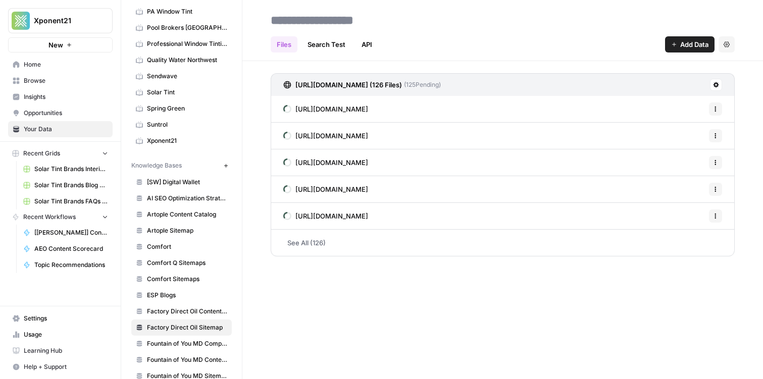
click at [388, 62] on div "[URL][DOMAIN_NAME] (126 Files) ( 125 Pending) [URL][DOMAIN_NAME] Options [URL][…" at bounding box center [502, 162] width 521 height 203
click at [366, 43] on link "API" at bounding box center [366, 44] width 23 height 16
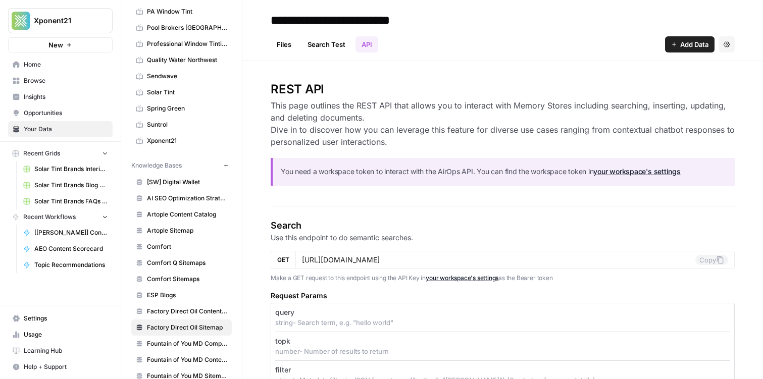
click at [331, 53] on header "**********" at bounding box center [502, 30] width 521 height 61
click at [331, 45] on link "Search Test" at bounding box center [326, 44] width 50 height 16
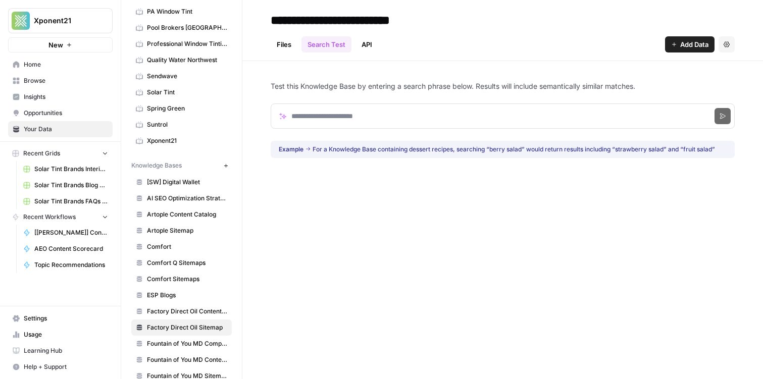
click at [294, 45] on link "Files" at bounding box center [284, 44] width 27 height 16
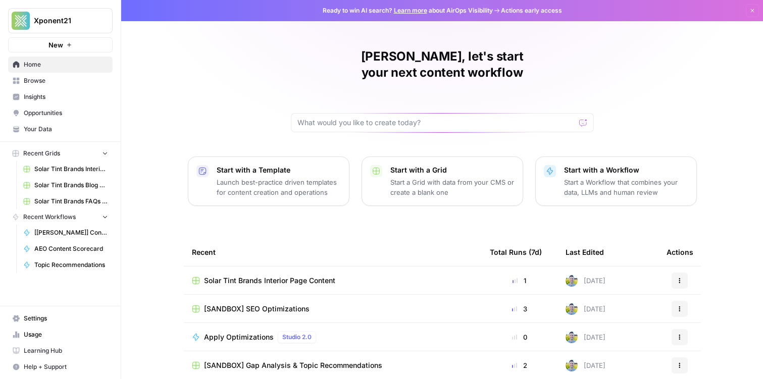
click at [67, 132] on span "Your Data" at bounding box center [66, 129] width 84 height 9
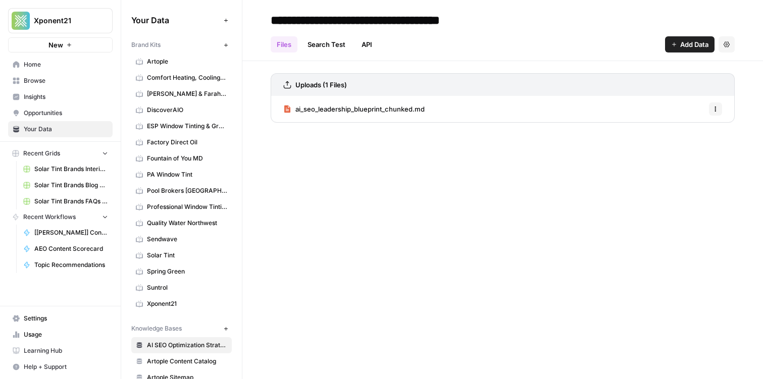
click at [54, 67] on span "Home" at bounding box center [66, 64] width 84 height 9
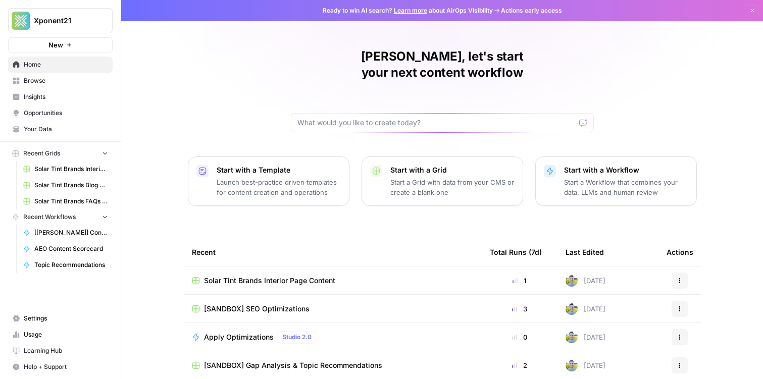
click at [88, 130] on span "Your Data" at bounding box center [66, 129] width 84 height 9
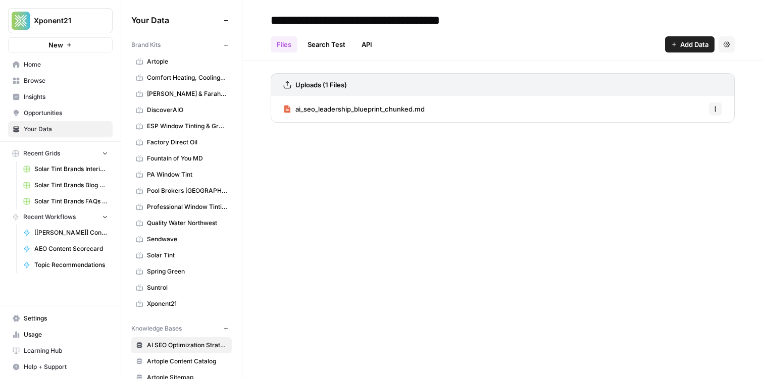
click at [68, 63] on span "Home" at bounding box center [66, 64] width 84 height 9
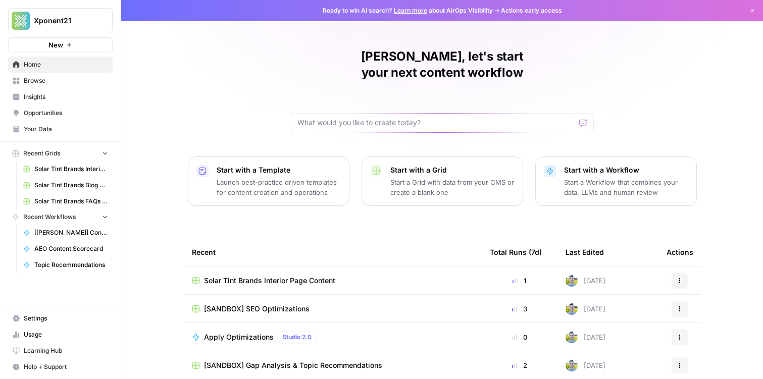
click at [68, 85] on span "Browse" at bounding box center [66, 80] width 84 height 9
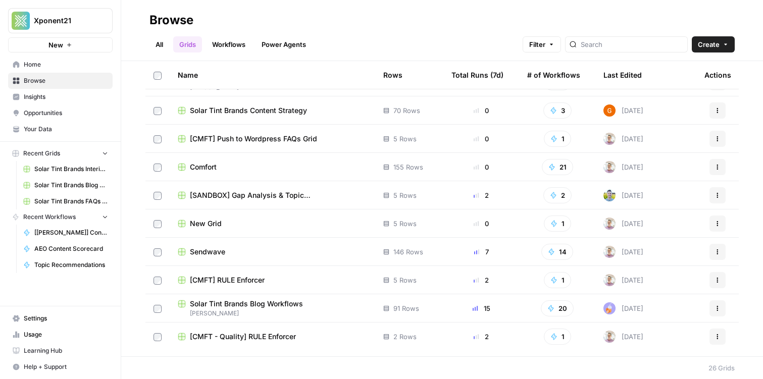
scroll to position [468, 0]
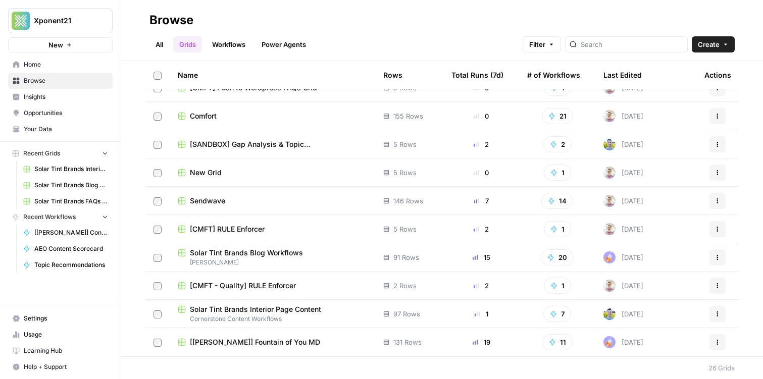
click at [47, 83] on span "Browse" at bounding box center [66, 80] width 84 height 9
click at [47, 91] on link "Insights" at bounding box center [60, 97] width 105 height 16
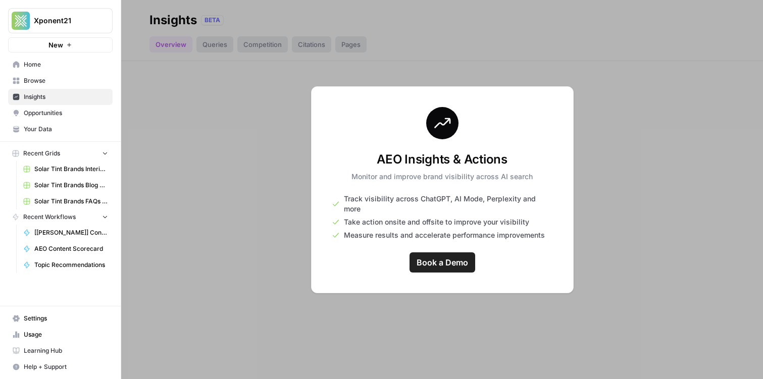
click at [32, 76] on span "Browse" at bounding box center [66, 80] width 84 height 9
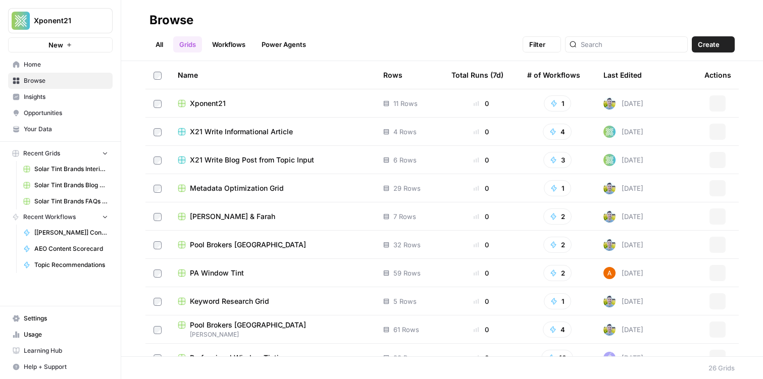
click at [32, 68] on span "Home" at bounding box center [66, 64] width 84 height 9
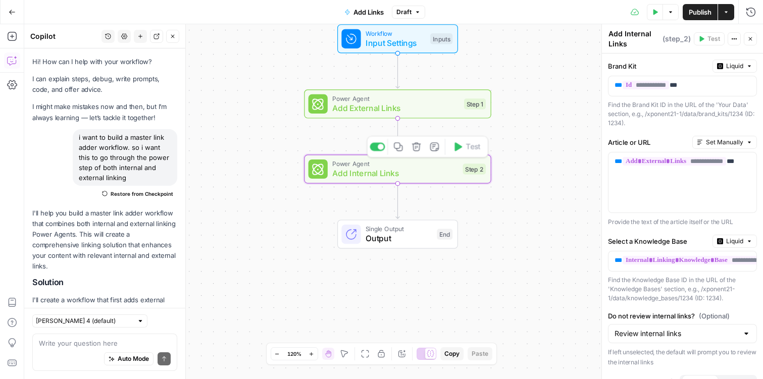
scroll to position [86, 0]
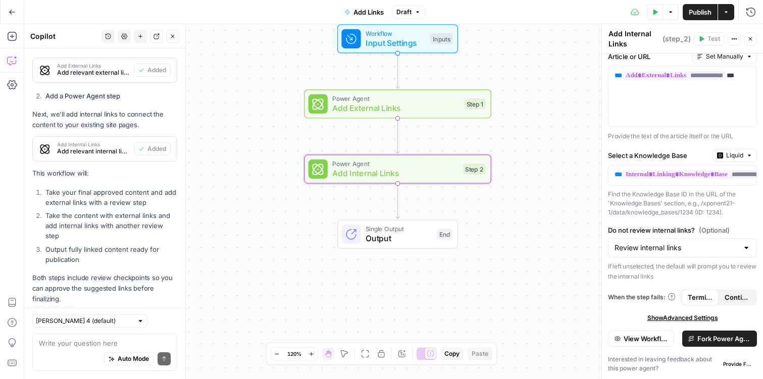
click at [703, 12] on span "Publish" at bounding box center [700, 12] width 23 height 10
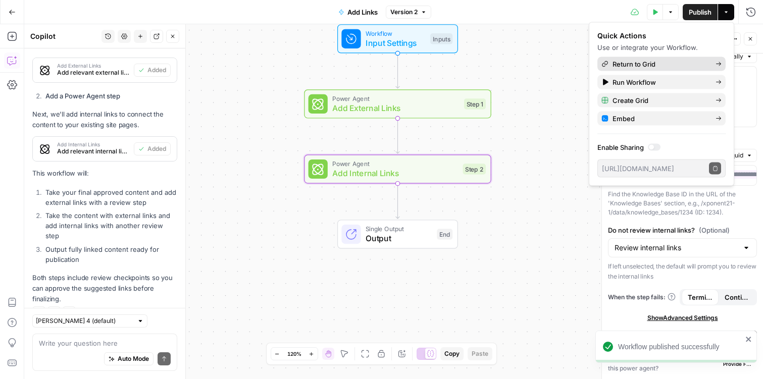
click at [651, 66] on span "Return to Grid" at bounding box center [659, 64] width 95 height 10
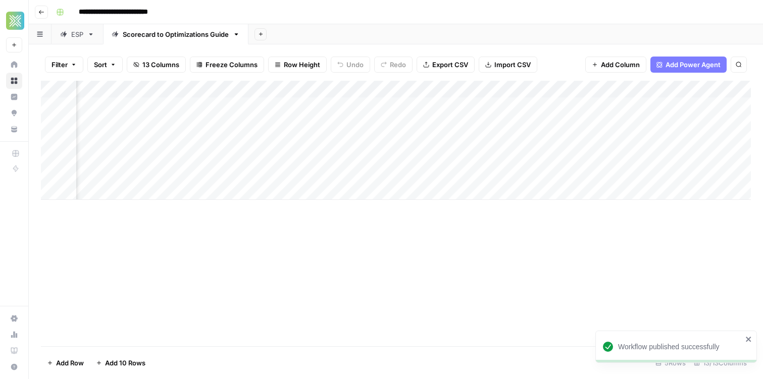
scroll to position [0, 779]
click at [646, 104] on div "Add Column" at bounding box center [396, 140] width 710 height 119
click at [674, 90] on div "Add Column" at bounding box center [396, 140] width 710 height 119
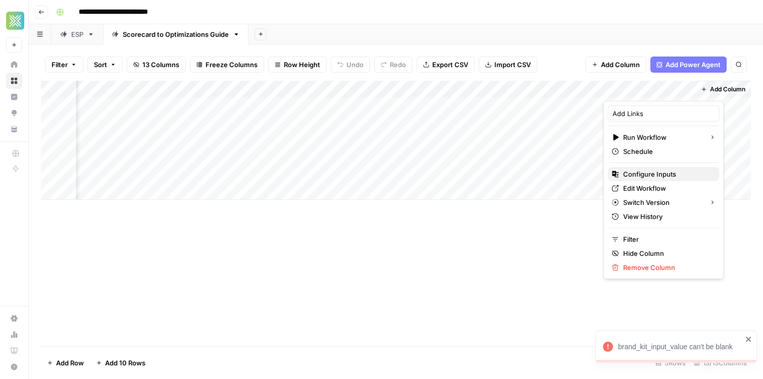
click at [653, 179] on span "Configure Inputs" at bounding box center [667, 174] width 88 height 10
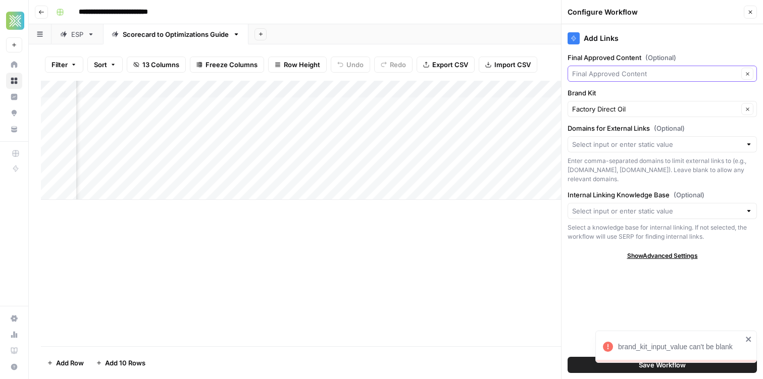
click at [638, 77] on input "Final Approved Content (Optional)" at bounding box center [655, 74] width 166 height 10
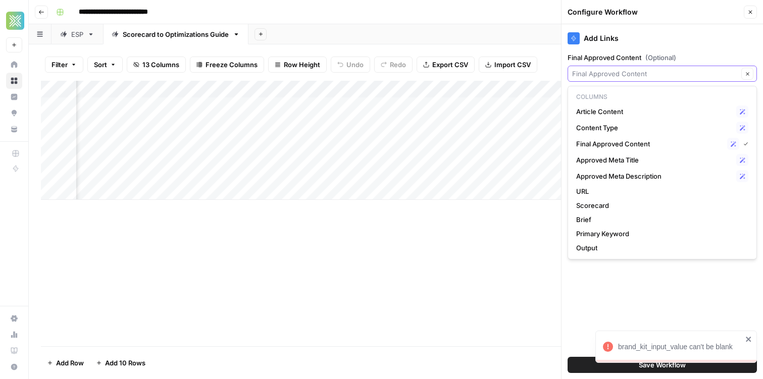
click at [638, 76] on input "Final Approved Content (Optional)" at bounding box center [655, 74] width 166 height 10
type input "Final Approved Content"
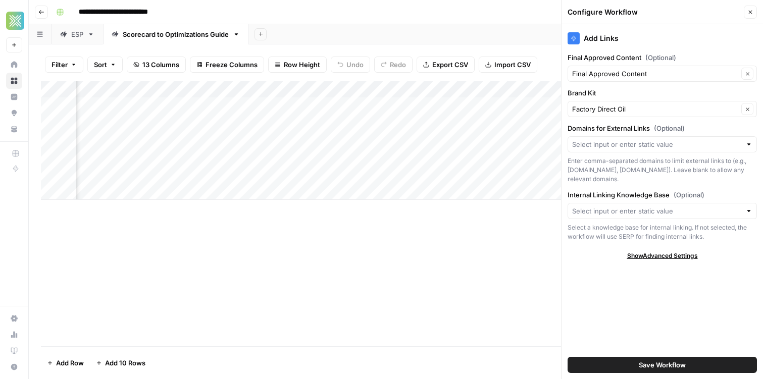
click at [635, 55] on label "Final Approved Content (Optional)" at bounding box center [661, 58] width 189 height 10
click at [635, 69] on input "Final Approved Content" at bounding box center [655, 74] width 166 height 10
click at [623, 44] on div "Add Links" at bounding box center [661, 35] width 189 height 22
click at [632, 145] on input "Domains for External Links (Optional)" at bounding box center [656, 144] width 169 height 10
click at [598, 127] on label "Domains for External Links (Optional)" at bounding box center [661, 128] width 189 height 10
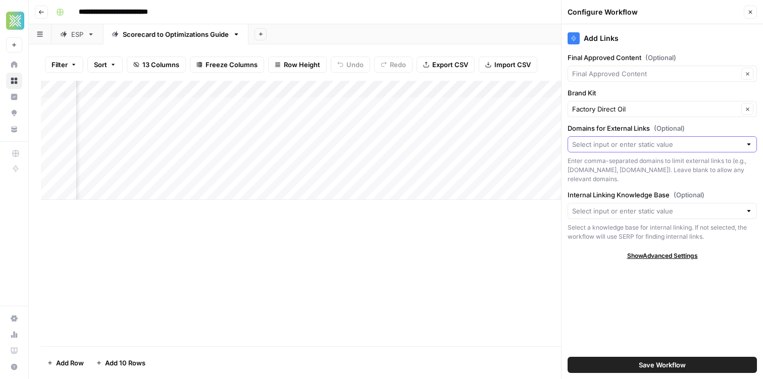
click at [598, 139] on input "Domains for External Links (Optional)" at bounding box center [656, 144] width 169 height 10
click at [509, 180] on div "Add Column" at bounding box center [396, 140] width 710 height 119
click at [645, 211] on input "Internal Linking Knowledge Base (Optional)" at bounding box center [656, 211] width 169 height 10
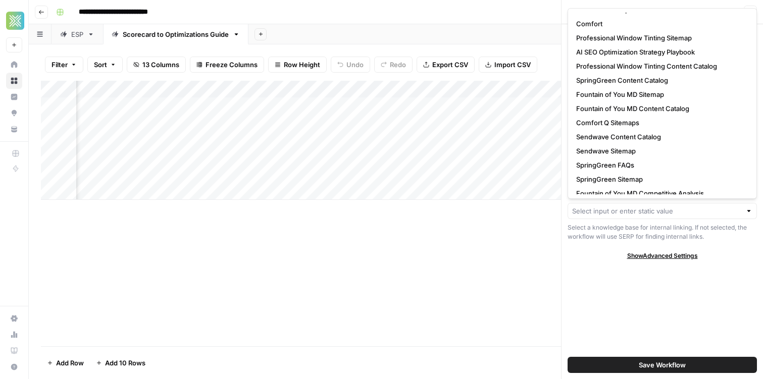
scroll to position [242, 0]
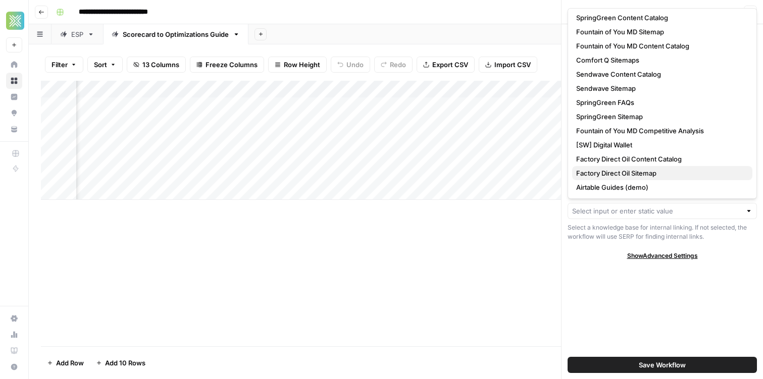
click at [626, 176] on span "Factory Direct Oil Sitemap" at bounding box center [660, 173] width 168 height 10
type input "Factory Direct Oil Sitemap"
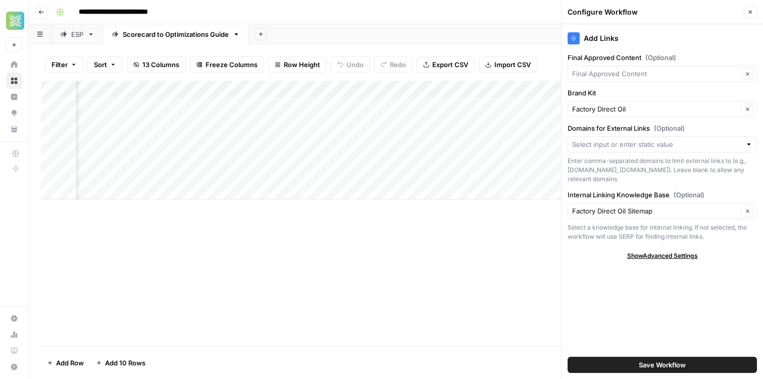
click at [634, 362] on button "Save Workflow" at bounding box center [661, 365] width 189 height 16
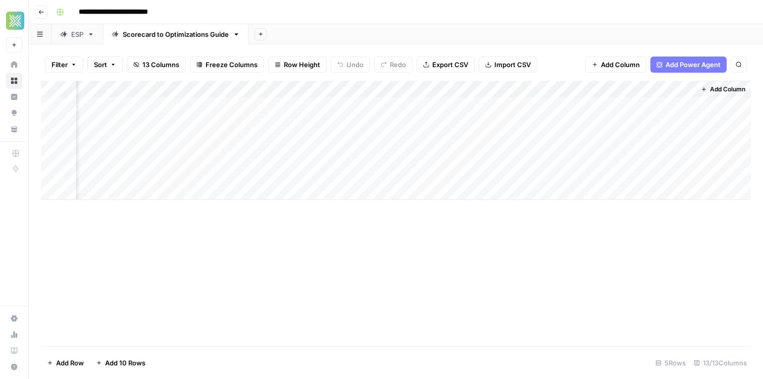
click at [648, 105] on div "Add Column" at bounding box center [396, 140] width 710 height 119
click at [646, 107] on div "Add Column" at bounding box center [396, 140] width 710 height 119
click at [410, 105] on div "Add Column" at bounding box center [396, 140] width 710 height 119
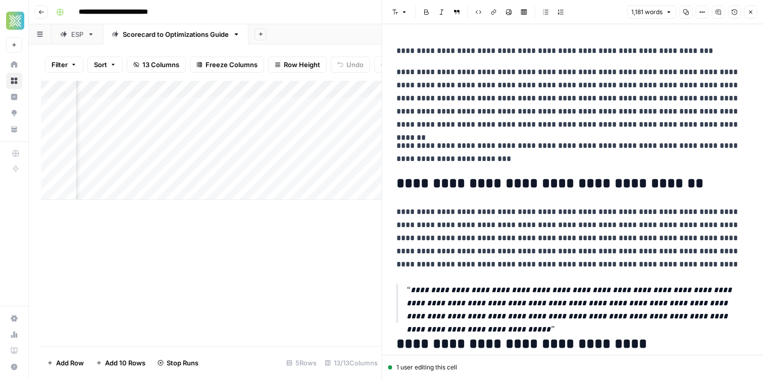
click at [340, 43] on div "Add Sheet" at bounding box center [505, 34] width 514 height 20
click at [754, 16] on button "Close" at bounding box center [750, 12] width 13 height 13
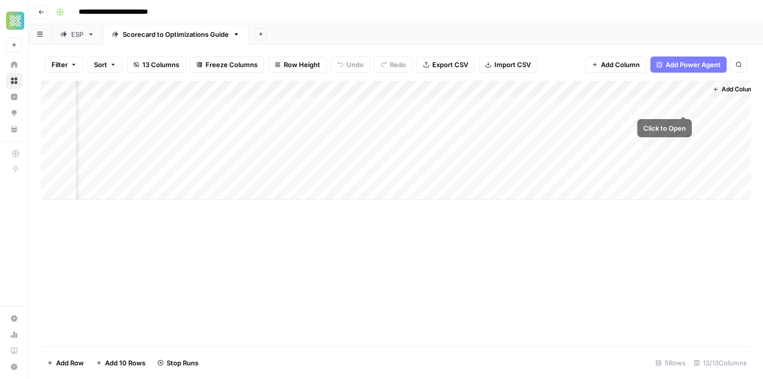
scroll to position [0, 779]
click at [685, 104] on div "Add Column" at bounding box center [396, 140] width 710 height 119
click at [675, 92] on div "Add Column" at bounding box center [396, 140] width 710 height 119
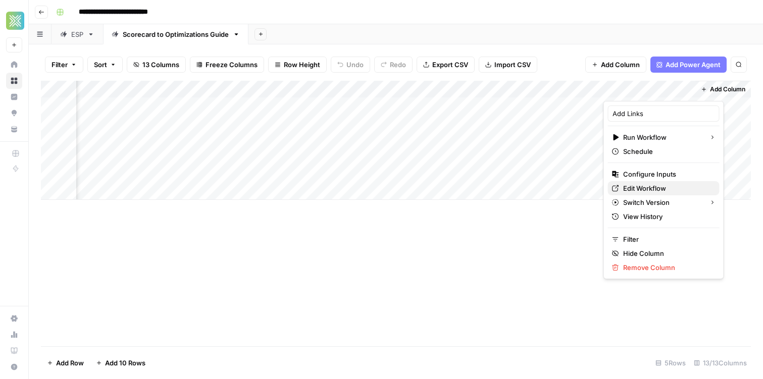
click at [643, 192] on span "Edit Workflow" at bounding box center [667, 188] width 88 height 10
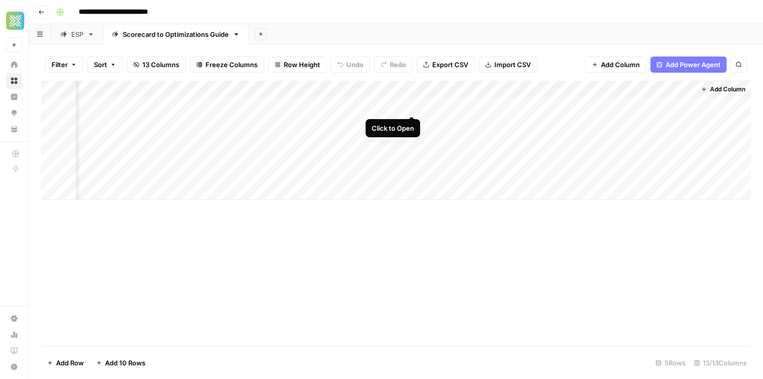
click at [409, 107] on div "Add Column" at bounding box center [396, 140] width 710 height 119
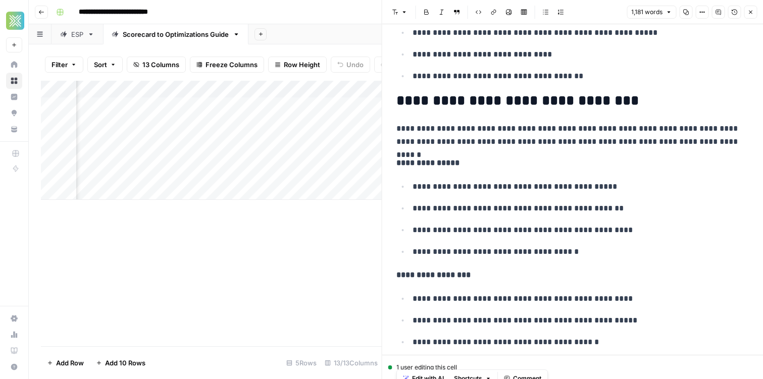
scroll to position [2706, 0]
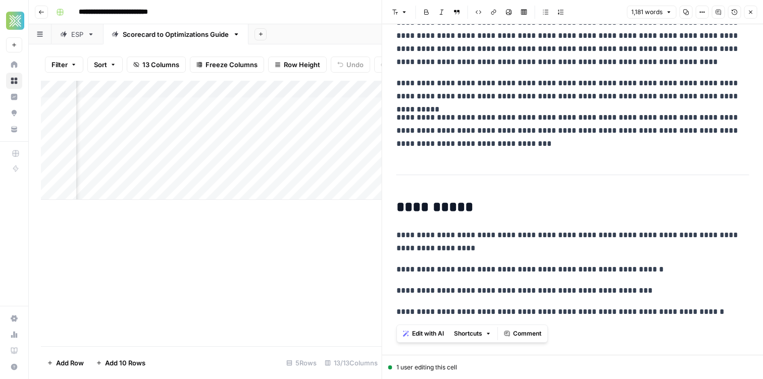
drag, startPoint x: 393, startPoint y: 53, endPoint x: 751, endPoint y: 325, distance: 449.3
copy div "**********"
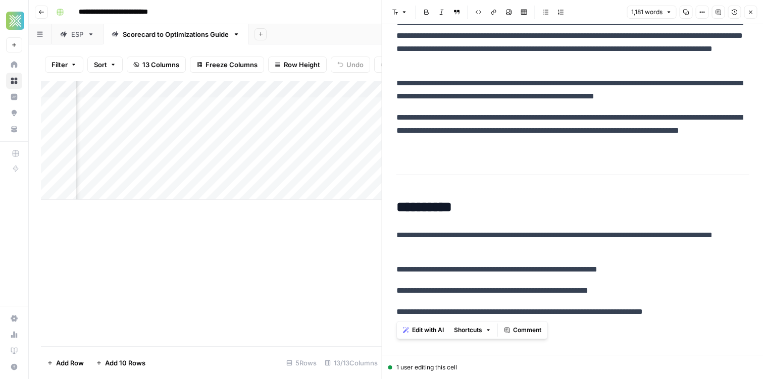
click at [478, 144] on p "**********" at bounding box center [572, 130] width 353 height 39
click at [318, 54] on div "Filter Sort 13 Columns Freeze Columns Row Height Undo Redo Export CSV Import CS…" at bounding box center [211, 64] width 341 height 32
click at [751, 19] on header "Font style Bold Italic Block quote Code block Link Image Insert Table Bulleted …" at bounding box center [572, 12] width 381 height 24
click at [751, 11] on icon "button" at bounding box center [751, 13] width 4 height 4
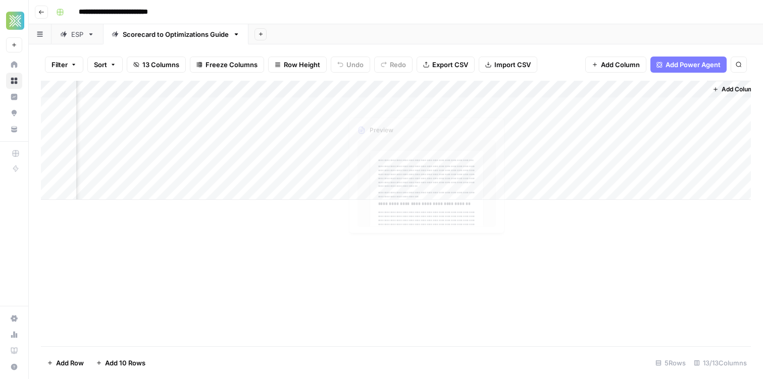
scroll to position [0, 779]
click at [630, 64] on span "Add Column" at bounding box center [620, 65] width 39 height 10
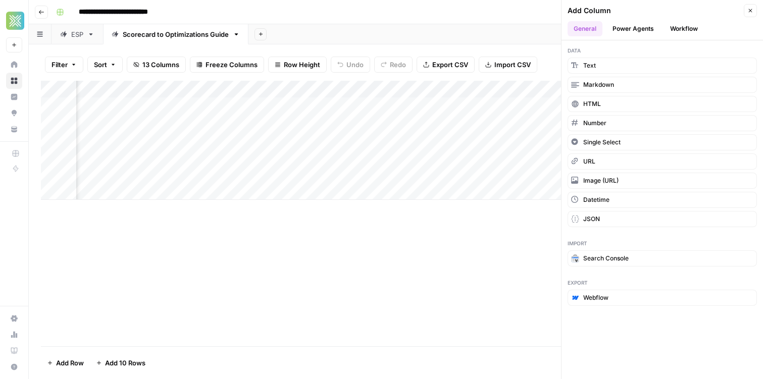
click at [670, 30] on button "Workflow" at bounding box center [684, 28] width 40 height 15
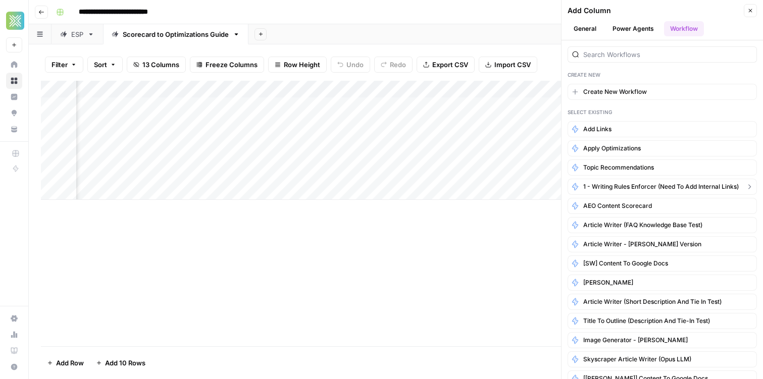
click at [615, 185] on span "1 - Writing Rules Enforcer (need to add internal links)" at bounding box center [660, 186] width 155 height 9
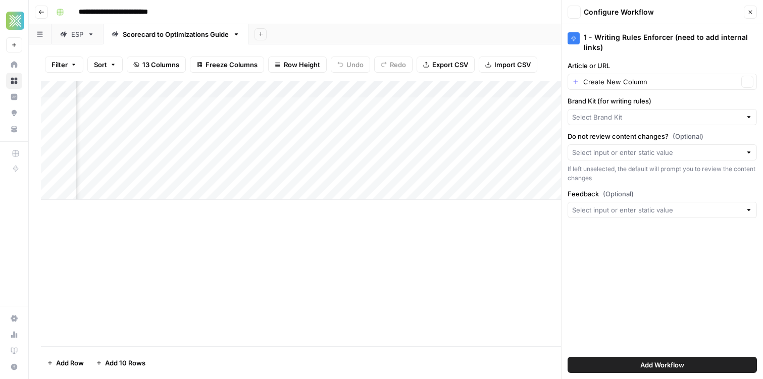
type input "Factory Direct Oil"
click at [618, 82] on input "Article or URL" at bounding box center [660, 82] width 155 height 10
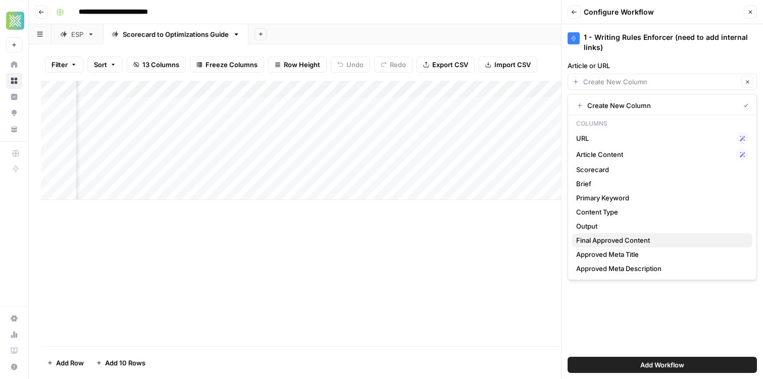
click at [646, 239] on span "Final Approved Content" at bounding box center [660, 240] width 168 height 10
type input "Final Approved Content"
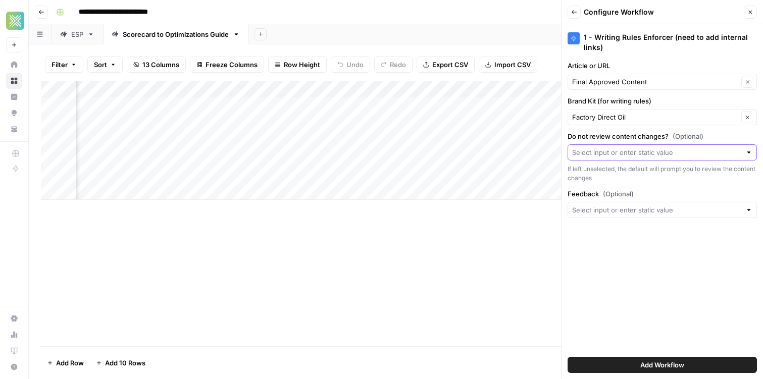
click at [604, 148] on input "Do not review content changes? (Optional)" at bounding box center [656, 152] width 169 height 10
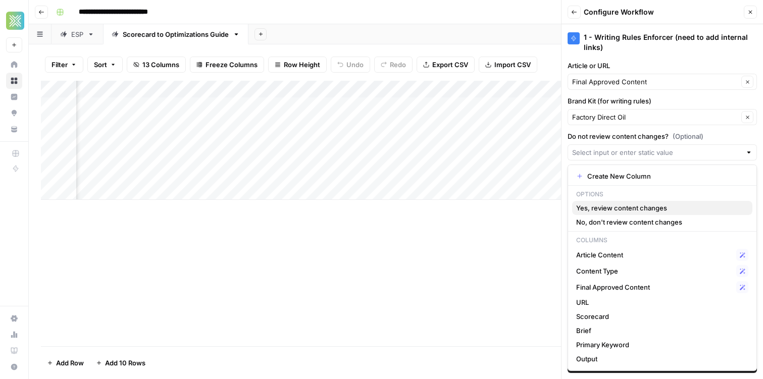
click at [628, 205] on span "Yes, review content changes" at bounding box center [660, 208] width 168 height 10
type input "Yes, review content changes"
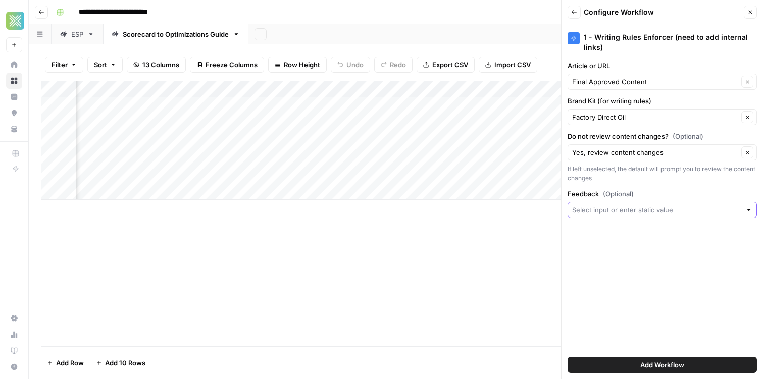
click at [631, 210] on input "Feedback (Optional)" at bounding box center [656, 210] width 169 height 10
click at [642, 228] on div "1 - Writing Rules Enforcer (need to add internal links) Article or URL Final Ap…" at bounding box center [661, 201] width 201 height 355
click at [647, 212] on input "Feedback (Optional)" at bounding box center [656, 210] width 169 height 10
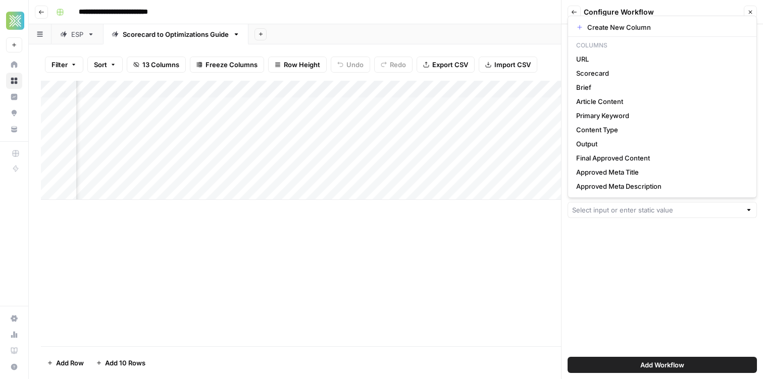
click at [676, 269] on div "1 - Writing Rules Enforcer (need to add internal links) Article or URL Final Ap…" at bounding box center [661, 201] width 201 height 355
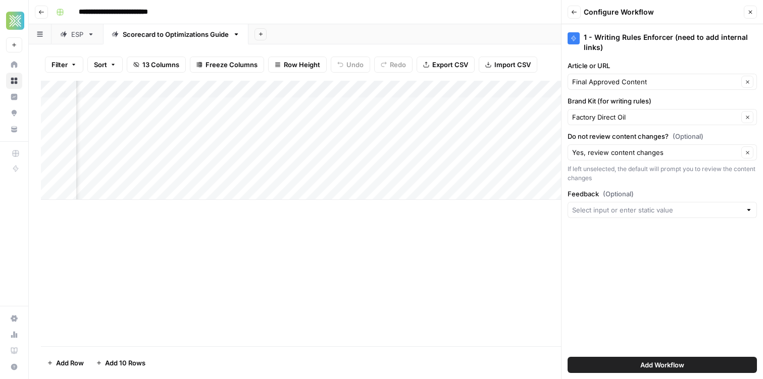
click at [667, 359] on button "Add Workflow" at bounding box center [661, 365] width 189 height 16
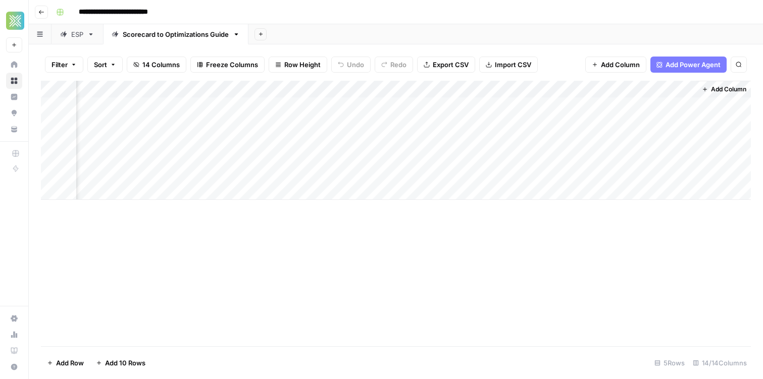
scroll to position [0, 990]
drag, startPoint x: 670, startPoint y: 88, endPoint x: 579, endPoint y: 88, distance: 91.4
click at [579, 88] on div "Add Column" at bounding box center [396, 140] width 710 height 119
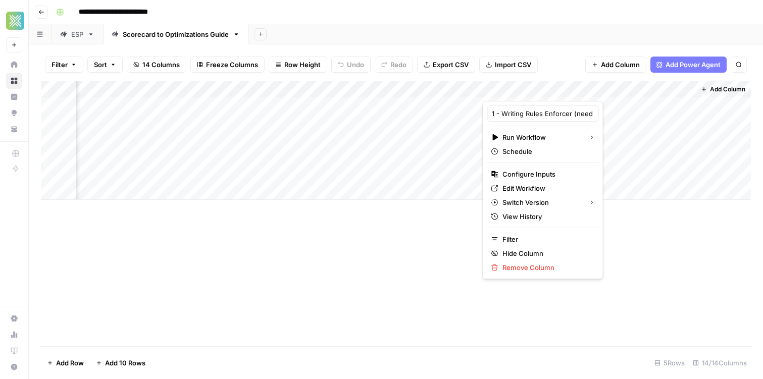
click at [652, 97] on div at bounding box center [589, 91] width 212 height 20
click at [654, 82] on div at bounding box center [589, 91] width 212 height 20
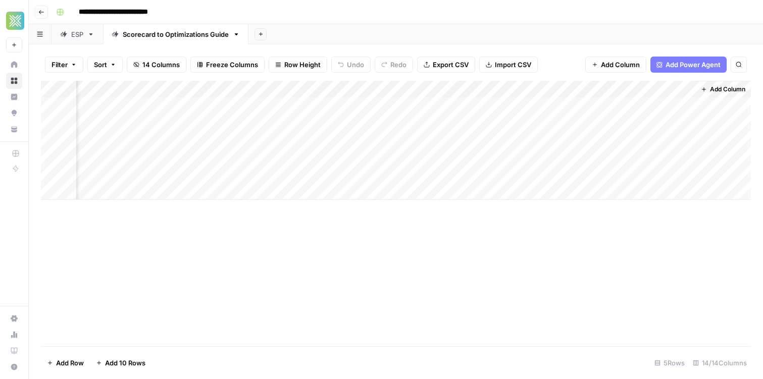
click at [624, 17] on div "**********" at bounding box center [402, 12] width 701 height 16
drag, startPoint x: 520, startPoint y: 87, endPoint x: 399, endPoint y: 91, distance: 120.7
click at [399, 91] on div "Add Column" at bounding box center [396, 140] width 710 height 119
click at [497, 87] on div "Add Column" at bounding box center [396, 140] width 710 height 119
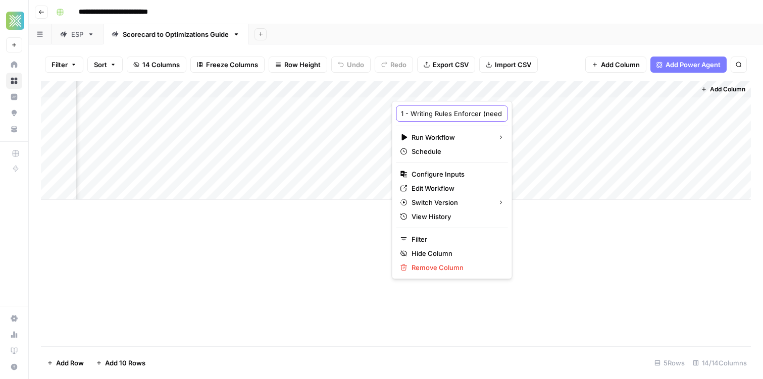
click at [424, 114] on input "1 - Writing Rules Enforcer (need to add internal links)" at bounding box center [452, 114] width 102 height 10
click at [411, 116] on input "1 - Writing Rules Enforcer (need to add internal links)" at bounding box center [452, 114] width 102 height 10
drag, startPoint x: 469, startPoint y: 116, endPoint x: 669, endPoint y: 123, distance: 200.6
click at [669, 123] on body "**********" at bounding box center [381, 189] width 763 height 379
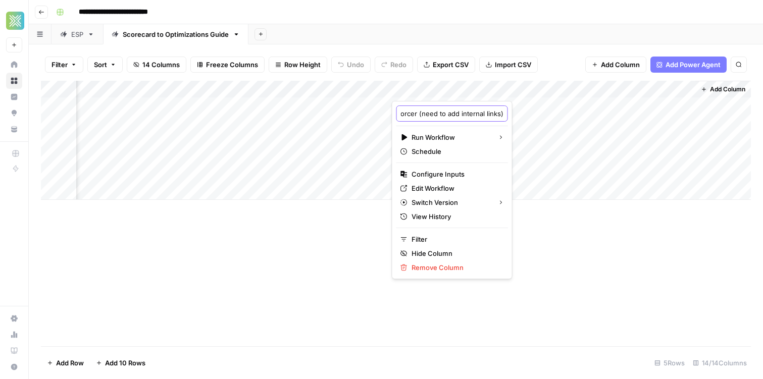
type input "Writing Rules Enforcer"
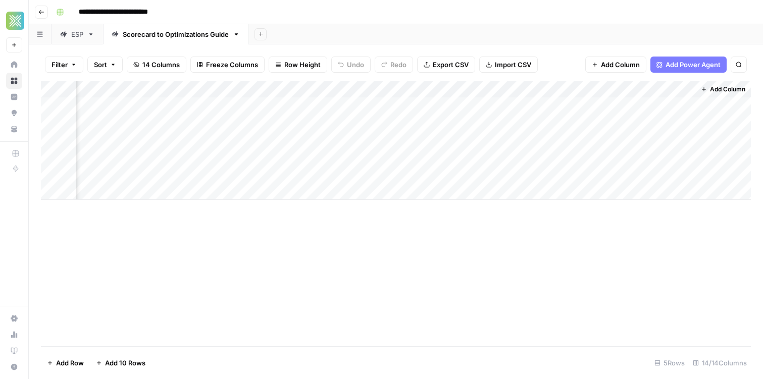
scroll to position [0, 896]
click at [550, 105] on div "Add Column" at bounding box center [396, 140] width 710 height 119
click at [550, 17] on div "**********" at bounding box center [402, 12] width 701 height 16
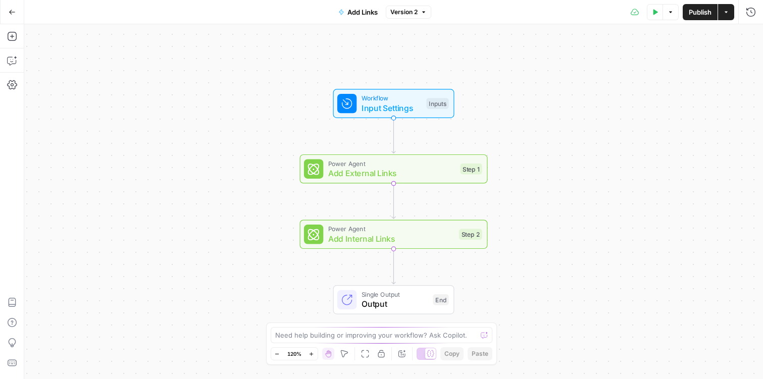
click at [651, 15] on button "Test Data" at bounding box center [655, 12] width 16 height 16
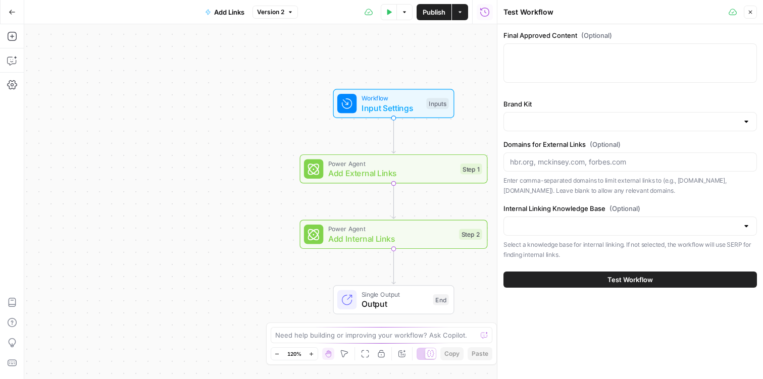
click at [545, 42] on div "Final Approved Content (Optional)" at bounding box center [629, 58] width 253 height 57
click at [532, 83] on div "Final Approved Content (Optional)" at bounding box center [629, 58] width 253 height 57
click at [532, 67] on div at bounding box center [629, 62] width 253 height 39
click at [548, 272] on button "Test Workflow" at bounding box center [629, 280] width 253 height 16
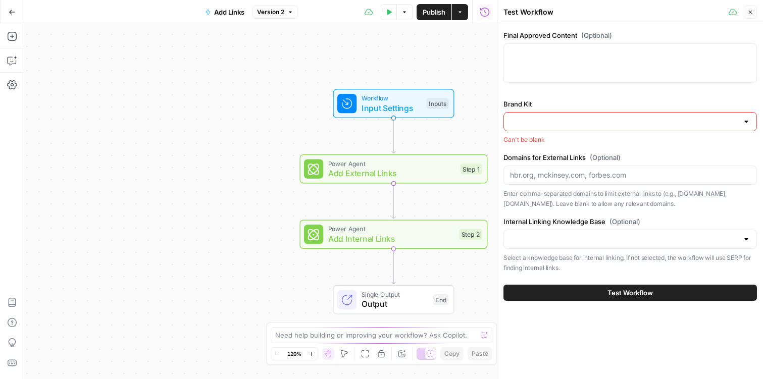
click at [545, 125] on input "Brand Kit" at bounding box center [624, 122] width 228 height 10
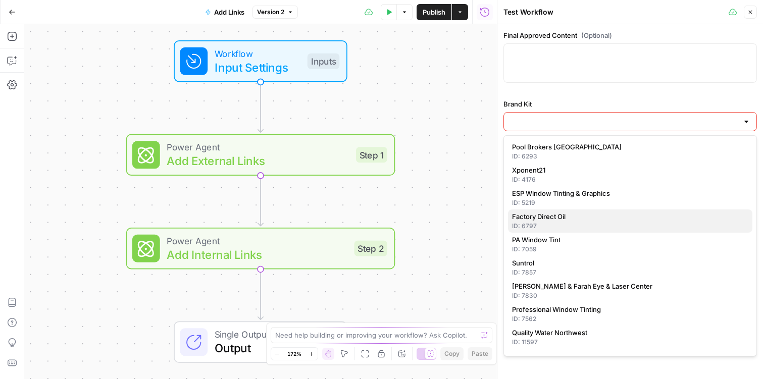
click at [552, 220] on span "Factory Direct Oil" at bounding box center [628, 217] width 232 height 10
type input "Factory Direct Oil"
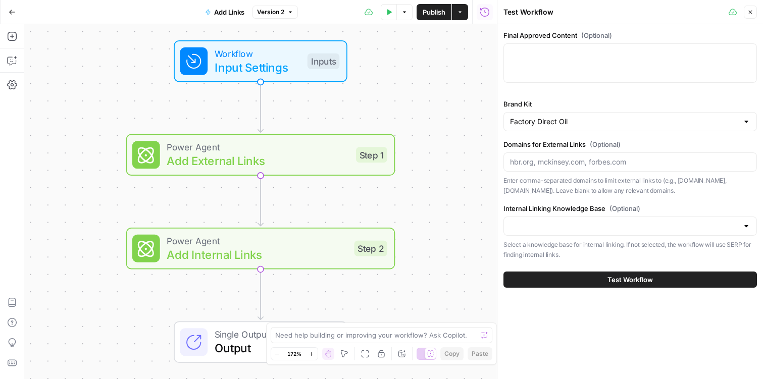
click at [583, 220] on div at bounding box center [629, 226] width 253 height 19
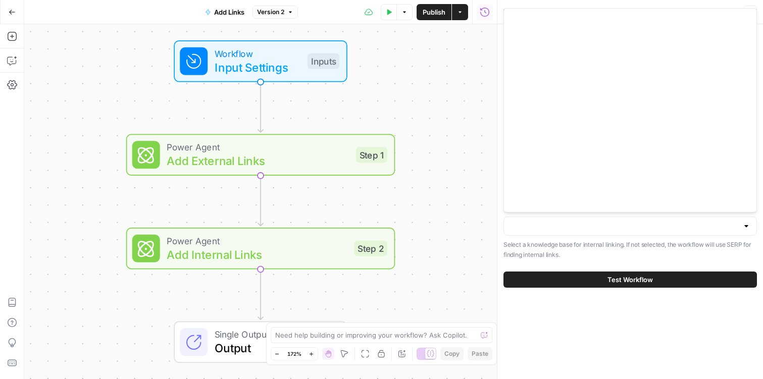
scroll to position [501, 0]
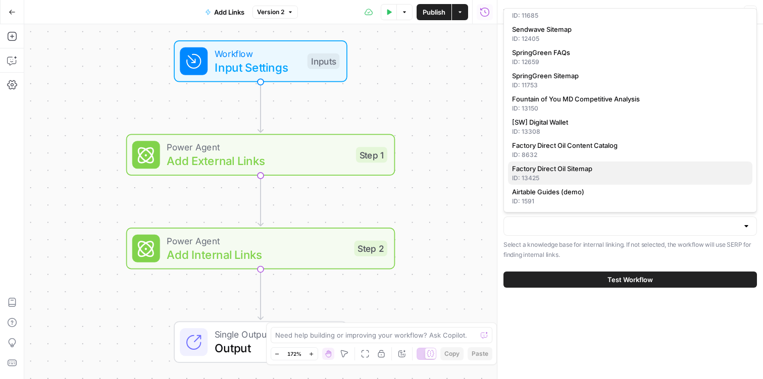
click at [612, 178] on div "ID: 13425" at bounding box center [630, 178] width 236 height 9
type input "Factory Direct Oil Sitemap"
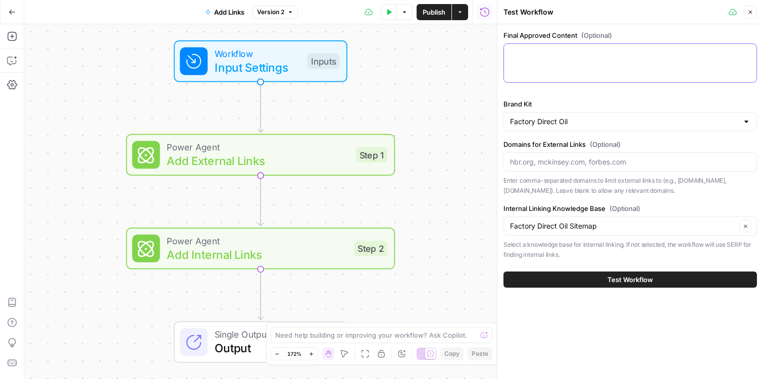
click at [556, 57] on textarea "Final Approved Content (Optional)" at bounding box center [630, 53] width 240 height 10
paste textarea "# LOREMI Dolorsita Con: Adipiscinge Seddoeiu Tempor Incididunt utl Etdoloremag …"
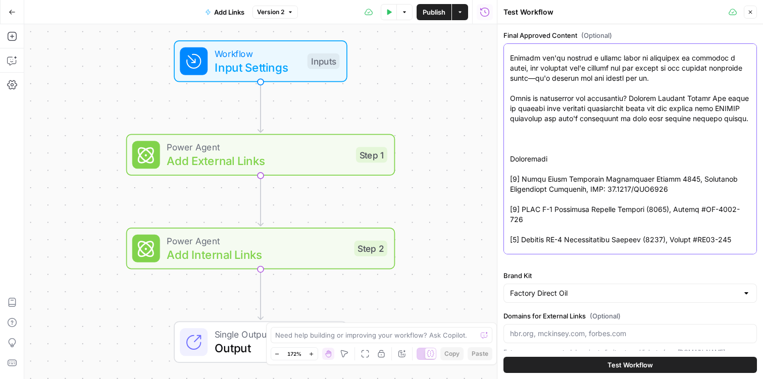
type textarea "# LOREMI Dolorsita Con: Adipiscinge Seddoeiu Tempor Incididunt utl Etdoloremag …"
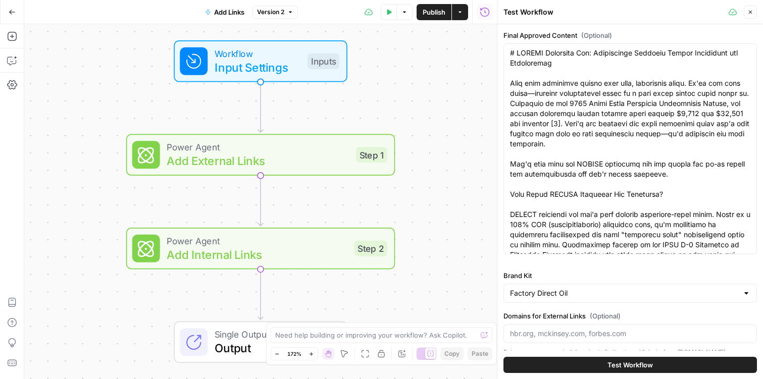
click at [601, 364] on button "Test Workflow" at bounding box center [629, 365] width 253 height 16
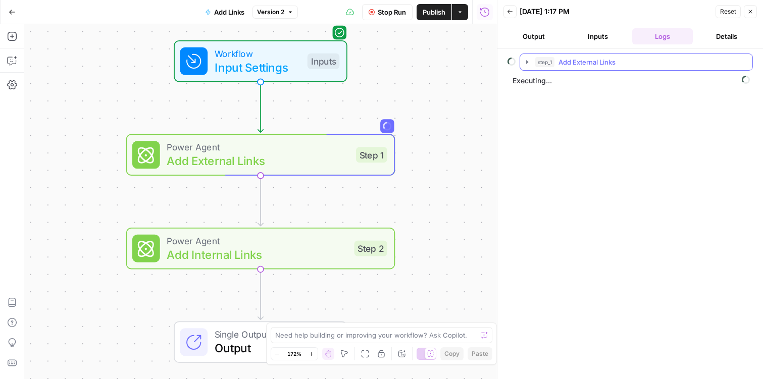
click at [527, 61] on icon "button" at bounding box center [527, 62] width 2 height 4
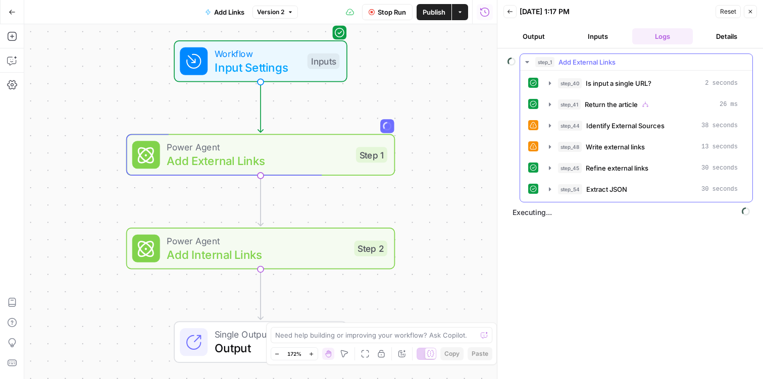
click at [528, 58] on icon "button" at bounding box center [527, 62] width 8 height 8
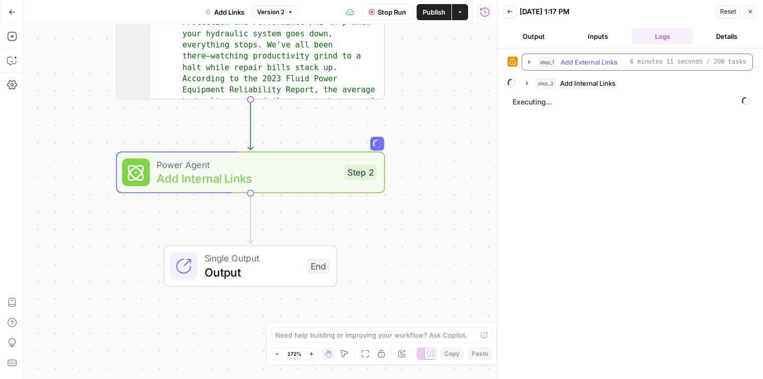
click at [531, 58] on button "step_1 Add External Links 6 minutes 11 seconds / 200 tasks" at bounding box center [637, 62] width 230 height 16
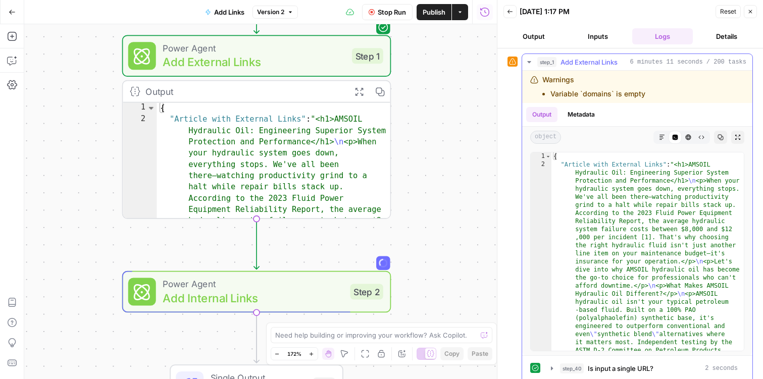
click at [530, 66] on icon "button" at bounding box center [529, 62] width 8 height 8
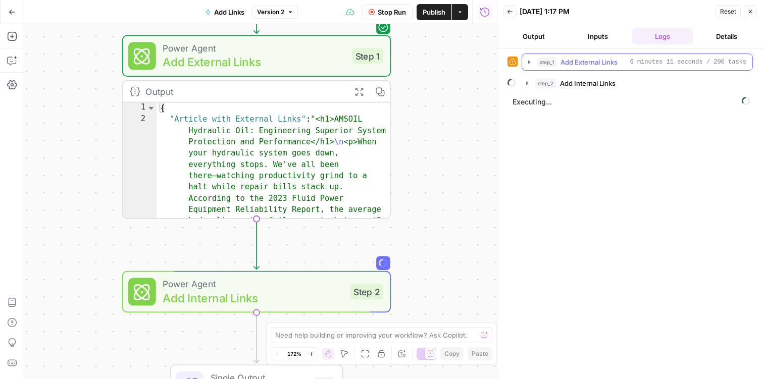
click at [530, 63] on icon "button" at bounding box center [529, 62] width 8 height 8
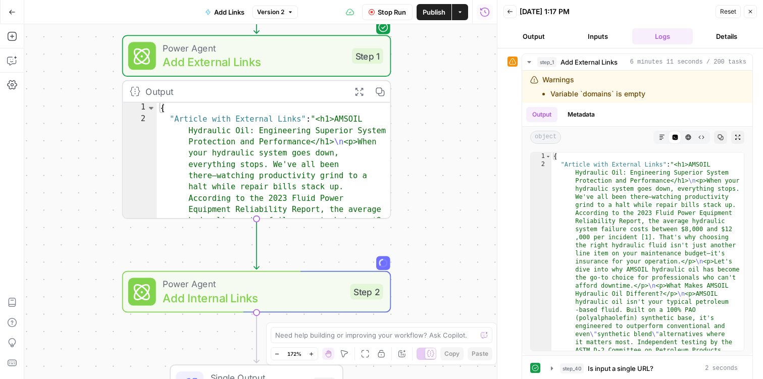
type textarea "**********"
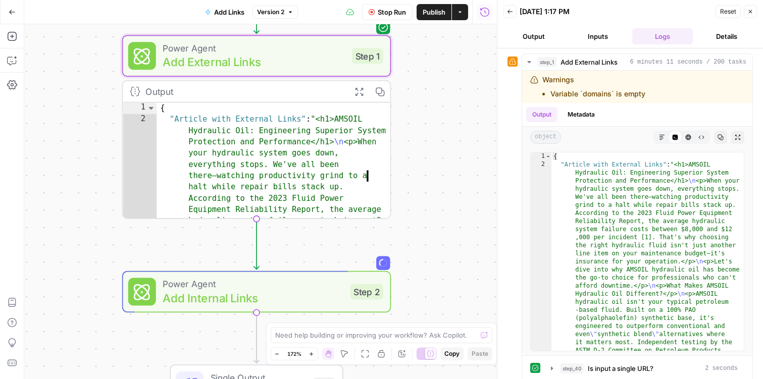
click at [592, 28] on button "Inputs" at bounding box center [598, 36] width 61 height 16
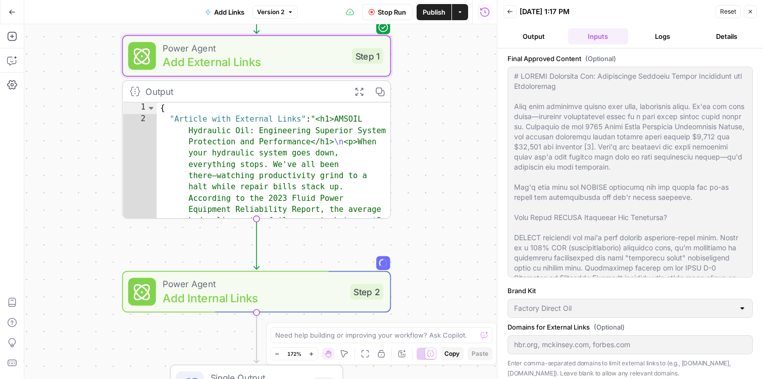
click at [540, 38] on button "Output" at bounding box center [533, 36] width 61 height 16
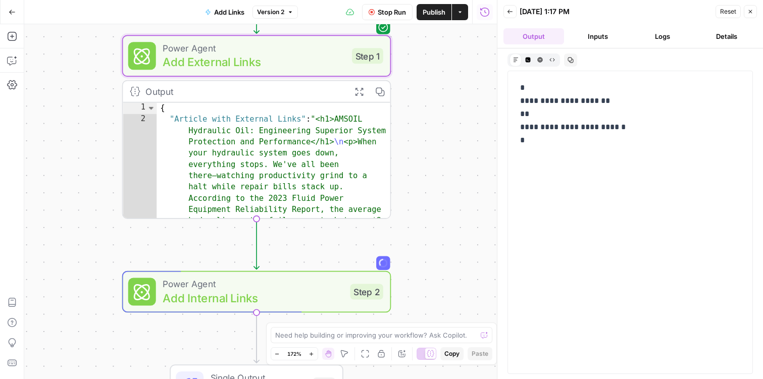
click at [667, 35] on button "Logs" at bounding box center [662, 36] width 61 height 16
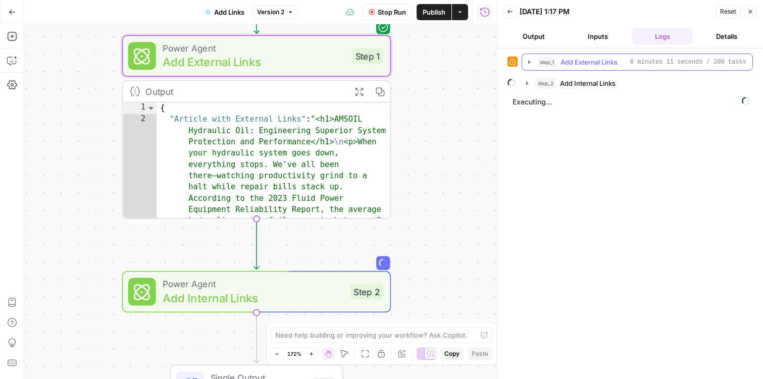
click at [528, 64] on icon "button" at bounding box center [529, 62] width 8 height 8
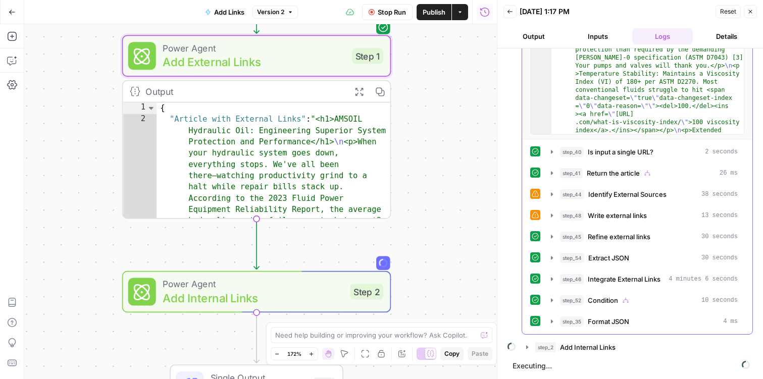
scroll to position [202, 0]
click at [530, 39] on button "Output" at bounding box center [533, 36] width 61 height 16
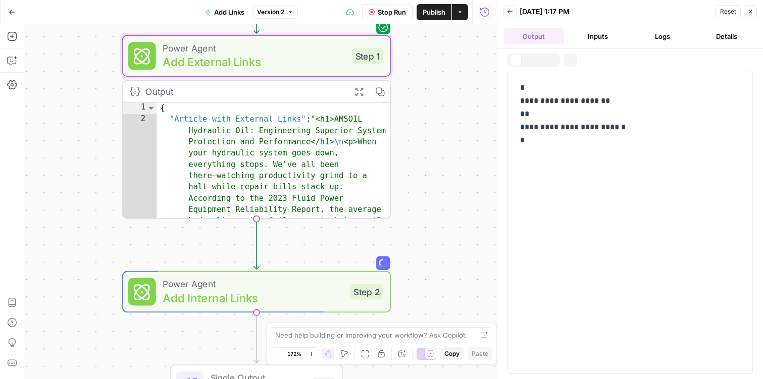
scroll to position [0, 0]
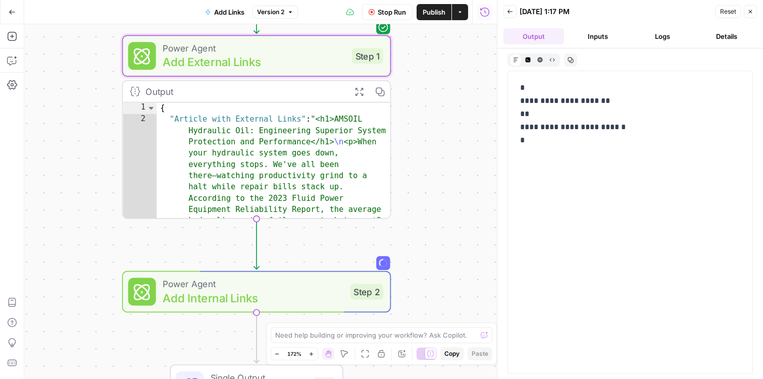
click at [530, 34] on button "Output" at bounding box center [533, 36] width 61 height 16
click at [512, 14] on icon "button" at bounding box center [510, 12] width 6 height 6
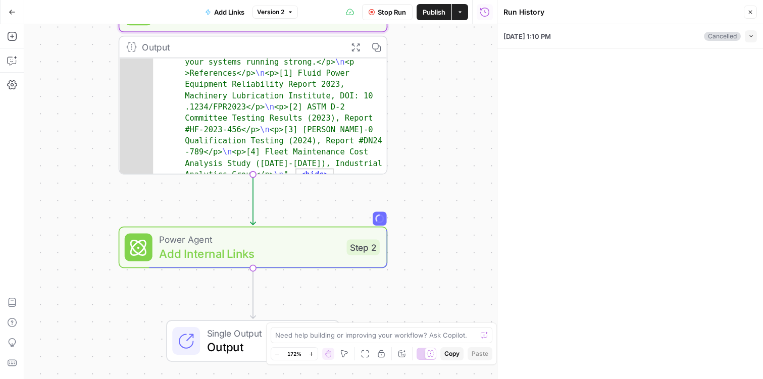
scroll to position [1763, 0]
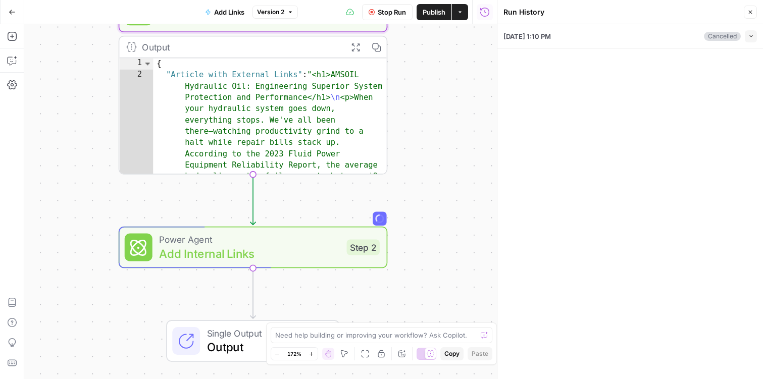
scroll to position [0, 0]
click at [375, 51] on icon "button" at bounding box center [377, 47] width 10 height 10
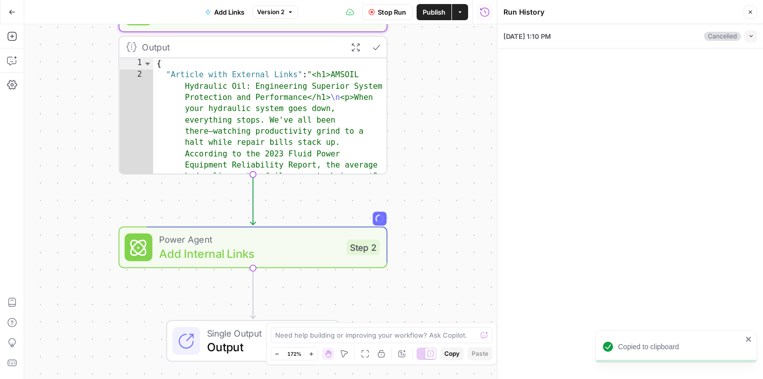
click at [359, 45] on icon "button" at bounding box center [355, 47] width 10 height 10
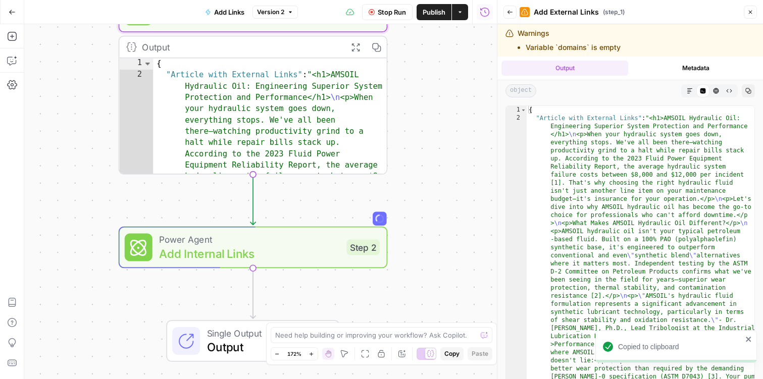
type textarea "**********"
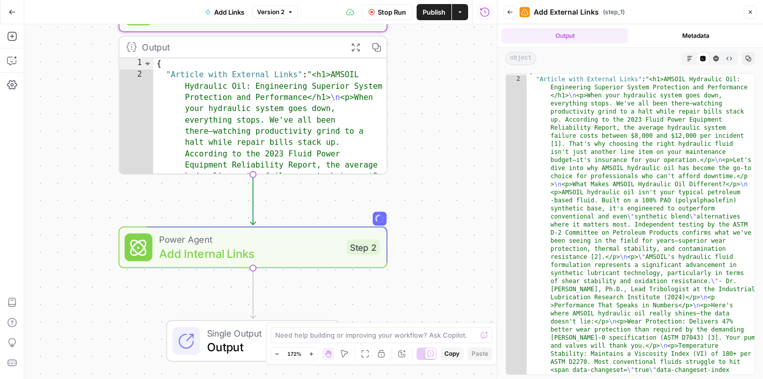
scroll to position [5, 0]
drag, startPoint x: 636, startPoint y: 260, endPoint x: 617, endPoint y: 184, distance: 78.1
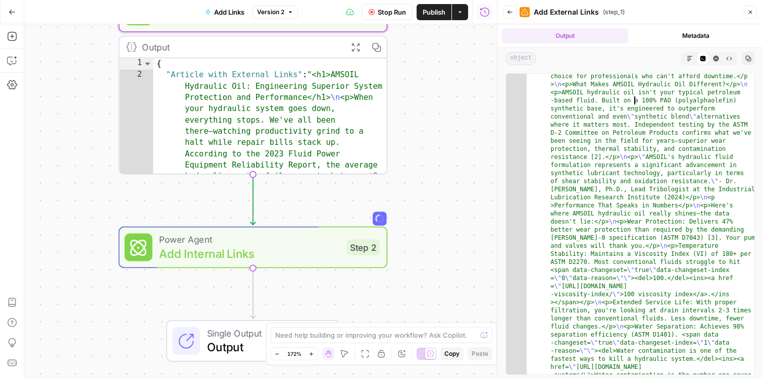
scroll to position [189, 0]
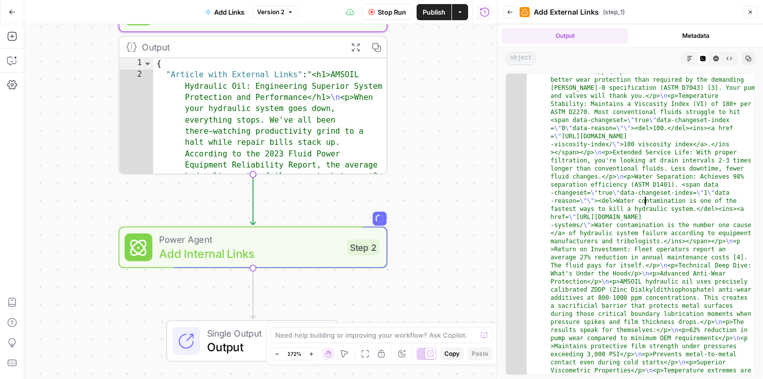
scroll to position [494, 0]
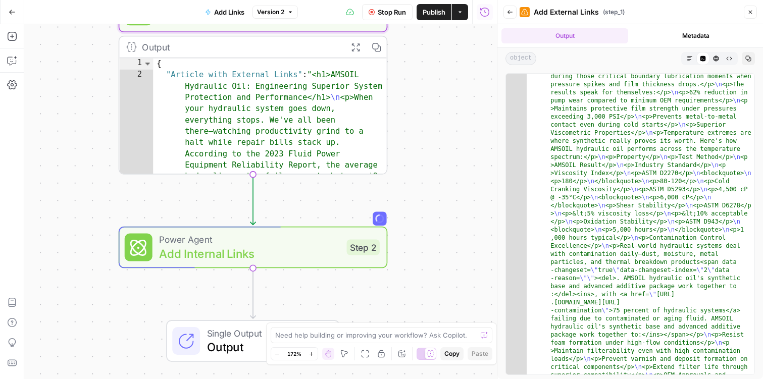
click at [751, 5] on div "Back Add External Links ( step_1 ) Close" at bounding box center [629, 12] width 253 height 16
click at [751, 11] on icon "button" at bounding box center [751, 13] width 4 height 4
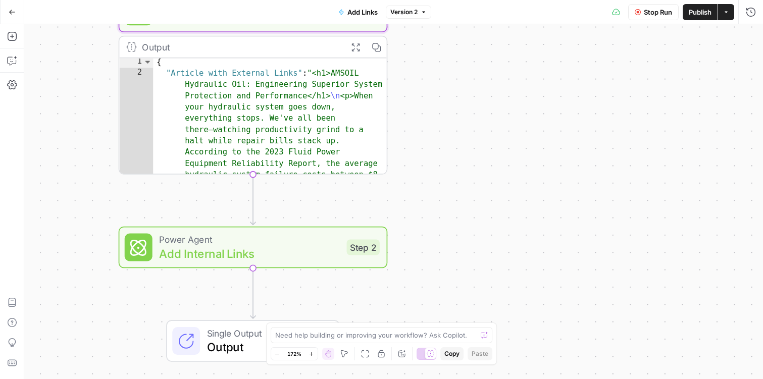
scroll to position [5, 0]
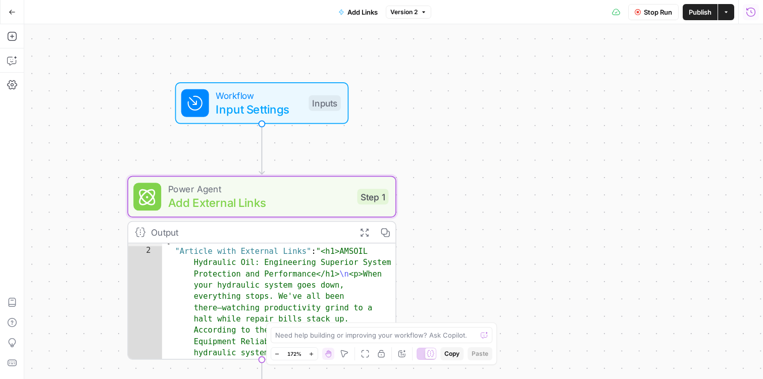
click at [752, 14] on icon "button" at bounding box center [751, 12] width 10 height 10
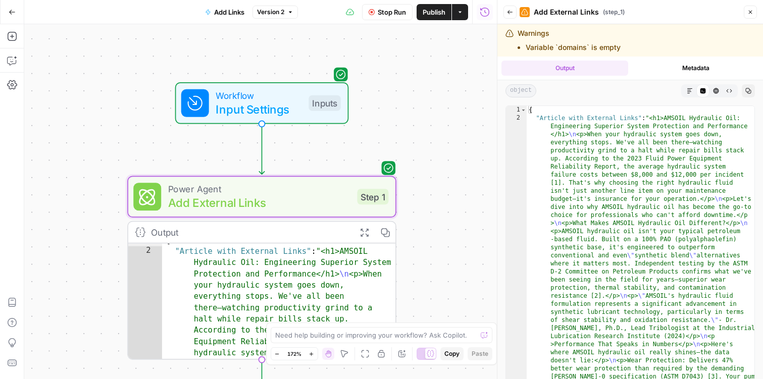
click at [512, 13] on icon "button" at bounding box center [510, 12] width 6 height 6
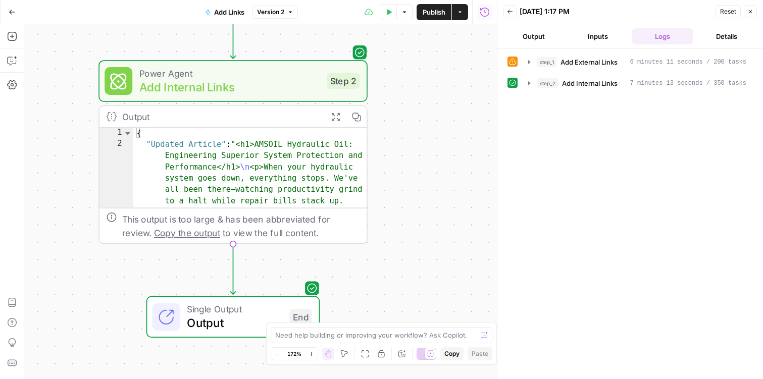
click at [537, 34] on button "Output" at bounding box center [533, 36] width 61 height 16
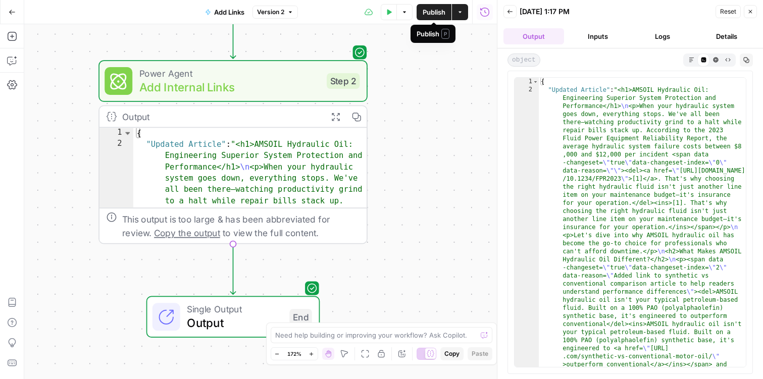
click at [432, 13] on span "Publish" at bounding box center [434, 12] width 23 height 10
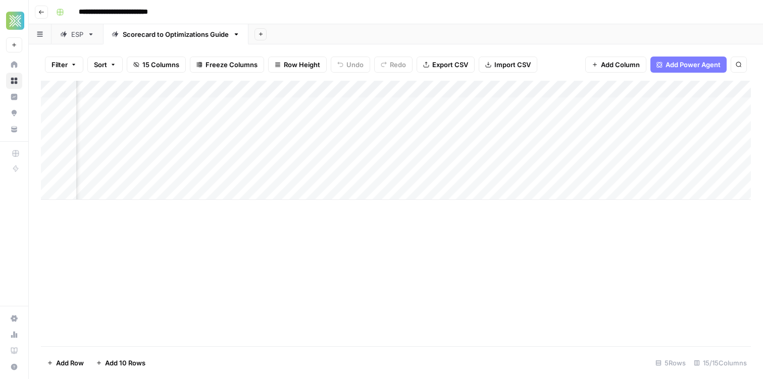
scroll to position [0, 987]
click at [583, 108] on div "Add Column" at bounding box center [396, 140] width 710 height 119
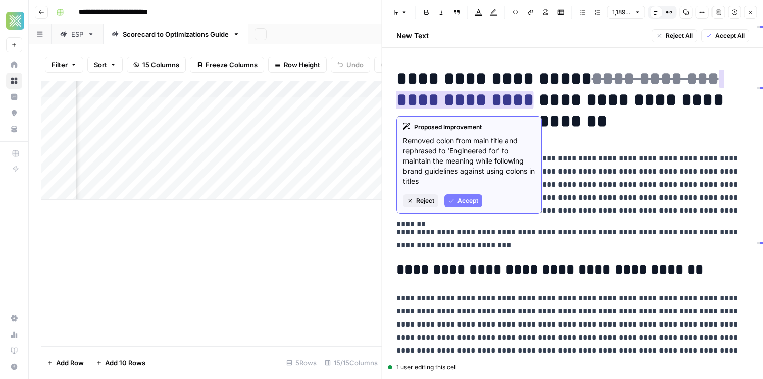
click at [461, 199] on span "Accept" at bounding box center [467, 200] width 21 height 9
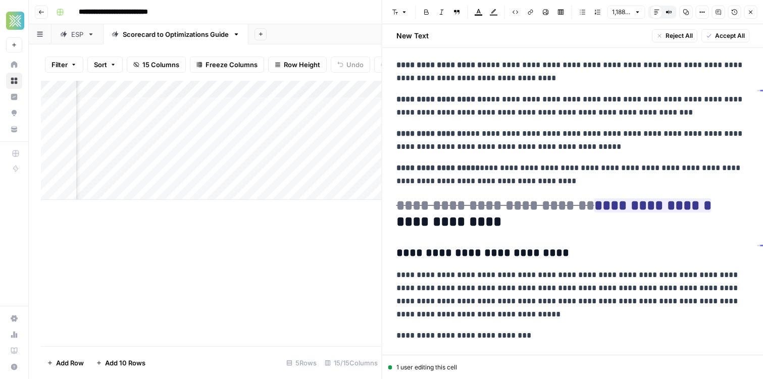
scroll to position [448, 0]
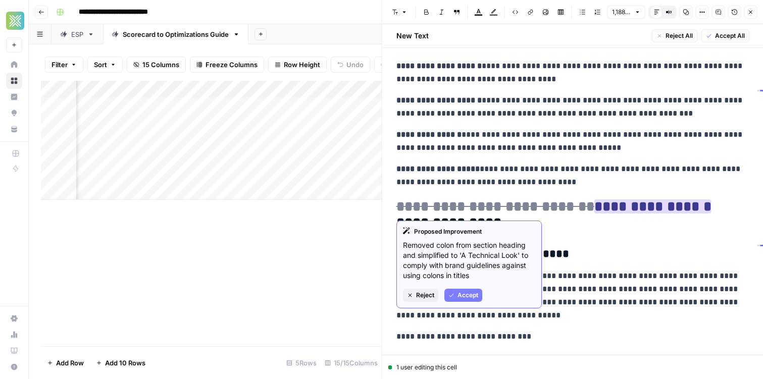
click at [460, 298] on span "Accept" at bounding box center [467, 295] width 21 height 9
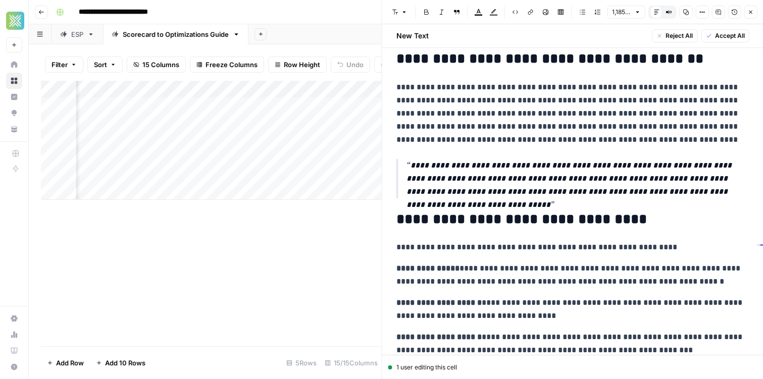
scroll to position [0, 0]
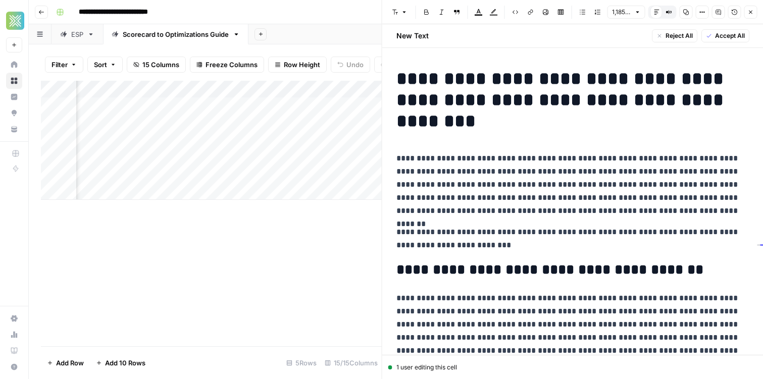
click at [725, 31] on span "Accept All" at bounding box center [729, 35] width 30 height 9
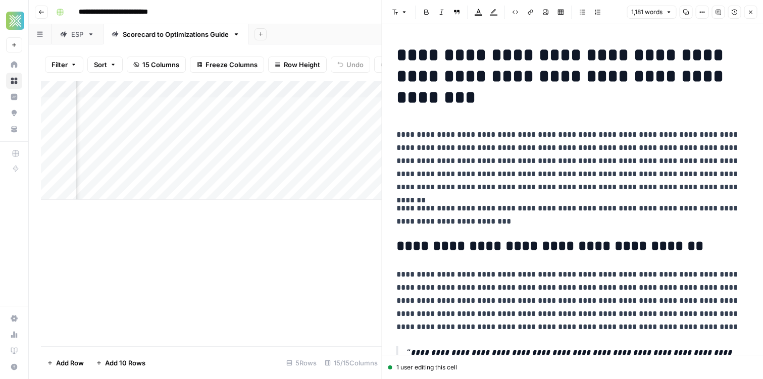
scroll to position [0, 1357]
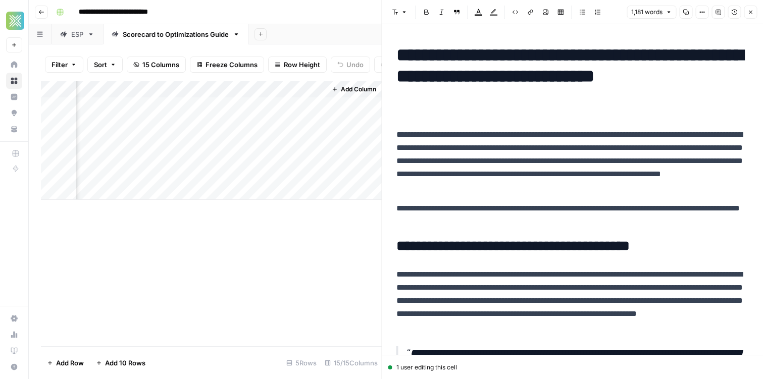
click at [305, 88] on div "Add Column" at bounding box center [211, 140] width 341 height 119
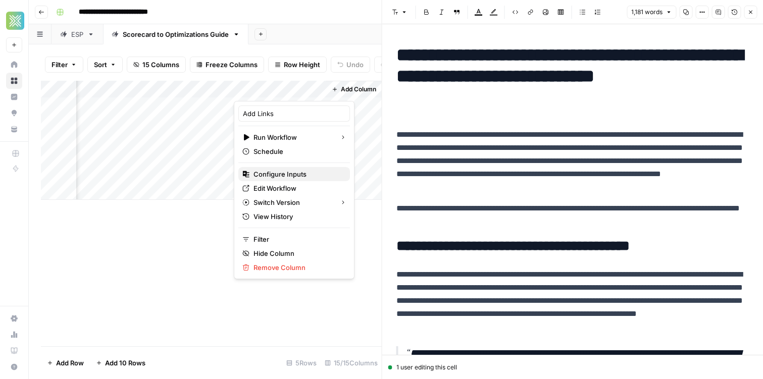
click at [295, 168] on button "Configure Inputs" at bounding box center [294, 174] width 112 height 14
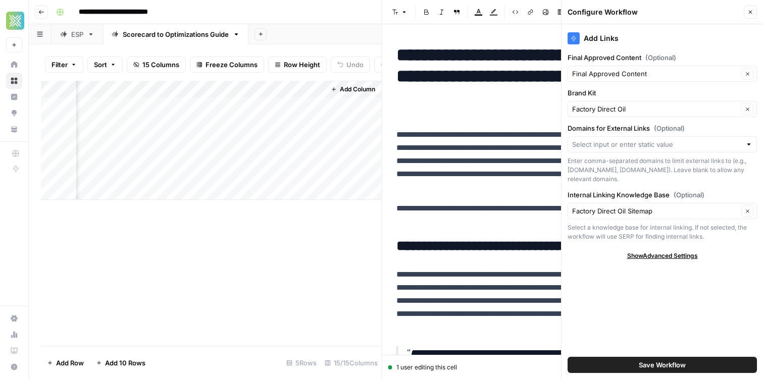
click at [678, 81] on div "Final Approved Content Clear" at bounding box center [661, 74] width 189 height 16
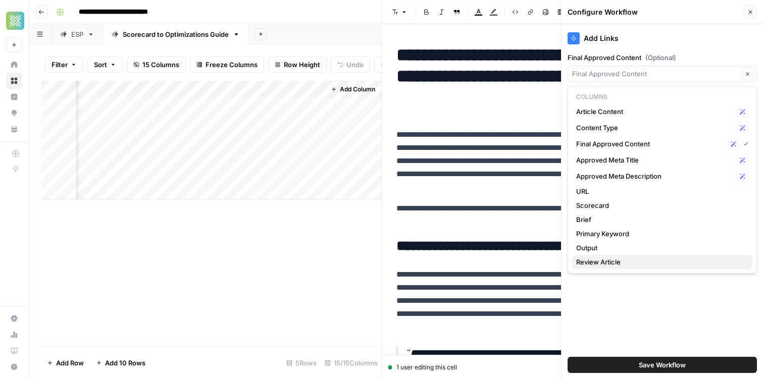
click at [629, 260] on span "Review Article" at bounding box center [660, 262] width 168 height 10
type input "Review Article"
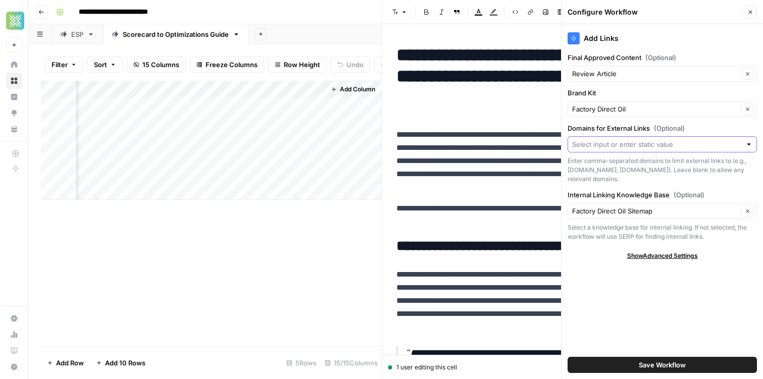
click at [643, 143] on input "Domains for External Links (Optional)" at bounding box center [656, 144] width 169 height 10
click at [650, 121] on div "Add Links Final Approved Content (Optional) Review Article Clear Brand Kit Fact…" at bounding box center [661, 201] width 201 height 355
click at [620, 365] on button "Save Workflow" at bounding box center [661, 365] width 189 height 16
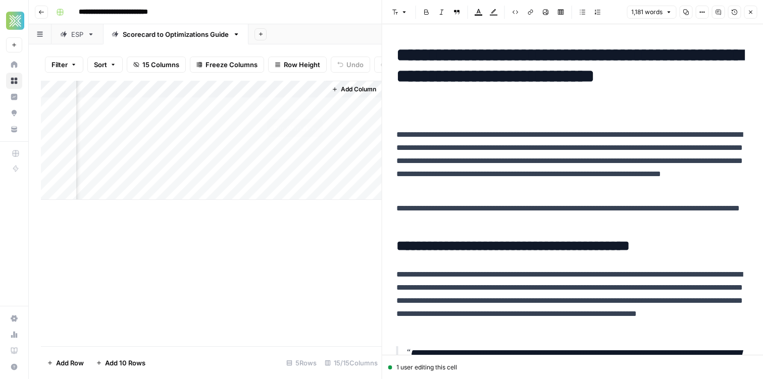
click at [316, 105] on div "Add Column" at bounding box center [211, 140] width 341 height 119
click at [312, 46] on div "Filter Sort 15 Columns Freeze Columns Row Height Undo Redo Export CSV Import CS…" at bounding box center [205, 211] width 353 height 335
click at [187, 121] on div "Add Column" at bounding box center [211, 140] width 341 height 119
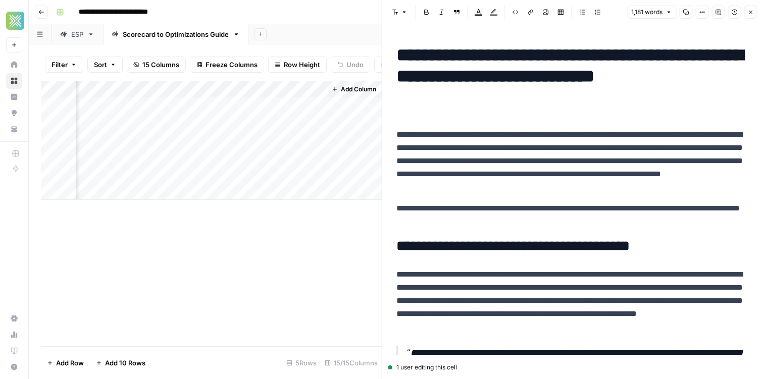
click at [308, 33] on div "Add Sheet" at bounding box center [505, 34] width 514 height 20
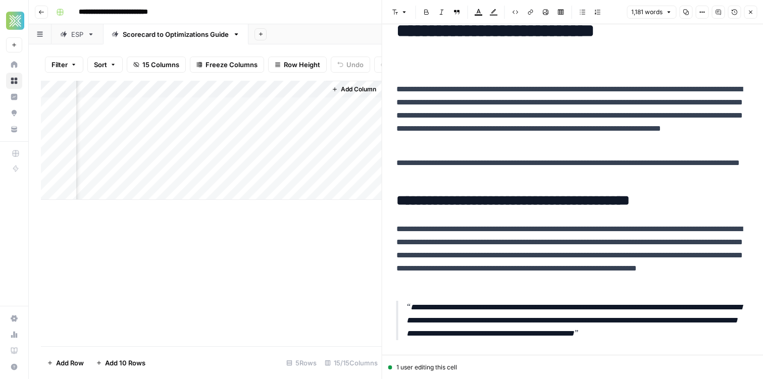
scroll to position [0, 0]
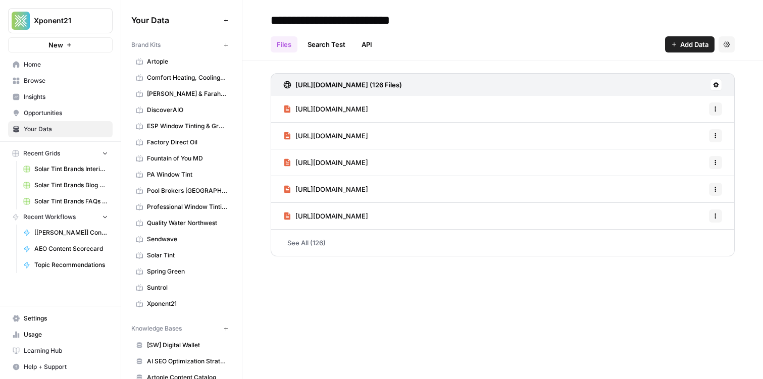
scroll to position [163, 0]
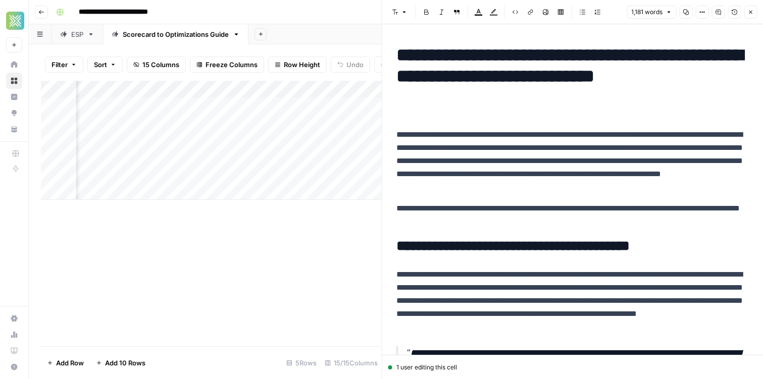
scroll to position [0, 1357]
click at [192, 38] on div "Scorecard to Optimizations Guide" at bounding box center [176, 34] width 106 height 10
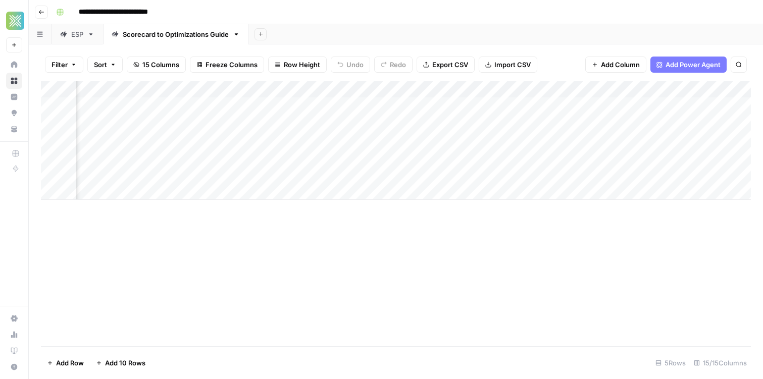
scroll to position [0, 509]
click at [237, 33] on icon "button" at bounding box center [237, 34] width 4 height 2
click at [256, 51] on span "Rename Sheet" at bounding box center [277, 53] width 48 height 10
click at [198, 40] on div "**********" at bounding box center [171, 34] width 119 height 15
drag, startPoint x: 212, startPoint y: 35, endPoint x: 244, endPoint y: 38, distance: 32.4
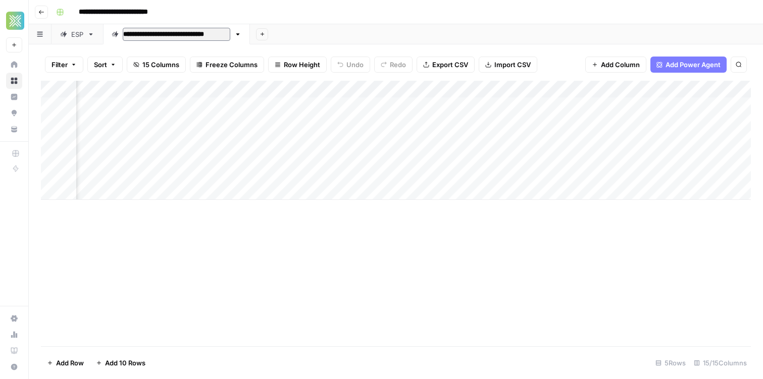
click at [244, 38] on link "**********" at bounding box center [176, 34] width 147 height 20
type input "**********"
click at [644, 106] on div "Add Column" at bounding box center [396, 140] width 710 height 119
click at [672, 107] on div "Add Column" at bounding box center [396, 140] width 710 height 119
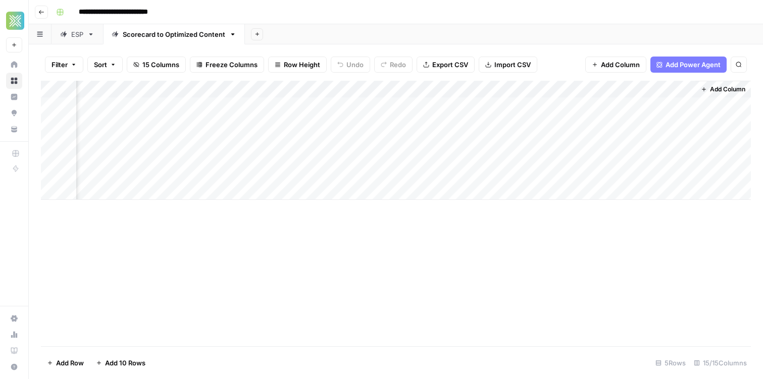
scroll to position [0, 983]
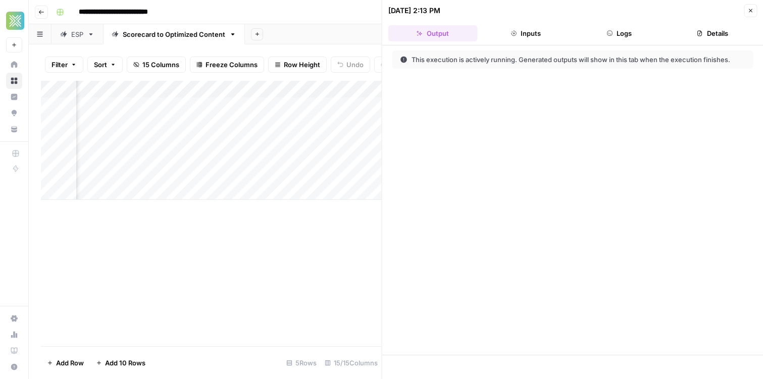
click at [502, 31] on button "Inputs" at bounding box center [525, 33] width 89 height 16
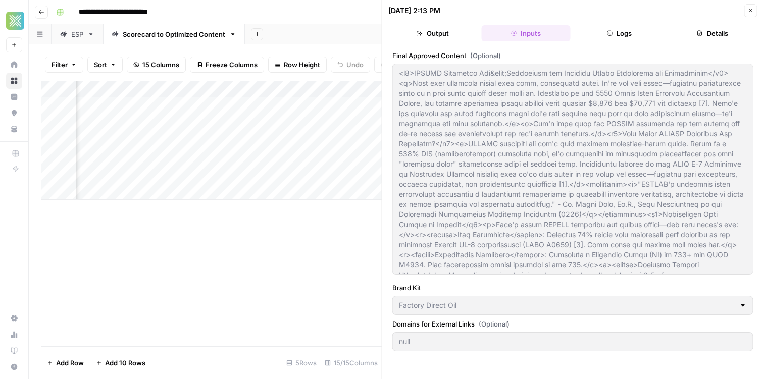
click at [634, 34] on button "Logs" at bounding box center [619, 33] width 89 height 16
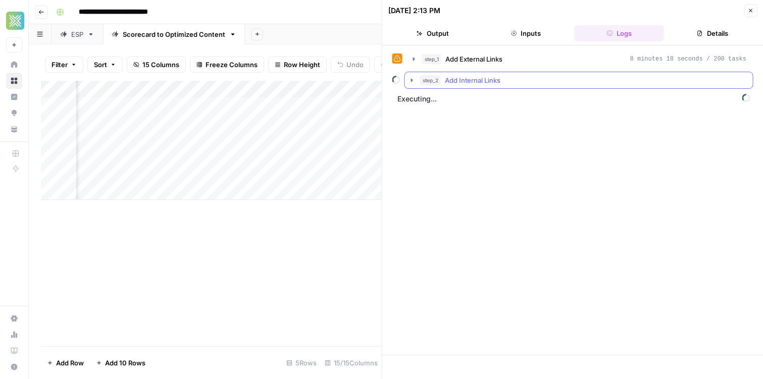
click at [408, 77] on icon "button" at bounding box center [412, 80] width 8 height 8
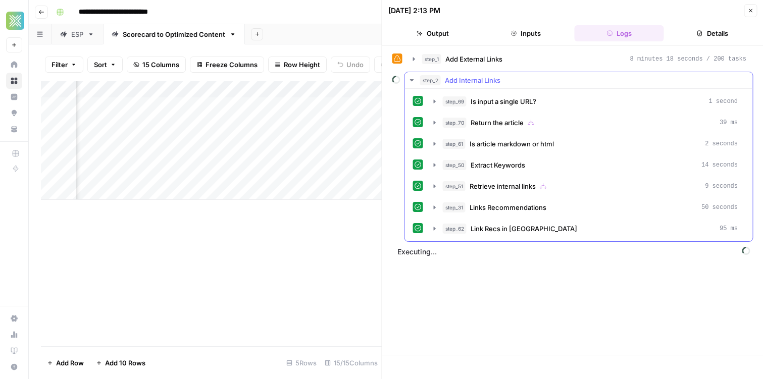
click at [411, 79] on icon "button" at bounding box center [412, 80] width 4 height 2
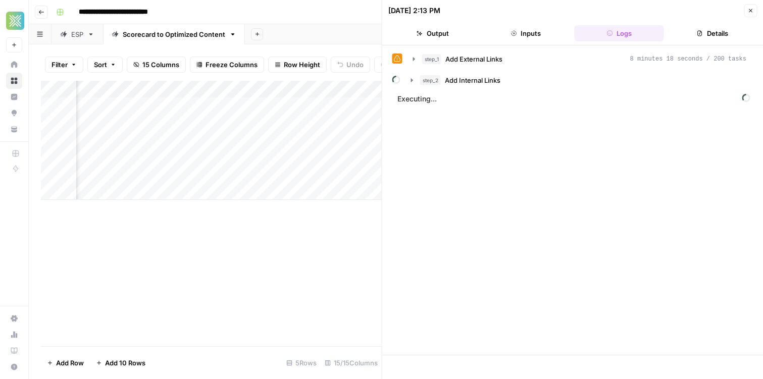
click at [711, 35] on button "Details" at bounding box center [711, 33] width 89 height 16
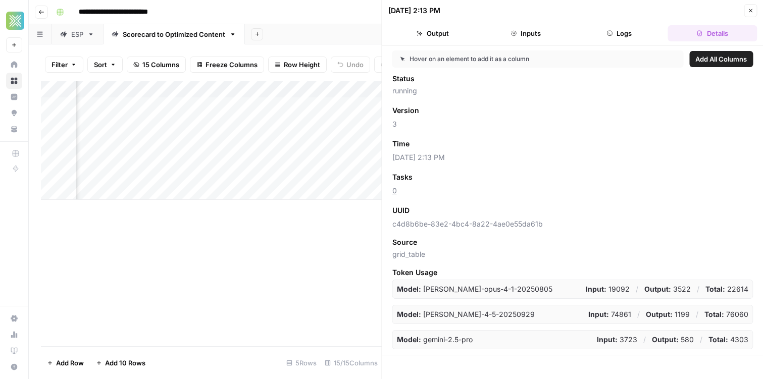
click at [520, 26] on button "Inputs" at bounding box center [525, 33] width 89 height 16
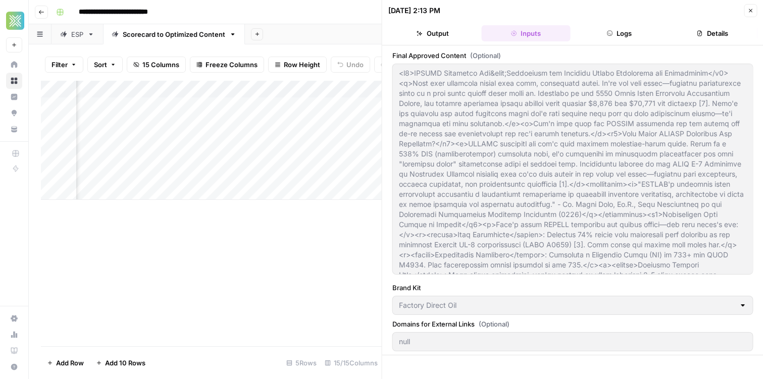
click at [426, 24] on header "10/14/25 at 2:13 PM Close Output Inputs Logs Details" at bounding box center [572, 22] width 381 height 45
click at [424, 35] on button "Output" at bounding box center [432, 33] width 89 height 16
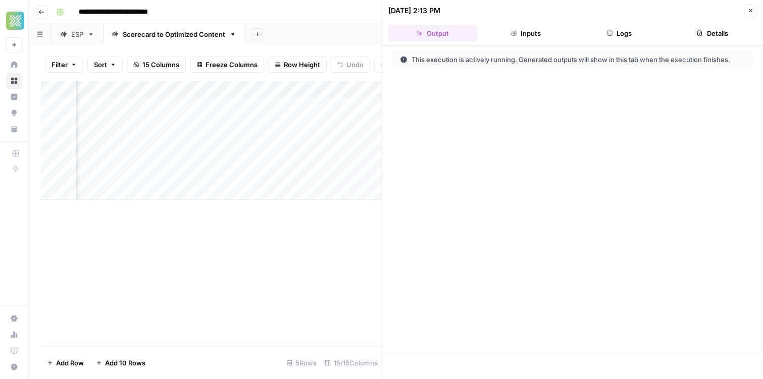
click at [748, 8] on icon "button" at bounding box center [750, 11] width 6 height 6
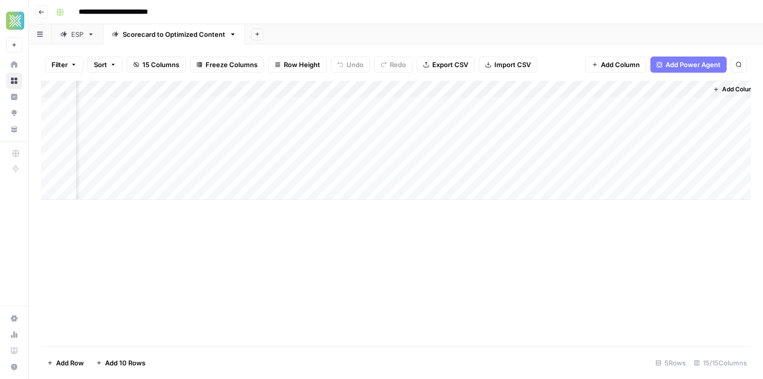
scroll to position [0, 975]
click at [594, 25] on div "Add Sheet" at bounding box center [504, 34] width 518 height 20
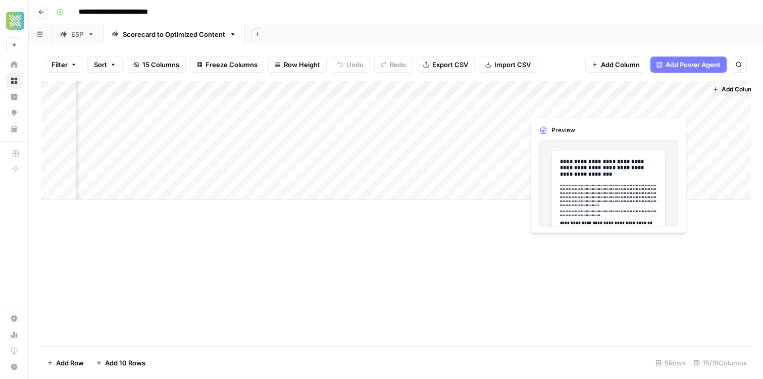
click at [561, 98] on div "Add Column" at bounding box center [396, 140] width 710 height 119
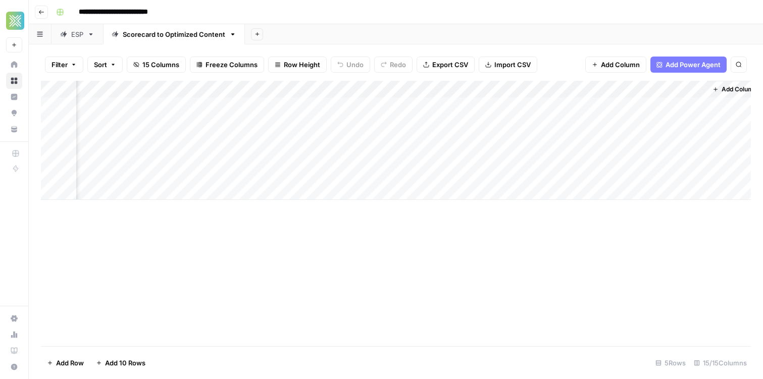
click at [606, 105] on div "Add Column" at bounding box center [396, 140] width 710 height 119
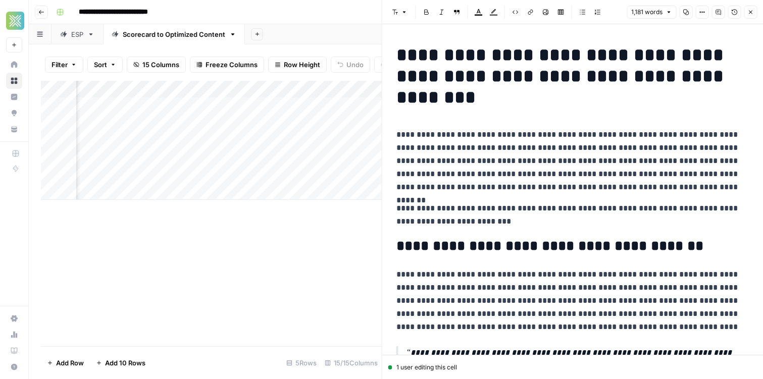
click at [320, 26] on div "Add Sheet" at bounding box center [504, 34] width 518 height 20
click at [744, 10] on button "Close" at bounding box center [750, 12] width 13 height 13
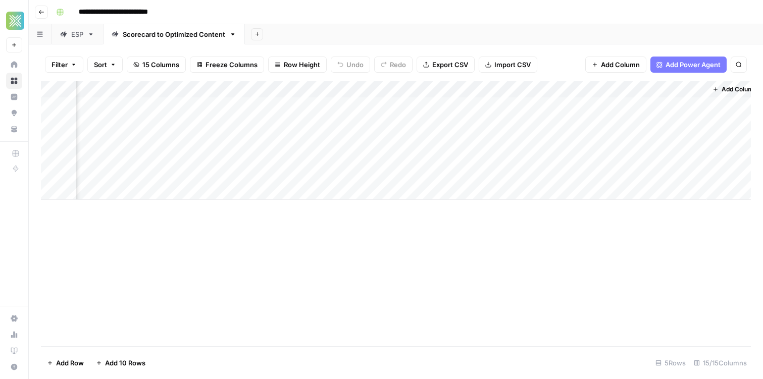
scroll to position [0, 987]
click at [263, 13] on div "**********" at bounding box center [402, 12] width 701 height 16
click at [604, 89] on div "Add Column" at bounding box center [396, 140] width 710 height 119
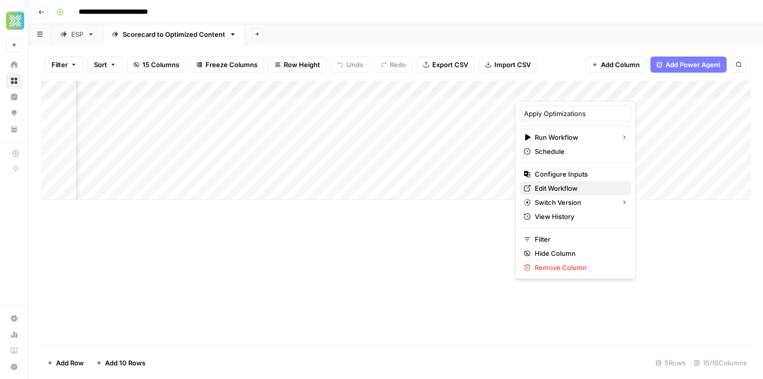
click at [568, 187] on span "Edit Workflow" at bounding box center [579, 188] width 88 height 10
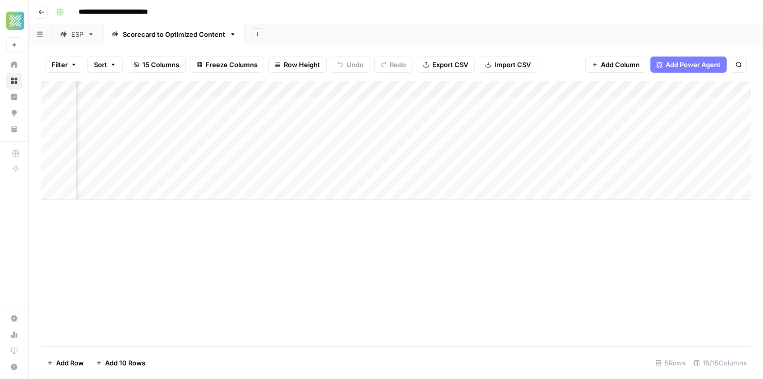
scroll to position [0, 987]
click at [645, 106] on div "Add Column" at bounding box center [396, 140] width 710 height 119
click at [669, 106] on div "Add Column" at bounding box center [396, 140] width 710 height 119
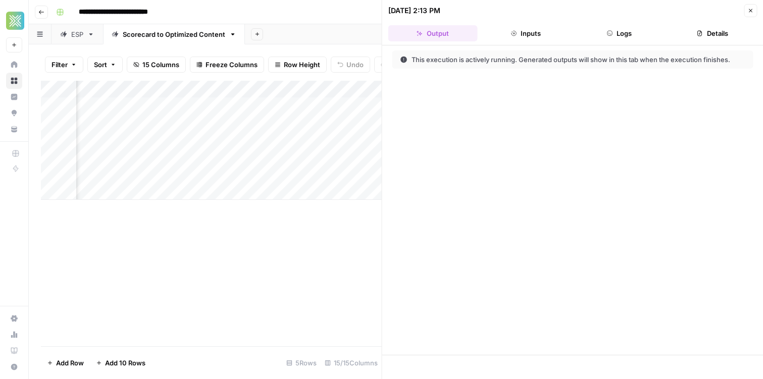
click at [526, 34] on button "Inputs" at bounding box center [525, 33] width 89 height 16
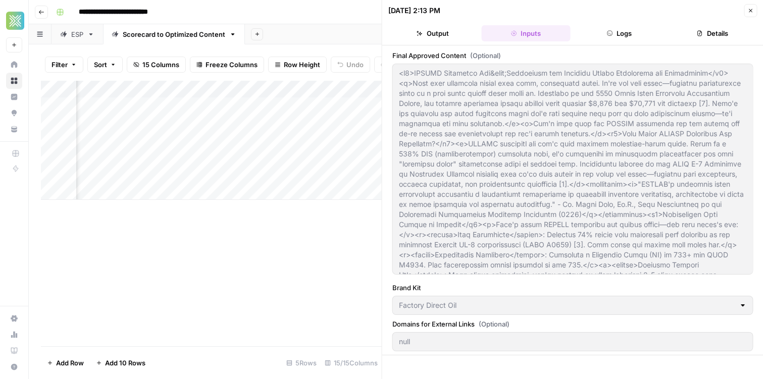
click at [604, 20] on header "10/14/25 at 2:13 PM Close Output Inputs Logs Details" at bounding box center [572, 22] width 381 height 45
click at [609, 31] on icon "button" at bounding box center [609, 33] width 6 height 6
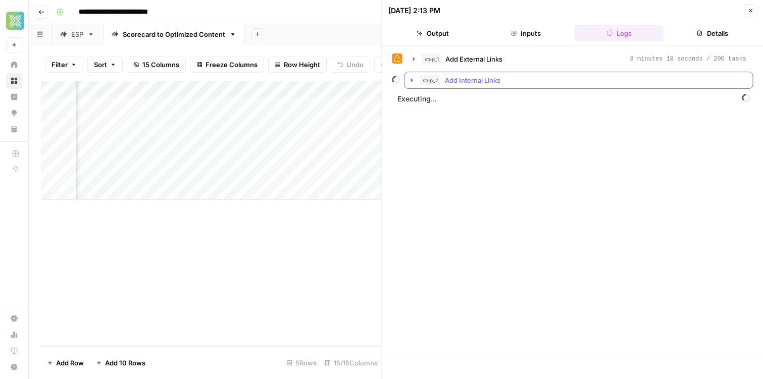
click at [412, 78] on icon "button" at bounding box center [412, 80] width 8 height 8
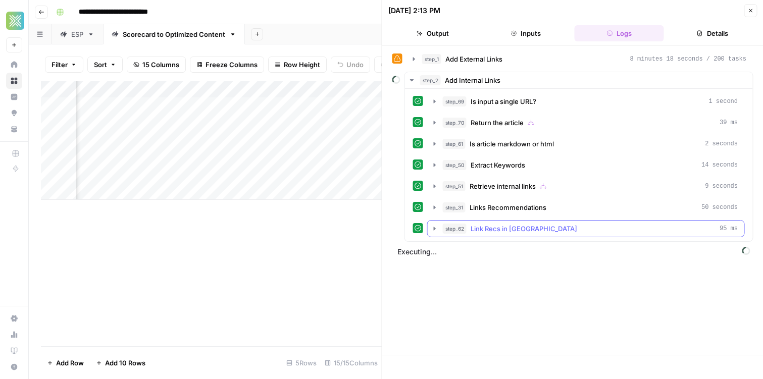
click at [437, 228] on icon "button" at bounding box center [435, 229] width 8 height 8
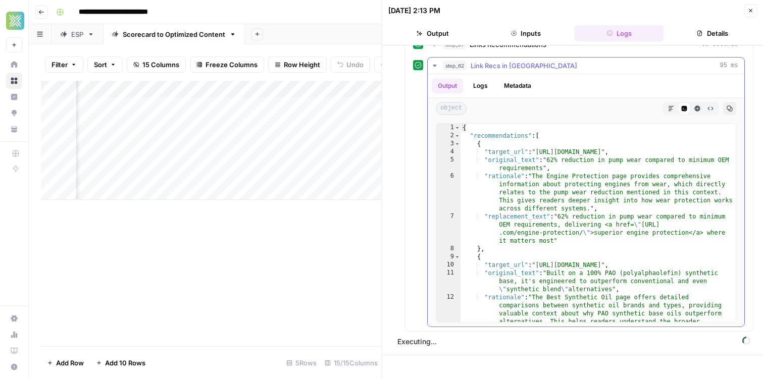
scroll to position [0, 0]
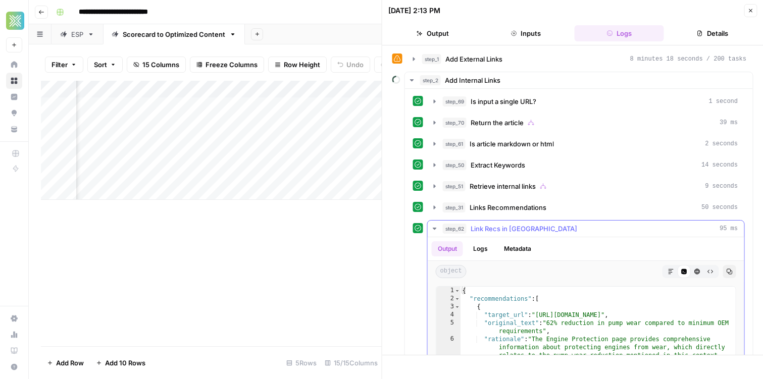
click at [435, 232] on icon "button" at bounding box center [435, 229] width 8 height 8
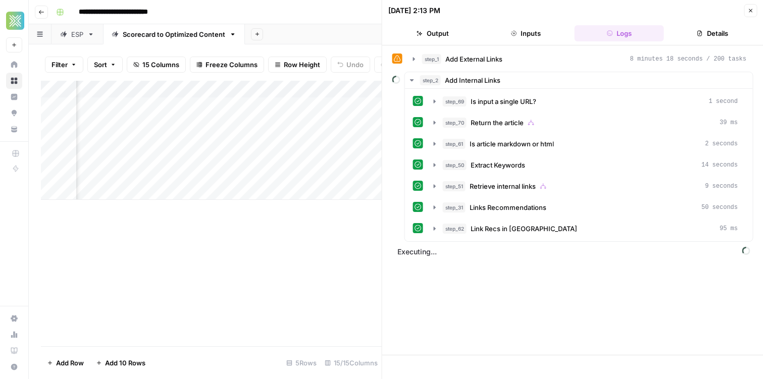
click at [512, 37] on button "Inputs" at bounding box center [525, 33] width 89 height 16
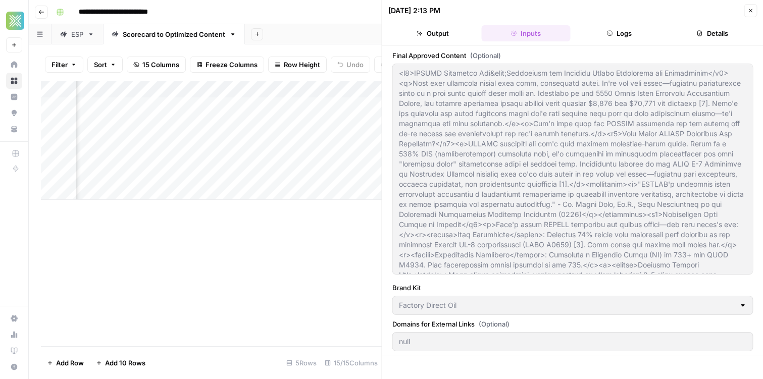
click at [430, 30] on button "Output" at bounding box center [432, 33] width 89 height 16
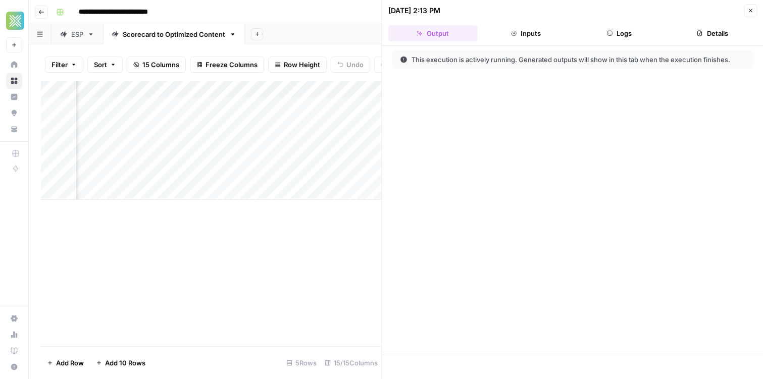
click at [753, 6] on button "Close" at bounding box center [750, 10] width 13 height 13
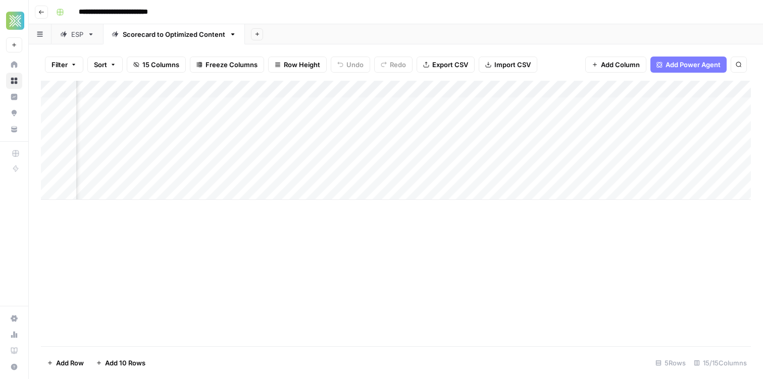
scroll to position [0, 667]
click at [342, 105] on div "Add Column" at bounding box center [396, 140] width 710 height 119
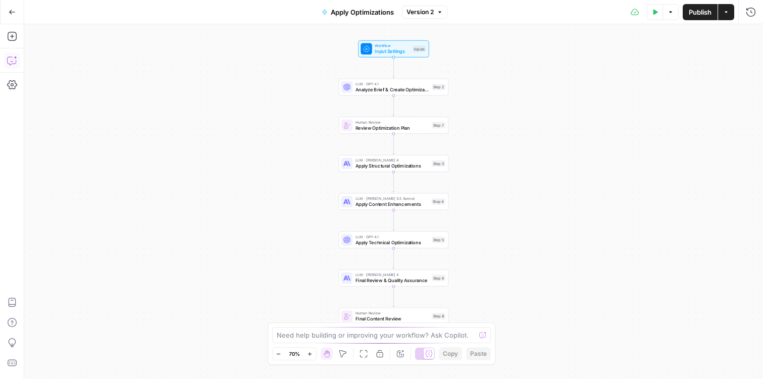
click at [11, 65] on icon "button" at bounding box center [12, 61] width 10 height 10
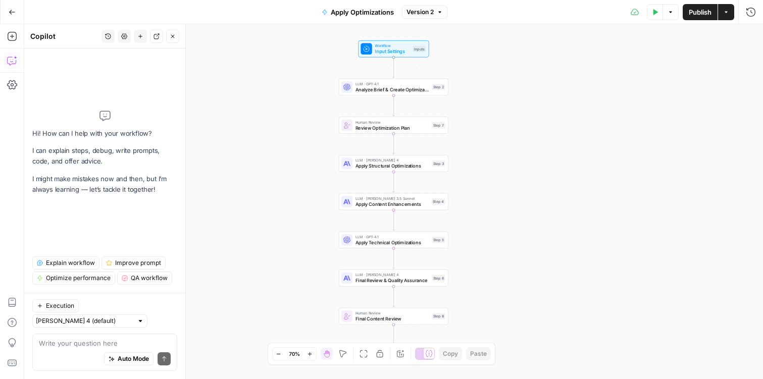
click at [107, 348] on div "Auto Mode Send" at bounding box center [105, 359] width 132 height 22
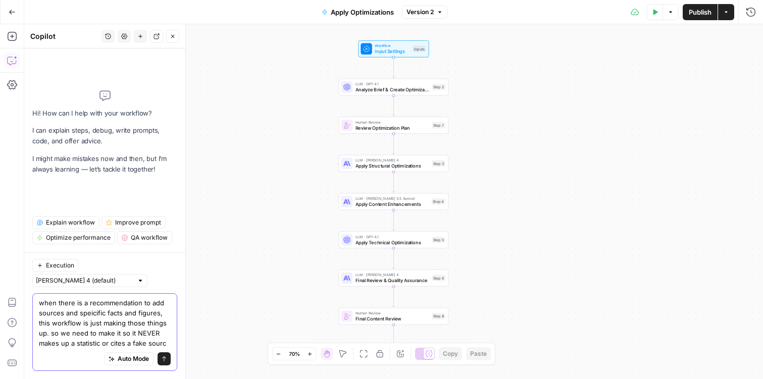
type textarea "when there is a recommendation to add sources and speicific facts and figures, …"
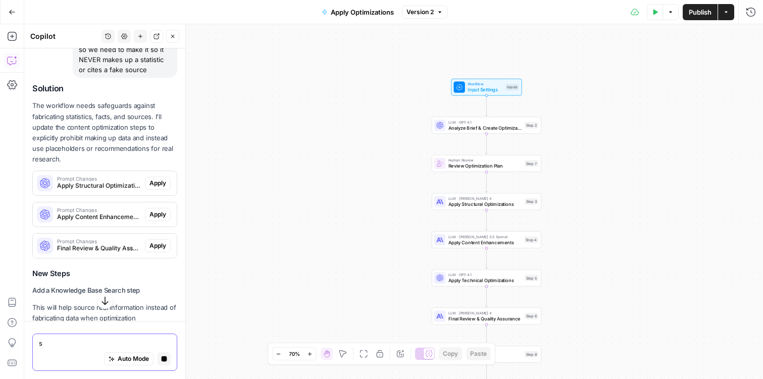
scroll to position [142, 0]
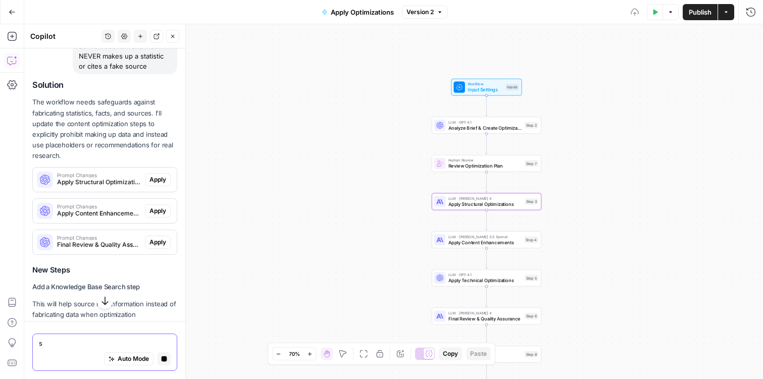
type textarea "s"
click at [162, 184] on span "Apply" at bounding box center [157, 179] width 17 height 9
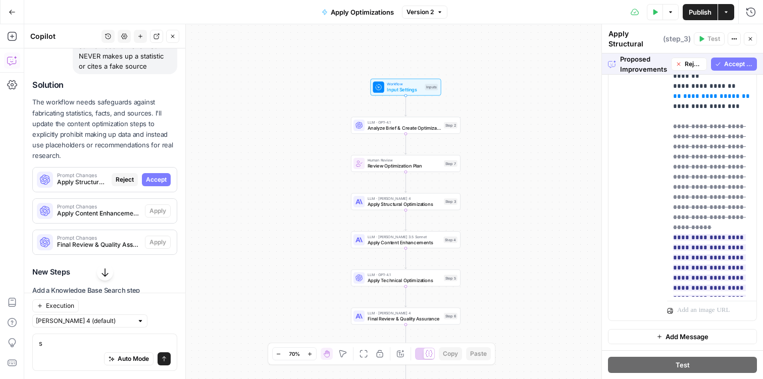
scroll to position [0, 0]
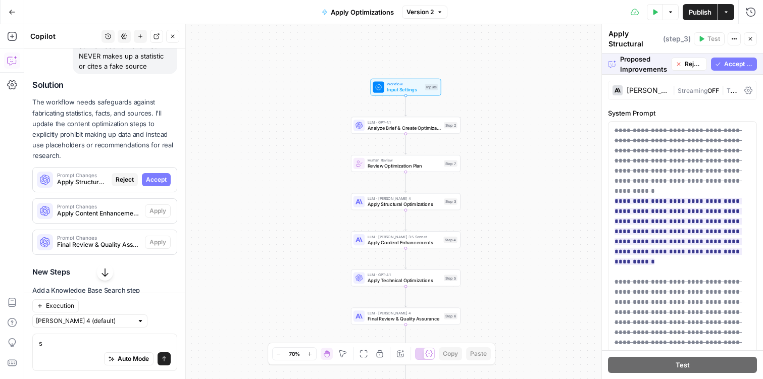
click at [740, 64] on span "Accept All" at bounding box center [738, 64] width 29 height 9
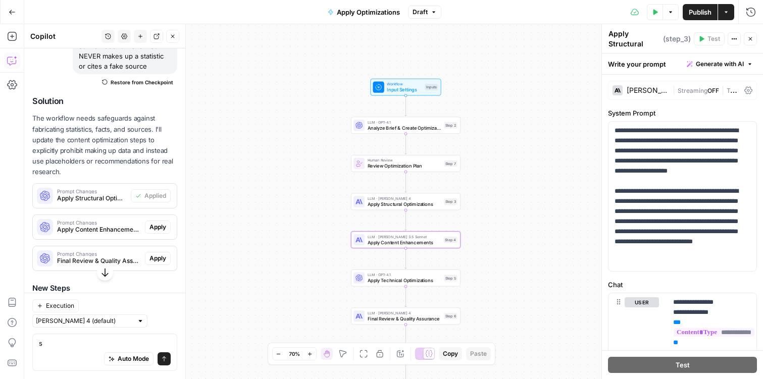
click at [158, 233] on button "Apply" at bounding box center [158, 227] width 26 height 13
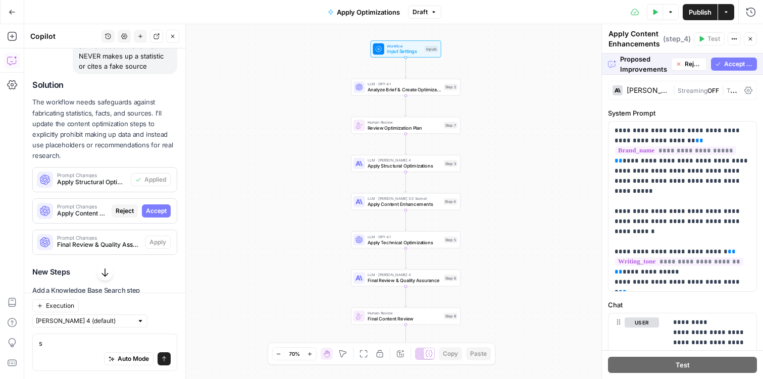
click at [733, 63] on span "Accept All" at bounding box center [738, 64] width 29 height 9
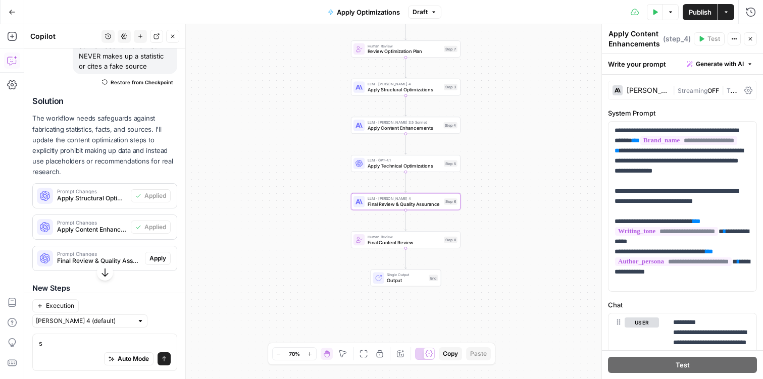
click at [159, 259] on span "Apply" at bounding box center [157, 258] width 17 height 9
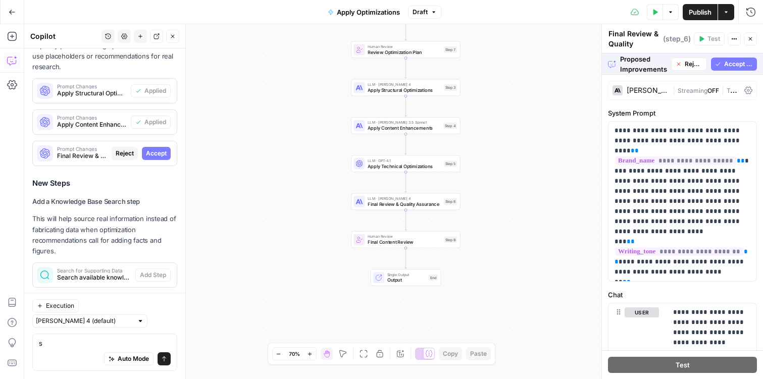
scroll to position [230, 0]
click at [734, 64] on span "Accept All" at bounding box center [738, 64] width 29 height 9
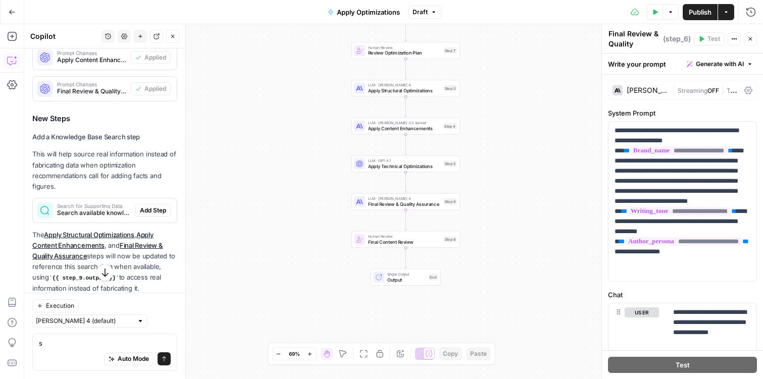
scroll to position [310, 0]
click at [85, 157] on p "This will help source real information instead of fabricating data when optimiz…" at bounding box center [104, 171] width 145 height 43
click at [90, 179] on p "This will help source real information instead of fabricating data when optimiz…" at bounding box center [104, 171] width 145 height 43
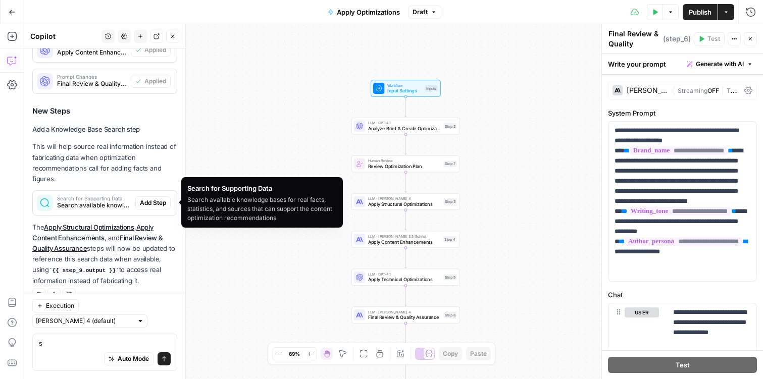
scroll to position [321, 0]
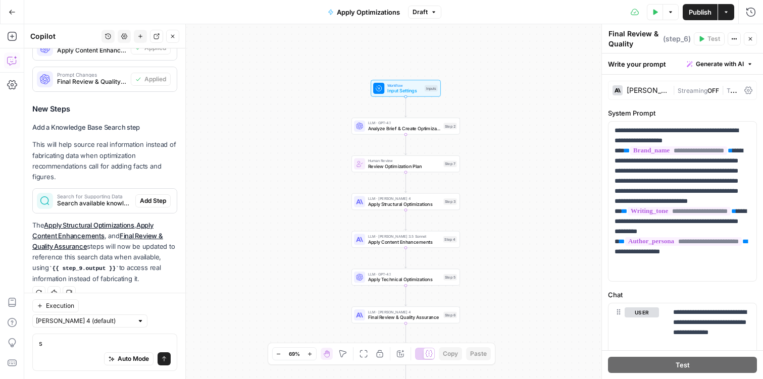
click at [86, 193] on div "Search for Supporting Data Search available knowledge bases for real facts, sta…" at bounding box center [84, 201] width 102 height 24
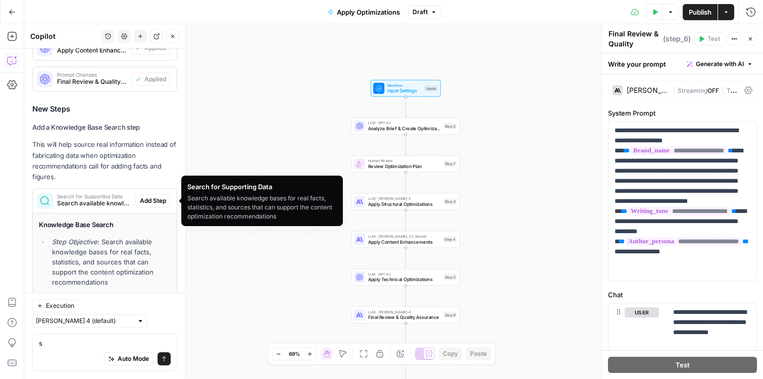
click at [93, 203] on span "Search available knowledge bases for real facts, statistics, and sources that c…" at bounding box center [94, 203] width 74 height 9
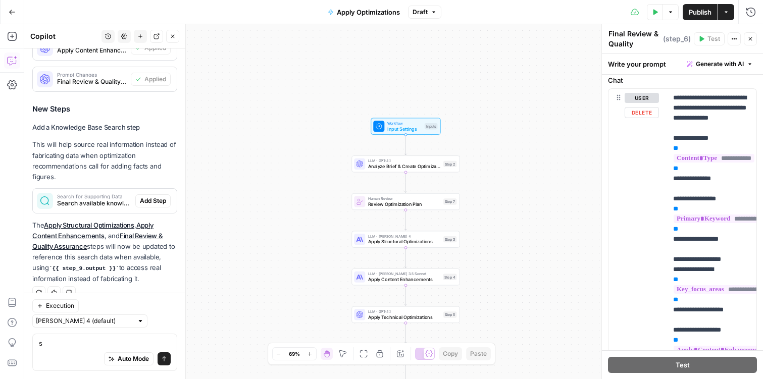
scroll to position [418, 0]
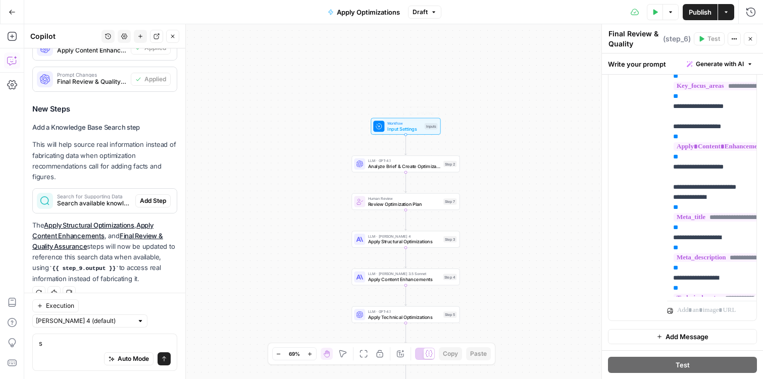
click at [400, 129] on span "Input Settings" at bounding box center [404, 128] width 34 height 7
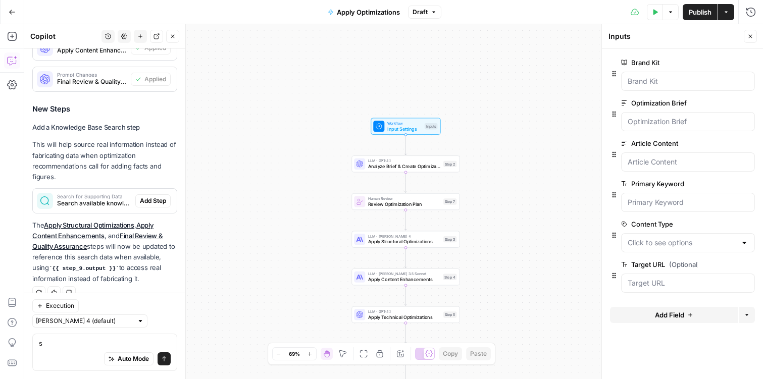
click at [28, 4] on div "Go Back Apply Optimizations Draft Test Data Options Publish Actions Run History" at bounding box center [381, 12] width 763 height 24
click at [9, 11] on icon "button" at bounding box center [12, 12] width 6 height 5
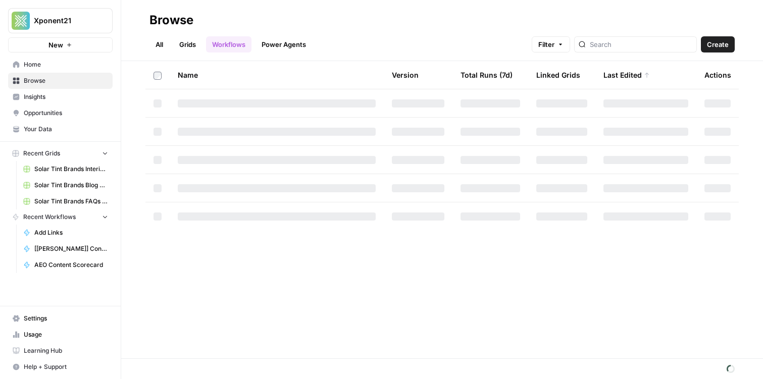
click at [45, 80] on span "Browse" at bounding box center [66, 80] width 84 height 9
click at [214, 43] on link "Workflows" at bounding box center [228, 44] width 45 height 16
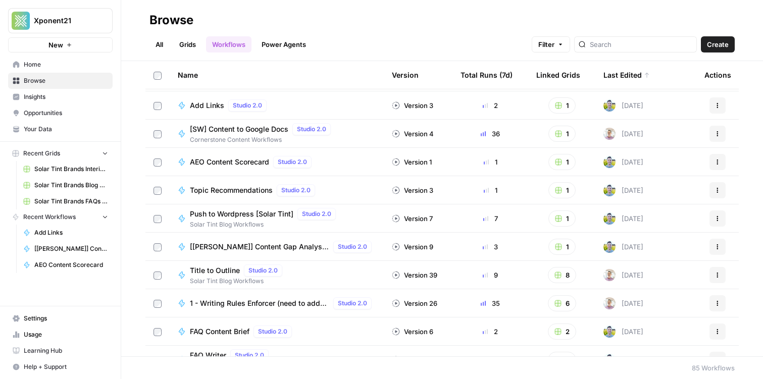
scroll to position [26, 0]
click at [223, 155] on td "AEO Content Scorecard Studio 2.0" at bounding box center [277, 162] width 214 height 28
click at [218, 166] on span "AEO Content Scorecard" at bounding box center [229, 163] width 79 height 10
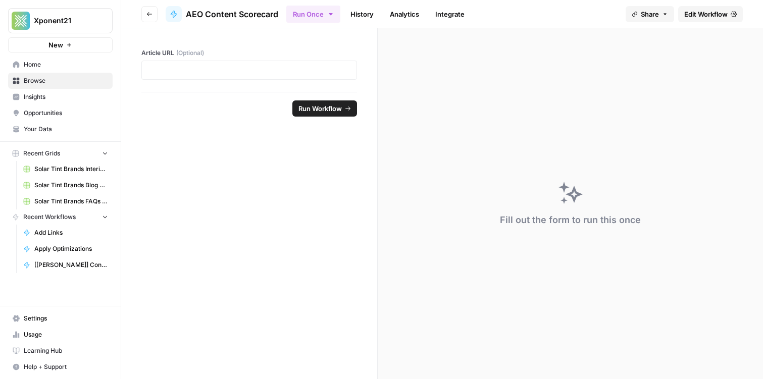
click at [693, 9] on span "Edit Workflow" at bounding box center [705, 14] width 43 height 10
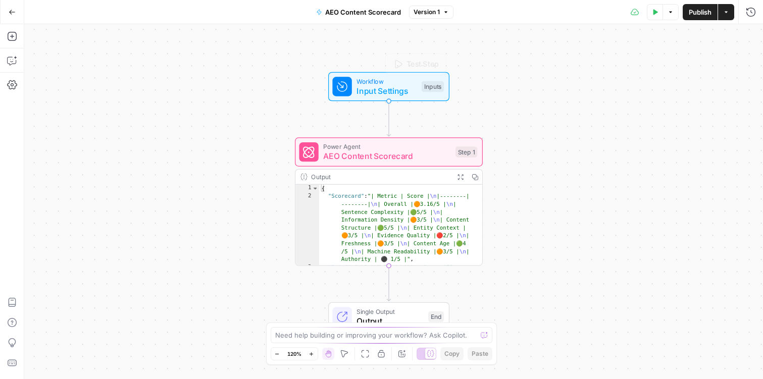
click at [423, 165] on div "Power Agent AEO Content Scorecard Step 1 Copy step Delete step Add Note Test" at bounding box center [389, 151] width 188 height 29
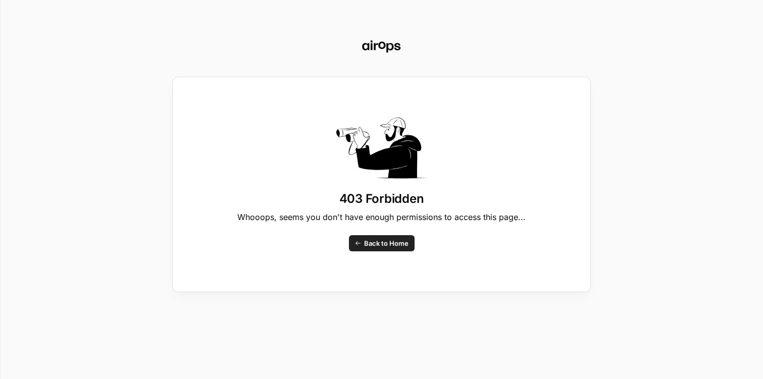
click at [379, 237] on link "Back to Home" at bounding box center [382, 243] width 66 height 16
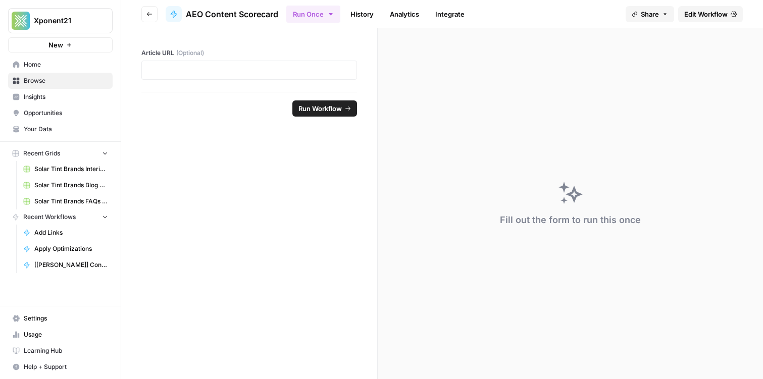
click at [699, 16] on span "Edit Workflow" at bounding box center [705, 14] width 43 height 10
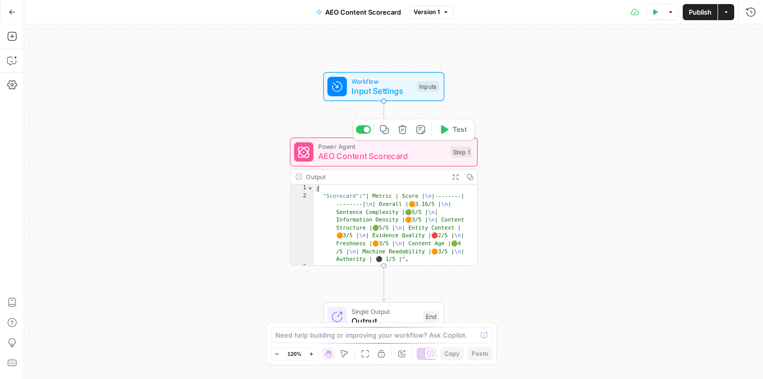
click at [389, 157] on span "AEO Content Scorecard" at bounding box center [381, 156] width 127 height 12
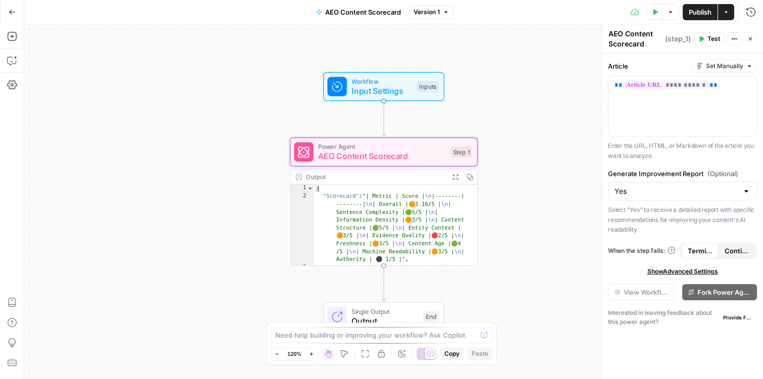
click at [467, 152] on div "Step 1" at bounding box center [461, 151] width 22 height 11
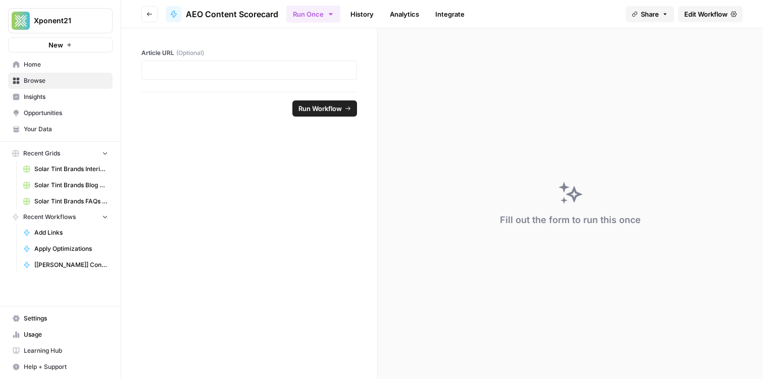
click at [148, 16] on icon "button" at bounding box center [149, 14] width 6 height 6
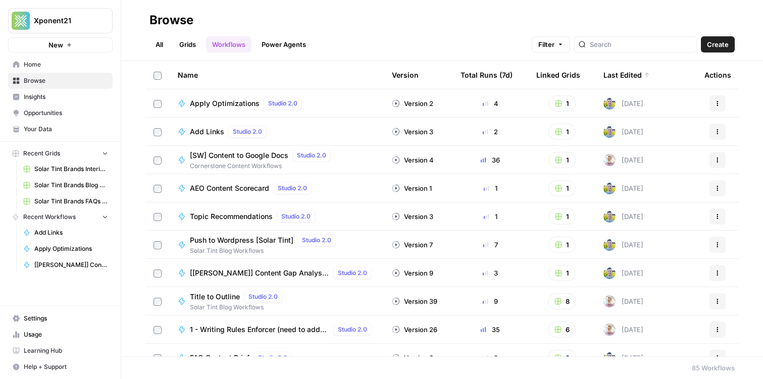
click at [238, 189] on span "AEO Content Scorecard" at bounding box center [229, 188] width 79 height 10
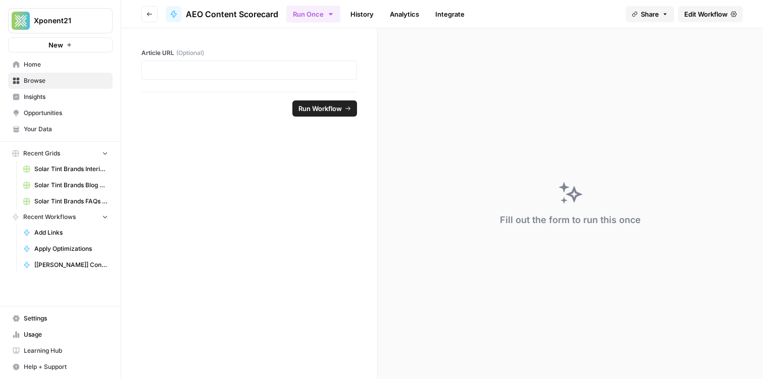
click at [703, 18] on span "Edit Workflow" at bounding box center [705, 14] width 43 height 10
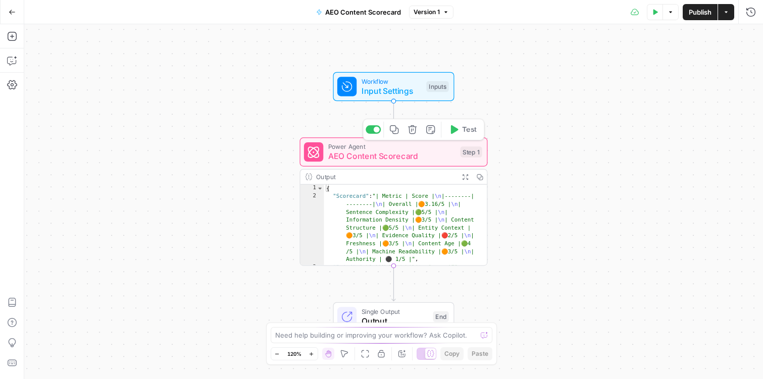
click at [377, 154] on span "AEO Content Scorecard" at bounding box center [391, 156] width 127 height 12
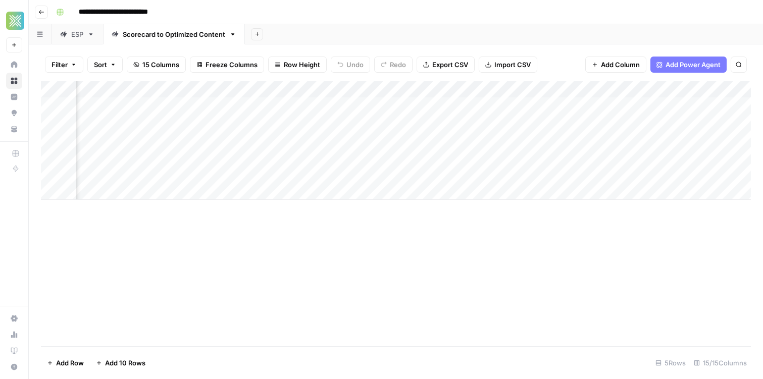
scroll to position [0, 647]
click at [360, 105] on div "Add Column" at bounding box center [396, 140] width 710 height 119
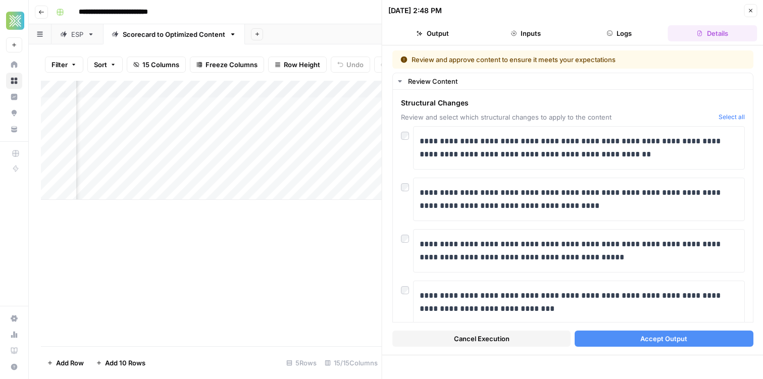
click at [390, 134] on div "**********" at bounding box center [572, 199] width 381 height 309
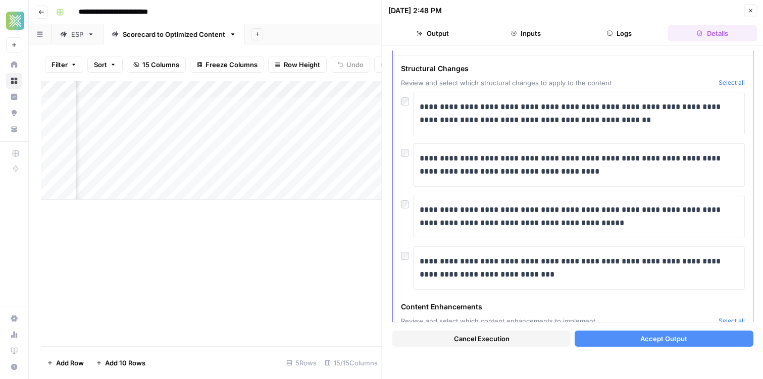
click at [402, 197] on div at bounding box center [407, 202] width 12 height 14
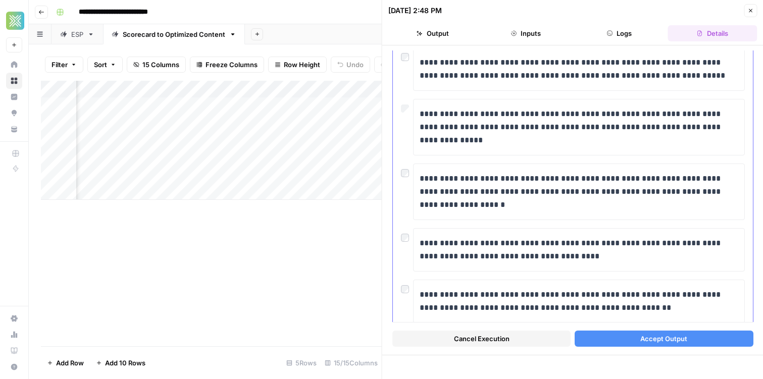
scroll to position [379, 0]
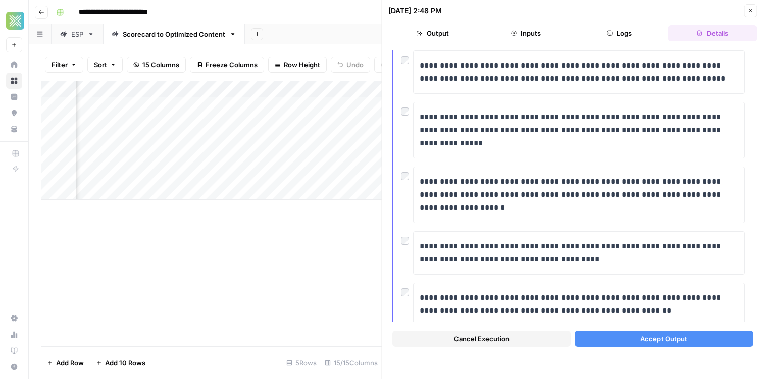
click at [400, 171] on div "**********" at bounding box center [573, 364] width 360 height 1306
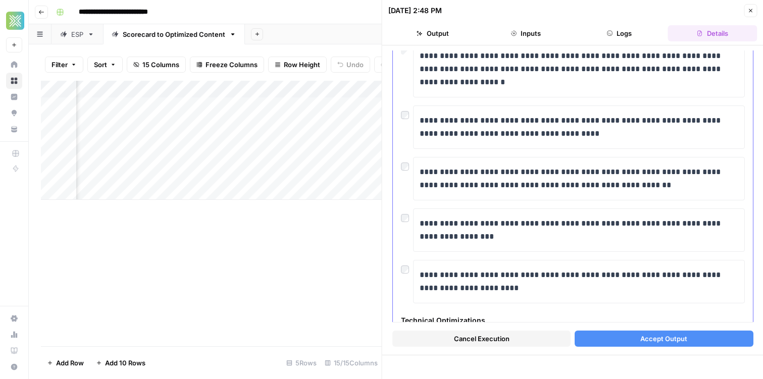
scroll to position [517, 0]
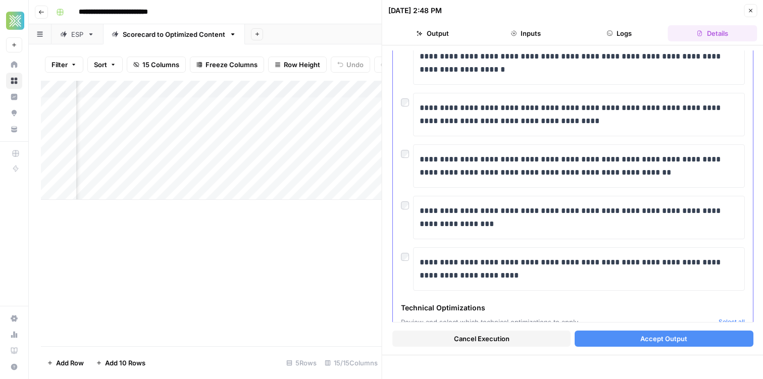
click at [413, 153] on div "**********" at bounding box center [579, 165] width 332 height 43
click at [409, 153] on div at bounding box center [407, 151] width 12 height 14
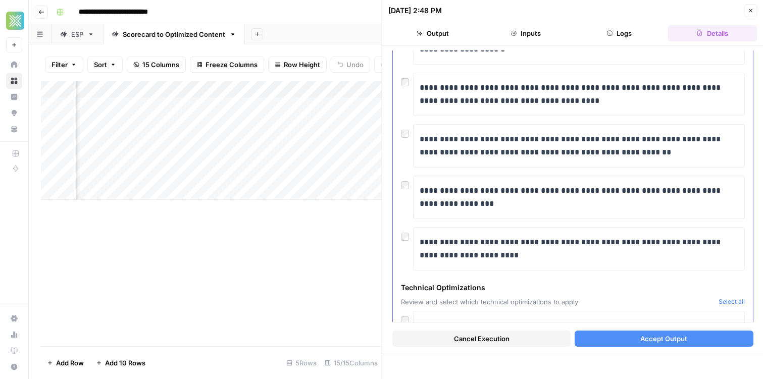
scroll to position [548, 0]
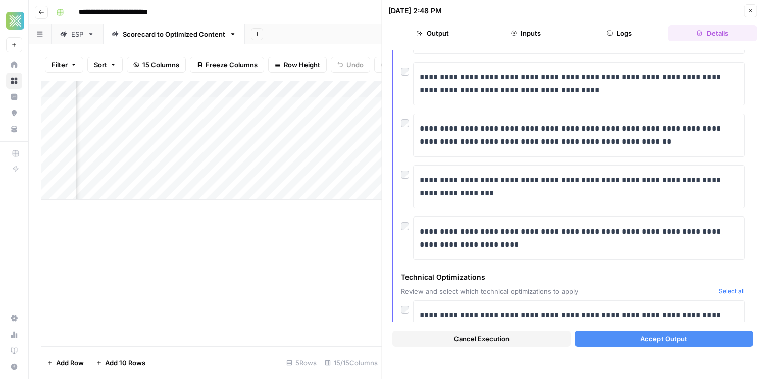
click at [406, 179] on div "**********" at bounding box center [573, 186] width 344 height 43
click at [397, 175] on div "**********" at bounding box center [573, 195] width 360 height 1306
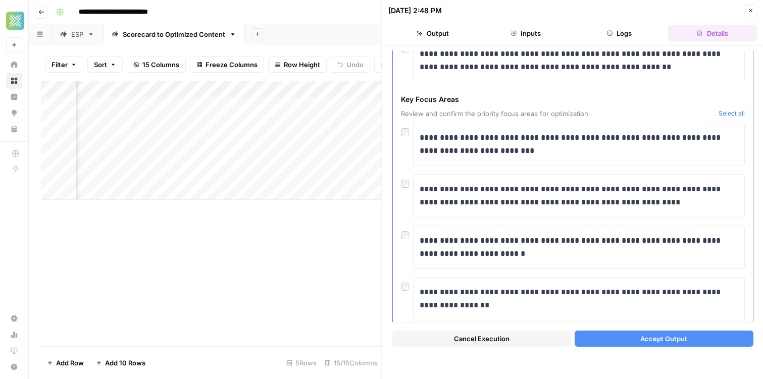
scroll to position [1095, 0]
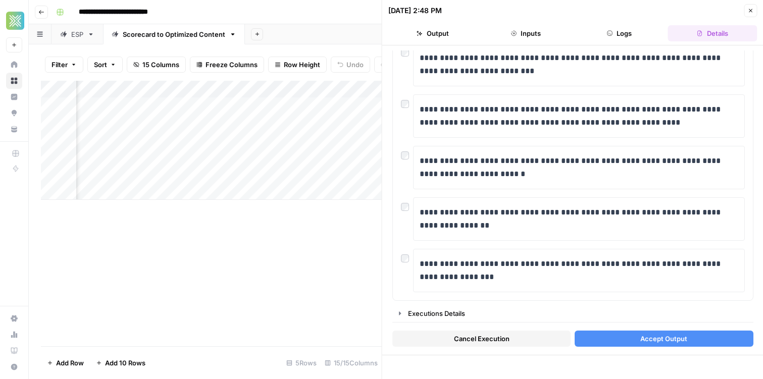
click at [662, 336] on span "Accept Output" at bounding box center [663, 339] width 47 height 10
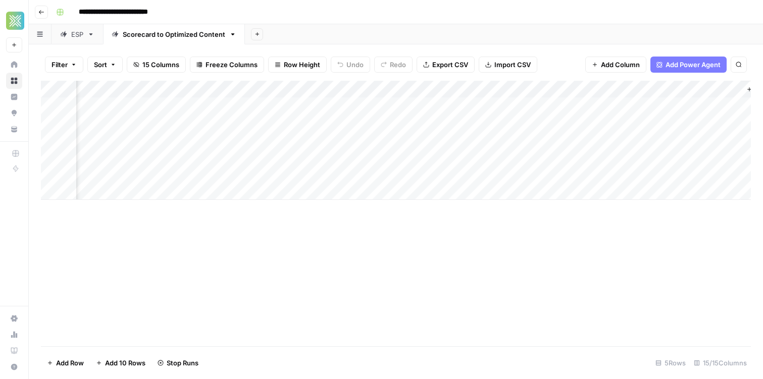
scroll to position [0, 987]
click at [675, 106] on div "Add Column" at bounding box center [396, 140] width 710 height 119
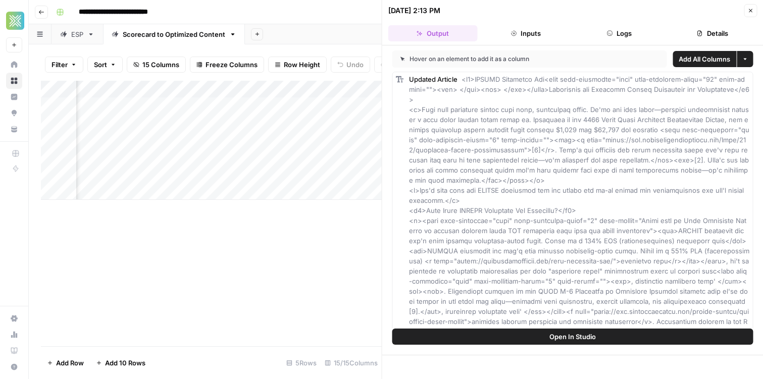
click at [607, 27] on button "Logs" at bounding box center [619, 33] width 89 height 16
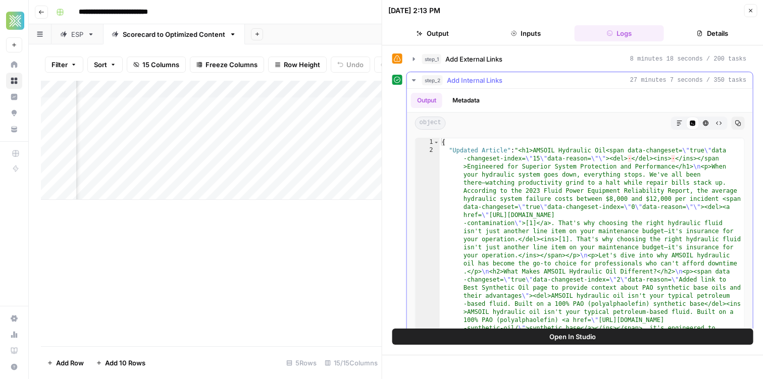
click at [412, 85] on button "step_2 Add Internal Links 27 minutes 7 seconds / 350 tasks" at bounding box center [580, 80] width 346 height 16
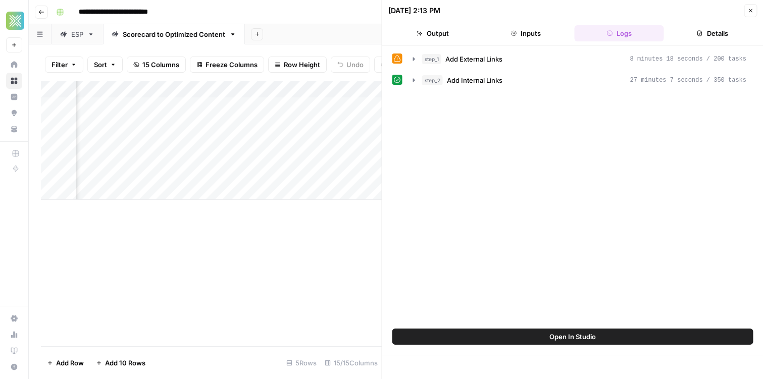
click at [444, 33] on button "Output" at bounding box center [432, 33] width 89 height 16
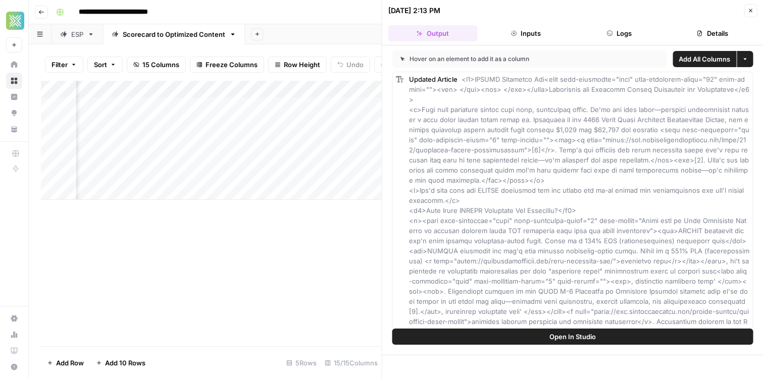
click at [544, 34] on button "Inputs" at bounding box center [525, 33] width 89 height 16
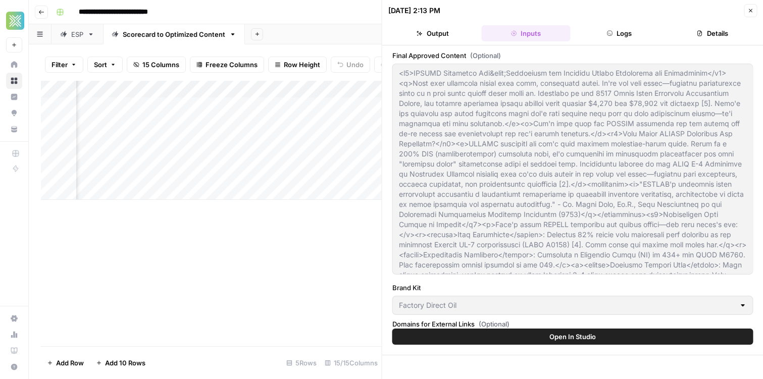
click at [632, 35] on button "Logs" at bounding box center [619, 33] width 89 height 16
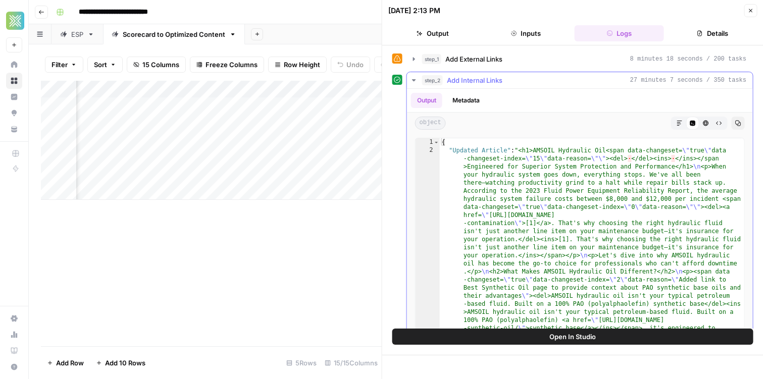
click at [412, 83] on icon "button" at bounding box center [414, 80] width 8 height 8
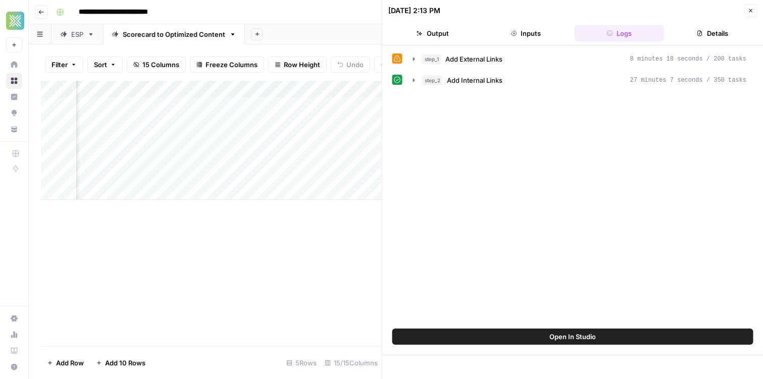
click at [753, 12] on icon "button" at bounding box center [750, 11] width 6 height 6
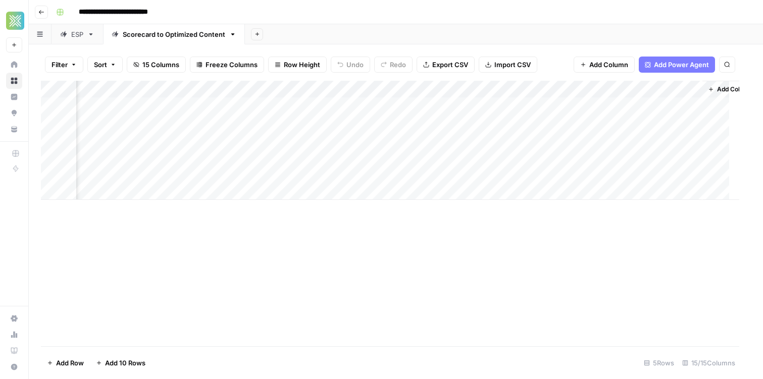
scroll to position [0, 975]
click at [683, 90] on div "Add Column" at bounding box center [396, 140] width 710 height 119
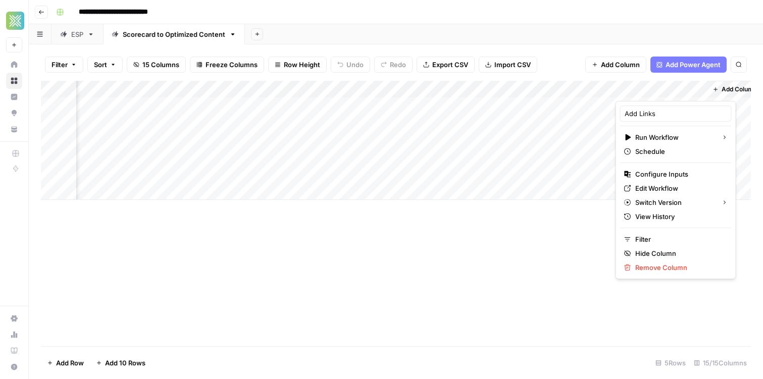
click at [607, 47] on div "Filter Sort 15 Columns Freeze Columns Row Height Undo Redo Export CSV Import CS…" at bounding box center [396, 211] width 734 height 335
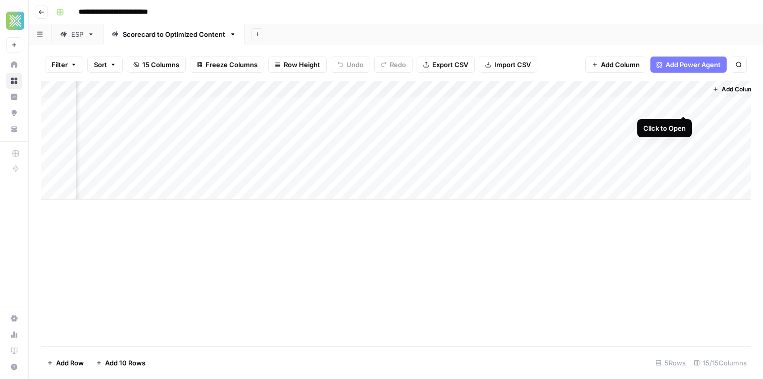
click at [685, 106] on div "Add Column" at bounding box center [396, 140] width 710 height 119
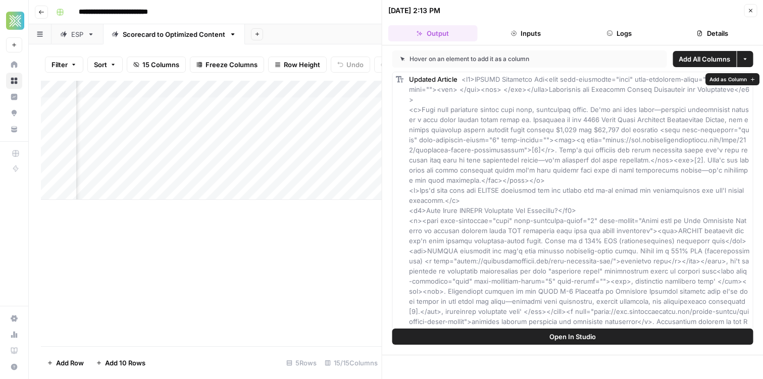
click at [723, 78] on span "Add as Column" at bounding box center [727, 79] width 37 height 8
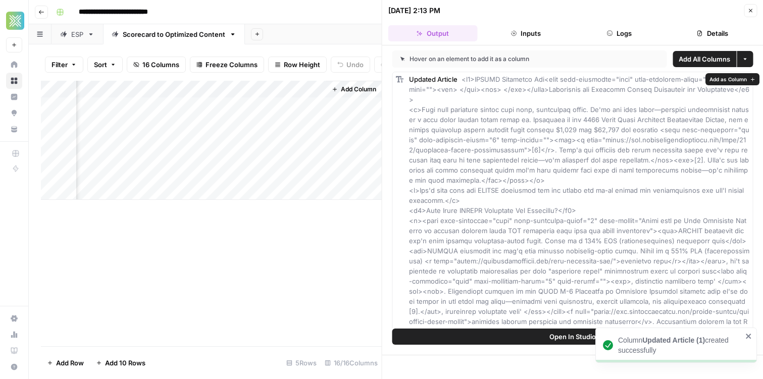
scroll to position [0, 1447]
click at [281, 105] on div "Add Column" at bounding box center [211, 140] width 341 height 119
click at [317, 107] on div "Add Column" at bounding box center [211, 140] width 341 height 119
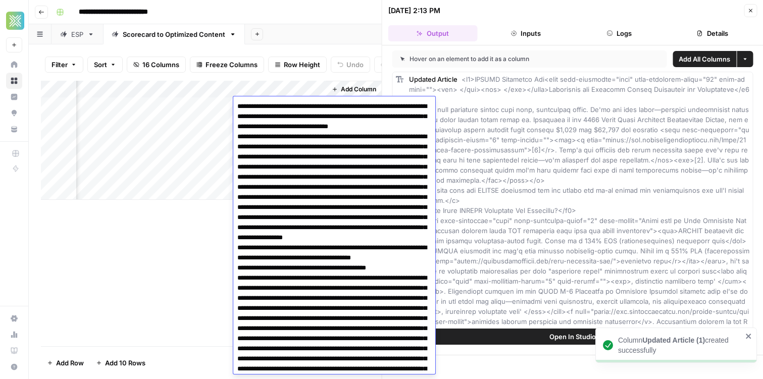
scroll to position [3304, 0]
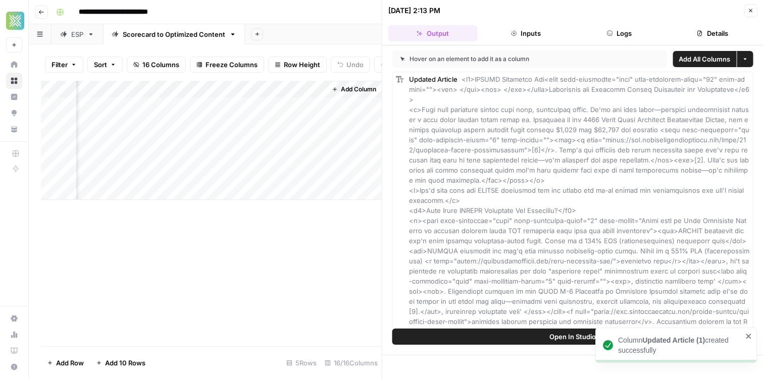
click at [318, 31] on div "Add Sheet" at bounding box center [504, 34] width 518 height 20
click at [314, 87] on div "Add Column" at bounding box center [211, 140] width 341 height 119
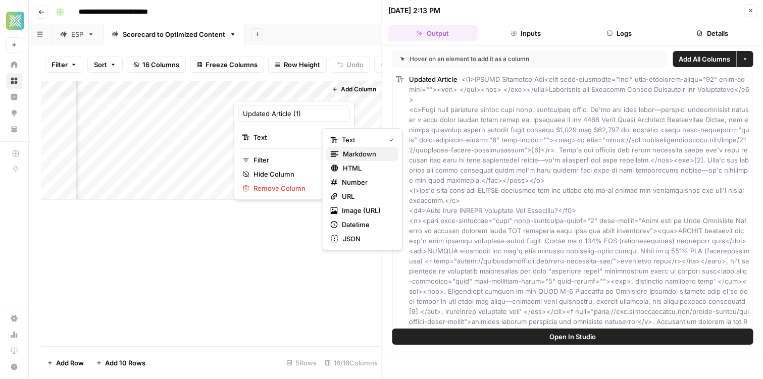
click at [350, 150] on span "Markdown" at bounding box center [366, 154] width 47 height 10
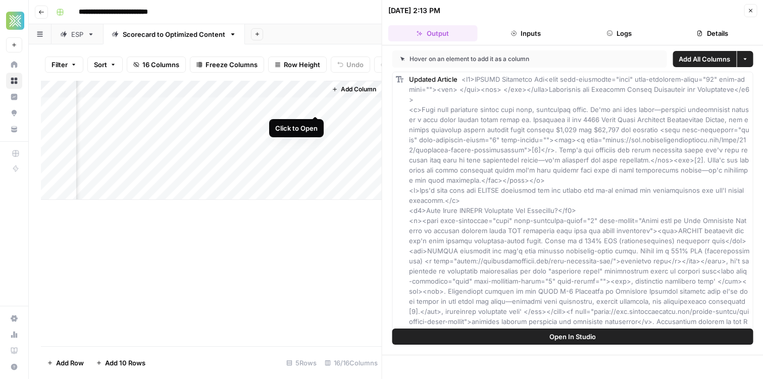
click at [316, 105] on div "Add Column" at bounding box center [211, 140] width 341 height 119
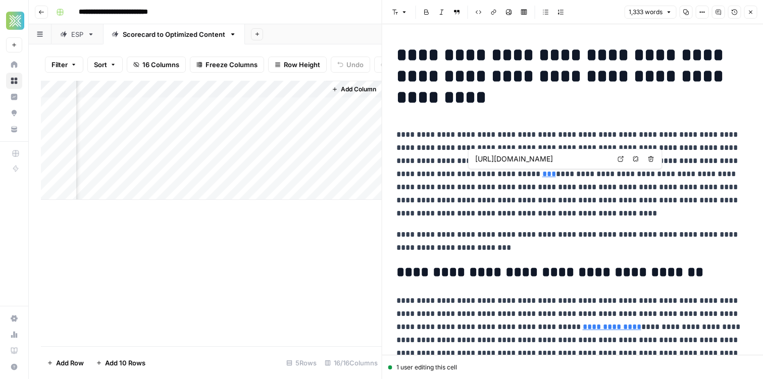
click at [542, 174] on link "***" at bounding box center [549, 174] width 14 height 8
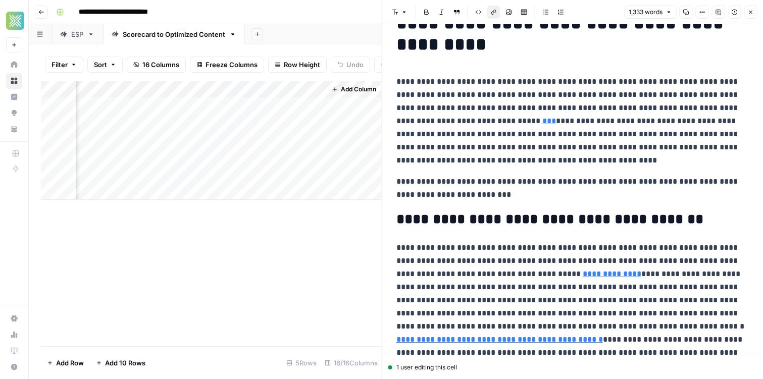
scroll to position [55, 0]
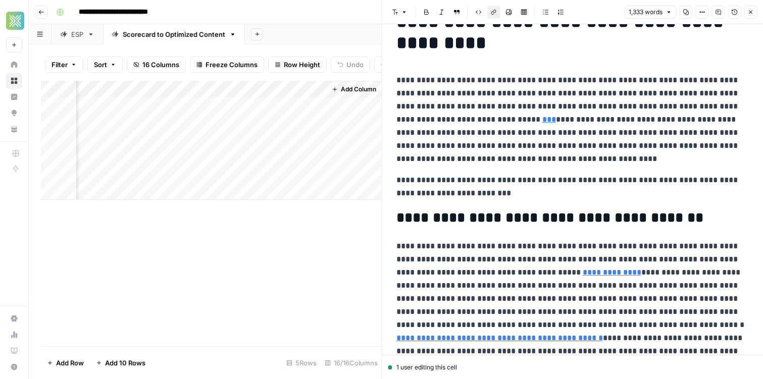
click at [583, 273] on link "**********" at bounding box center [612, 273] width 59 height 8
click at [572, 199] on p "**********" at bounding box center [572, 187] width 353 height 26
click at [542, 120] on link "***" at bounding box center [549, 120] width 14 height 8
click at [498, 105] on p "**********" at bounding box center [572, 120] width 353 height 92
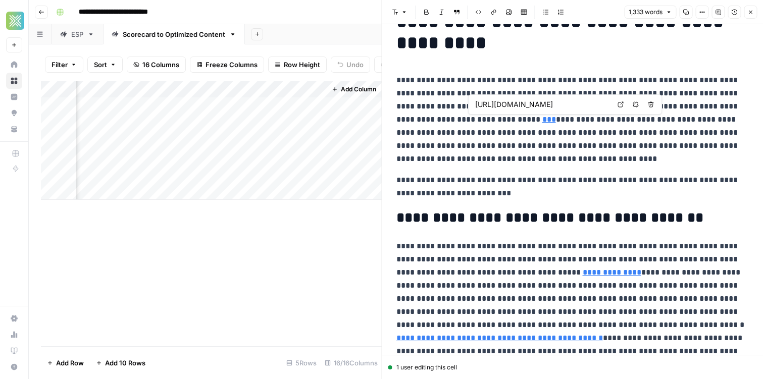
click at [625, 105] on link "Open in a new tab" at bounding box center [620, 104] width 13 height 13
click at [468, 153] on p "**********" at bounding box center [572, 120] width 353 height 92
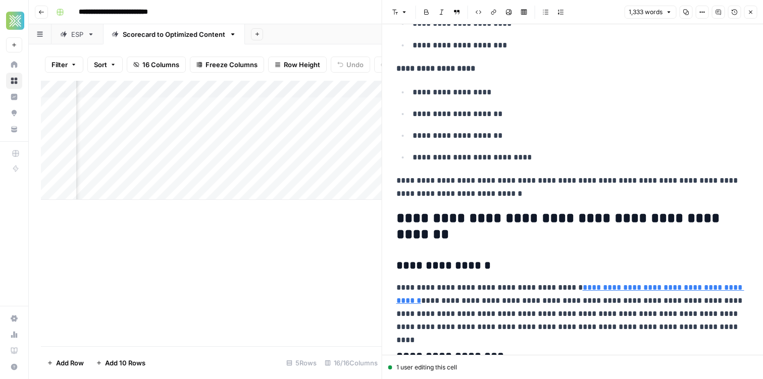
scroll to position [0, 832]
click at [285, 146] on div "Add Column" at bounding box center [211, 140] width 341 height 119
click at [750, 14] on icon "button" at bounding box center [750, 12] width 6 height 6
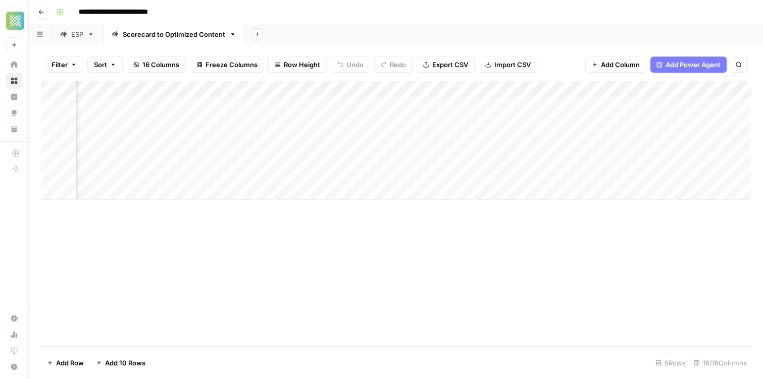
scroll to position [0, 750]
click at [257, 103] on div "Add Column" at bounding box center [396, 140] width 710 height 119
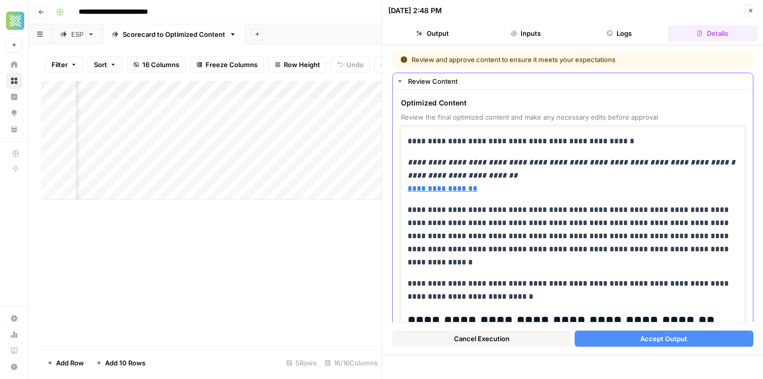
click at [530, 188] on p "**********" at bounding box center [572, 175] width 331 height 39
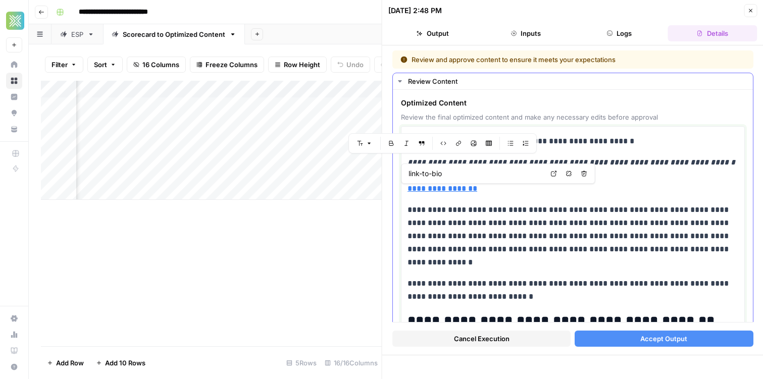
drag, startPoint x: 507, startPoint y: 189, endPoint x: 406, endPoint y: 163, distance: 103.7
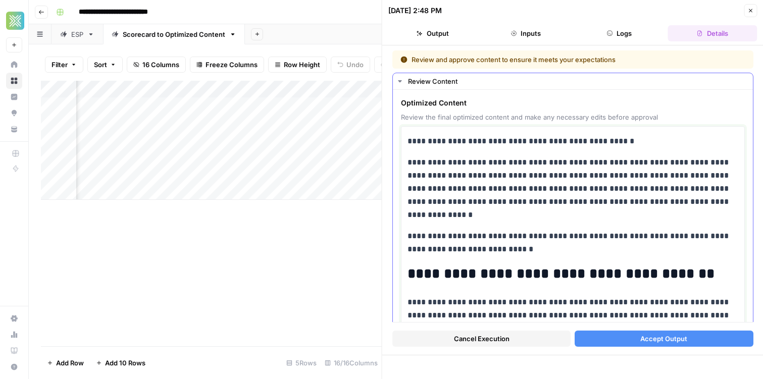
click at [505, 215] on p "**********" at bounding box center [572, 189] width 331 height 66
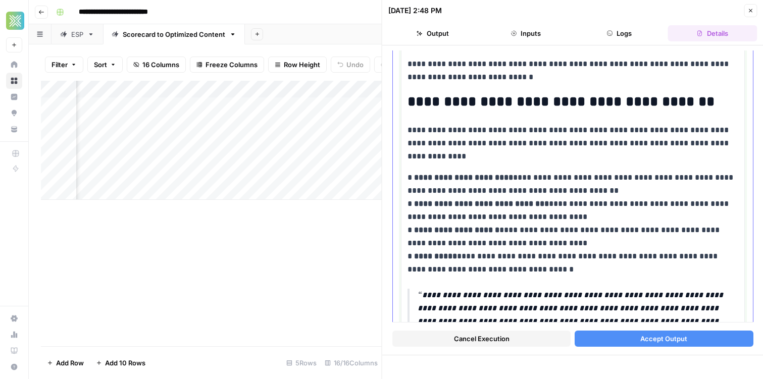
scroll to position [169, 0]
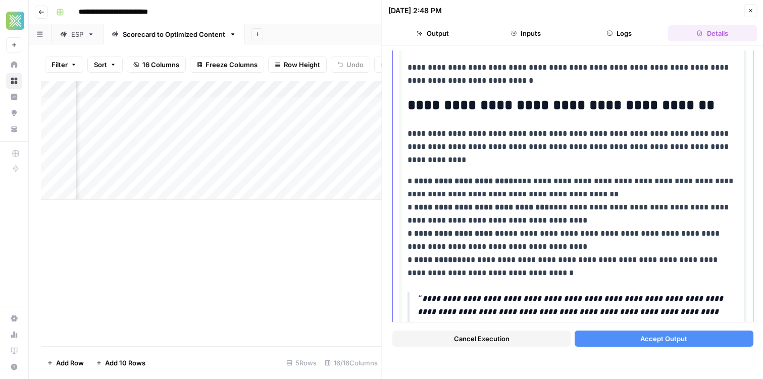
click at [643, 137] on p "**********" at bounding box center [572, 146] width 331 height 39
click at [632, 142] on p "**********" at bounding box center [572, 146] width 331 height 39
click at [609, 147] on p "**********" at bounding box center [572, 146] width 331 height 39
click at [515, 164] on p "**********" at bounding box center [572, 146] width 331 height 39
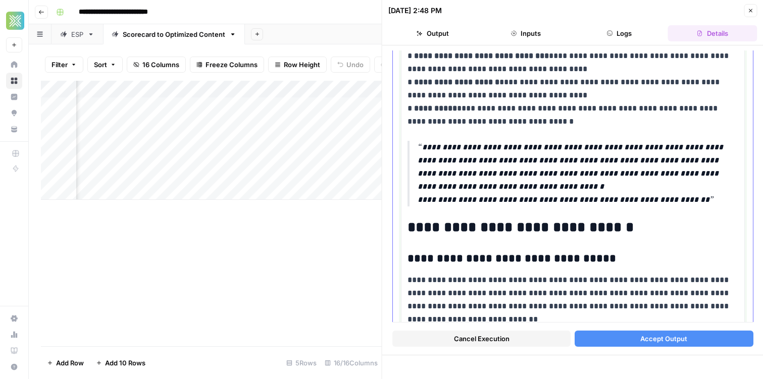
scroll to position [0, 0]
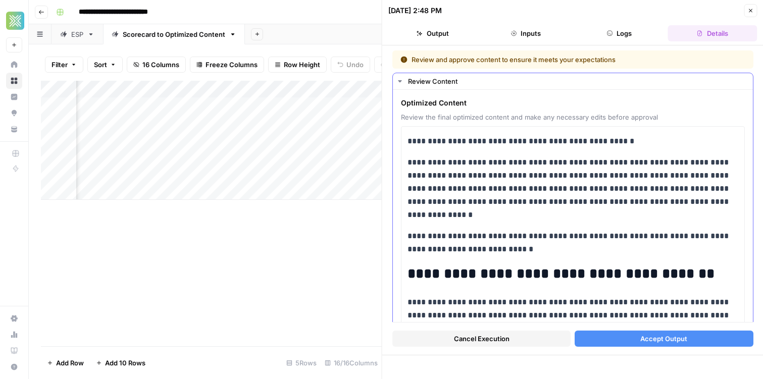
click at [404, 85] on button "Review Content" at bounding box center [573, 81] width 360 height 16
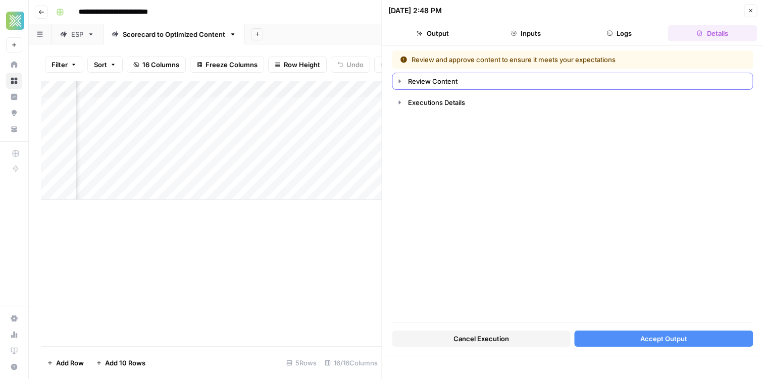
click at [399, 85] on icon "button" at bounding box center [400, 81] width 8 height 8
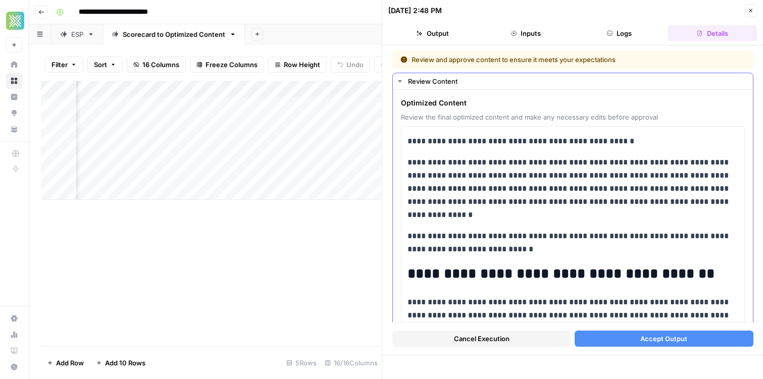
click at [399, 80] on icon "button" at bounding box center [400, 81] width 4 height 2
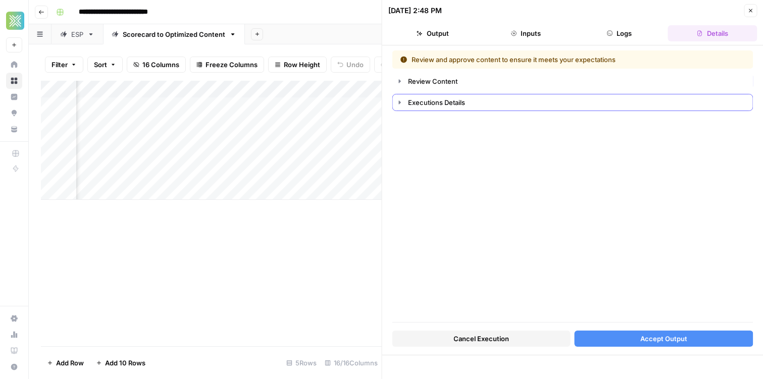
click at [399, 108] on button "Executions Details" at bounding box center [573, 102] width 360 height 16
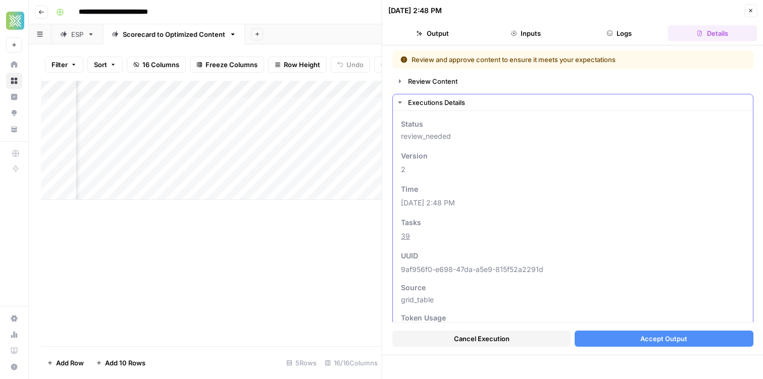
click at [399, 105] on icon "button" at bounding box center [400, 102] width 8 height 8
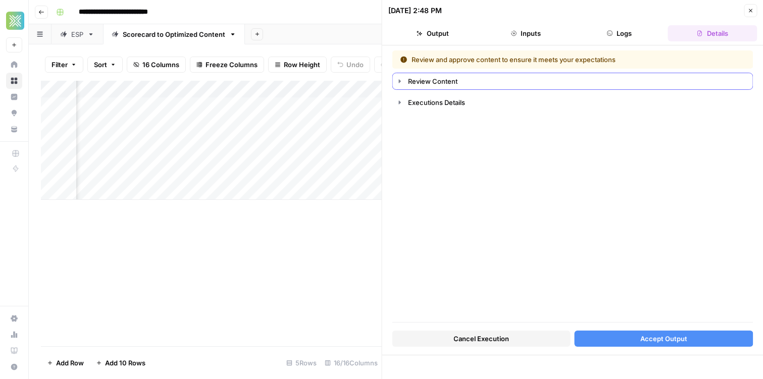
click at [399, 81] on icon "button" at bounding box center [400, 81] width 2 height 4
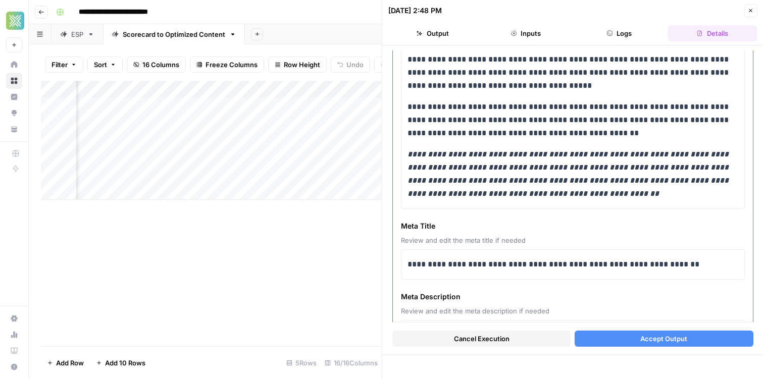
scroll to position [2509, 0]
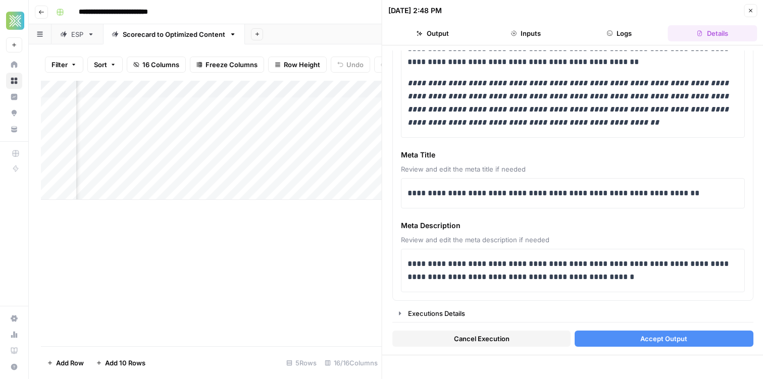
click at [649, 334] on span "Accept Output" at bounding box center [663, 339] width 47 height 10
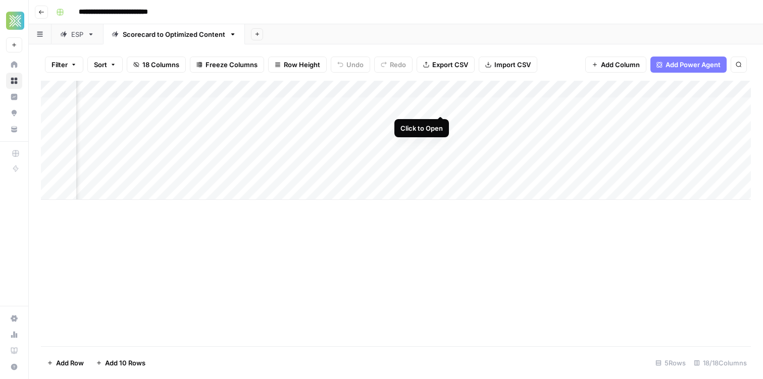
click at [439, 107] on div "Add Column" at bounding box center [396, 140] width 710 height 119
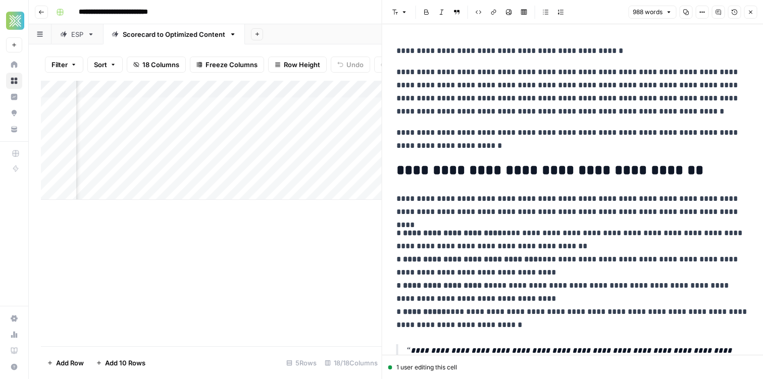
click at [357, 37] on div "Add Sheet" at bounding box center [504, 34] width 518 height 20
click at [504, 137] on p "**********" at bounding box center [572, 139] width 353 height 26
click at [754, 11] on button "Close" at bounding box center [750, 12] width 13 height 13
